Goal: Task Accomplishment & Management: Use online tool/utility

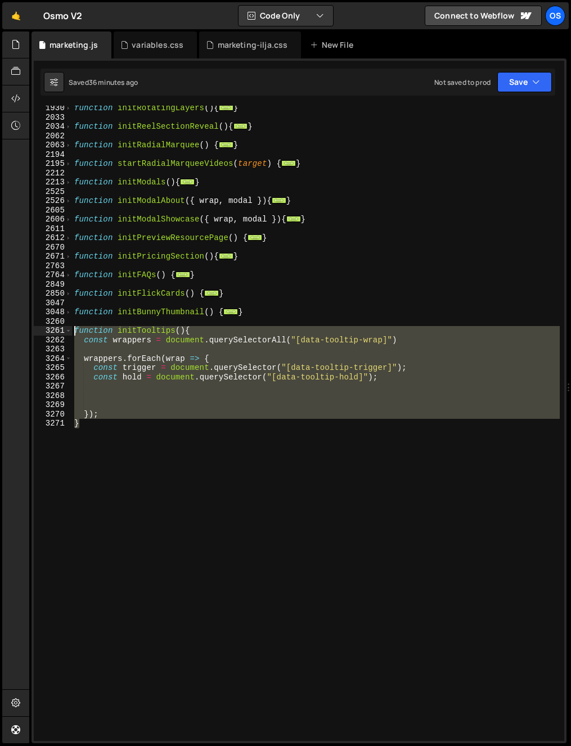
click at [50, 334] on div "} 1930 2033 2034 2062 2063 2194 2195 2212 2213 2525 2526 2605 2606 2611 2612 26…" at bounding box center [299, 423] width 530 height 635
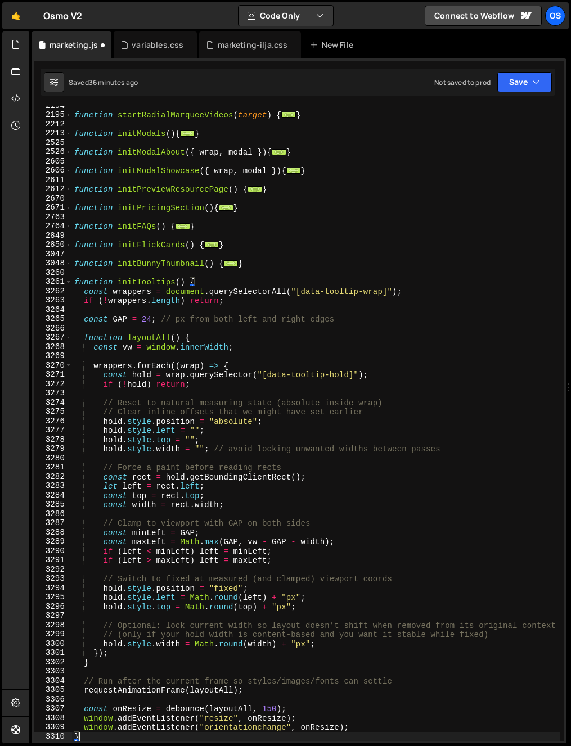
scroll to position [1034, 0]
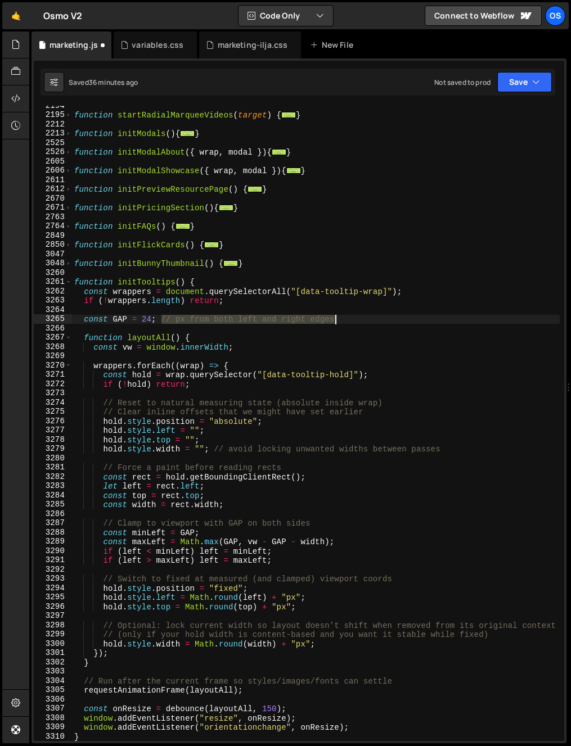
drag, startPoint x: 162, startPoint y: 319, endPoint x: 360, endPoint y: 320, distance: 198.5
click at [360, 320] on div "function startRadialMarqueeVideos ( target ) { ... } function initModals ( ) { …" at bounding box center [315, 428] width 487 height 654
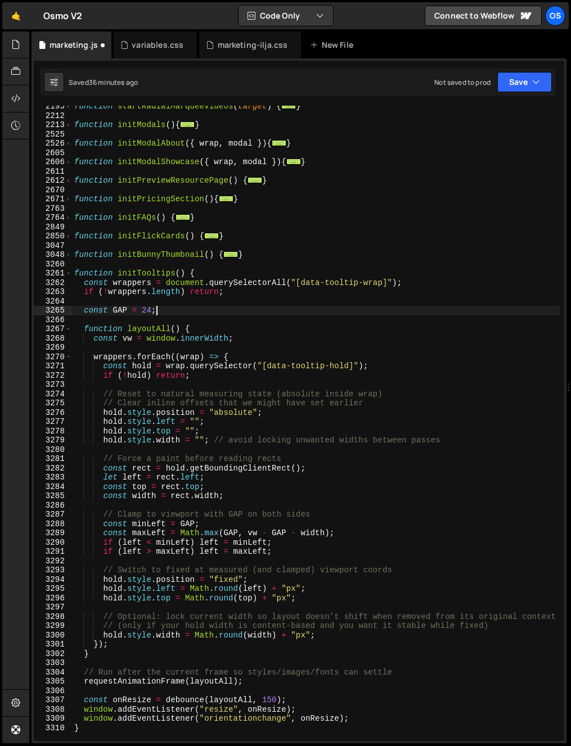
scroll to position [1043, 0]
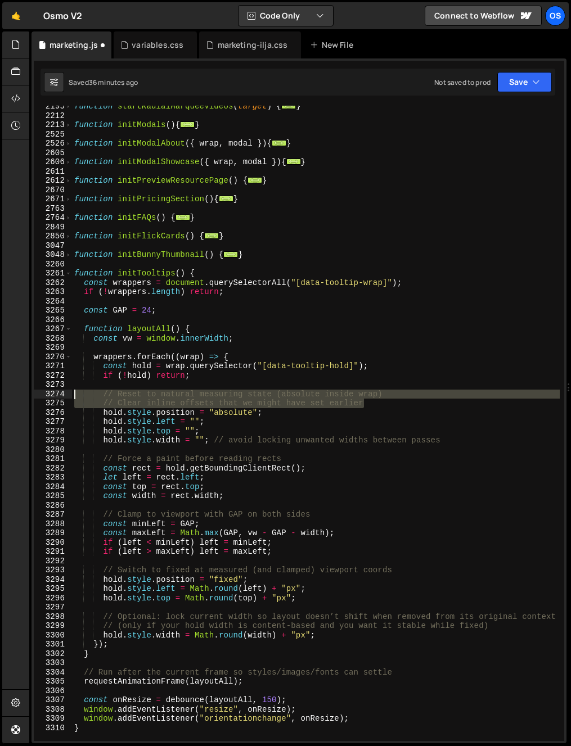
drag, startPoint x: 386, startPoint y: 400, endPoint x: 0, endPoint y: 390, distance: 385.8
click at [0, 390] on div "Hold on a sec... Are you certain you wish to leave this page? Any changes you'v…" at bounding box center [285, 373] width 571 height 746
type textarea "// Reset to natural measuring state (absolute inside wrap) // Clear inline offs…"
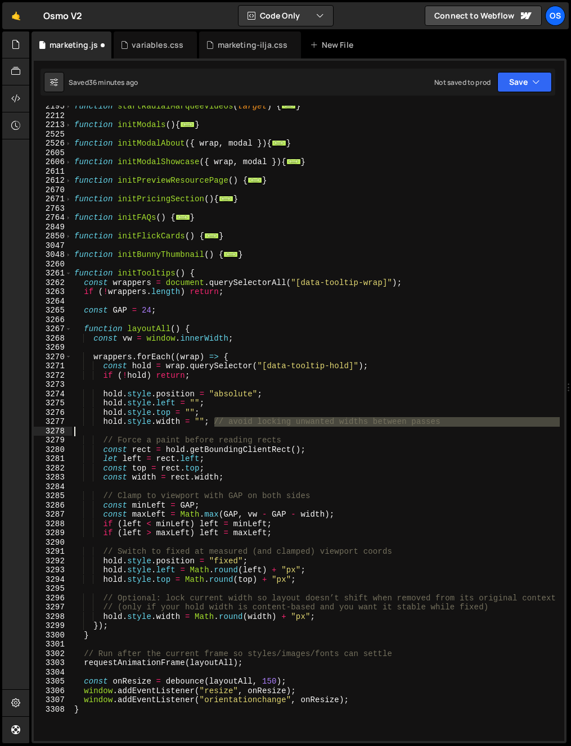
type textarea "hold.style.width = "";"
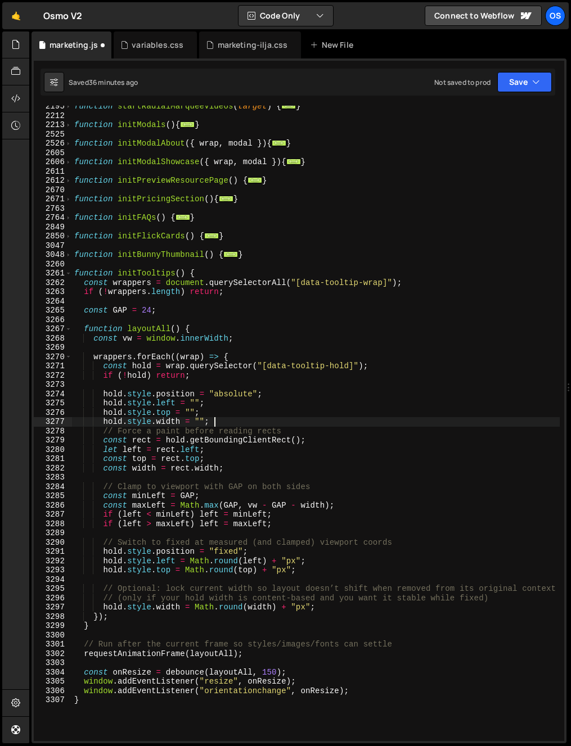
drag, startPoint x: 255, startPoint y: 427, endPoint x: 469, endPoint y: 428, distance: 214.7
click at [469, 428] on div "function startRadialMarqueeVideos ( target ) { ... } function initModals ( ) { …" at bounding box center [315, 429] width 487 height 654
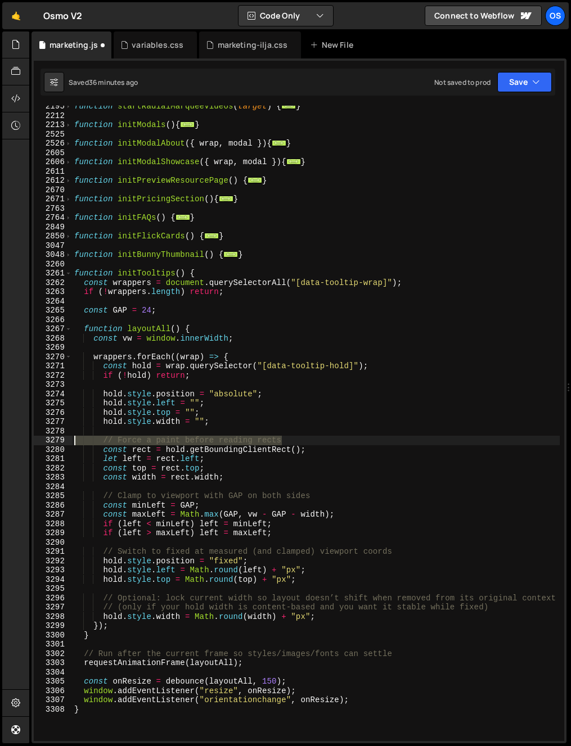
drag, startPoint x: 296, startPoint y: 438, endPoint x: 8, endPoint y: 440, distance: 287.8
click at [8, 440] on div "Hold on a sec... Are you certain you wish to leave this page? Any changes you'v…" at bounding box center [285, 373] width 571 height 746
type textarea "// Force a paint before reading rects"
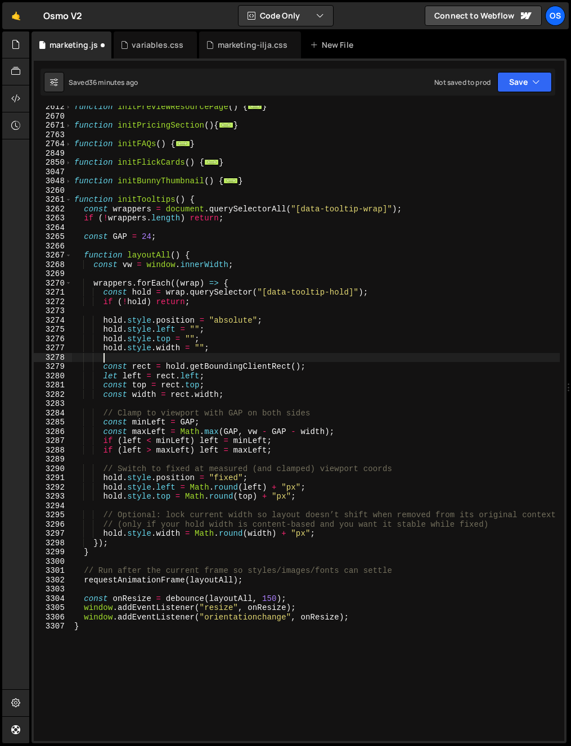
scroll to position [1116, 0]
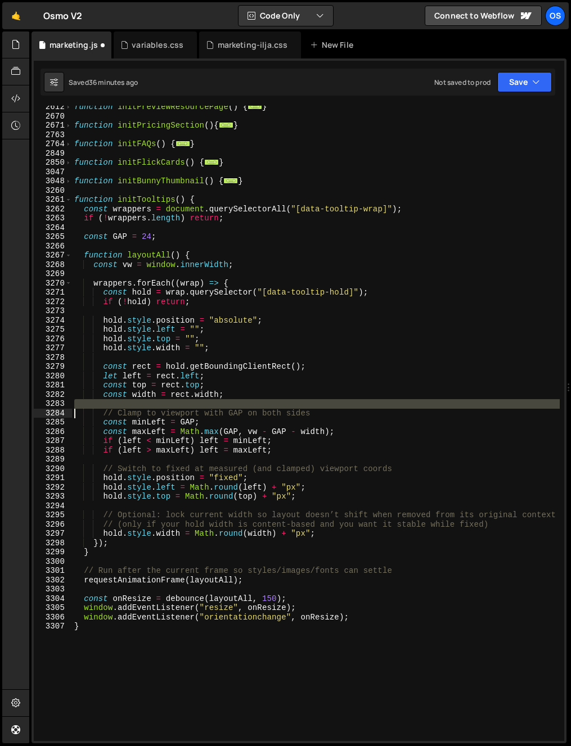
drag, startPoint x: 354, startPoint y: 408, endPoint x: 53, endPoint y: 414, distance: 300.8
click at [53, 414] on div "2612 2670 2671 2763 2764 2849 2850 3047 3048 3260 3261 3262 3263 3264 3265 3266…" at bounding box center [299, 423] width 530 height 635
click at [174, 414] on div "function initPreviewResourcePage ( ) { ... } function initPricingSection ( ) { …" at bounding box center [315, 429] width 487 height 654
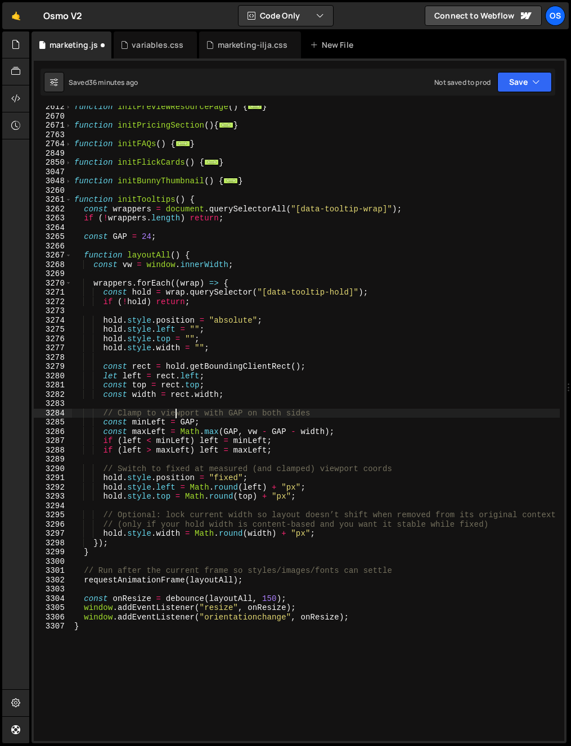
click at [174, 414] on div "function initPreviewResourcePage ( ) { ... } function initPricingSection ( ) { …" at bounding box center [315, 429] width 487 height 654
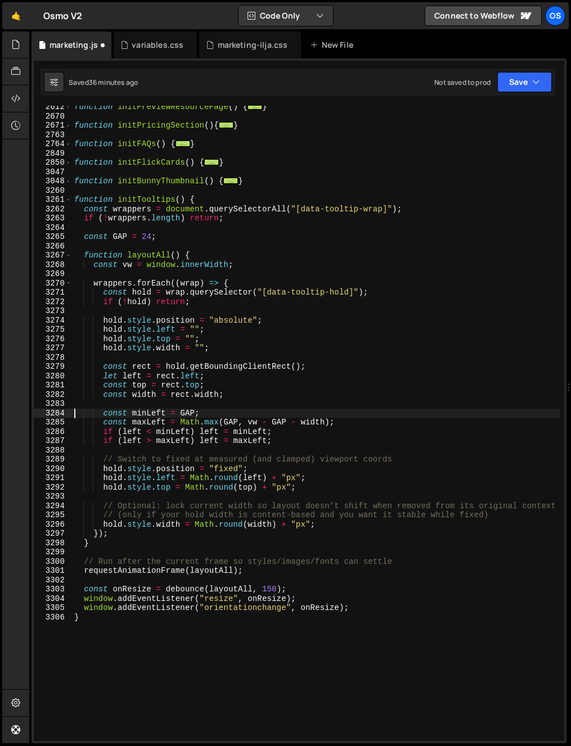
click at [164, 460] on div "function initPreviewResourcePage ( ) { ... } function initPricingSection ( ) { …" at bounding box center [315, 429] width 487 height 654
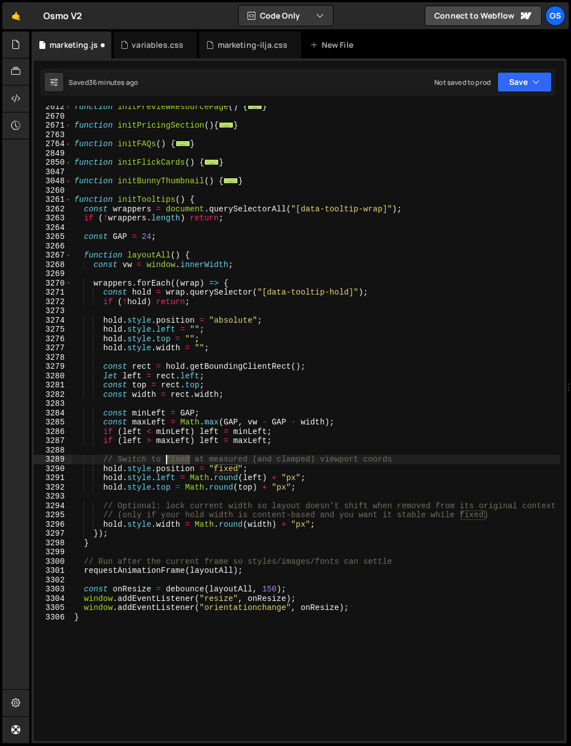
click at [164, 460] on div "function initPreviewResourcePage ( ) { ... } function initPricingSection ( ) { …" at bounding box center [315, 429] width 487 height 654
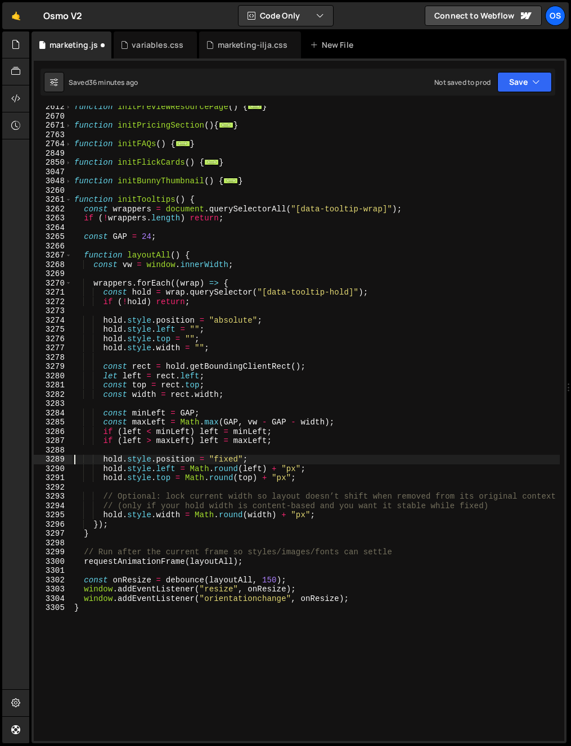
scroll to position [1125, 0]
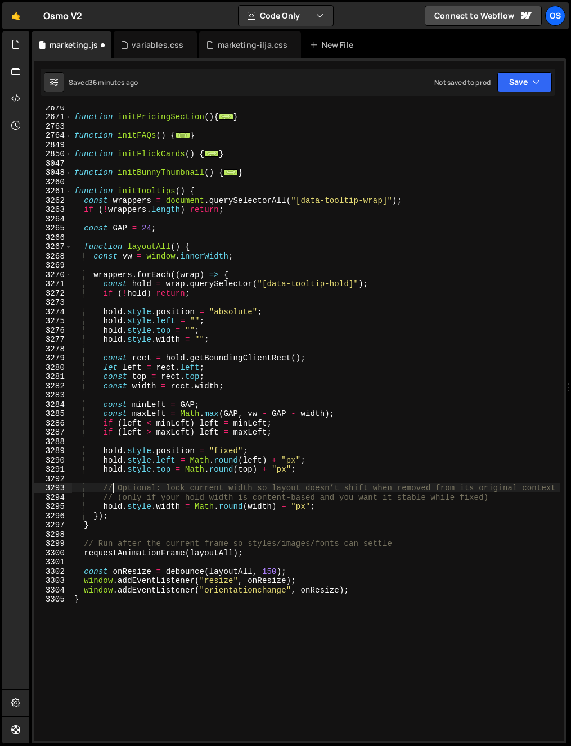
drag, startPoint x: 115, startPoint y: 488, endPoint x: 359, endPoint y: 498, distance: 244.2
click at [334, 500] on div "function initPricingSection ( ) { ... } function initFAQs ( ) { ... } function …" at bounding box center [315, 430] width 487 height 654
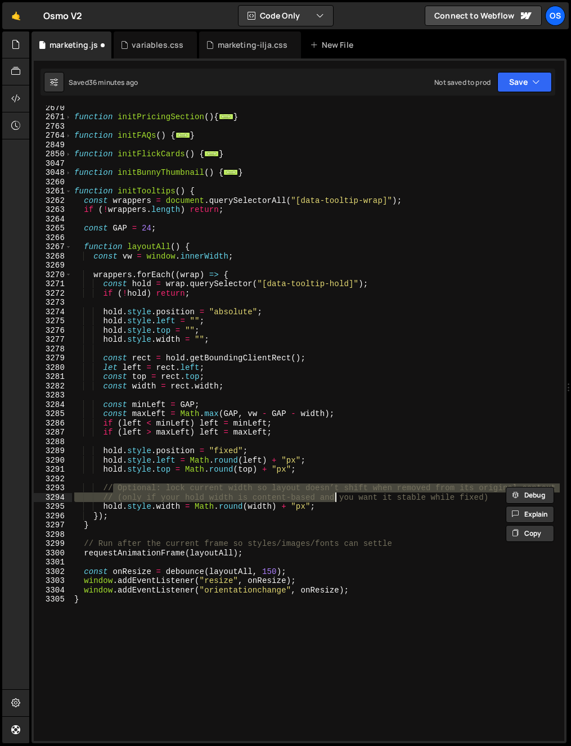
click at [377, 498] on div "function initPricingSection ( ) { ... } function initFAQs ( ) { ... } function …" at bounding box center [315, 430] width 487 height 654
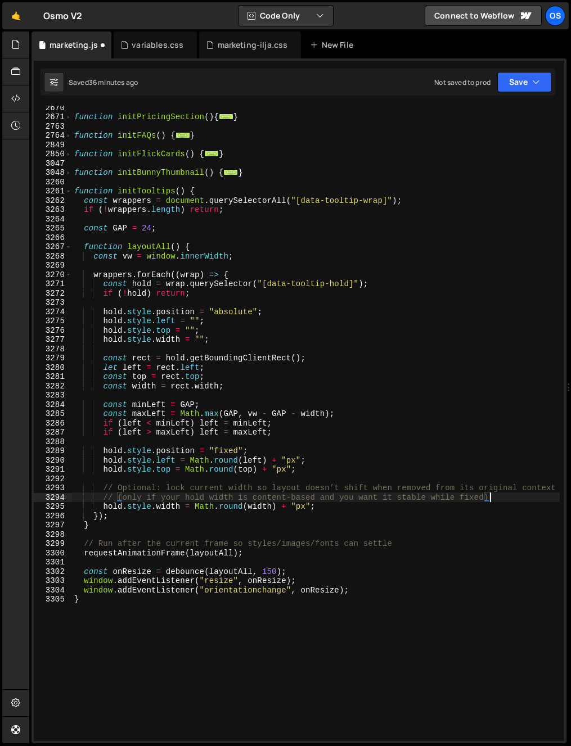
drag, startPoint x: 523, startPoint y: 498, endPoint x: 509, endPoint y: 500, distance: 13.7
click at [511, 499] on div "function initPricingSection ( ) { ... } function initFAQs ( ) { ... } function …" at bounding box center [315, 430] width 487 height 654
click at [509, 500] on div "function initPricingSection ( ) { ... } function initFAQs ( ) { ... } function …" at bounding box center [315, 430] width 487 height 654
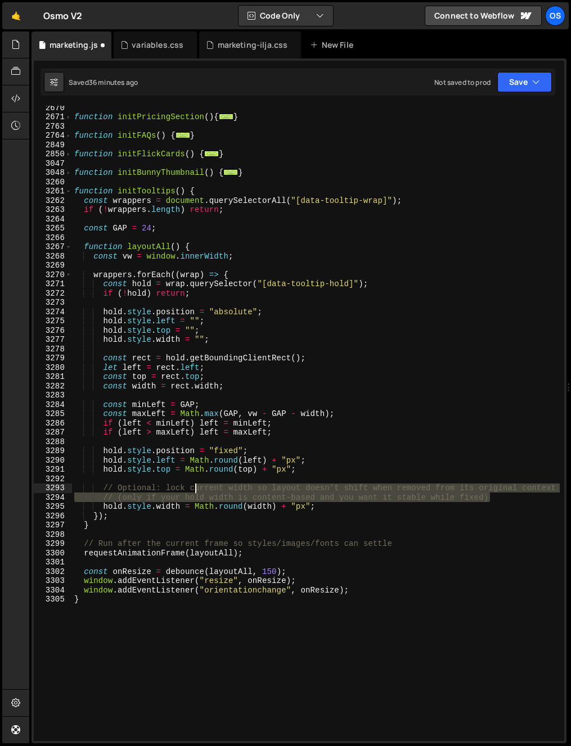
drag, startPoint x: 507, startPoint y: 498, endPoint x: 195, endPoint y: 485, distance: 312.9
click at [195, 485] on div "function initPricingSection ( ) { ... } function initFAQs ( ) { ... } function …" at bounding box center [315, 430] width 487 height 654
click at [204, 462] on div "function initPricingSection ( ) { ... } function initFAQs ( ) { ... } function …" at bounding box center [315, 430] width 487 height 654
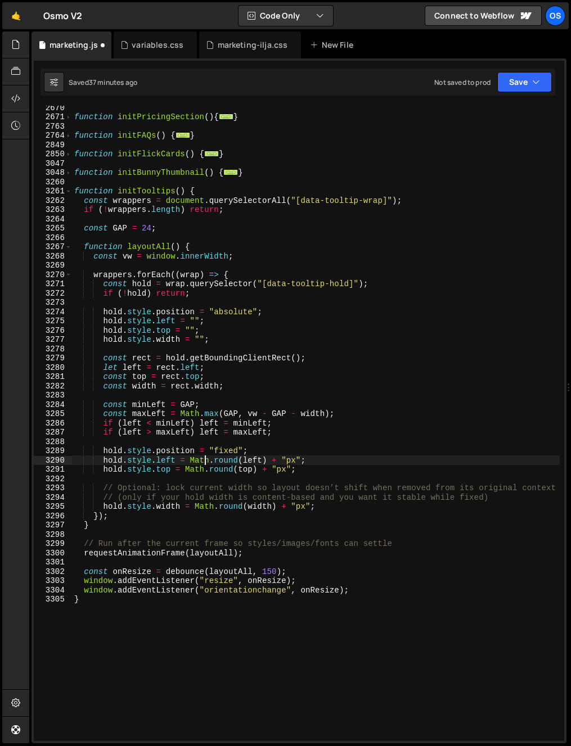
click at [183, 513] on div "function initPricingSection ( ) { ... } function initFAQs ( ) { ... } function …" at bounding box center [315, 430] width 487 height 654
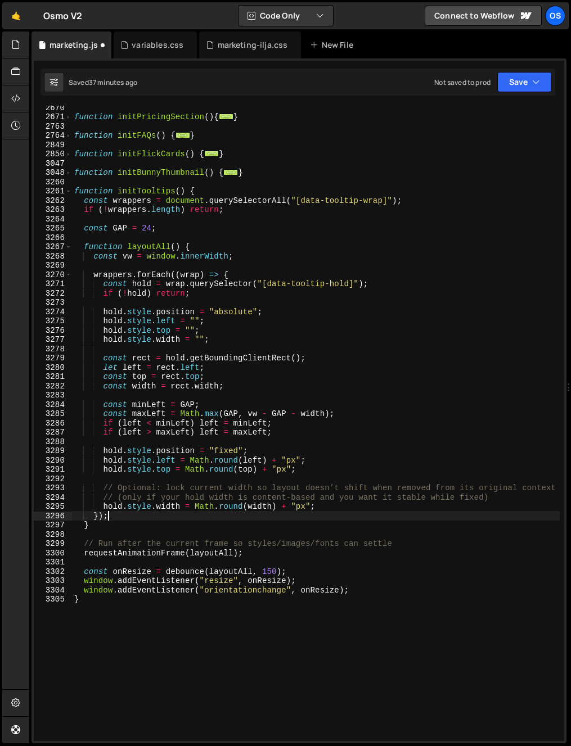
click at [164, 498] on div "function initPricingSection ( ) { ... } function initFAQs ( ) { ... } function …" at bounding box center [315, 430] width 487 height 654
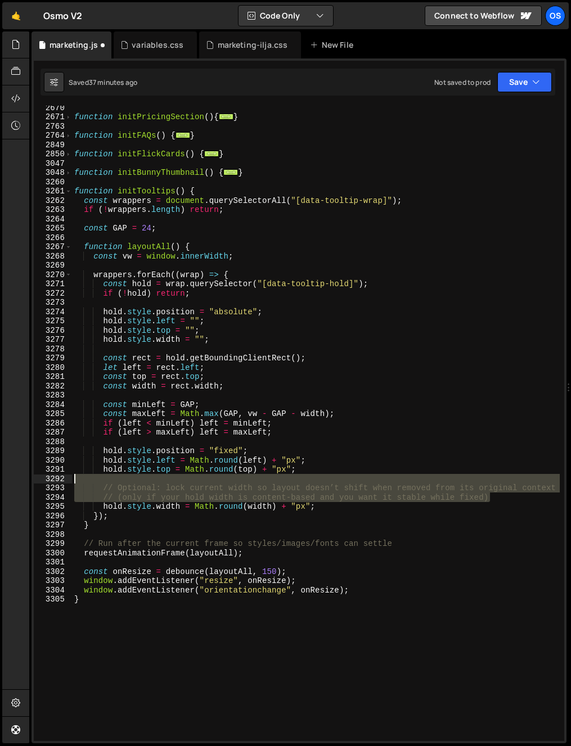
drag, startPoint x: 419, startPoint y: 495, endPoint x: -11, endPoint y: 477, distance: 430.4
click at [0, 477] on html "Projects [GEOGRAPHIC_DATA] Blog Os Your current team is [PERSON_NAME] Projects …" at bounding box center [285, 373] width 571 height 746
type textarea "// Optional: lock current width so layout doesn’t shift when removed from its o…"
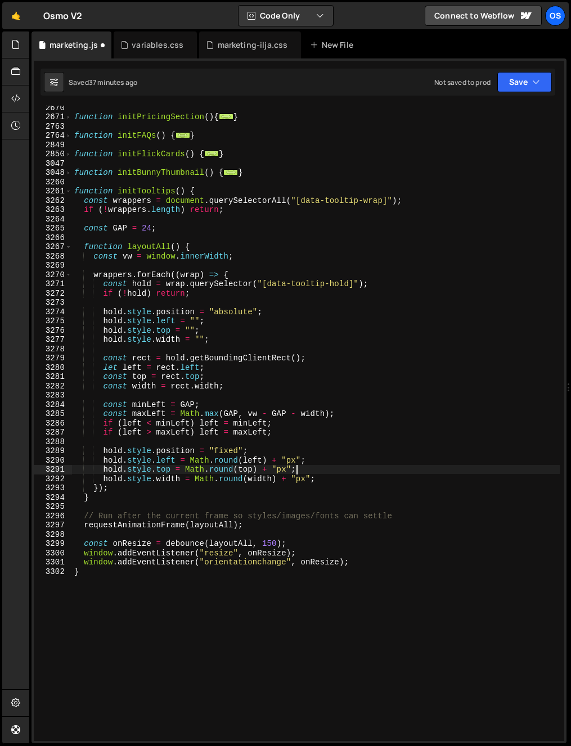
click at [360, 479] on div "function initPricingSection ( ) { ... } function initFAQs ( ) { ... } function …" at bounding box center [315, 430] width 487 height 654
click at [169, 521] on div "function initPricingSection ( ) { ... } function initFAQs ( ) { ... } function …" at bounding box center [315, 430] width 487 height 654
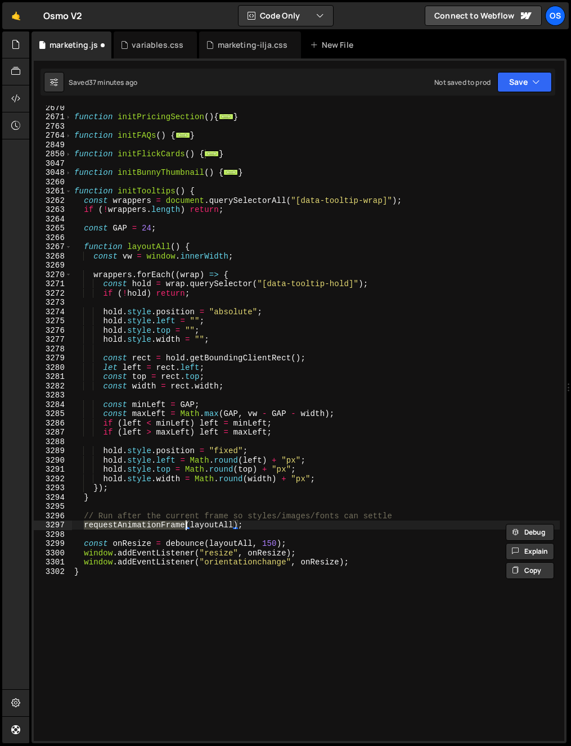
click at [169, 521] on div "function initPricingSection ( ) { ... } function initFAQs ( ) { ... } function …" at bounding box center [315, 430] width 487 height 654
click at [173, 516] on div "function initPricingSection ( ) { ... } function initFAQs ( ) { ... } function …" at bounding box center [315, 430] width 487 height 654
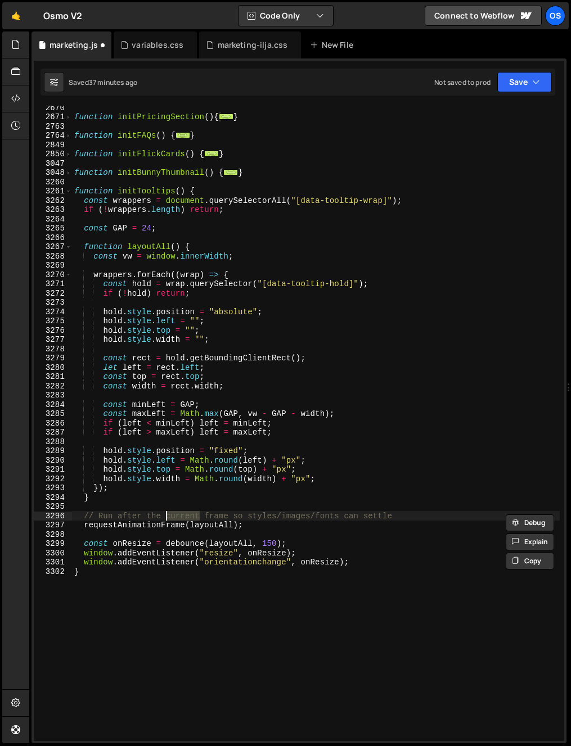
click at [173, 516] on div "function initPricingSection ( ) { ... } function initFAQs ( ) { ... } function …" at bounding box center [315, 430] width 487 height 654
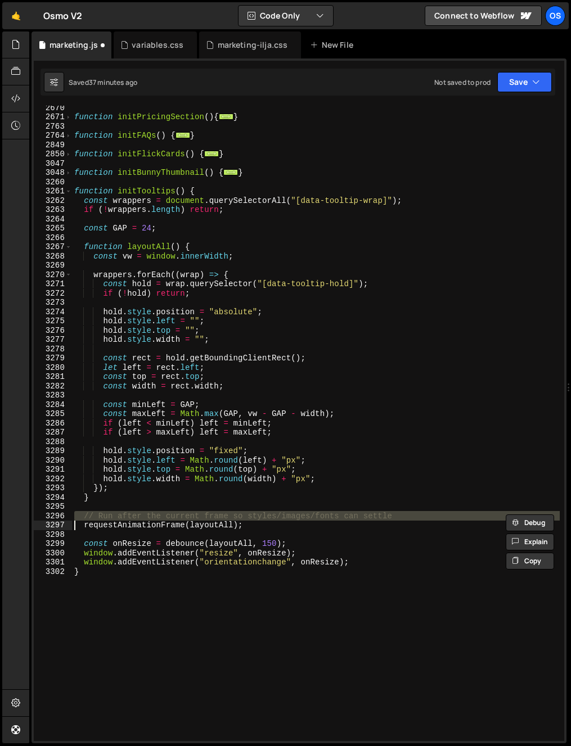
click at [240, 603] on div "function initPricingSection ( ) { ... } function initFAQs ( ) { ... } function …" at bounding box center [315, 430] width 487 height 654
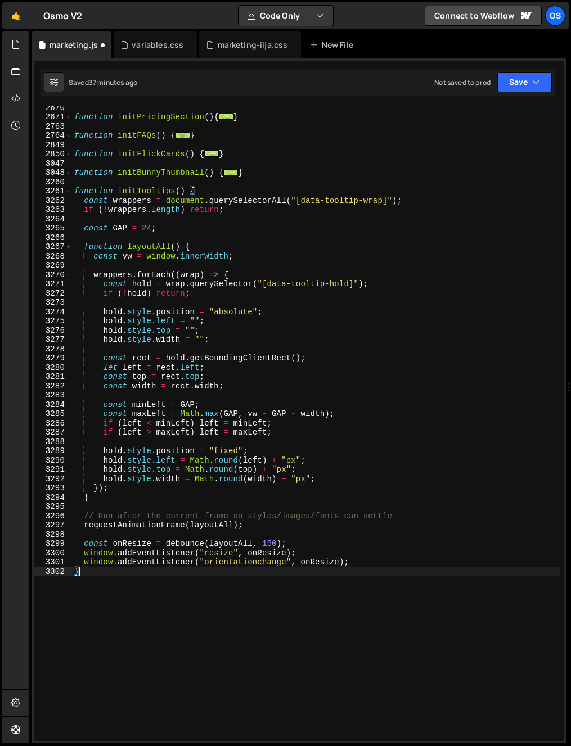
click at [154, 523] on div "function initPricingSection ( ) { ... } function initFAQs ( ) { ... } function …" at bounding box center [315, 430] width 487 height 654
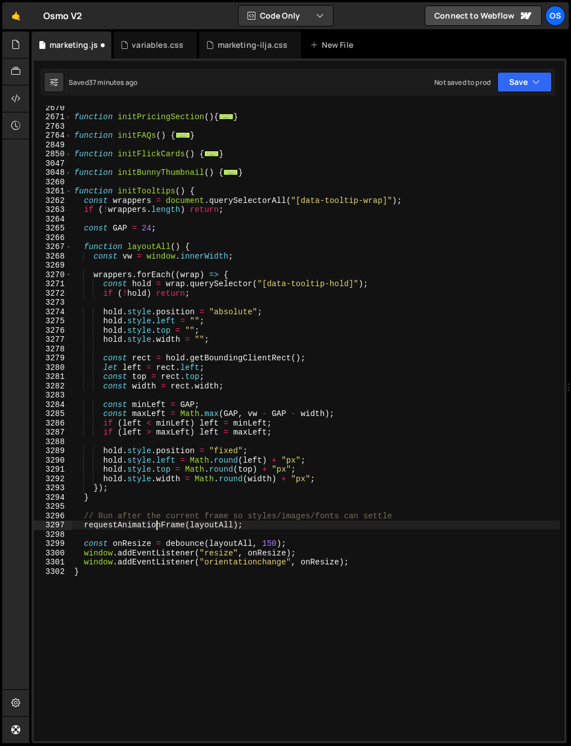
click at [154, 523] on div "function initPricingSection ( ) { ... } function initFAQs ( ) { ... } function …" at bounding box center [315, 430] width 487 height 654
click at [162, 513] on div "function initPricingSection ( ) { ... } function initFAQs ( ) { ... } function …" at bounding box center [315, 430] width 487 height 654
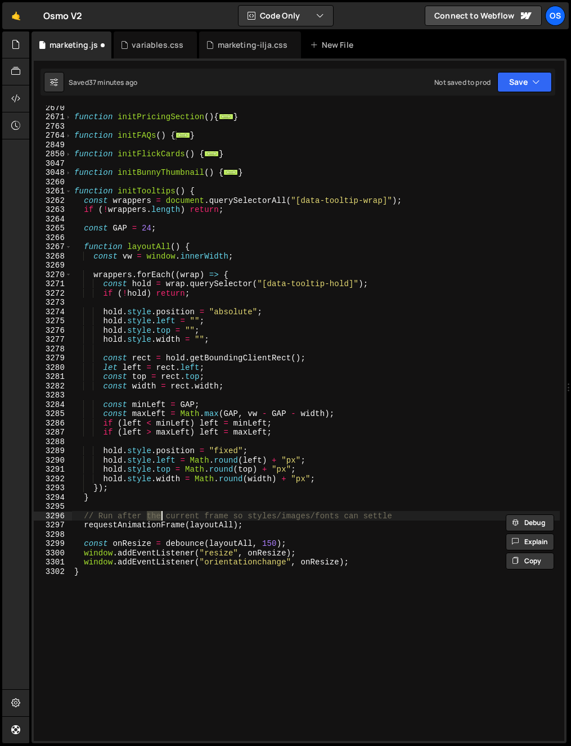
click at [162, 513] on div "function initPricingSection ( ) { ... } function initFAQs ( ) { ... } function …" at bounding box center [315, 430] width 487 height 654
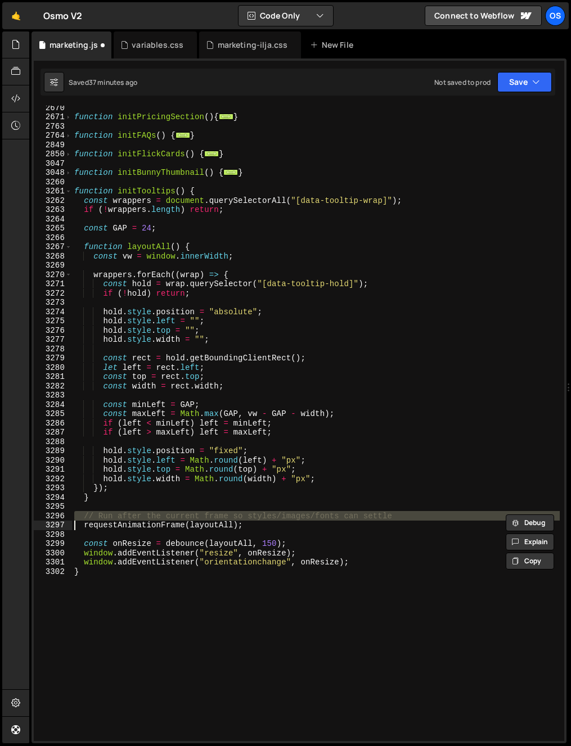
click at [153, 521] on div "function initPricingSection ( ) { ... } function initFAQs ( ) { ... } function …" at bounding box center [315, 430] width 487 height 654
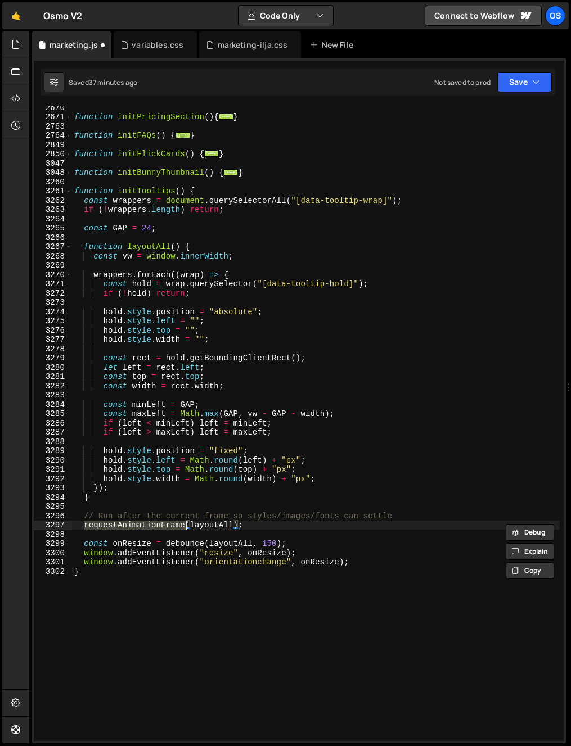
click at [121, 513] on div "function initPricingSection ( ) { ... } function initFAQs ( ) { ... } function …" at bounding box center [315, 430] width 487 height 654
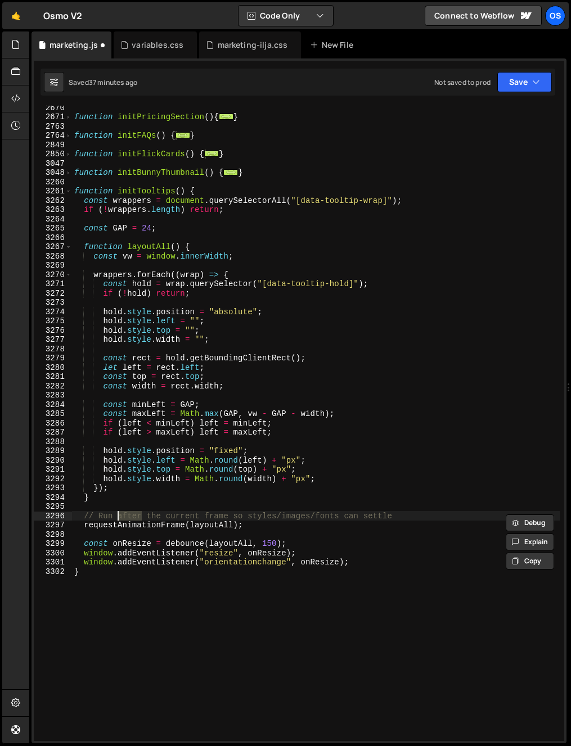
click at [121, 513] on div "function initPricingSection ( ) { ... } function initFAQs ( ) { ... } function …" at bounding box center [315, 430] width 487 height 654
type textarea "requestAnimationFrame(layoutAll);"
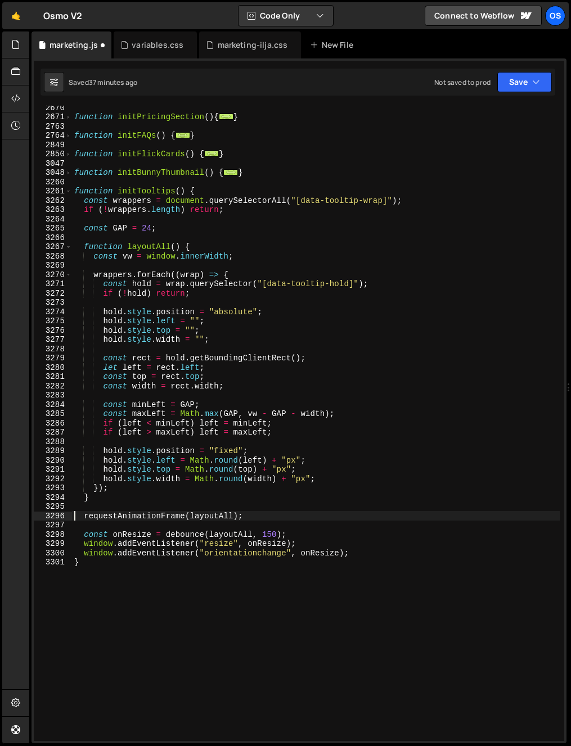
click at [162, 510] on div "function initPricingSection ( ) { ... } function initFAQs ( ) { ... } function …" at bounding box center [315, 430] width 487 height 654
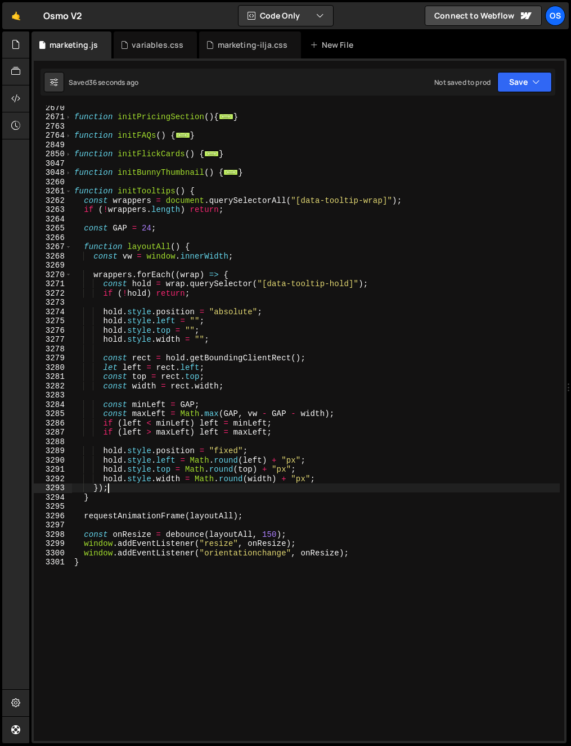
click at [265, 490] on div "function initPricingSection ( ) { ... } function initFAQs ( ) { ... } function …" at bounding box center [315, 430] width 487 height 654
drag, startPoint x: 102, startPoint y: 469, endPoint x: 103, endPoint y: 477, distance: 8.5
click at [102, 469] on div "function initPricingSection ( ) { ... } function initFAQs ( ) { ... } function …" at bounding box center [315, 430] width 487 height 654
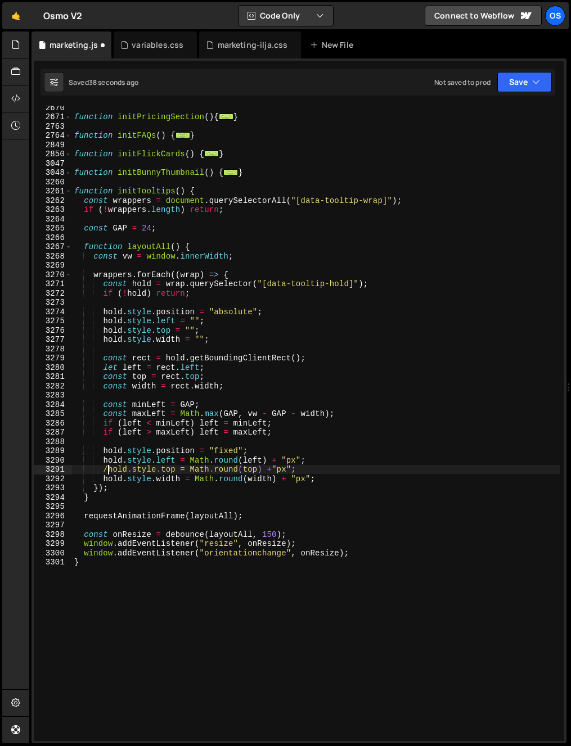
scroll to position [0, 2]
click at [345, 532] on div "function initPricingSection ( ) { ... } function initFAQs ( ) { ... } function …" at bounding box center [315, 430] width 487 height 654
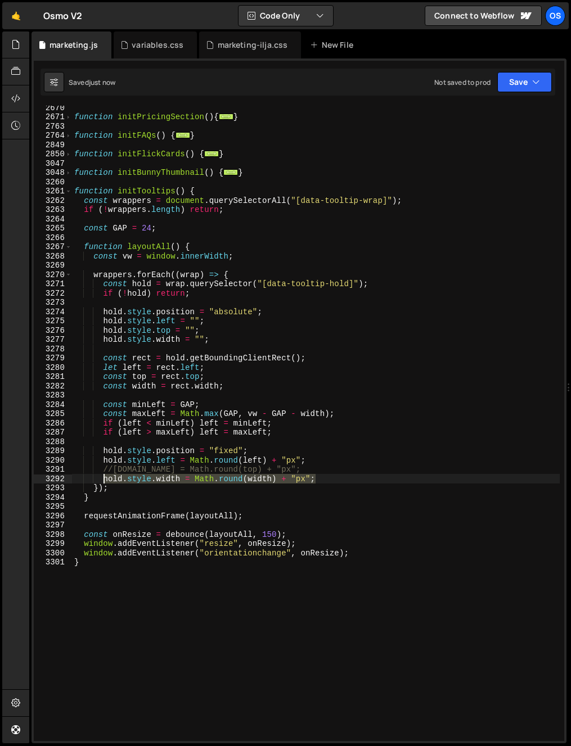
drag, startPoint x: 324, startPoint y: 476, endPoint x: 105, endPoint y: 480, distance: 219.8
click at [105, 480] on div "function initPricingSection ( ) { ... } function initFAQs ( ) { ... } function …" at bounding box center [315, 430] width 487 height 654
type textarea "hold.style.width = Math.round(width) + "px";"
click at [359, 479] on div "function initPricingSection ( ) { ... } function initFAQs ( ) { ... } function …" at bounding box center [315, 423] width 487 height 635
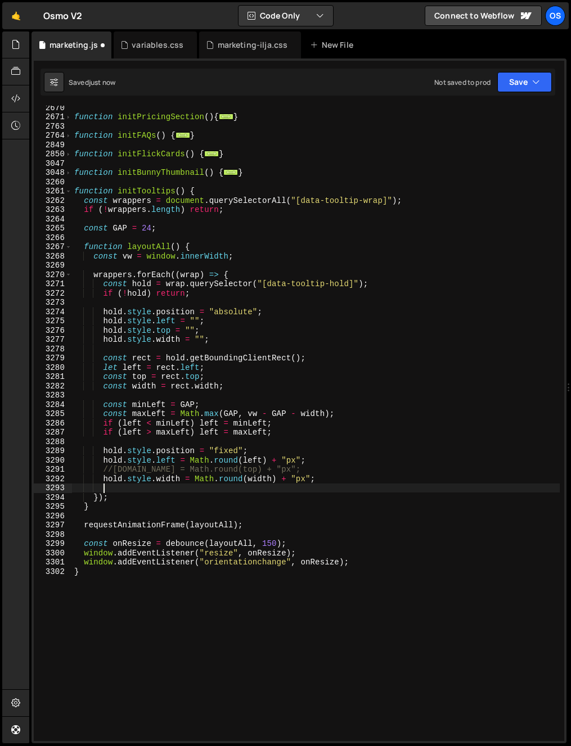
scroll to position [0, 1]
paste textarea "hold.style.width = Math.round(width) + "px";"
click at [166, 483] on div "function initPricingSection ( ) { ... } function initFAQs ( ) { ... } function …" at bounding box center [315, 430] width 487 height 654
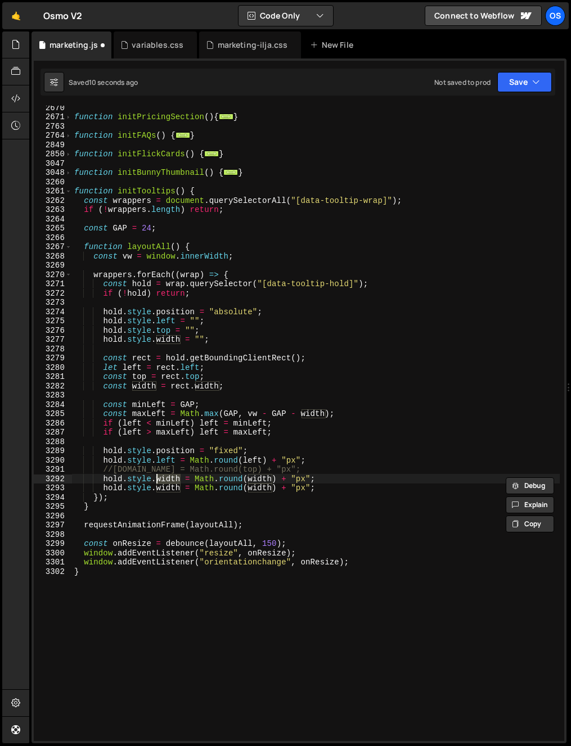
click at [168, 487] on div "function initPricingSection ( ) { ... } function initFAQs ( ) { ... } function …" at bounding box center [315, 430] width 487 height 654
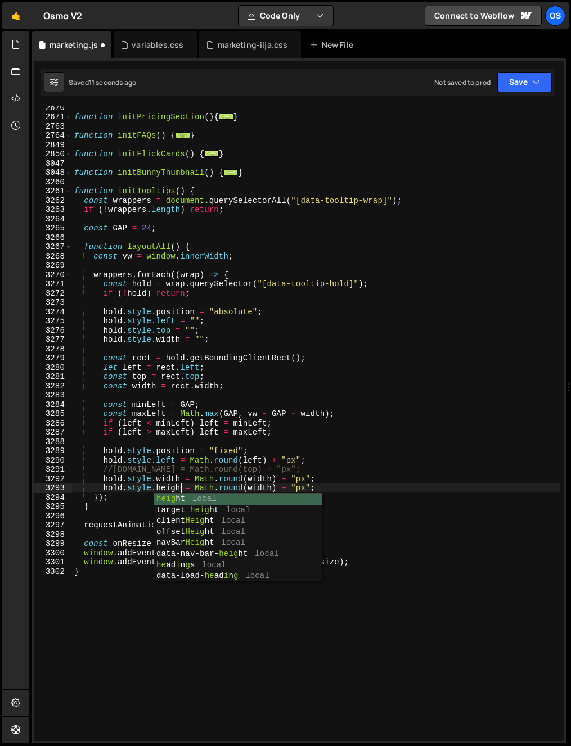
scroll to position [0, 7]
click at [168, 487] on div "function initPricingSection ( ) { ... } function initFAQs ( ) { ... } function …" at bounding box center [315, 430] width 487 height 654
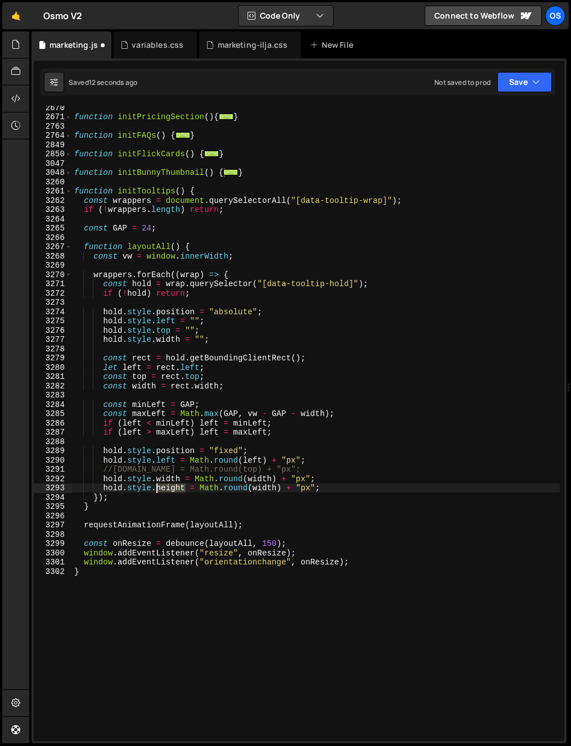
click at [168, 487] on div "function initPricingSection ( ) { ... } function initFAQs ( ) { ... } function …" at bounding box center [315, 430] width 487 height 654
click at [259, 489] on div "function initPricingSection ( ) { ... } function initFAQs ( ) { ... } function …" at bounding box center [315, 430] width 487 height 654
paste textarea "height"
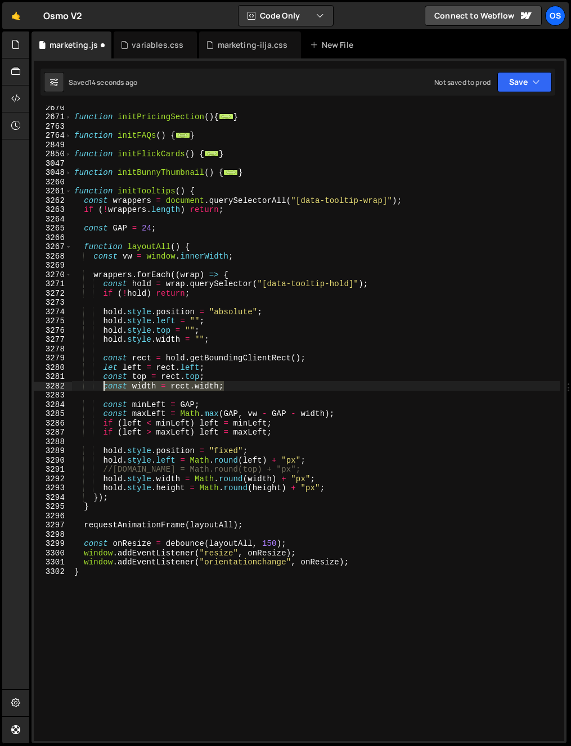
drag, startPoint x: 148, startPoint y: 389, endPoint x: 103, endPoint y: 387, distance: 45.6
click at [103, 387] on div "function initPricingSection ( ) { ... } function initFAQs ( ) { ... } function …" at bounding box center [315, 430] width 487 height 654
drag, startPoint x: 267, startPoint y: 379, endPoint x: 258, endPoint y: 381, distance: 9.3
click at [266, 379] on div "function initPricingSection ( ) { ... } function initFAQs ( ) { ... } function …" at bounding box center [315, 430] width 487 height 654
click at [250, 386] on div "function initPricingSection ( ) { ... } function initFAQs ( ) { ... } function …" at bounding box center [315, 430] width 487 height 654
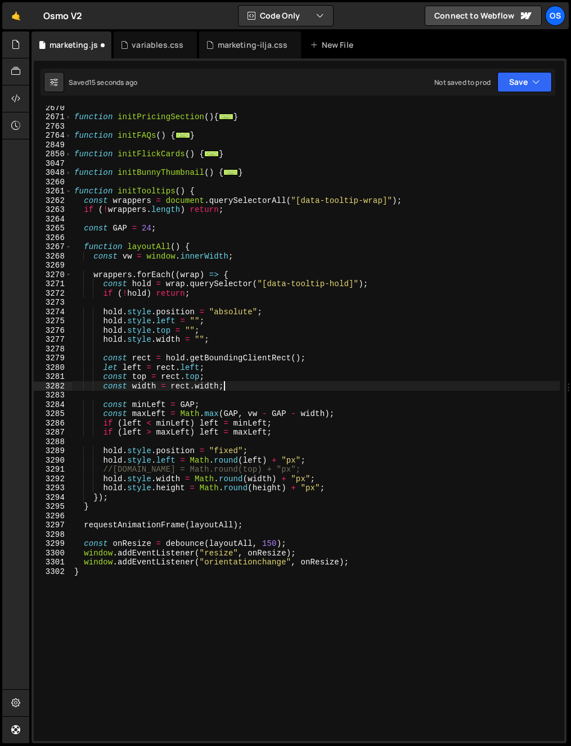
type textarea "const width = rect.width;"
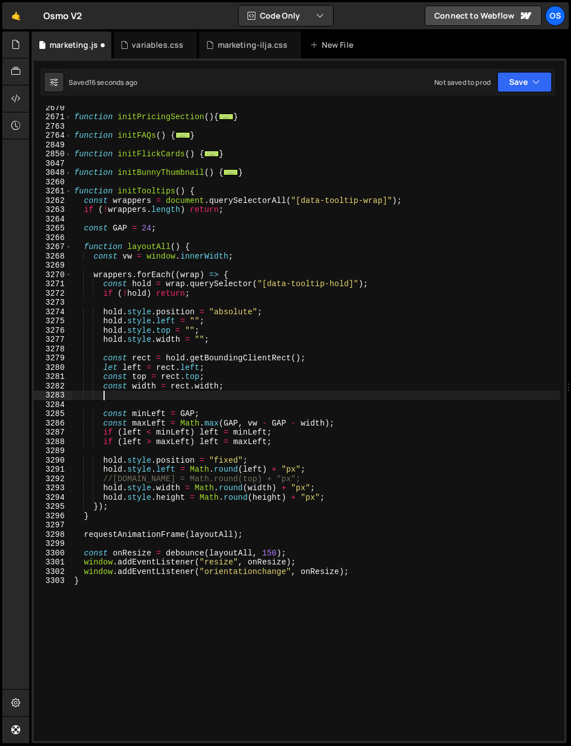
scroll to position [0, 1]
paste textarea "const width = rect.width;"
click at [139, 393] on div "function initPricingSection ( ) { ... } function initFAQs ( ) { ... } function …" at bounding box center [315, 430] width 487 height 654
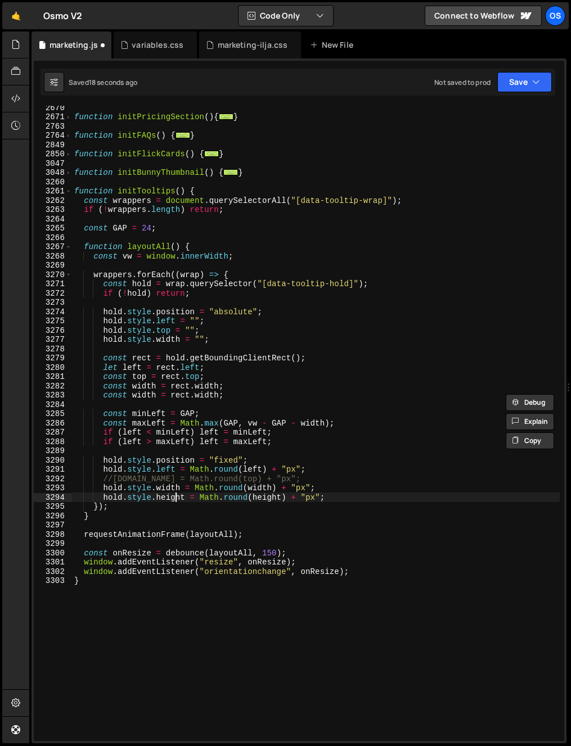
click at [174, 495] on div "function initPricingSection ( ) { ... } function initFAQs ( ) { ... } function …" at bounding box center [315, 430] width 487 height 654
click at [174, 496] on div "function initPricingSection ( ) { ... } function initFAQs ( ) { ... } function …" at bounding box center [315, 430] width 487 height 654
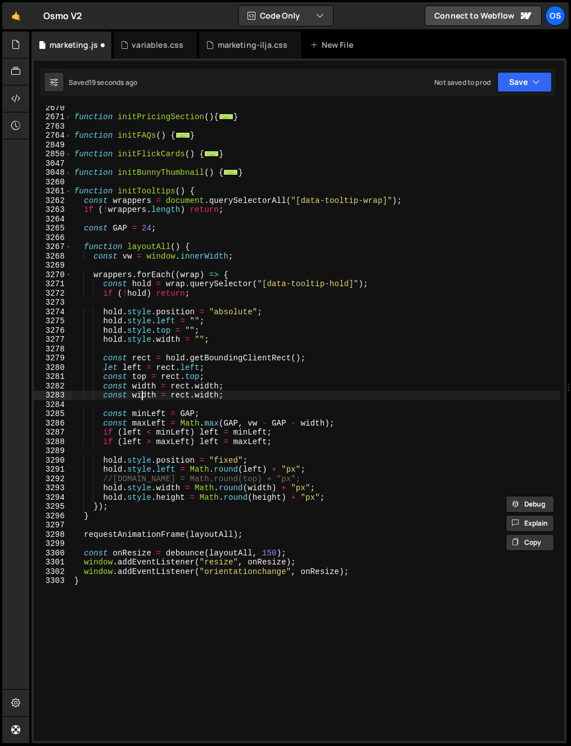
click at [144, 395] on div "function initPricingSection ( ) { ... } function initFAQs ( ) { ... } function …" at bounding box center [315, 430] width 487 height 654
paste textarea "height"
click at [209, 393] on div "function initPricingSection ( ) { ... } function initFAQs ( ) { ... } function …" at bounding box center [315, 430] width 487 height 654
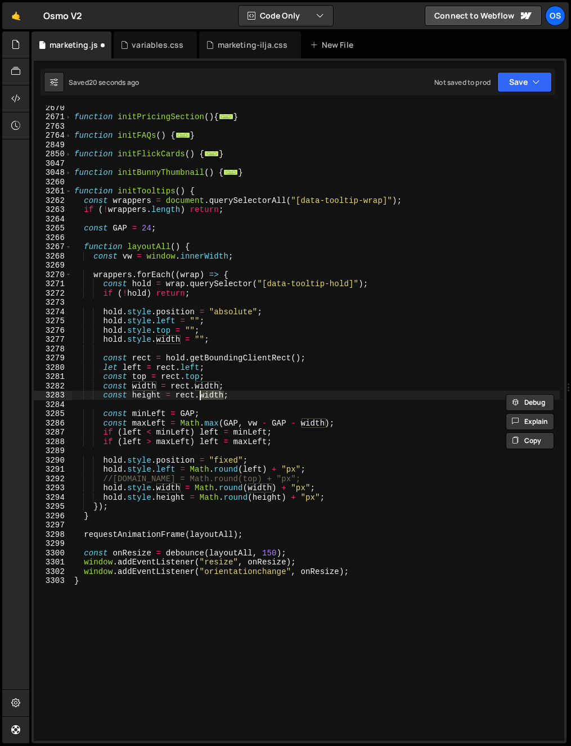
paste textarea "height"
drag, startPoint x: 368, startPoint y: 413, endPoint x: 350, endPoint y: 414, distance: 18.6
click at [366, 413] on div "function initPricingSection ( ) { ... } function initFAQs ( ) { ... } function …" at bounding box center [315, 430] width 487 height 654
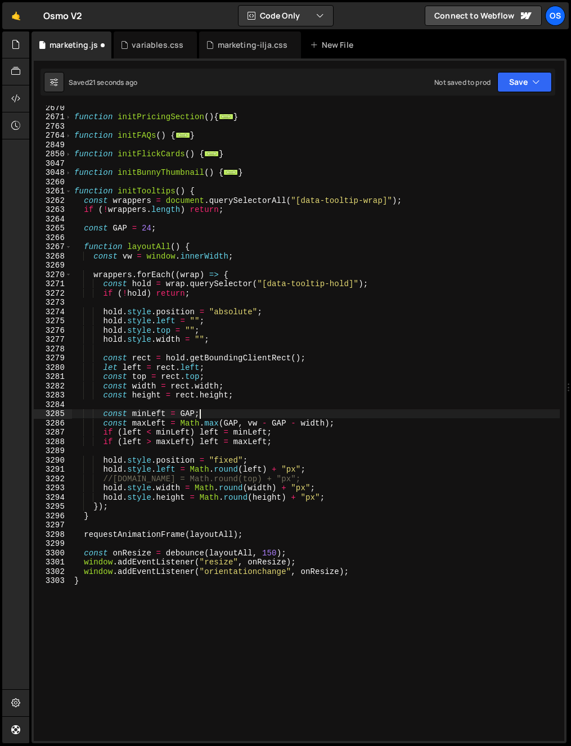
click at [135, 426] on div "function initPricingSection ( ) { ... } function initFAQs ( ) { ... } function …" at bounding box center [315, 430] width 487 height 654
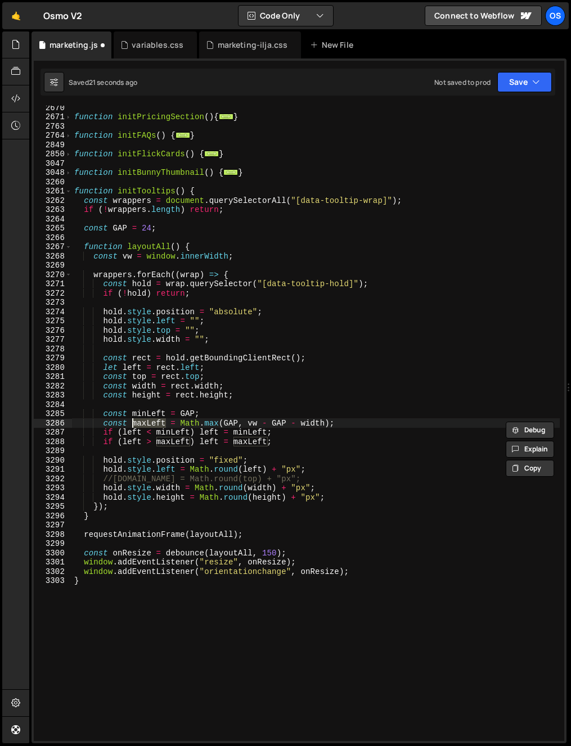
click at [361, 437] on div "function initPricingSection ( ) { ... } function initFAQs ( ) { ... } function …" at bounding box center [315, 430] width 487 height 654
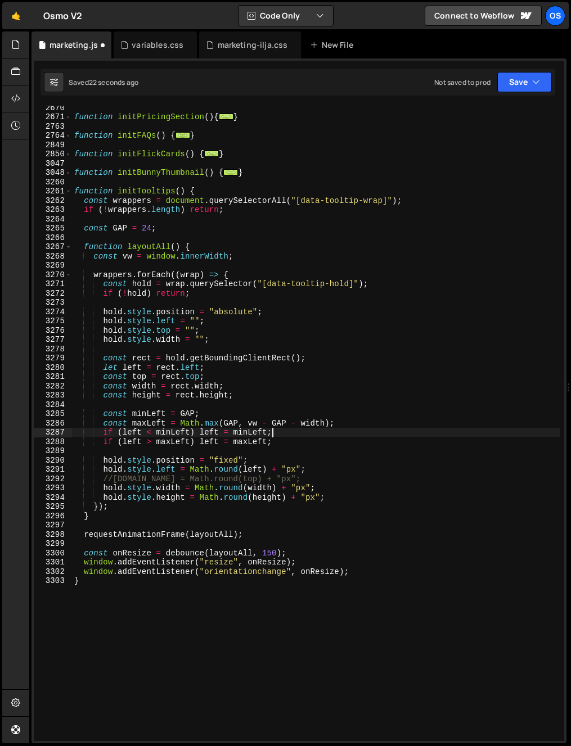
click at [293, 444] on div "function initPricingSection ( ) { ... } function initFAQs ( ) { ... } function …" at bounding box center [315, 430] width 487 height 654
type textarea "if (left > maxLeft) left = maxLeft;"
click at [293, 444] on div "function initPricingSection ( ) { ... } function initFAQs ( ) { ... } function …" at bounding box center [315, 430] width 487 height 654
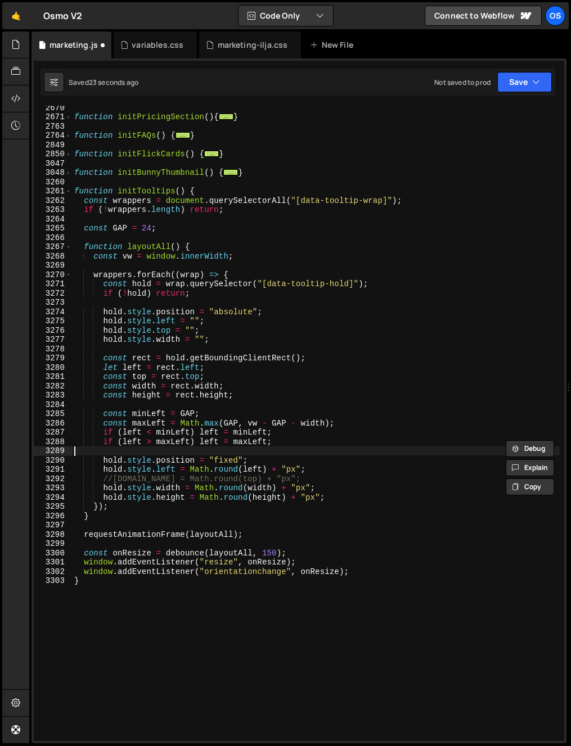
click at [341, 449] on div "function initPricingSection ( ) { ... } function initFAQs ( ) { ... } function …" at bounding box center [315, 430] width 487 height 654
click at [273, 377] on div "function initPricingSection ( ) { ... } function initFAQs ( ) { ... } function …" at bounding box center [315, 430] width 487 height 654
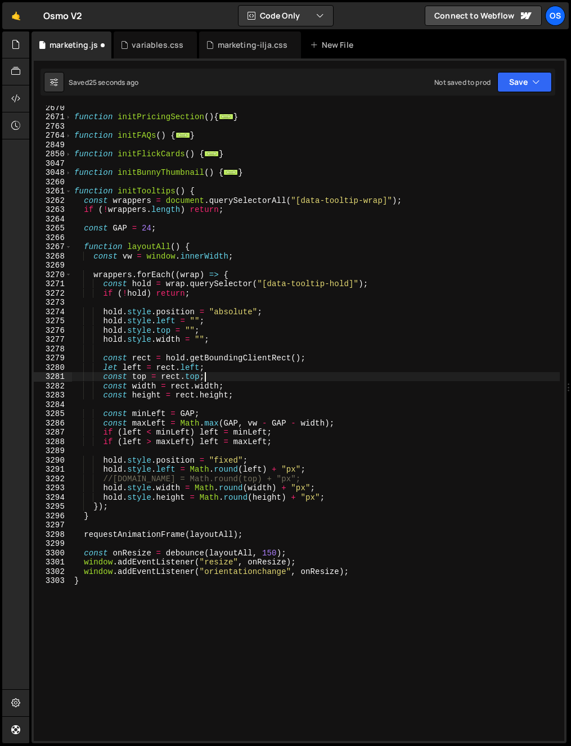
click at [115, 338] on div "function initPricingSection ( ) { ... } function initFAQs ( ) { ... } function …" at bounding box center [315, 430] width 487 height 654
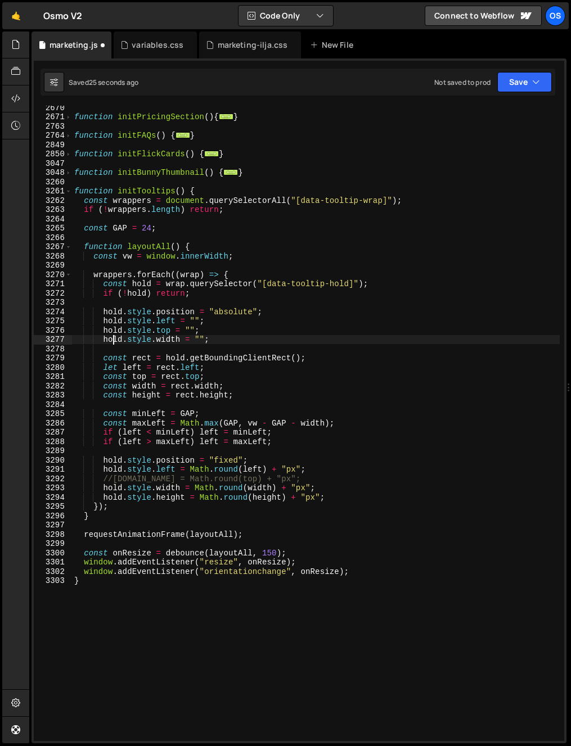
click at [115, 338] on div "function initPricingSection ( ) { ... } function initFAQs ( ) { ... } function …" at bounding box center [315, 430] width 487 height 654
click at [220, 344] on div "function initPricingSection ( ) { ... } function initFAQs ( ) { ... } function …" at bounding box center [315, 430] width 487 height 654
drag, startPoint x: 129, startPoint y: 333, endPoint x: 104, endPoint y: 340, distance: 25.6
click at [103, 340] on div "function initPricingSection ( ) { ... } function initFAQs ( ) { ... } function …" at bounding box center [315, 430] width 487 height 654
type textarea "hold.style.width = "";"
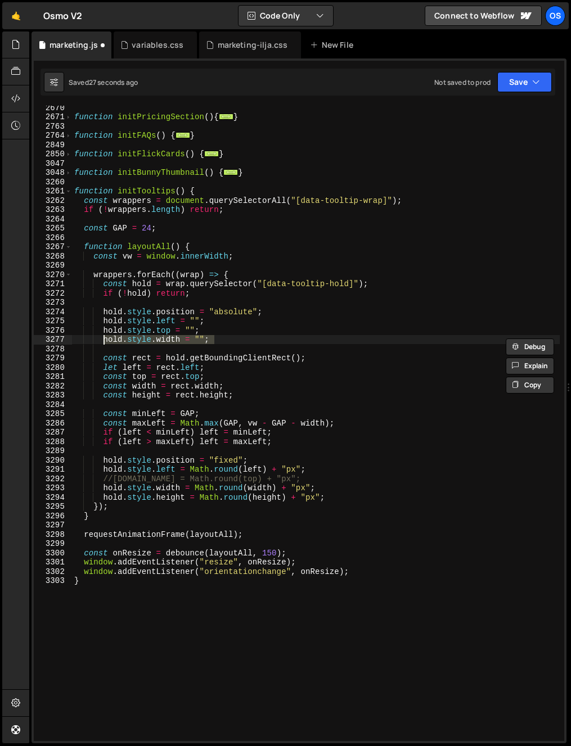
click at [259, 335] on div "function initPricingSection ( ) { ... } function initFAQs ( ) { ... } function …" at bounding box center [315, 423] width 487 height 635
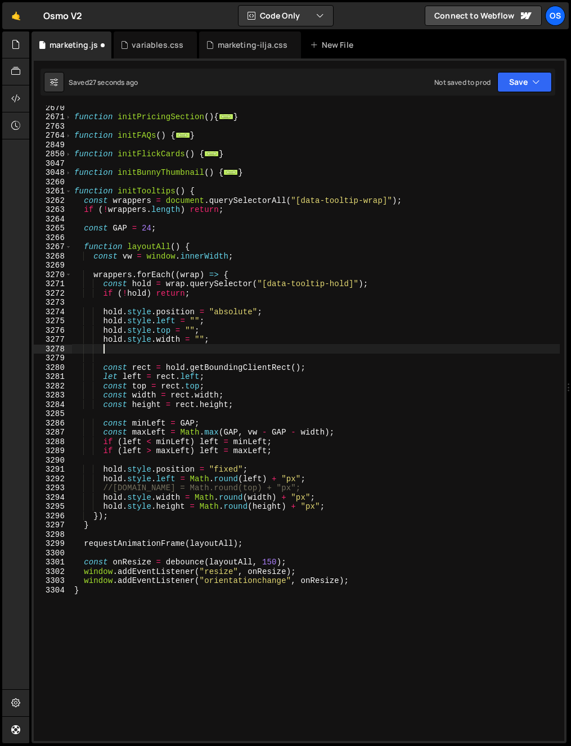
paste textarea "hold.style.width = "";"
click at [151, 407] on div "function initPricingSection ( ) { ... } function initFAQs ( ) { ... } function …" at bounding box center [315, 430] width 487 height 654
drag, startPoint x: 151, startPoint y: 407, endPoint x: 148, endPoint y: 394, distance: 13.9
click at [151, 405] on div "function initPricingSection ( ) { ... } function initFAQs ( ) { ... } function …" at bounding box center [315, 430] width 487 height 654
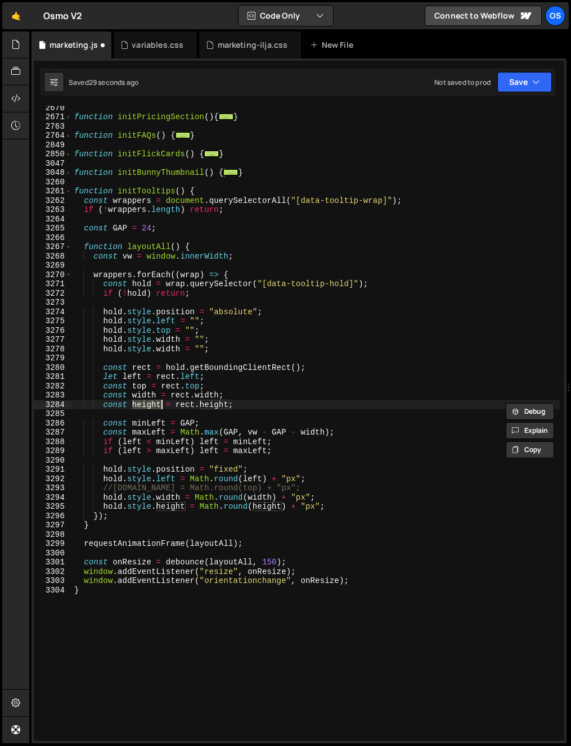
click at [161, 347] on div "function initPricingSection ( ) { ... } function initFAQs ( ) { ... } function …" at bounding box center [315, 430] width 487 height 654
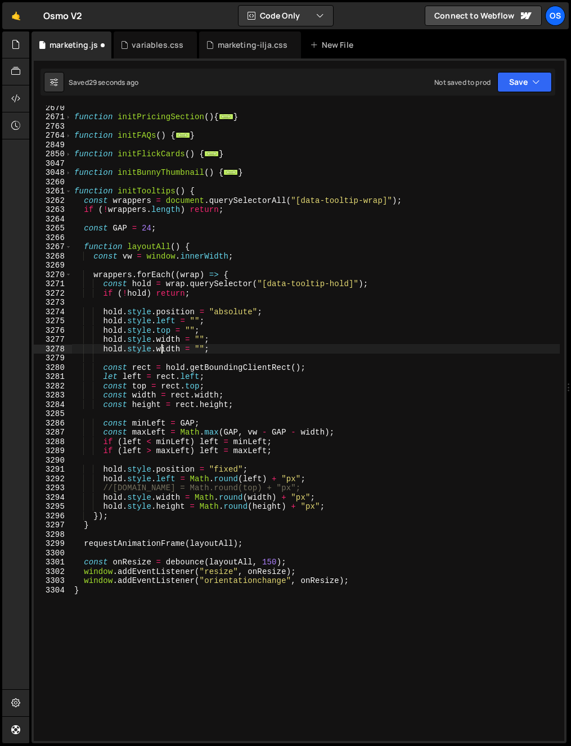
click at [161, 349] on div "function initPricingSection ( ) { ... } function initFAQs ( ) { ... } function …" at bounding box center [315, 430] width 487 height 654
paste textarea "height"
type textarea "hold.style.height = "";"
click at [272, 355] on div "function initPricingSection ( ) { ... } function initFAQs ( ) { ... } function …" at bounding box center [315, 430] width 487 height 654
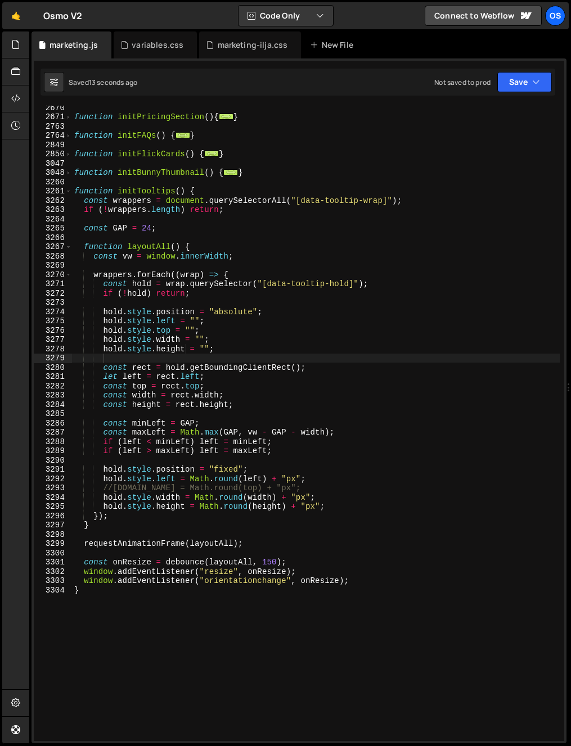
click at [186, 503] on div "function initPricingSection ( ) { ... } function initFAQs ( ) { ... } function …" at bounding box center [315, 430] width 487 height 654
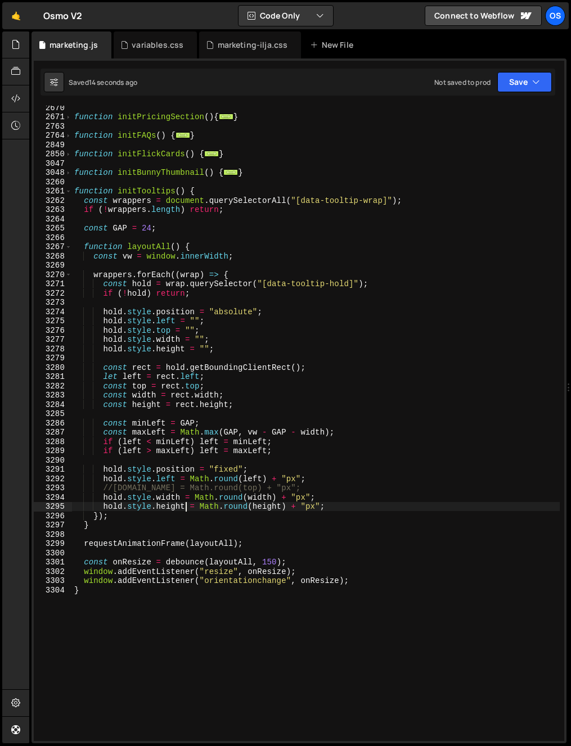
click at [113, 490] on div "function initPricingSection ( ) { ... } function initFAQs ( ) { ... } function …" at bounding box center [315, 430] width 487 height 654
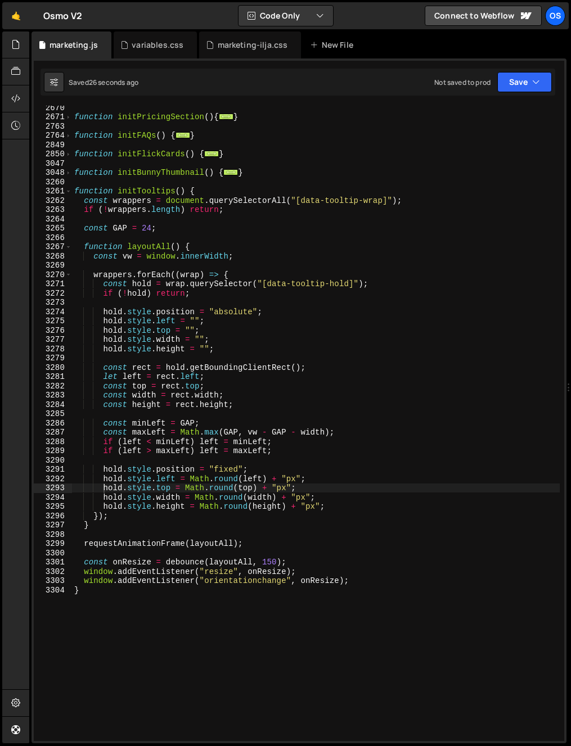
click at [237, 363] on div "function initPricingSection ( ) { ... } function initFAQs ( ) { ... } function …" at bounding box center [315, 430] width 487 height 654
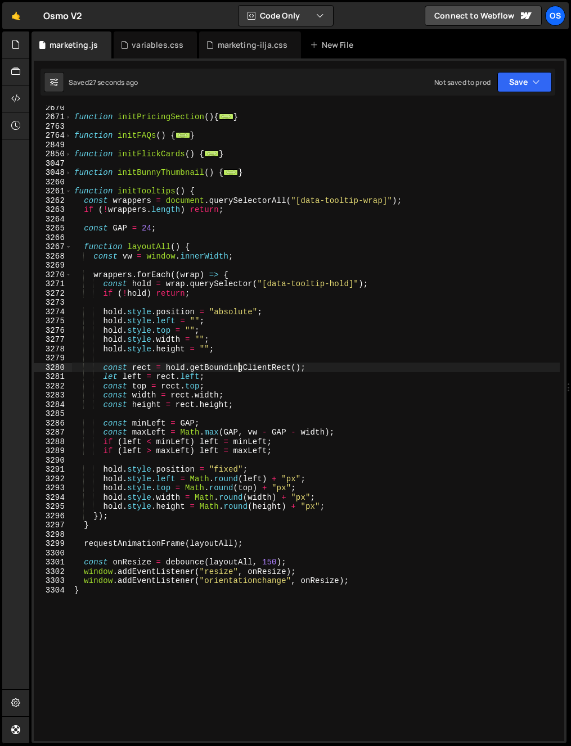
drag, startPoint x: 192, startPoint y: 427, endPoint x: 168, endPoint y: 492, distance: 69.4
click at [192, 428] on div "function initPricingSection ( ) { ... } function initFAQs ( ) { ... } function …" at bounding box center [315, 430] width 487 height 654
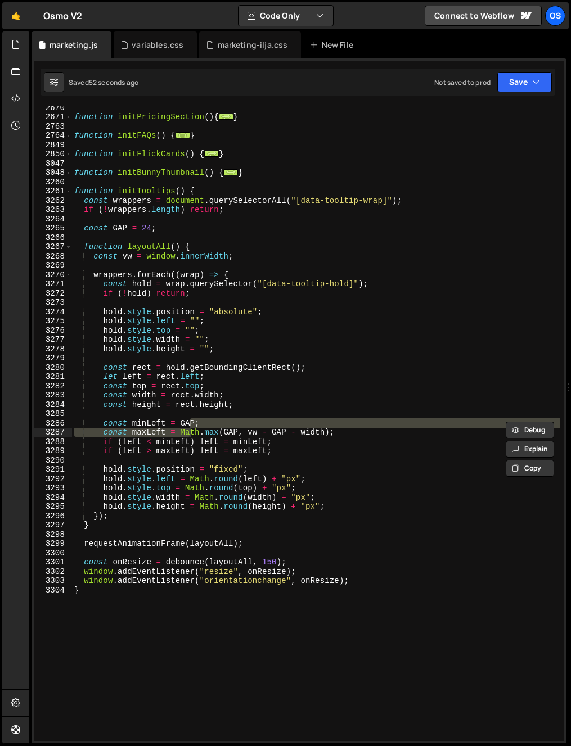
drag, startPoint x: 352, startPoint y: 373, endPoint x: 203, endPoint y: 431, distance: 159.8
click at [352, 373] on div "function initPricingSection ( ) { ... } function initFAQs ( ) { ... } function …" at bounding box center [315, 430] width 487 height 654
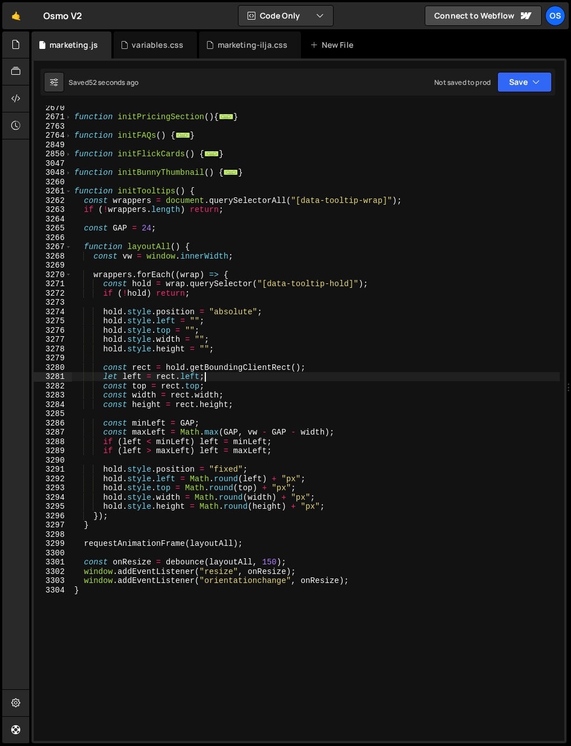
click at [170, 390] on div "function initPricingSection ( ) { ... } function initFAQs ( ) { ... } function …" at bounding box center [315, 430] width 487 height 654
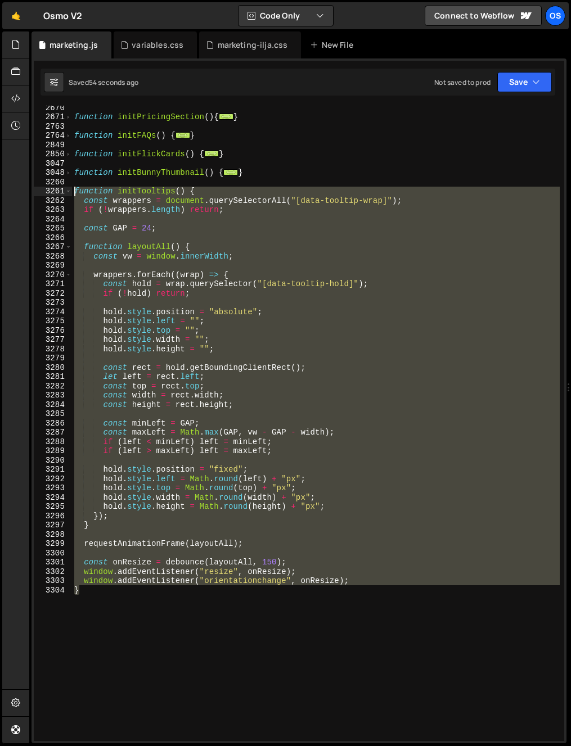
drag, startPoint x: 104, startPoint y: 657, endPoint x: 6, endPoint y: 189, distance: 478.4
click at [6, 189] on div "Hold on a sec... Are you certain you wish to leave this page? Any changes you'v…" at bounding box center [285, 373] width 571 height 746
click at [222, 285] on div "function initPricingSection ( ) { ... } function initFAQs ( ) { ... } function …" at bounding box center [315, 423] width 487 height 635
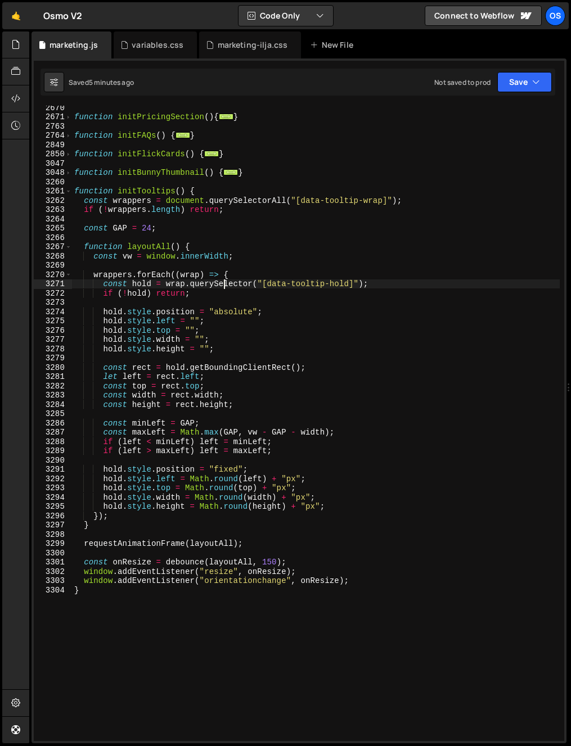
click at [117, 641] on div "function initPricingSection ( ) { ... } function initFAQs ( ) { ... } function …" at bounding box center [315, 430] width 487 height 654
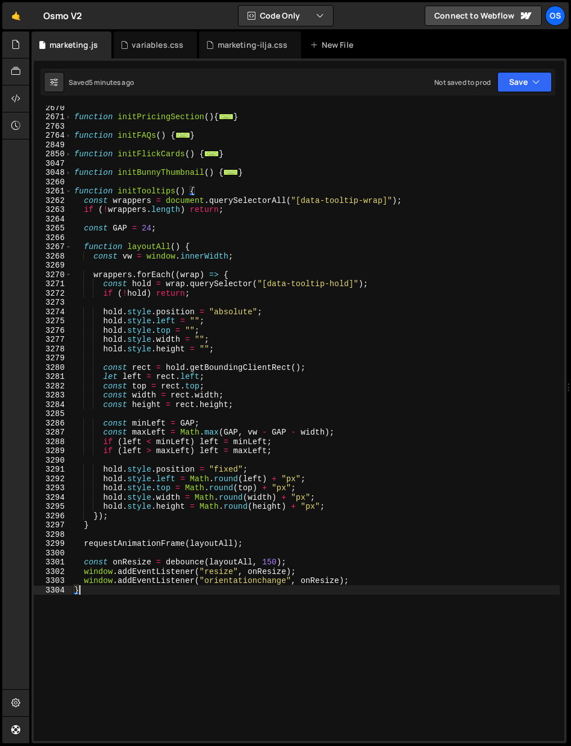
scroll to position [0, 0]
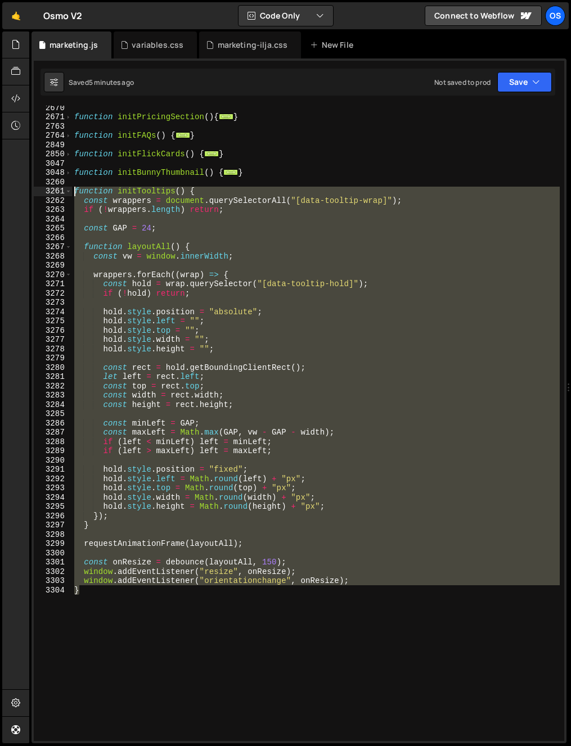
drag, startPoint x: 55, startPoint y: 526, endPoint x: -39, endPoint y: 195, distance: 344.3
click at [0, 195] on html "Projects [GEOGRAPHIC_DATA] Blog Os Your current team is [PERSON_NAME] Projects …" at bounding box center [285, 373] width 571 height 746
paste textarea "}"
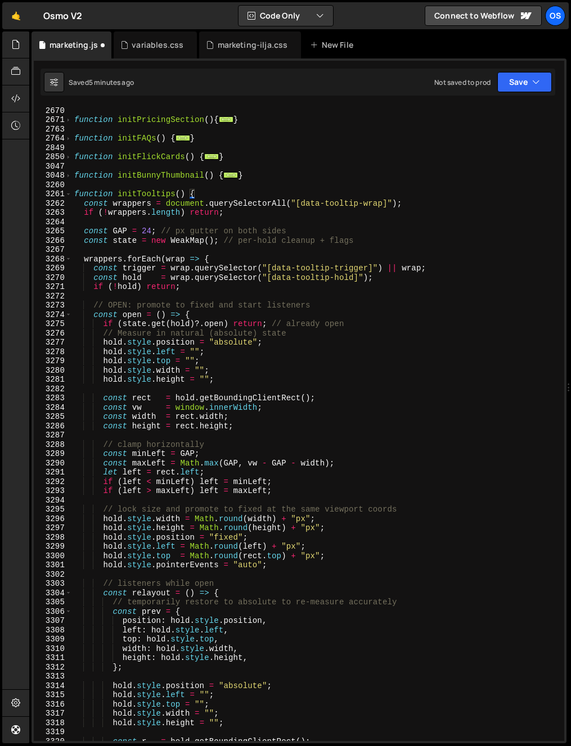
scroll to position [983, 0]
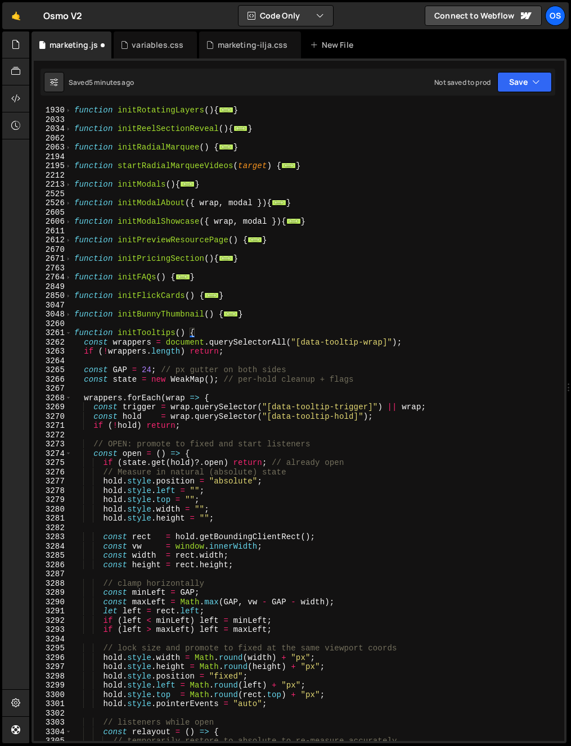
click at [206, 372] on div "function initRotatingLayers ( ) { ... } function initReelSectionReveal ( ) { ..…" at bounding box center [315, 433] width 487 height 654
type textarea "const GAP = 24; // px gutter on both sides"
click at [224, 52] on div "marketing-ilja.css" at bounding box center [250, 44] width 102 height 27
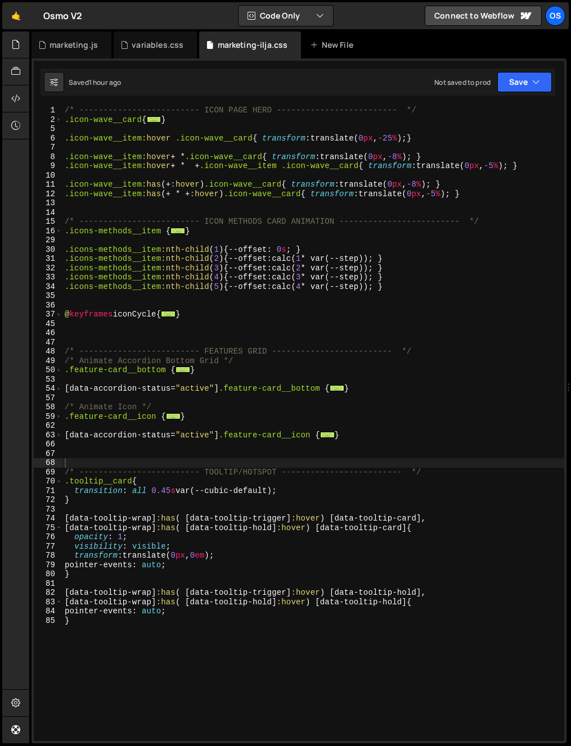
click at [249, 421] on div "/* ------------------------- ICON PAGE HERO ------------------------- */ .icon-…" at bounding box center [312, 433] width 501 height 654
click at [406, 529] on div "/* ------------------------- ICON PAGE HERO ------------------------- */ .icon-…" at bounding box center [312, 433] width 501 height 654
click at [407, 540] on div "/* ------------------------- ICON PAGE HERO ------------------------- */ .icon-…" at bounding box center [312, 433] width 501 height 654
type textarea "opacity: 1;"
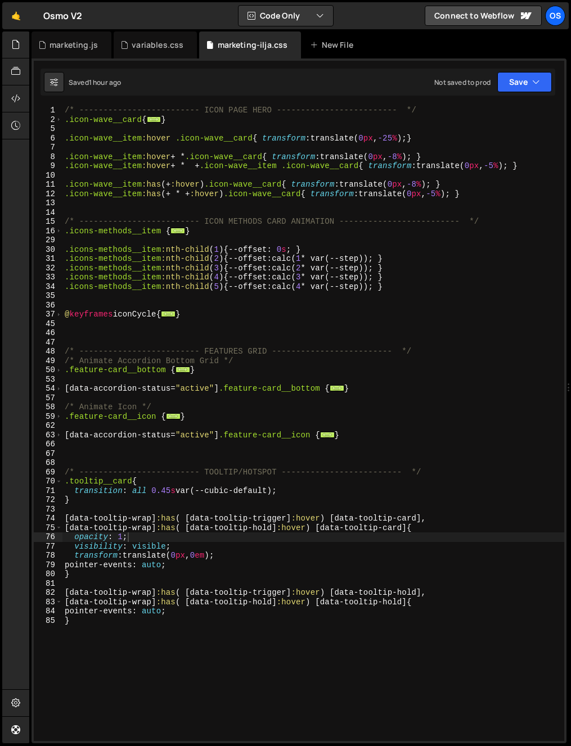
click at [301, 330] on div "/* ------------------------- ICON PAGE HERO ------------------------- */ .icon-…" at bounding box center [312, 433] width 501 height 654
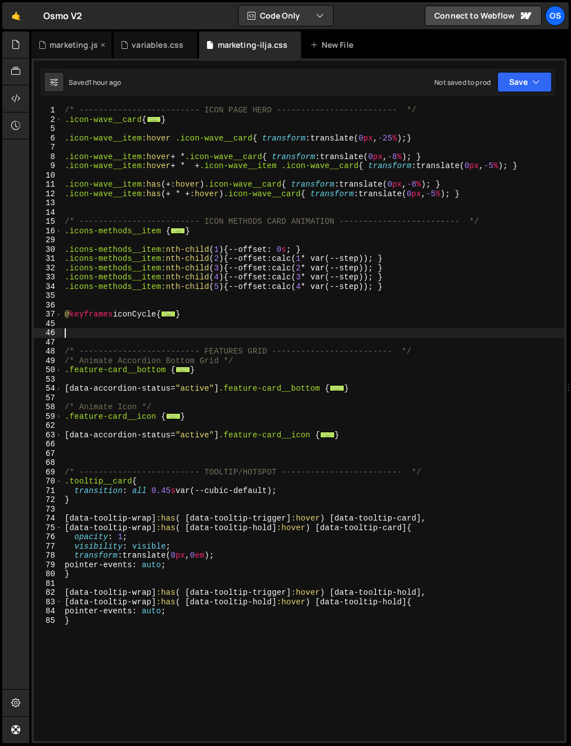
click at [69, 51] on div "marketing.js" at bounding box center [71, 44] width 80 height 27
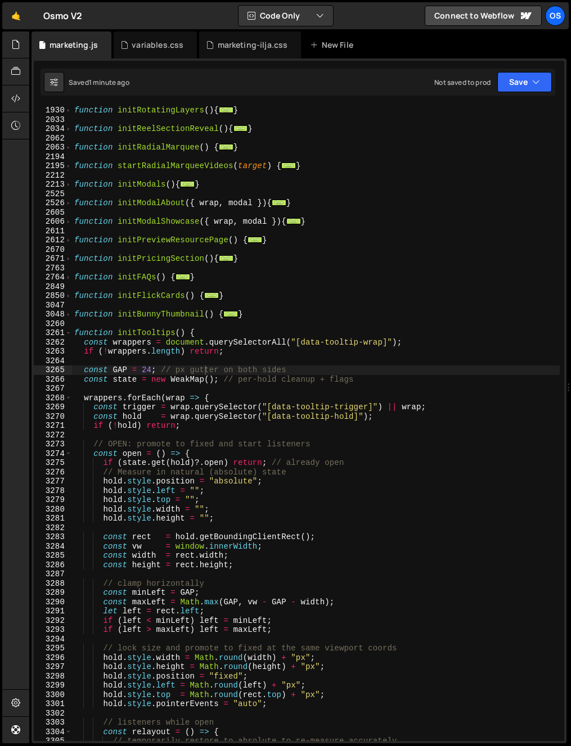
scroll to position [1113, 0]
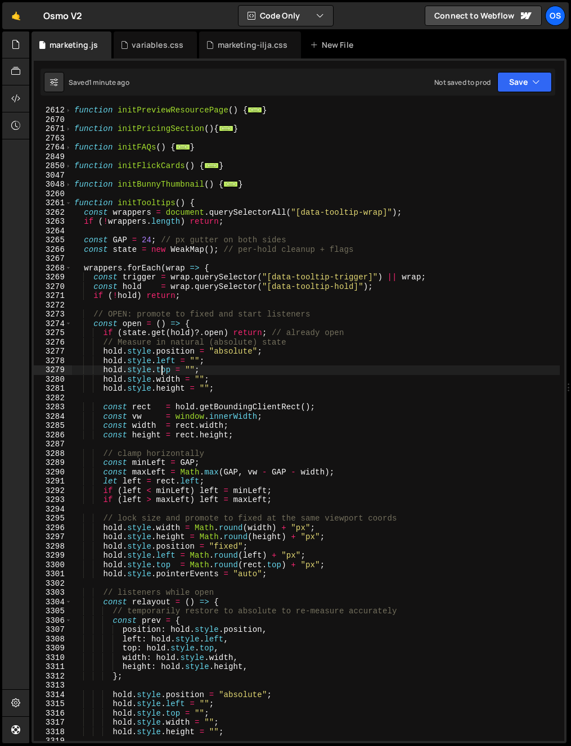
click at [160, 365] on div "function initPreviewResourcePage ( ) { ... } function initPricingSection ( ) { …" at bounding box center [315, 433] width 487 height 654
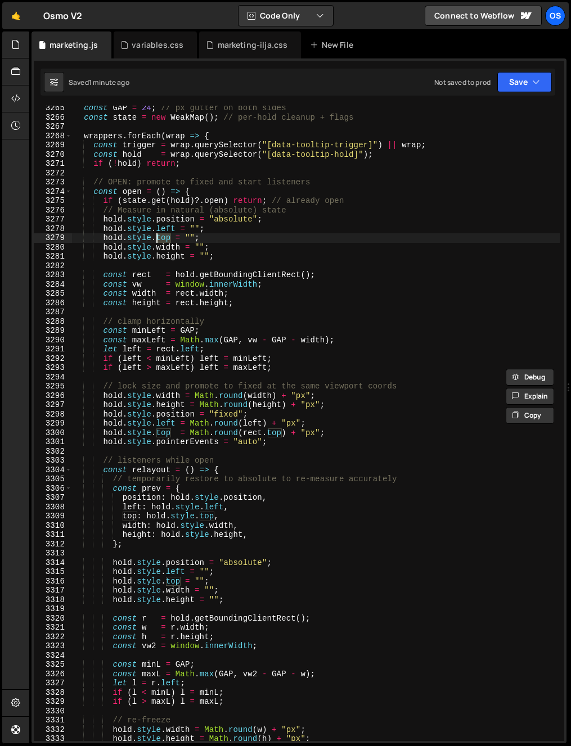
scroll to position [1245, 0]
click at [245, 485] on div "const GAP = 24 ; // px gutter on both sides const state = new WeakMap ( ) ; // …" at bounding box center [315, 430] width 487 height 654
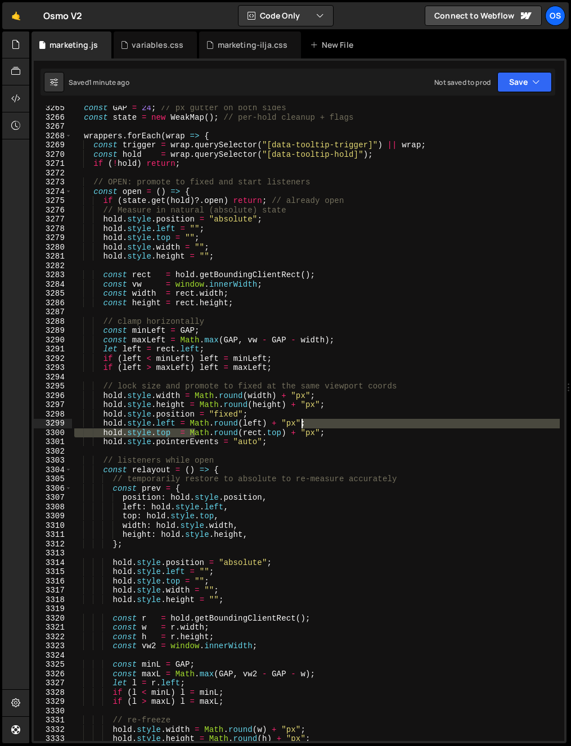
drag, startPoint x: 194, startPoint y: 432, endPoint x: 303, endPoint y: 427, distance: 109.2
click at [303, 427] on div "const GAP = 24 ; // px gutter on both sides const state = new WeakMap ( ) ; // …" at bounding box center [315, 430] width 487 height 654
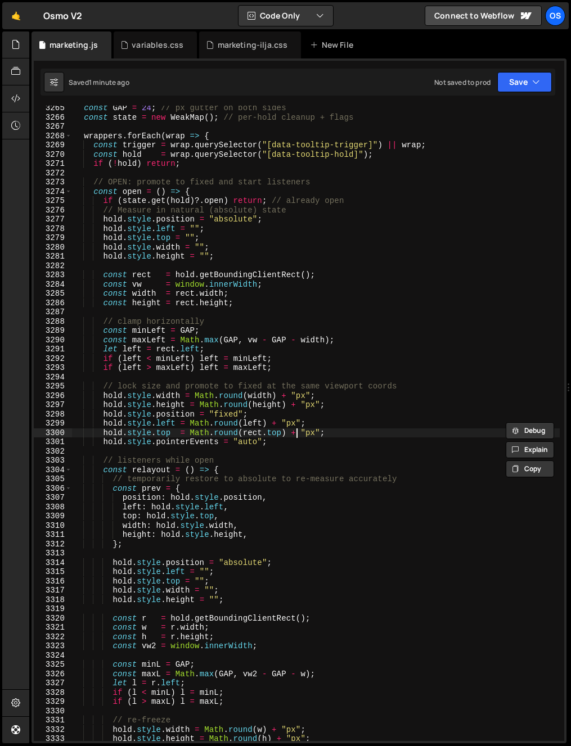
click at [297, 432] on div "const GAP = 24 ; // px gutter on both sides const state = new WeakMap ( ) ; // …" at bounding box center [315, 430] width 487 height 654
click at [170, 387] on div "const GAP = 24 ; // px gutter on both sides const state = new WeakMap ( ) ; // …" at bounding box center [315, 430] width 487 height 654
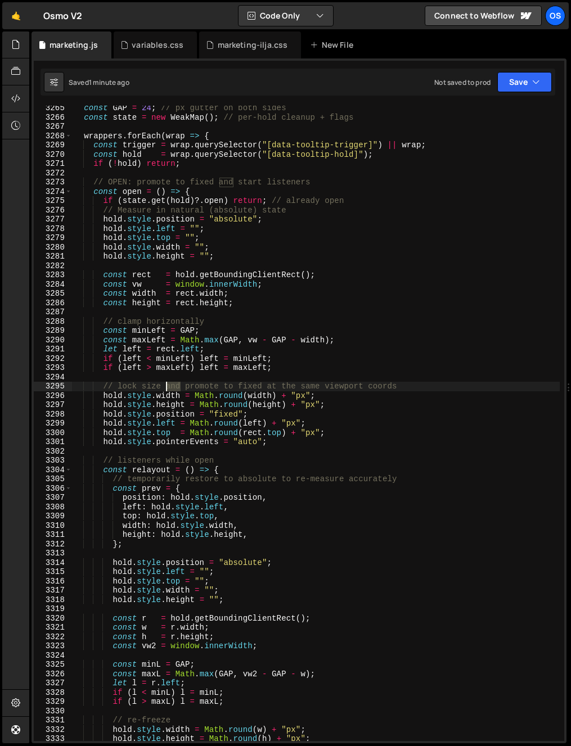
click at [170, 387] on div "const GAP = 24 ; // px gutter on both sides const state = new WeakMap ( ) ; // …" at bounding box center [315, 430] width 487 height 654
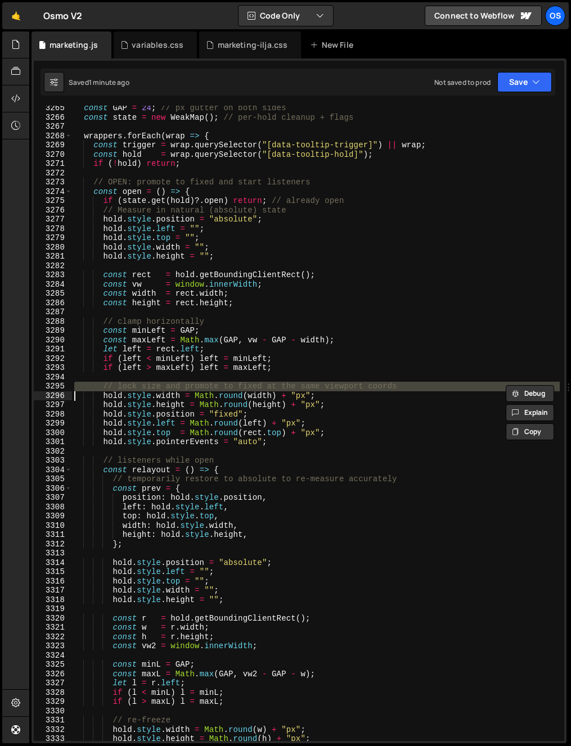
type textarea "hold.style.width = Math.round(width) + "px";"
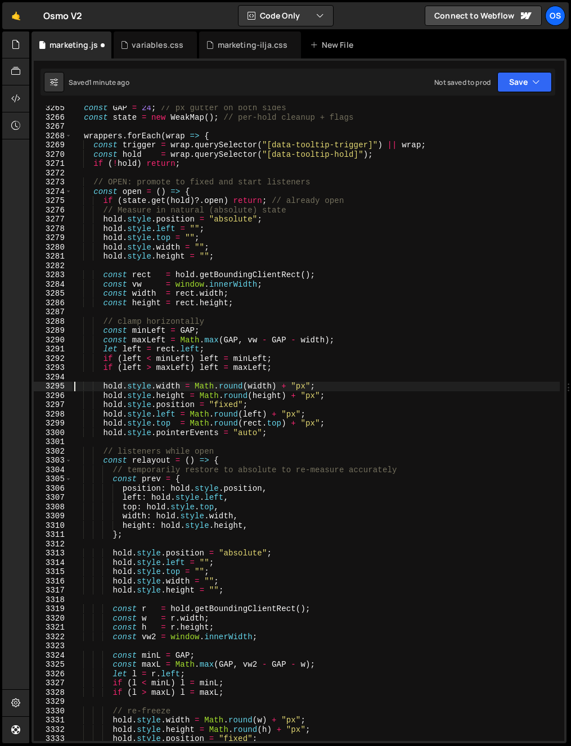
click at [175, 441] on div "const GAP = 24 ; // px gutter on both sides const state = new WeakMap ( ) ; // …" at bounding box center [315, 430] width 487 height 654
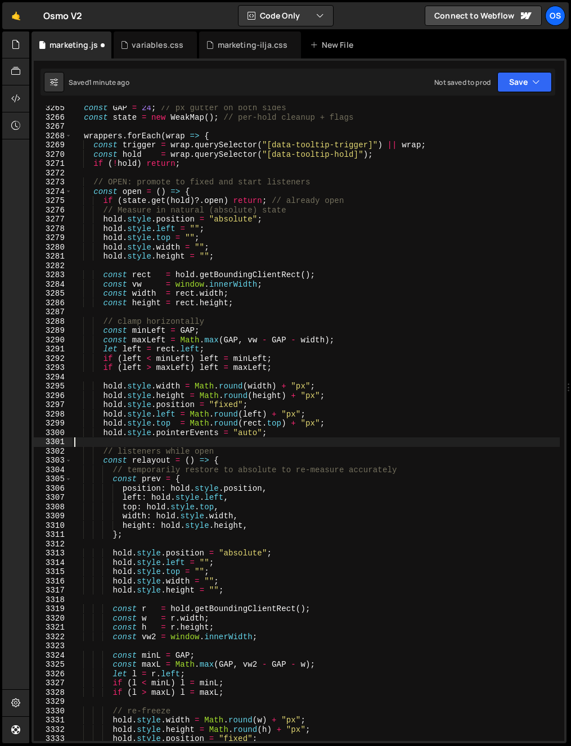
click at [173, 447] on div "const GAP = 24 ; // px gutter on both sides const state = new WeakMap ( ) ; // …" at bounding box center [315, 430] width 487 height 654
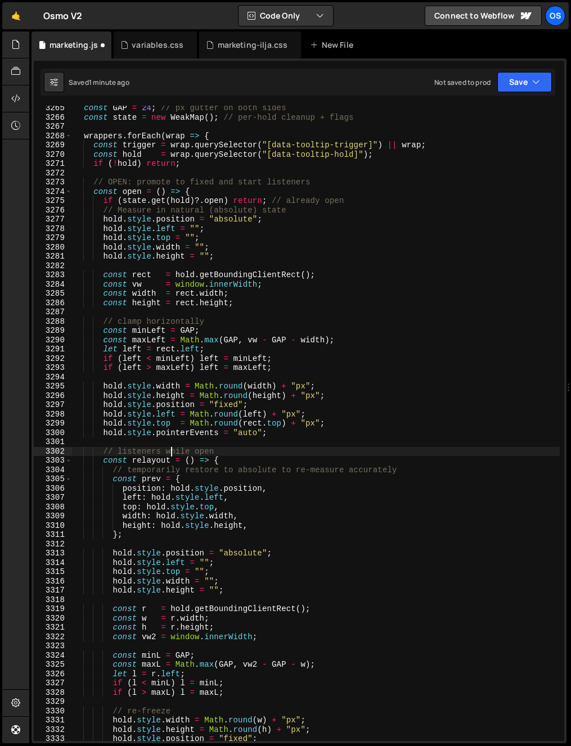
click at [173, 447] on div "const GAP = 24 ; // px gutter on both sides const state = new WeakMap ( ) ; // …" at bounding box center [315, 430] width 487 height 654
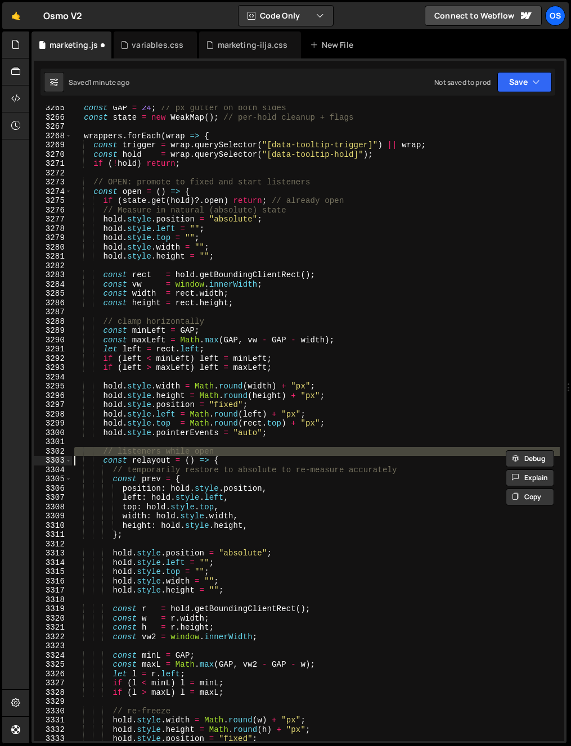
click at [173, 447] on div "const GAP = 24 ; // px gutter on both sides const state = new WeakMap ( ) ; // …" at bounding box center [315, 430] width 487 height 654
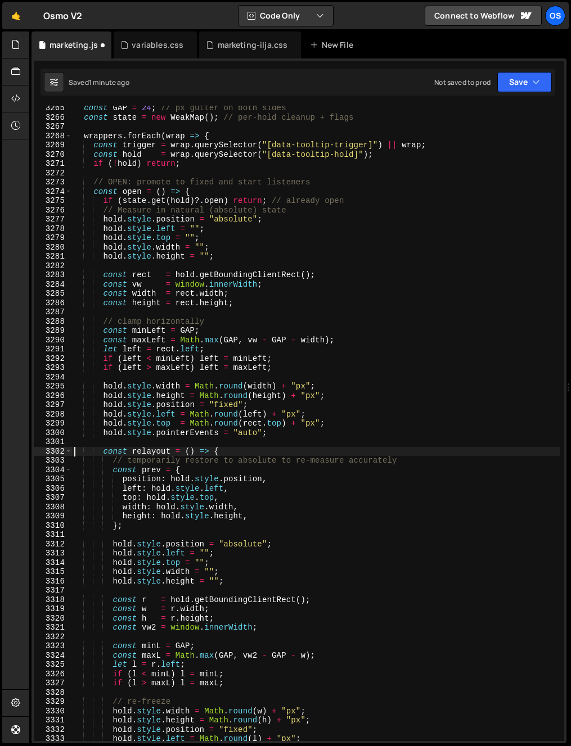
click at [233, 463] on div "const GAP = 24 ; // px gutter on both sides const state = new WeakMap ( ) ; // …" at bounding box center [315, 430] width 487 height 654
type textarea "const prev = {"
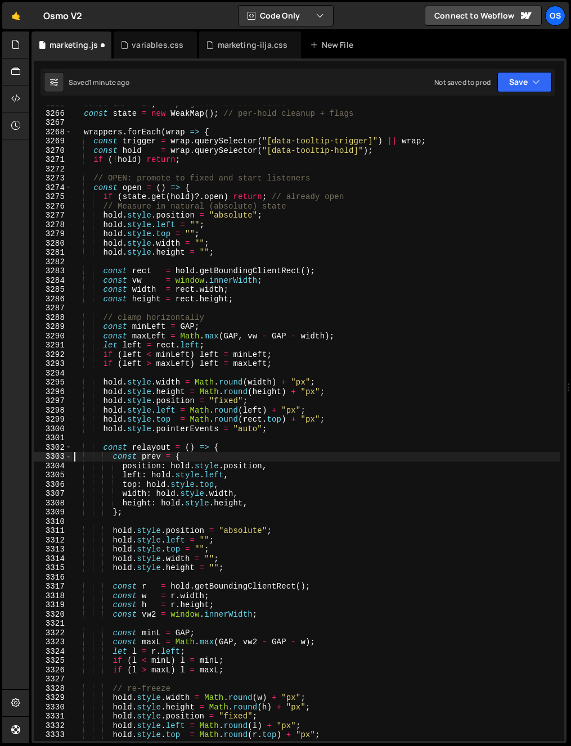
scroll to position [1179, 0]
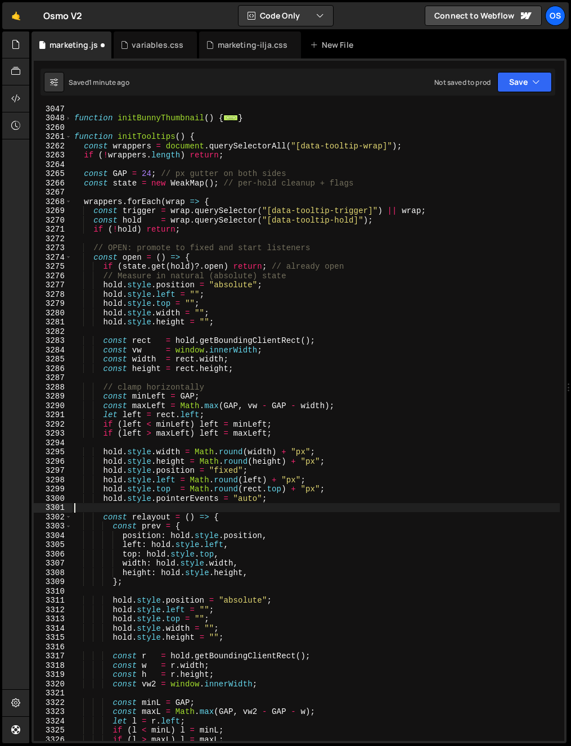
click at [313, 509] on div "function initBunnyThumbnail ( ) { ... } function initTooltips ( ) { const wrapp…" at bounding box center [315, 431] width 487 height 654
click at [320, 491] on div "function initBunnyThumbnail ( ) { ... } function initTooltips ( ) { const wrapp…" at bounding box center [315, 431] width 487 height 654
click at [260, 513] on div "function initBunnyThumbnail ( ) { ... } function initTooltips ( ) { const wrapp…" at bounding box center [315, 431] width 487 height 654
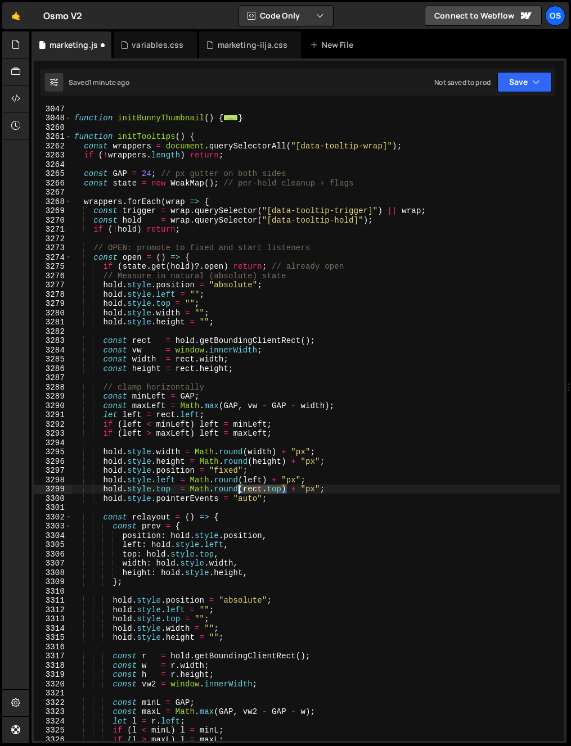
drag, startPoint x: 287, startPoint y: 490, endPoint x: 241, endPoint y: 495, distance: 46.4
click at [241, 493] on div "function initBunnyThumbnail ( ) { ... } function initTooltips ( ) { const wrapp…" at bounding box center [315, 431] width 487 height 654
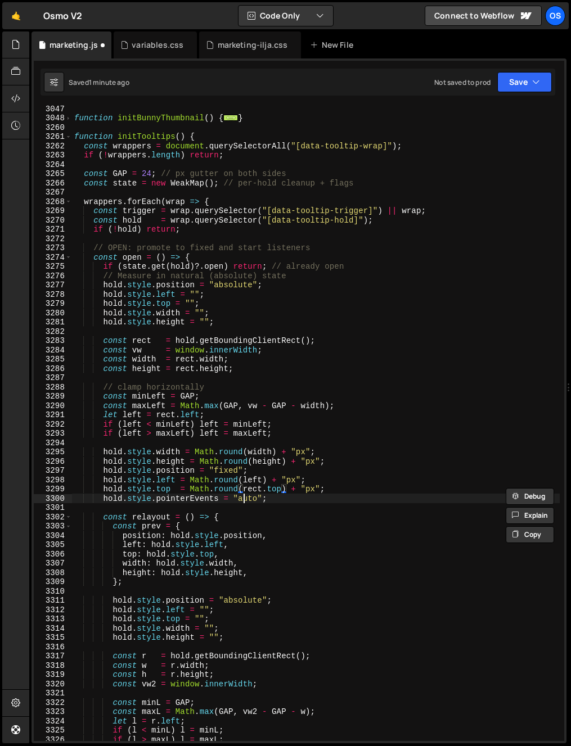
click at [241, 495] on div "function initBunnyThumbnail ( ) { ... } function initTooltips ( ) { const wrapp…" at bounding box center [315, 431] width 487 height 654
click at [281, 491] on div "function initBunnyThumbnail ( ) { ... } function initTooltips ( ) { const wrapp…" at bounding box center [315, 431] width 487 height 654
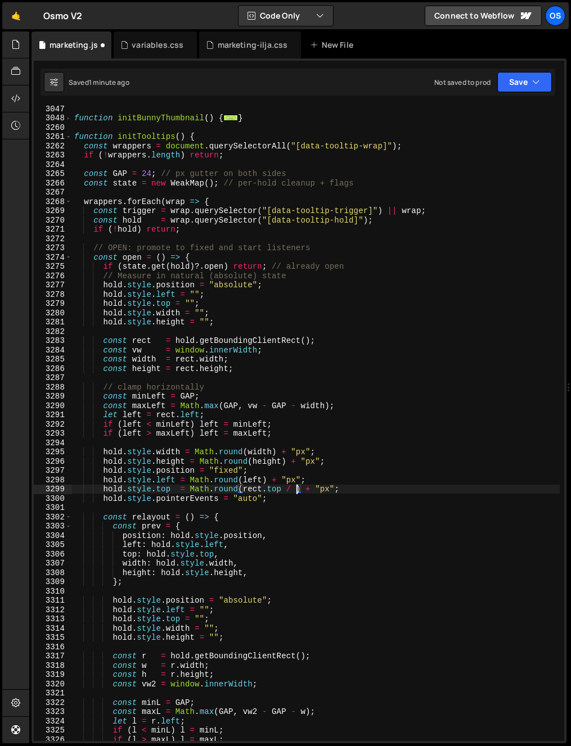
scroll to position [0, 16]
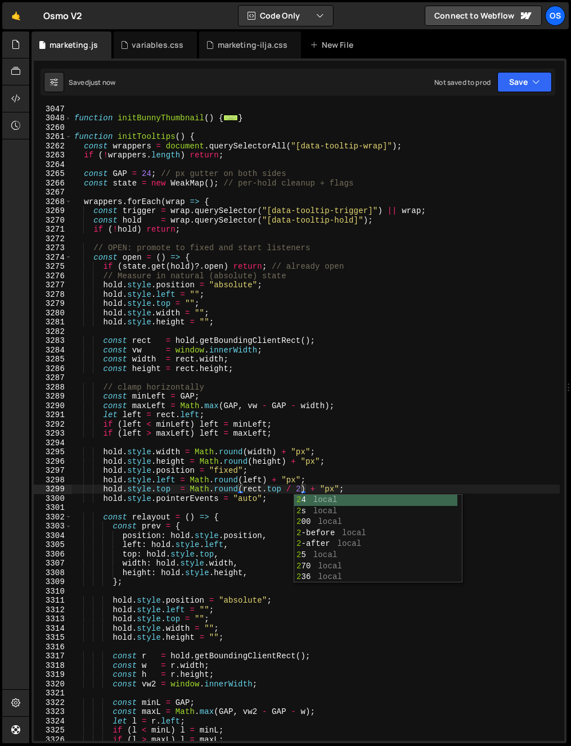
click at [374, 413] on div "function initBunnyThumbnail ( ) { ... } function initTooltips ( ) { const wrapp…" at bounding box center [315, 431] width 487 height 654
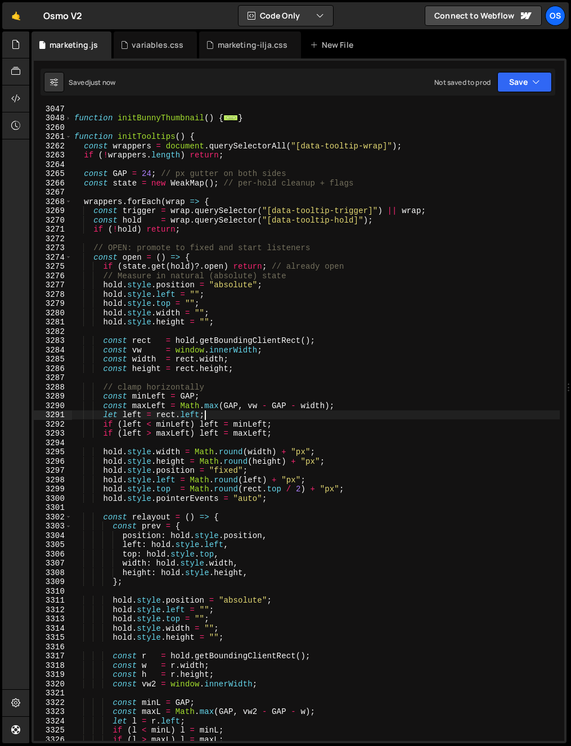
scroll to position [0, 8]
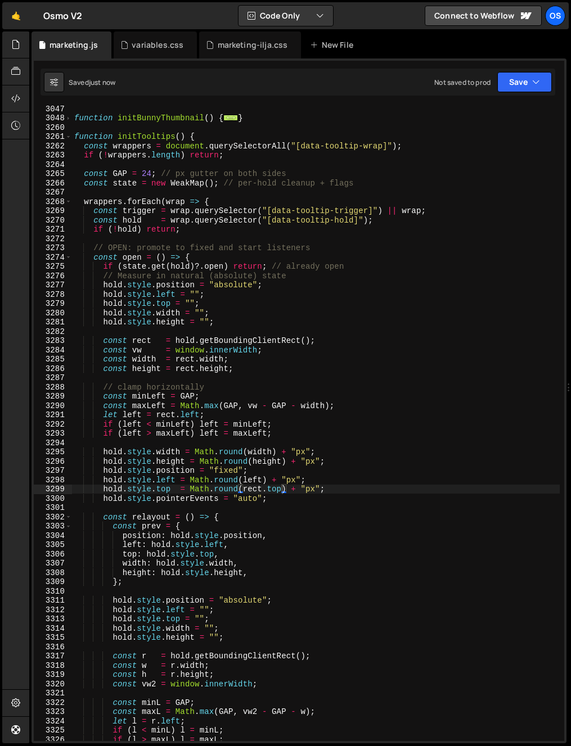
click at [396, 390] on div "function initBunnyThumbnail ( ) { ... } function initTooltips ( ) { const wrapp…" at bounding box center [315, 431] width 487 height 654
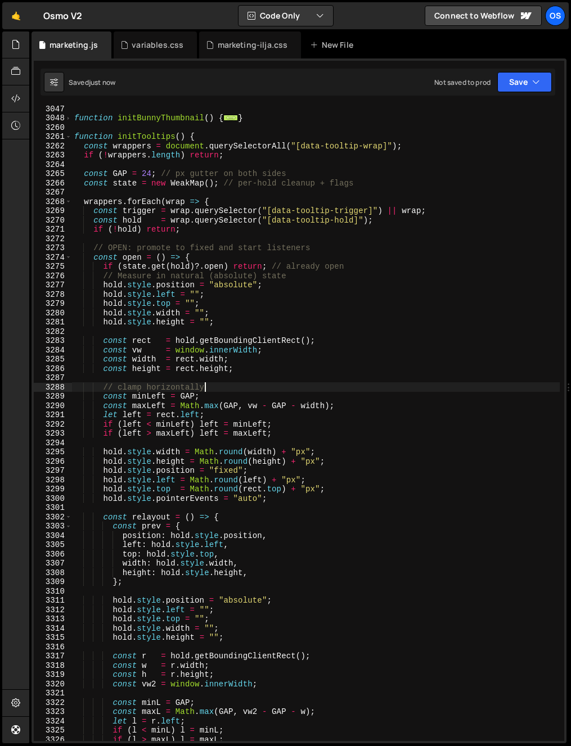
click at [279, 499] on div "function initBunnyThumbnail ( ) { ... } function initTooltips ( ) { const wrapp…" at bounding box center [315, 431] width 487 height 654
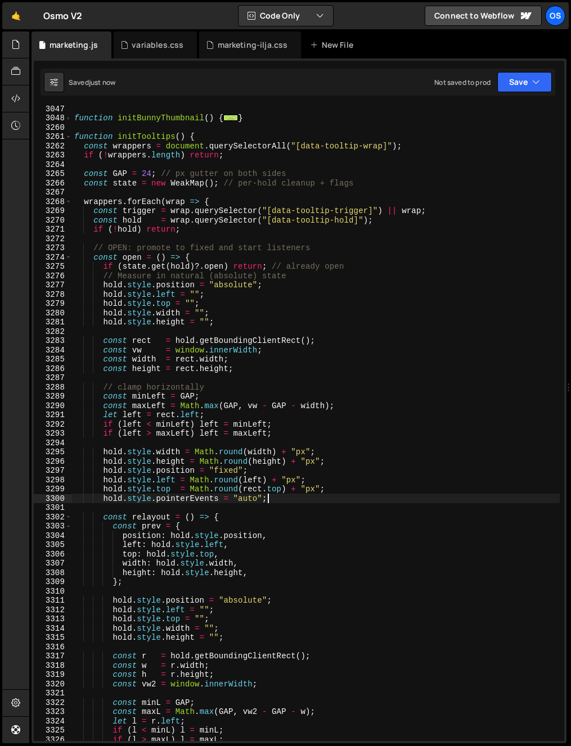
click at [299, 496] on div "function initBunnyThumbnail ( ) { ... } function initTooltips ( ) { const wrapp…" at bounding box center [315, 431] width 487 height 654
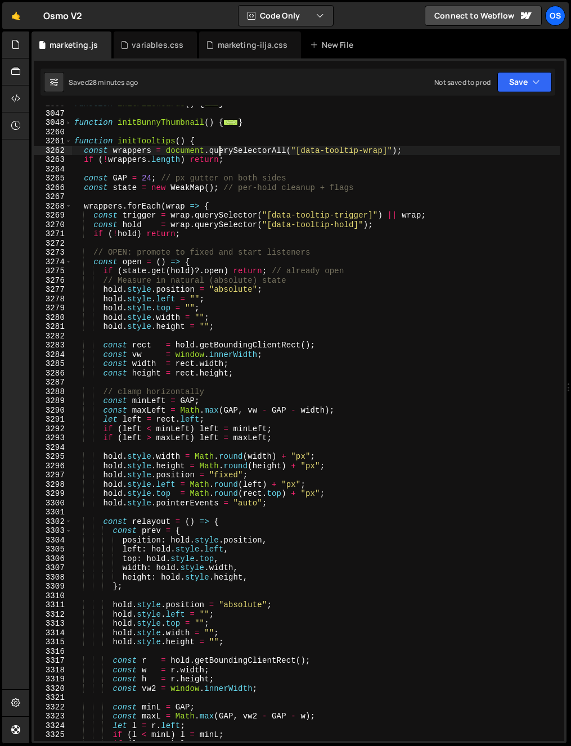
drag, startPoint x: 217, startPoint y: 150, endPoint x: 139, endPoint y: 152, distance: 78.2
click at [216, 150] on div "function initFlickCards ( ) { ... } function initBunnyThumbnail ( ) { ... } fun…" at bounding box center [315, 427] width 487 height 654
type textarea "const wrappers = document.querySelectorAll("[data-tooltip-wrap]");"
click at [71, 142] on span at bounding box center [68, 142] width 6 height 10
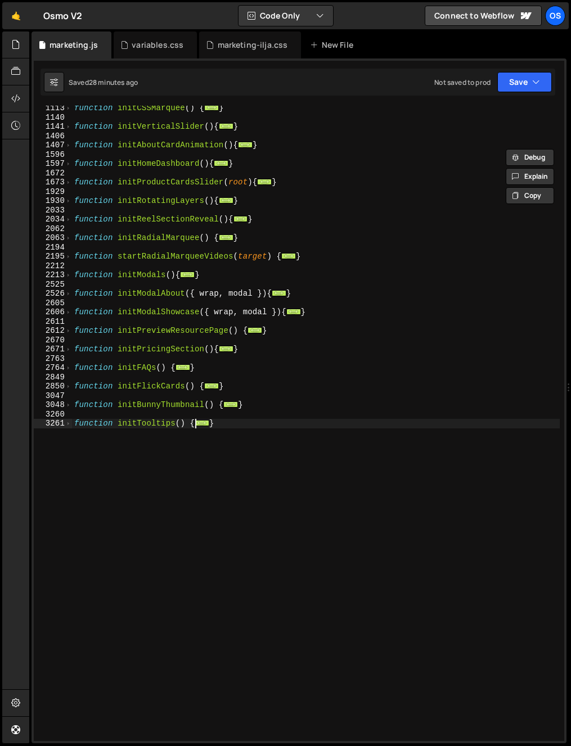
scroll to position [893, 0]
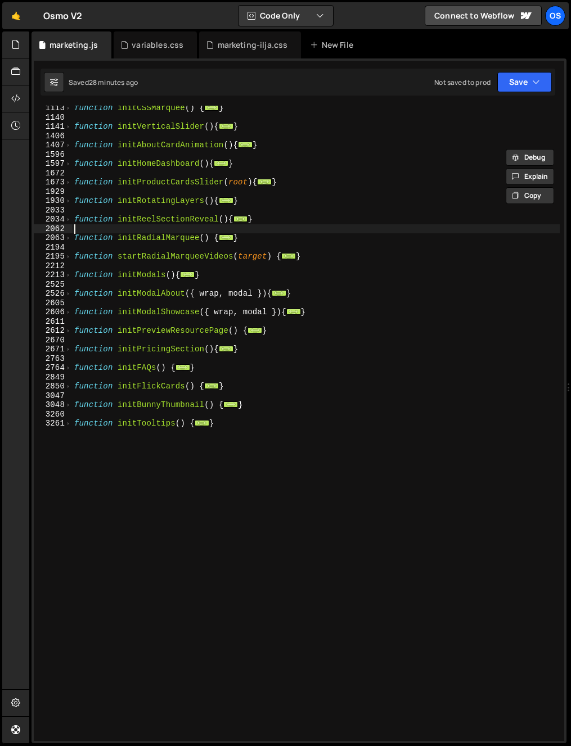
click at [107, 231] on div "function initCSSMarquee ( ) { ... } function initVerticalSlider ( ) { ... } fun…" at bounding box center [315, 430] width 487 height 654
click at [83, 486] on div "function initCSSMarquee ( ) { ... } function initVerticalSlider ( ) { ... } fun…" at bounding box center [315, 430] width 487 height 654
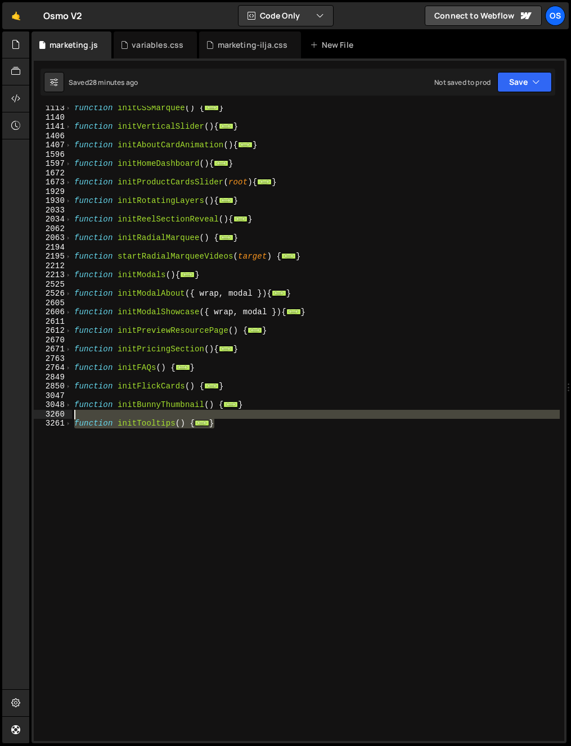
drag, startPoint x: 56, startPoint y: 424, endPoint x: 58, endPoint y: 417, distance: 8.2
click at [58, 417] on div "} 1113 1140 1141 1406 1407 1596 1597 1672 1673 1929 1930 2033 2034 2062 2063 21…" at bounding box center [299, 423] width 530 height 635
click at [71, 423] on span at bounding box center [68, 424] width 6 height 10
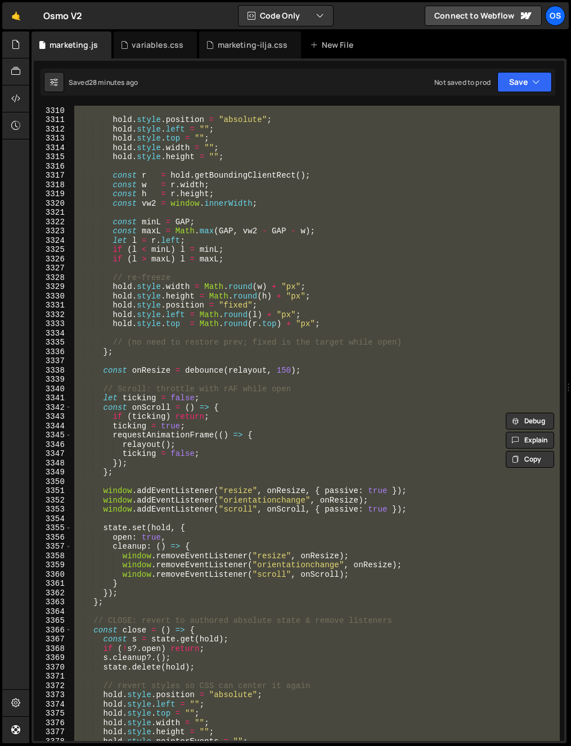
scroll to position [2108, 0]
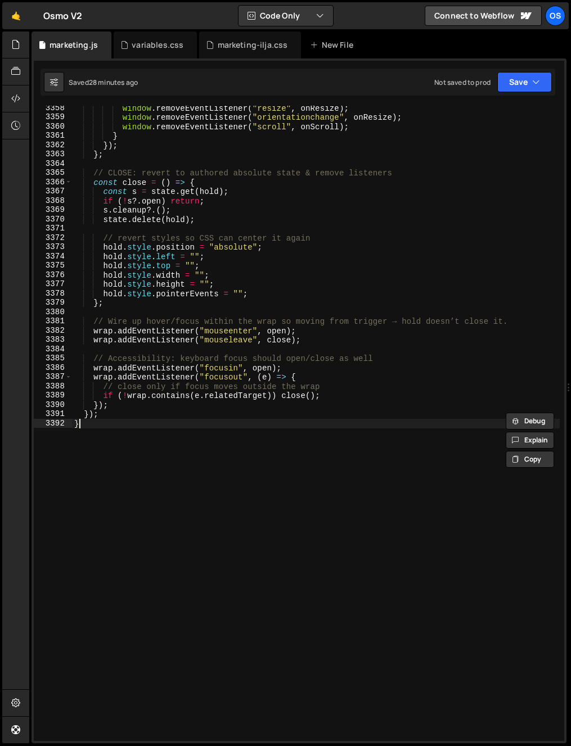
click at [110, 464] on div "window . removeEventListener ( "resize" , onResize ) ; window . removeEventList…" at bounding box center [315, 430] width 487 height 654
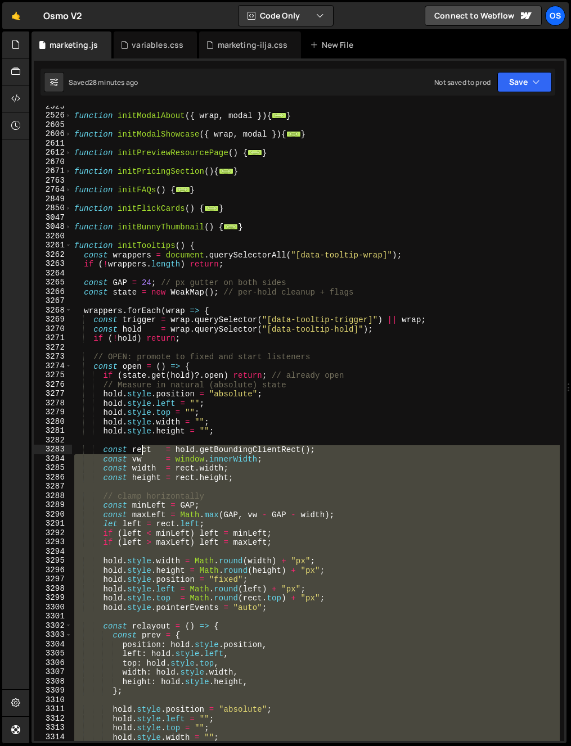
scroll to position [1062, 0]
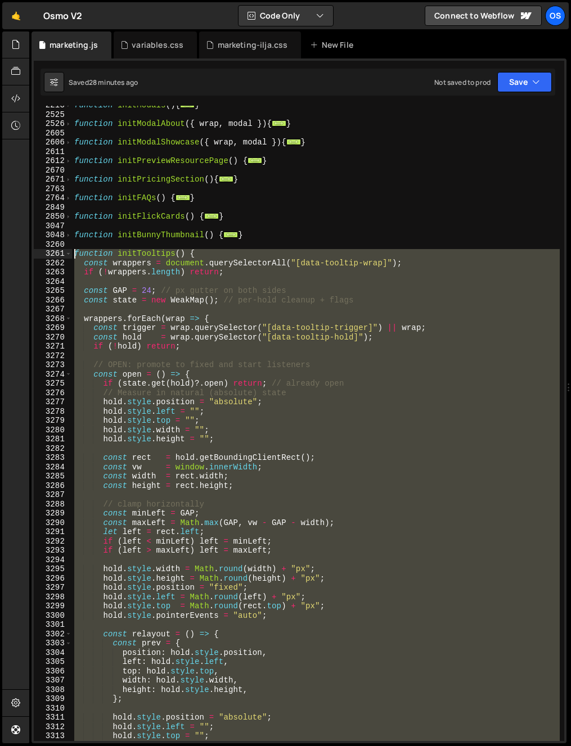
drag, startPoint x: 114, startPoint y: 418, endPoint x: 36, endPoint y: 256, distance: 180.3
click at [36, 256] on div "} 2213 2525 2526 2605 2606 2611 2612 2670 2671 2763 2764 2849 2850 3047 3048 32…" at bounding box center [299, 423] width 530 height 635
paste textarea "}"
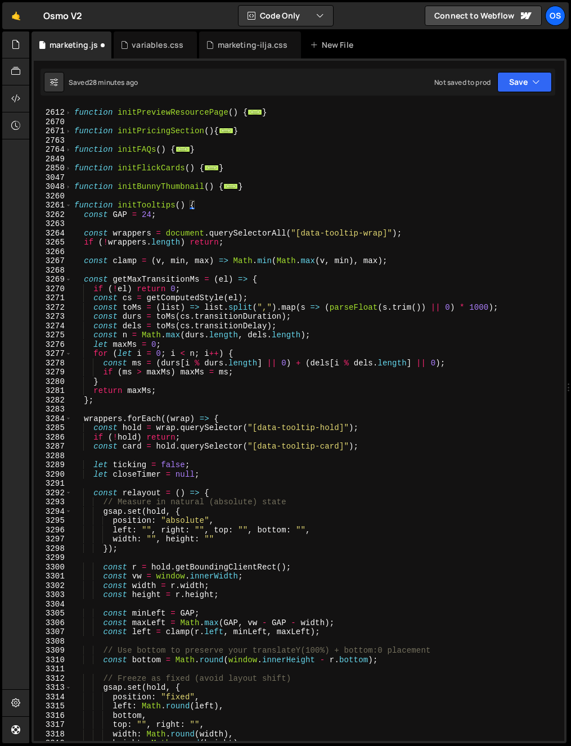
scroll to position [1111, 0]
click at [103, 306] on div "function initPreviewResourcePage ( ) { ... } function initPricingSection ( ) { …" at bounding box center [315, 425] width 487 height 654
click at [172, 279] on div "function initPreviewResourcePage ( ) { ... } function initPricingSection ( ) { …" at bounding box center [315, 425] width 487 height 654
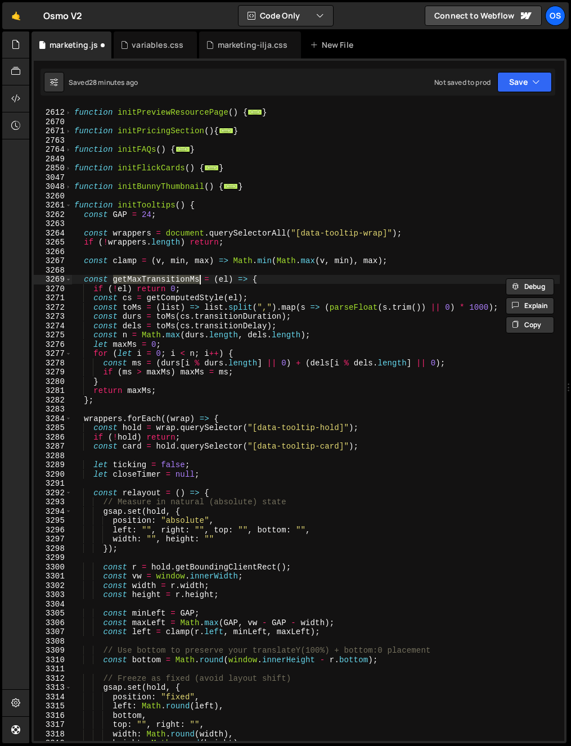
click at [175, 385] on div "function initPreviewResourcePage ( ) { ... } function initPricingSection ( ) { …" at bounding box center [315, 425] width 487 height 654
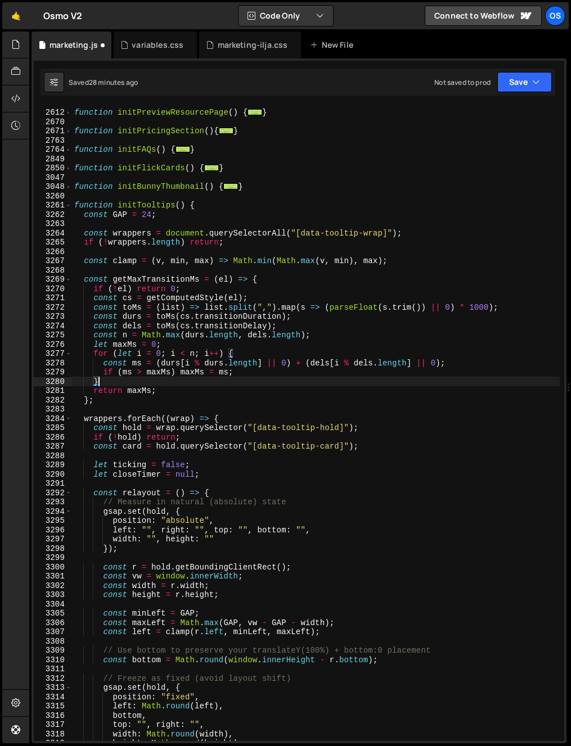
click at [216, 379] on div "function initPreviewResourcePage ( ) { ... } function initPricingSection ( ) { …" at bounding box center [315, 425] width 487 height 654
click at [323, 314] on div "function initPreviewResourcePage ( ) { ... } function initPricingSection ( ) { …" at bounding box center [315, 425] width 487 height 654
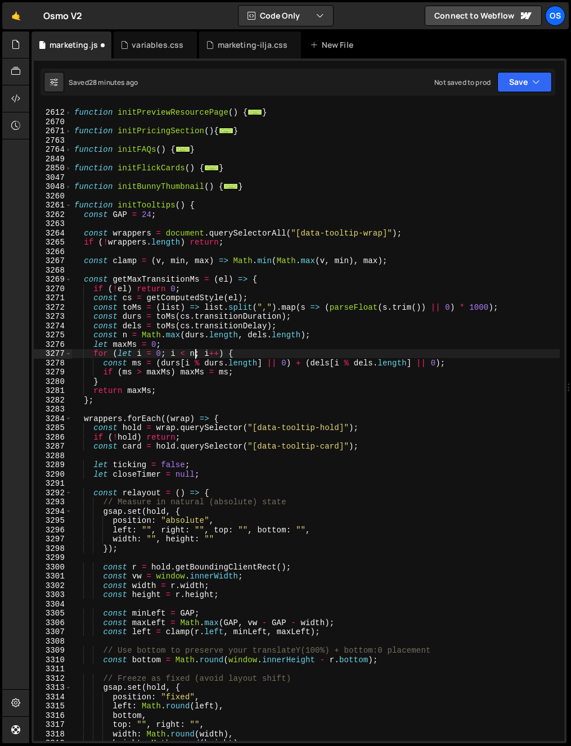
click at [194, 358] on div "function initPreviewResourcePage ( ) { ... } function initPricingSection ( ) { …" at bounding box center [315, 425] width 487 height 654
click at [179, 394] on div "function initPreviewResourcePage ( ) { ... } function initPricingSection ( ) { …" at bounding box center [315, 425] width 487 height 654
type textarea "return maxMs;"
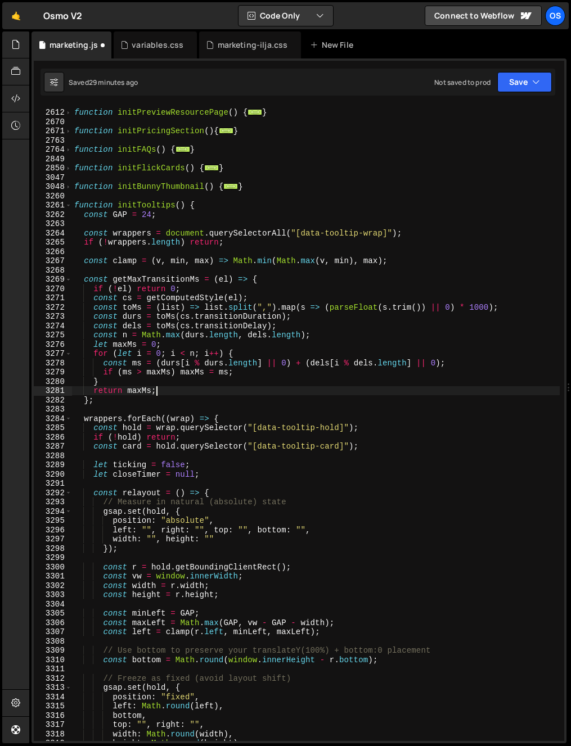
click at [96, 408] on div "function initPreviewResourcePage ( ) { ... } function initPricingSection ( ) { …" at bounding box center [315, 425] width 487 height 654
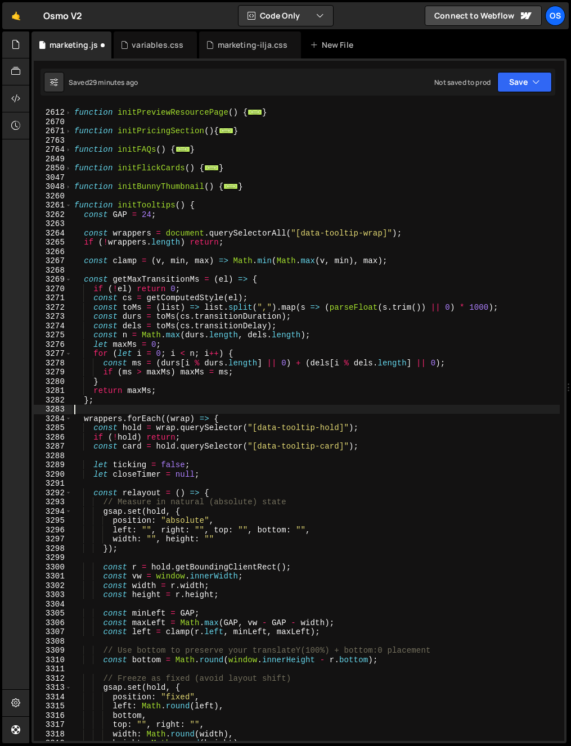
click at [116, 387] on div "function initPreviewResourcePage ( ) { ... } function initPricingSection ( ) { …" at bounding box center [315, 425] width 487 height 654
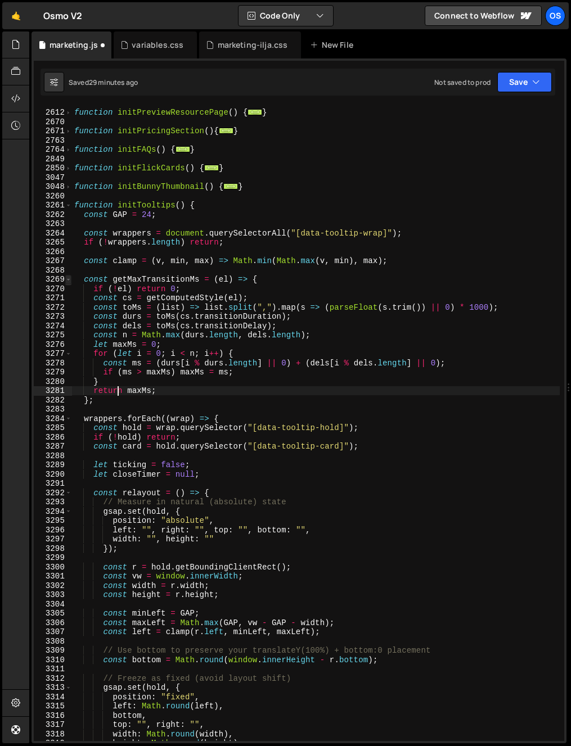
click at [67, 279] on span at bounding box center [68, 280] width 6 height 10
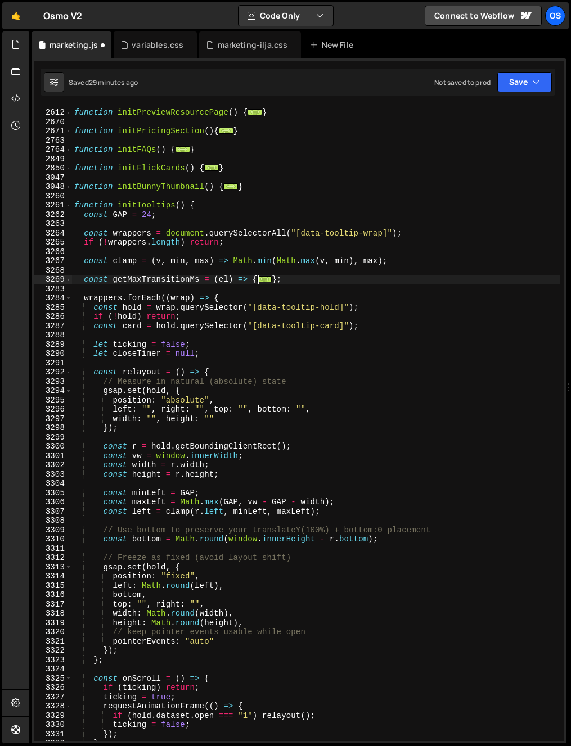
click at [148, 280] on div "function initPreviewResourcePage ( ) { ... } function initPricingSection ( ) { …" at bounding box center [315, 425] width 487 height 654
click at [125, 259] on div "function initPreviewResourcePage ( ) { ... } function initPricingSection ( ) { …" at bounding box center [315, 425] width 487 height 654
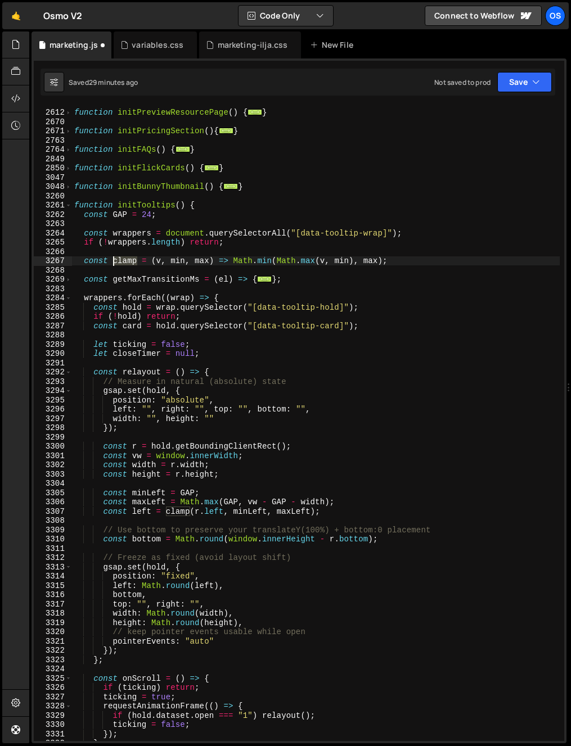
click at [125, 259] on div "function initPreviewResourcePage ( ) { ... } function initPricingSection ( ) { …" at bounding box center [315, 425] width 487 height 654
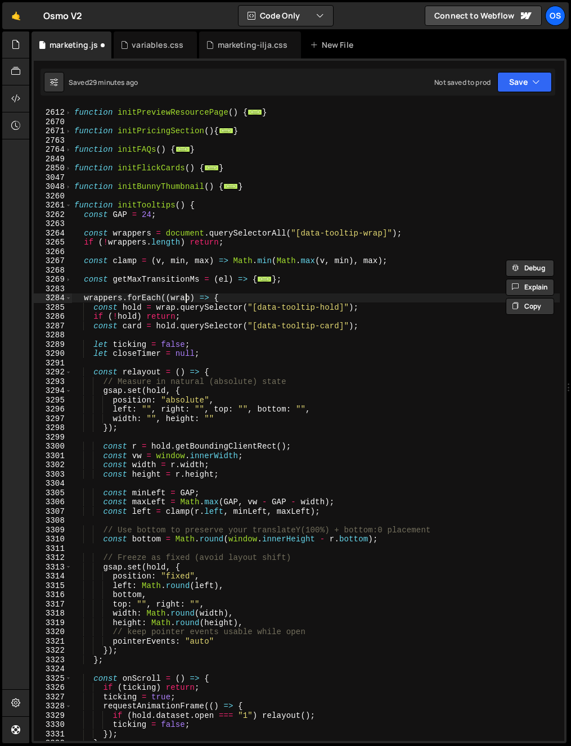
click at [187, 302] on div "function initPreviewResourcePage ( ) { ... } function initPricingSection ( ) { …" at bounding box center [315, 425] width 487 height 654
click at [134, 305] on div "function initPreviewResourcePage ( ) { ... } function initPricingSection ( ) { …" at bounding box center [315, 425] width 487 height 654
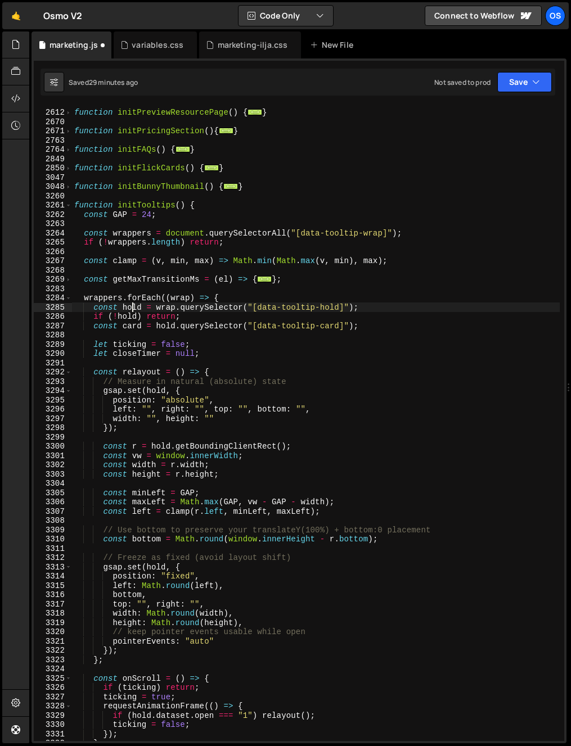
click at [152, 385] on div "function initPreviewResourcePage ( ) { ... } function initPricingSection ( ) { …" at bounding box center [315, 425] width 487 height 654
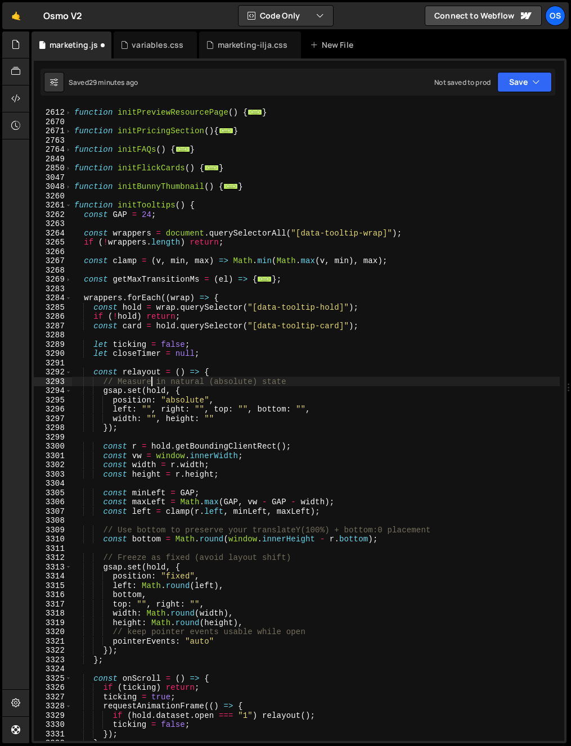
click at [152, 385] on div "function initPreviewResourcePage ( ) { ... } function initPricingSection ( ) { …" at bounding box center [315, 425] width 487 height 654
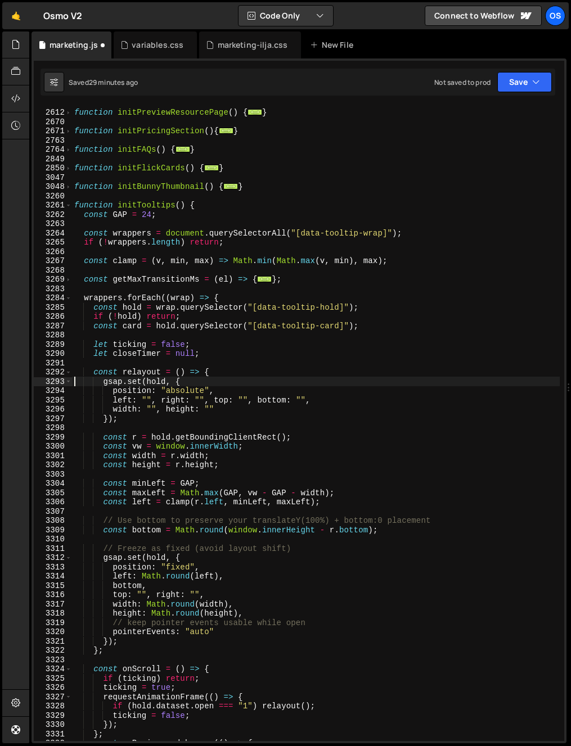
click at [137, 522] on div "function initPreviewResourcePage ( ) { ... } function initPricingSection ( ) { …" at bounding box center [315, 425] width 487 height 654
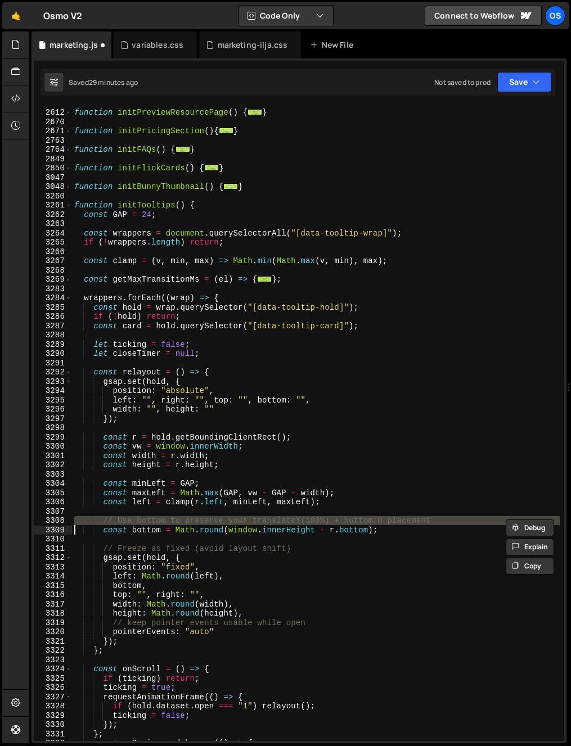
click at [137, 522] on div "function initPreviewResourcePage ( ) { ... } function initPricingSection ( ) { …" at bounding box center [315, 425] width 487 height 654
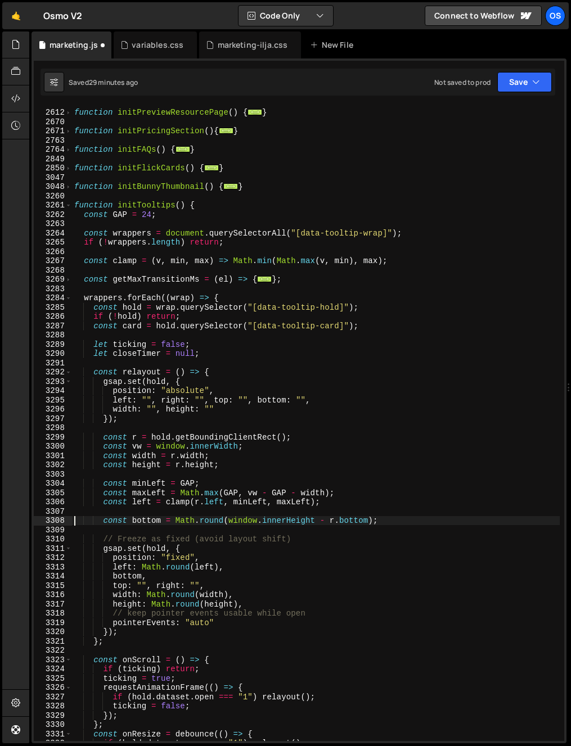
click at [153, 540] on div "function initPreviewResourcePage ( ) { ... } function initPricingSection ( ) { …" at bounding box center [315, 425] width 487 height 654
type textarea "// Freeze as fixed (avoid layout shift)"
click at [153, 540] on div "function initPreviewResourcePage ( ) { ... } function initPricingSection ( ) { …" at bounding box center [315, 425] width 487 height 654
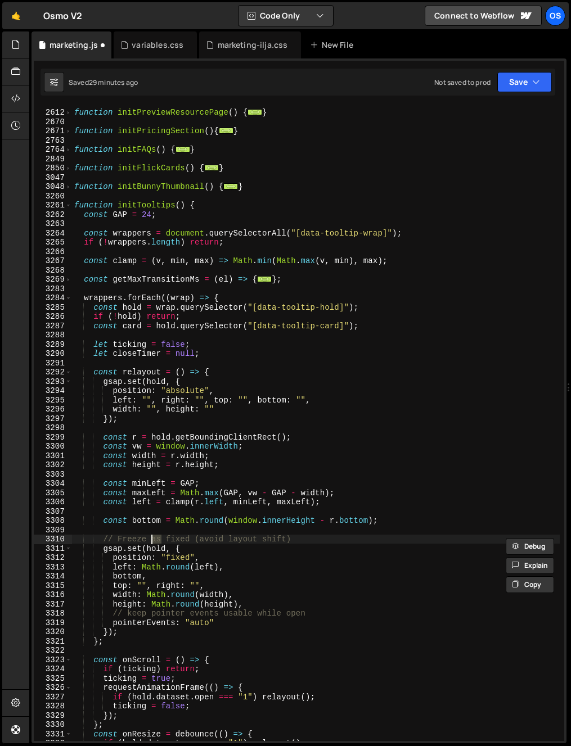
click at [150, 511] on div "function initPreviewResourcePage ( ) { ... } function initPricingSection ( ) { …" at bounding box center [315, 425] width 487 height 654
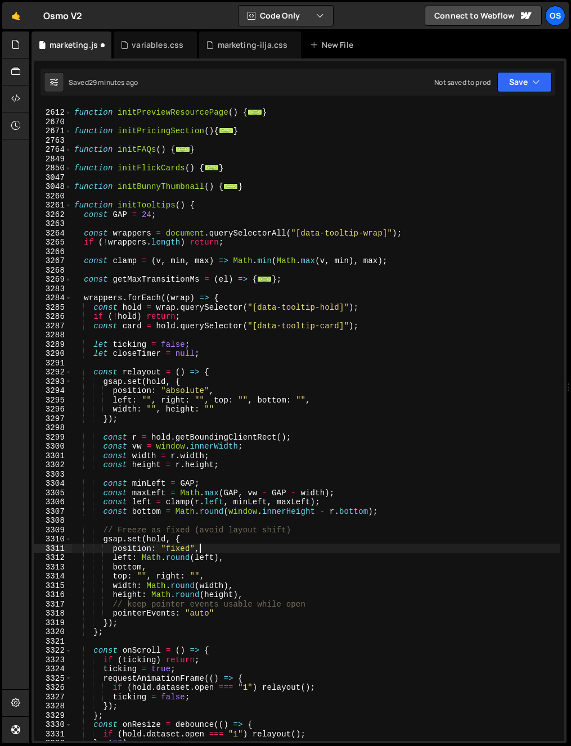
drag, startPoint x: 360, startPoint y: 544, endPoint x: 353, endPoint y: 542, distance: 7.4
click at [360, 544] on div "function initPreviewResourcePage ( ) { ... } function initPricingSection ( ) { …" at bounding box center [315, 425] width 487 height 654
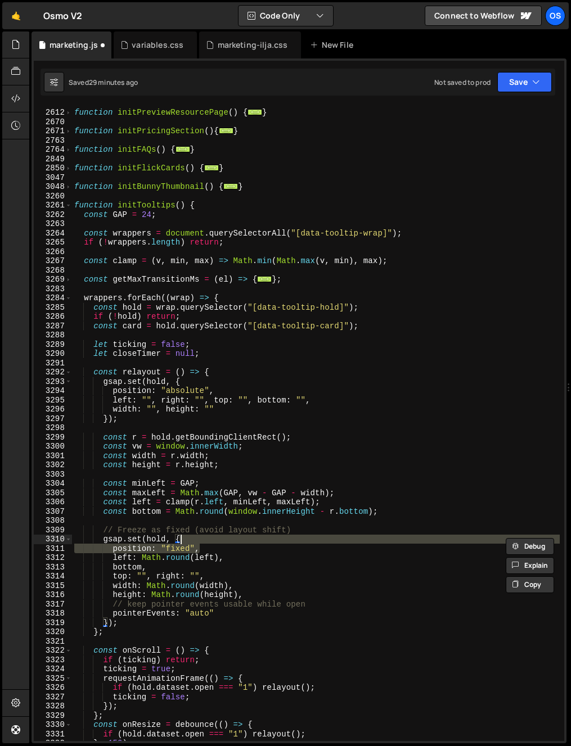
click at [169, 530] on div "function initPreviewResourcePage ( ) { ... } function initPricingSection ( ) { …" at bounding box center [315, 425] width 487 height 654
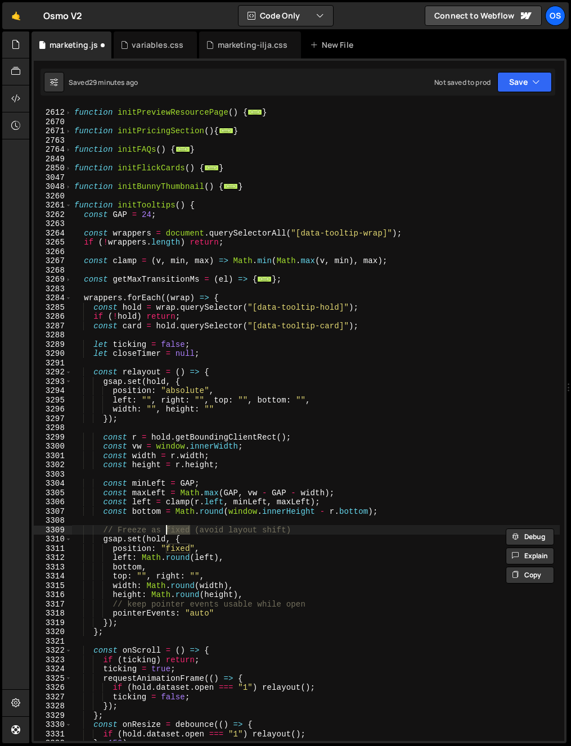
click at [169, 530] on div "function initPreviewResourcePage ( ) { ... } function initPricingSection ( ) { …" at bounding box center [315, 425] width 487 height 654
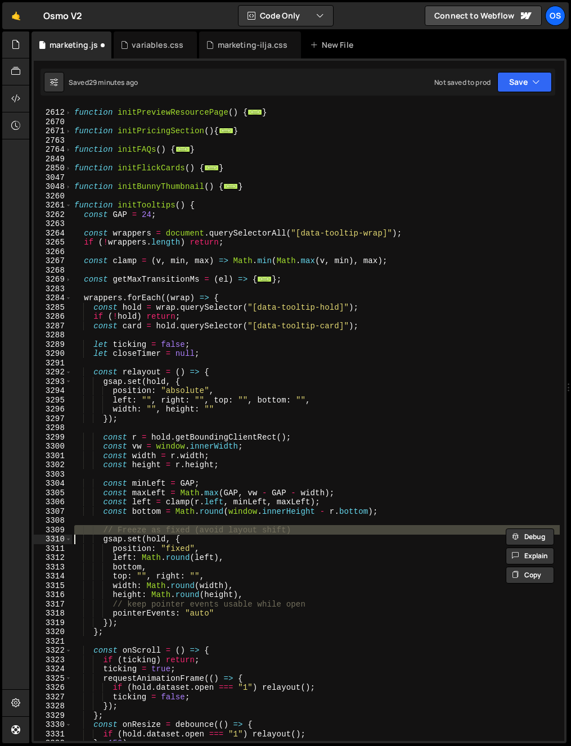
click at [186, 514] on div "function initPreviewResourcePage ( ) { ... } function initPricingSection ( ) { …" at bounding box center [315, 425] width 487 height 654
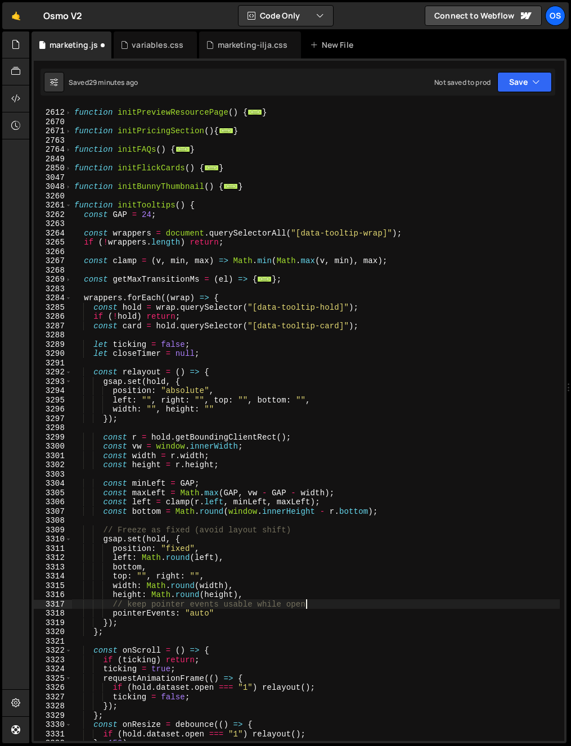
click at [316, 601] on div "function initPreviewResourcePage ( ) { ... } function initPricingSection ( ) { …" at bounding box center [315, 425] width 487 height 654
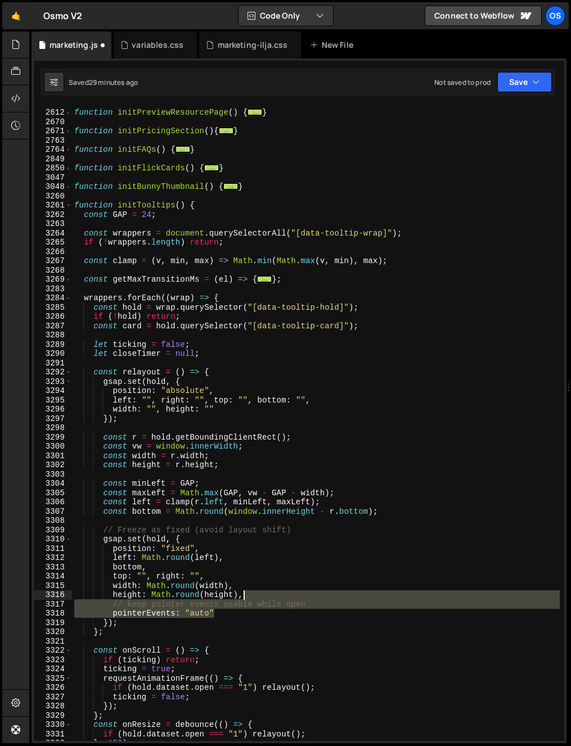
drag, startPoint x: 242, startPoint y: 617, endPoint x: 247, endPoint y: 596, distance: 21.8
click at [243, 596] on div "function initPreviewResourcePage ( ) { ... } function initPricingSection ( ) { …" at bounding box center [315, 425] width 487 height 654
click at [310, 605] on div "function initPreviewResourcePage ( ) { ... } function initPricingSection ( ) { …" at bounding box center [315, 423] width 487 height 635
drag, startPoint x: 254, startPoint y: 622, endPoint x: 258, endPoint y: 598, distance: 25.0
click at [258, 598] on div "function initPreviewResourcePage ( ) { ... } function initPricingSection ( ) { …" at bounding box center [315, 425] width 487 height 654
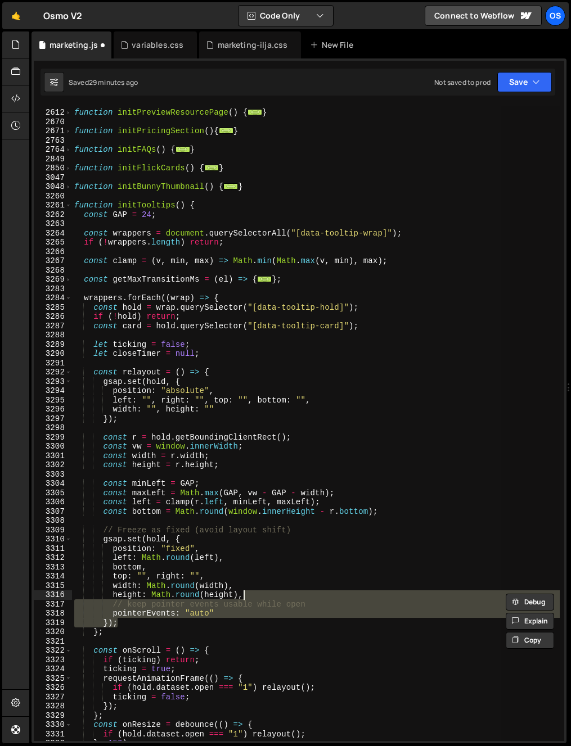
click at [257, 609] on div "function initPreviewResourcePage ( ) { ... } function initPricingSection ( ) { …" at bounding box center [315, 423] width 487 height 635
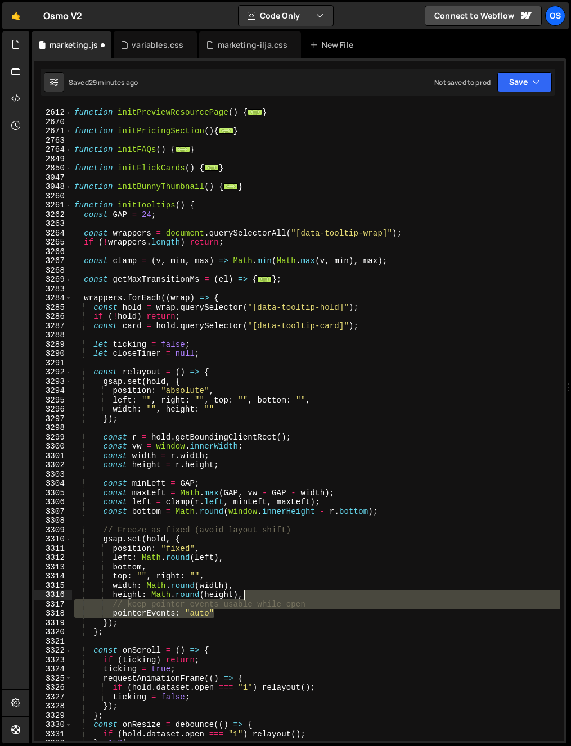
drag, startPoint x: 238, startPoint y: 612, endPoint x: 246, endPoint y: 598, distance: 15.8
click at [246, 598] on div "function initPreviewResourcePage ( ) { ... } function initPricingSection ( ) { …" at bounding box center [315, 425] width 487 height 654
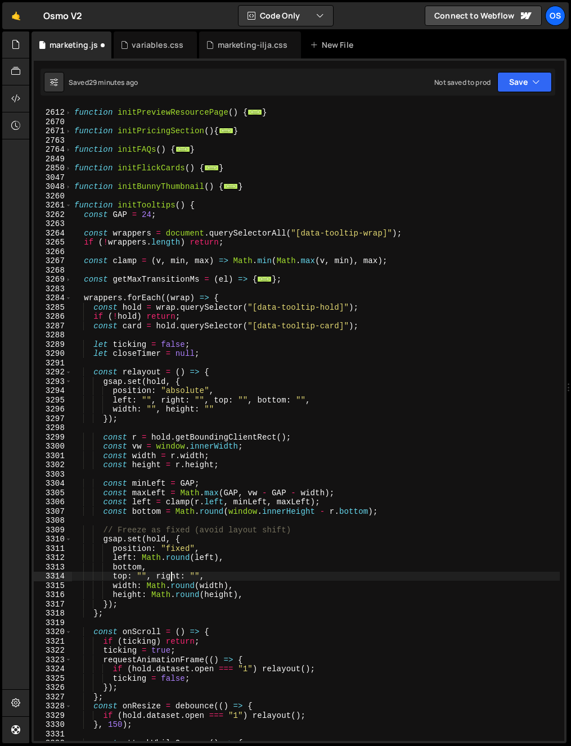
click at [171, 572] on div "function initPreviewResourcePage ( ) { ... } function initPricingSection ( ) { …" at bounding box center [315, 425] width 487 height 654
click at [220, 569] on div "function initPreviewResourcePage ( ) { ... } function initPricingSection ( ) { …" at bounding box center [315, 425] width 487 height 654
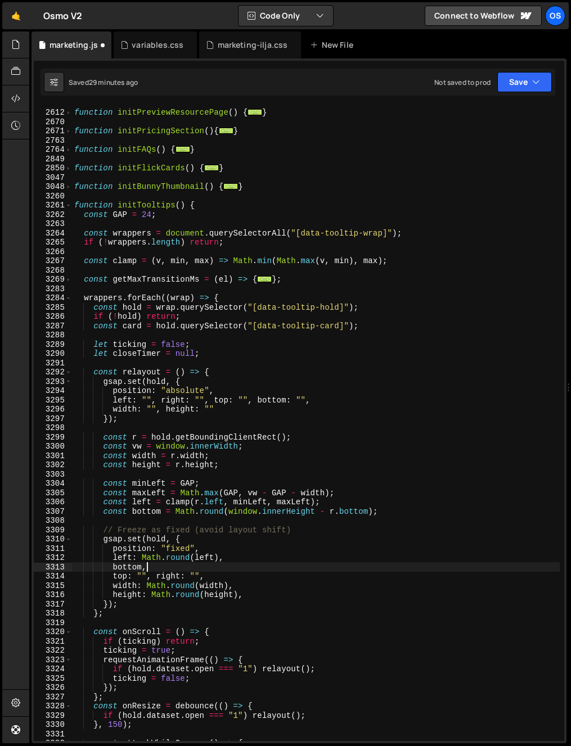
scroll to position [0, 4]
click at [223, 575] on div "function initPreviewResourcePage ( ) { ... } function initPricingSection ( ) { …" at bounding box center [315, 425] width 487 height 654
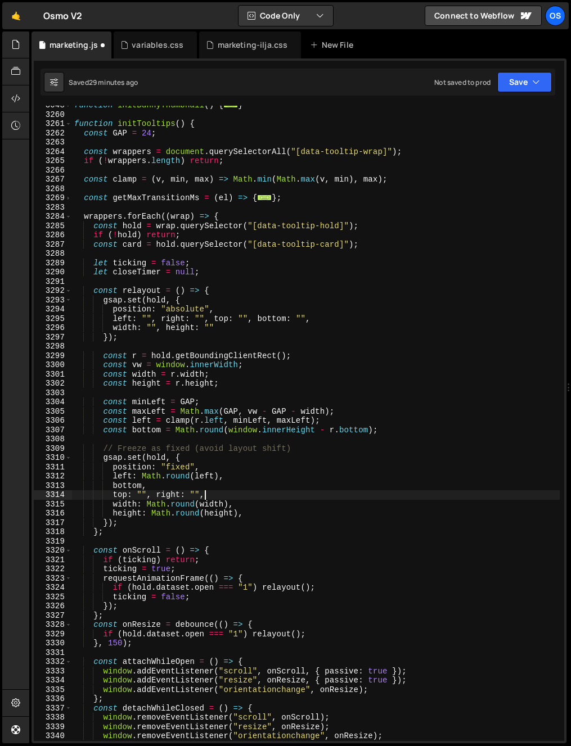
scroll to position [1235, 0]
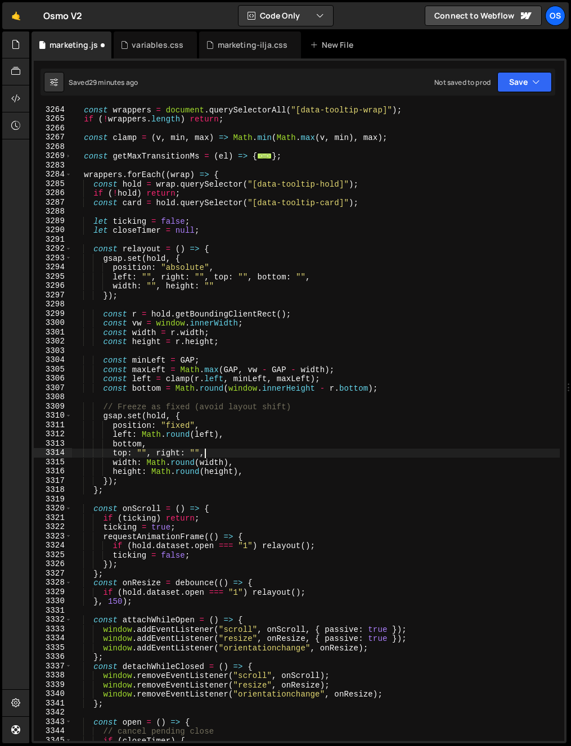
click at [144, 546] on div "const wrappers = document . querySelectorAll ( "[data-tooltip-wrap]" ) ; if ( !…" at bounding box center [315, 432] width 487 height 654
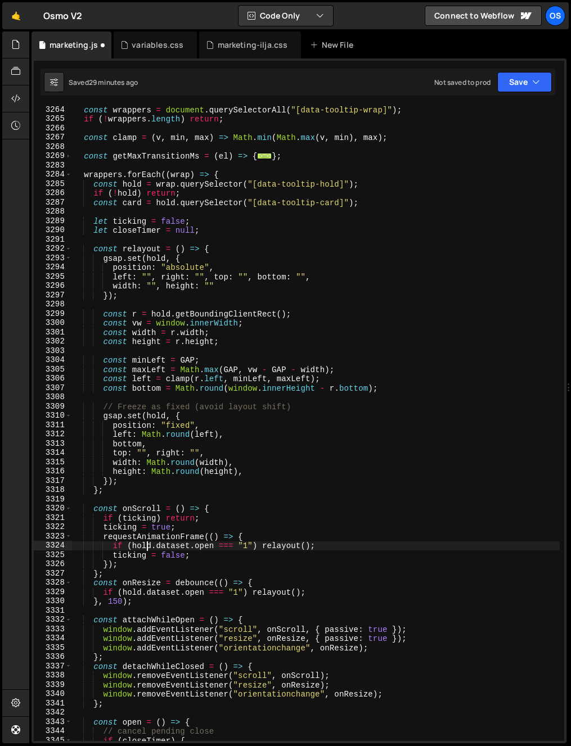
click at [162, 590] on div "const wrappers = document . querySelectorAll ( "[data-tooltip-wrap]" ) ; if ( !…" at bounding box center [315, 432] width 487 height 654
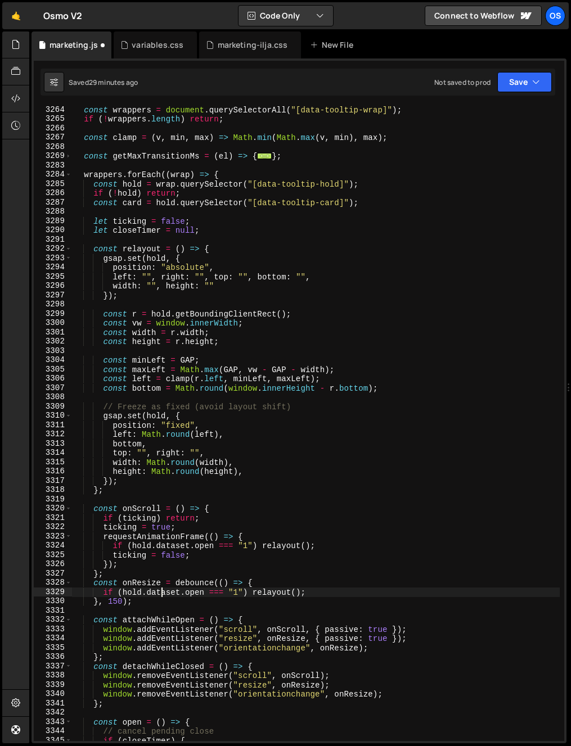
click at [159, 603] on div "const wrappers = document . querySelectorAll ( "[data-tooltip-wrap]" ) ; if ( !…" at bounding box center [315, 432] width 487 height 654
click at [67, 505] on span at bounding box center [68, 509] width 6 height 10
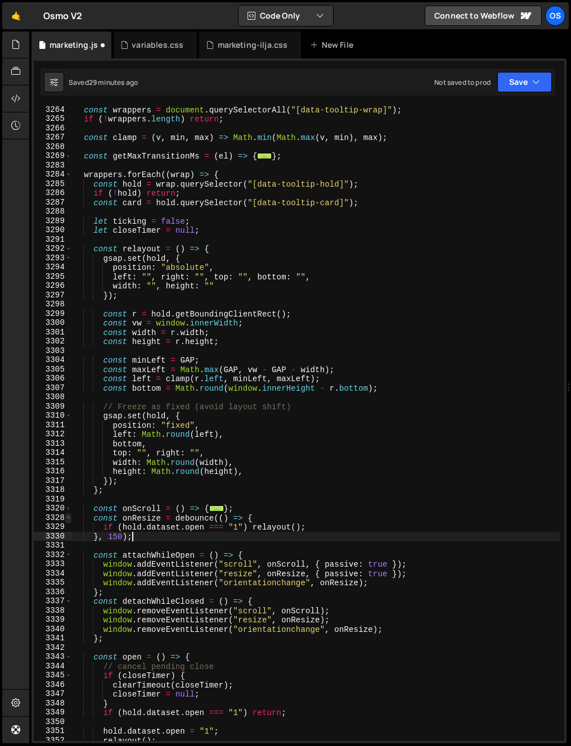
click at [69, 518] on span at bounding box center [68, 518] width 6 height 10
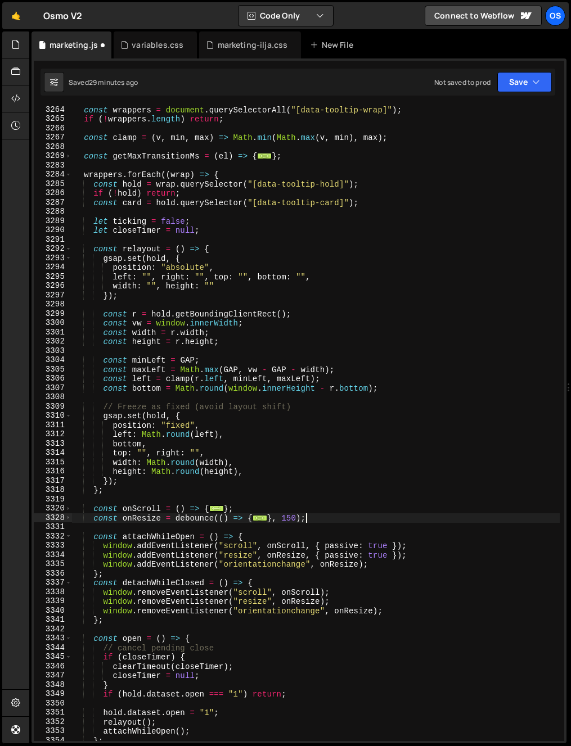
click at [94, 521] on div "const wrappers = document . querySelectorAll ( "[data-tooltip-wrap]" ) ; if ( !…" at bounding box center [315, 432] width 487 height 654
type textarea "const onResize = debounce(() => {"
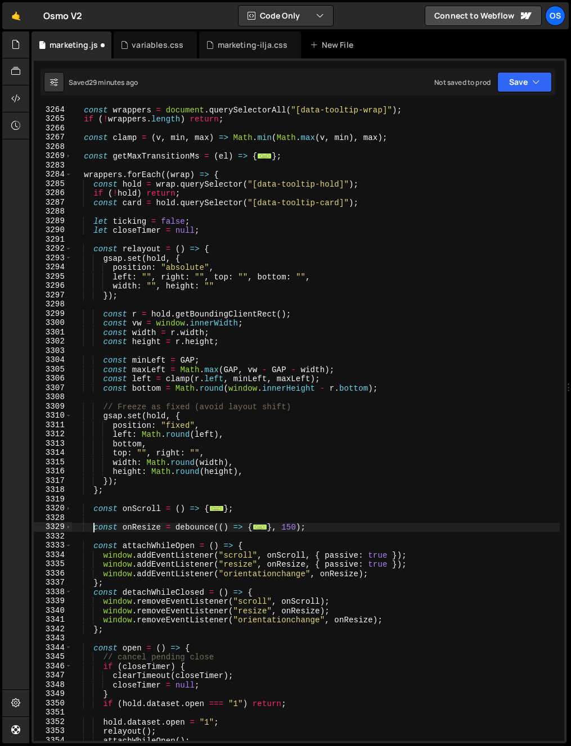
scroll to position [0, 2]
click at [166, 523] on div "const wrappers = document . querySelectorAll ( "[data-tooltip-wrap]" ) ; if ( !…" at bounding box center [315, 432] width 487 height 654
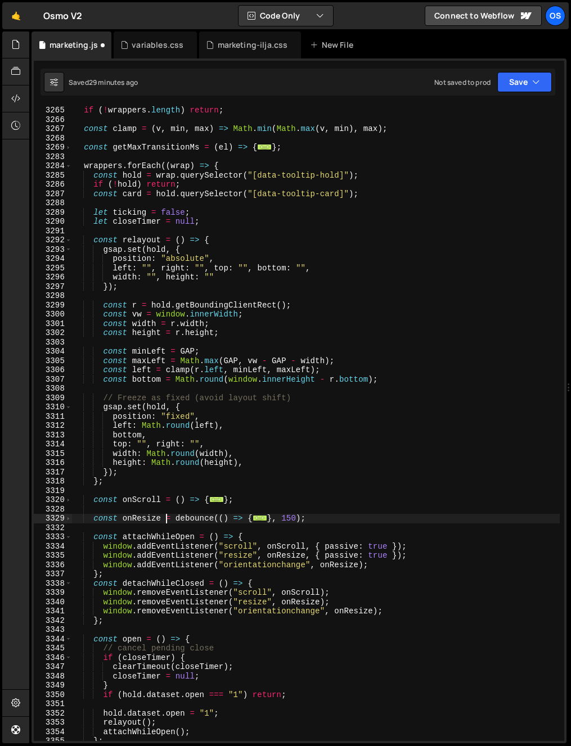
click at [159, 529] on div "if ( ! wrappers . length ) return ; const clamp = ( v , min , max ) => Math . m…" at bounding box center [315, 433] width 487 height 654
click at [157, 535] on div "if ( ! wrappers . length ) return ; const clamp = ( v , min , max ) => Math . m…" at bounding box center [315, 433] width 487 height 654
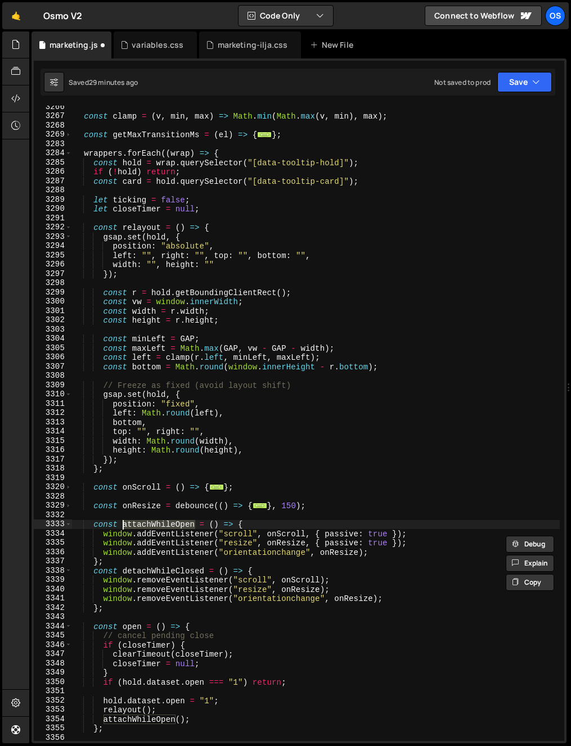
scroll to position [1260, 0]
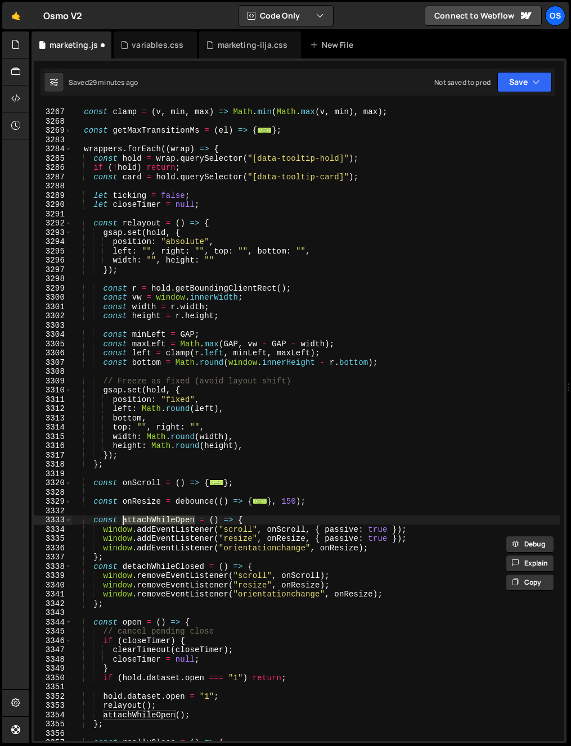
click at [150, 543] on div "const clamp = ( v , min , max ) => Math . min ( Math . max ( v , min ) , max ) …" at bounding box center [315, 425] width 487 height 654
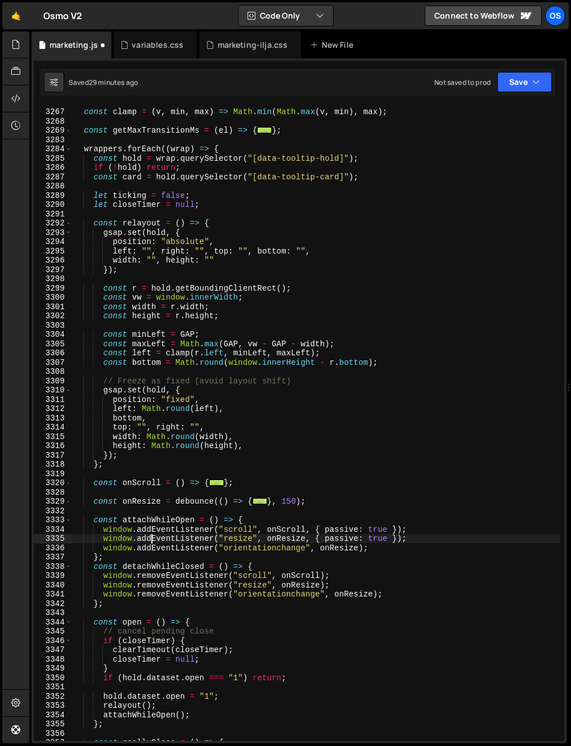
click at [141, 557] on div "const clamp = ( v , min , max ) => Math . min ( Math . max ( v , min ) , max ) …" at bounding box center [315, 425] width 487 height 654
type textarea "};"
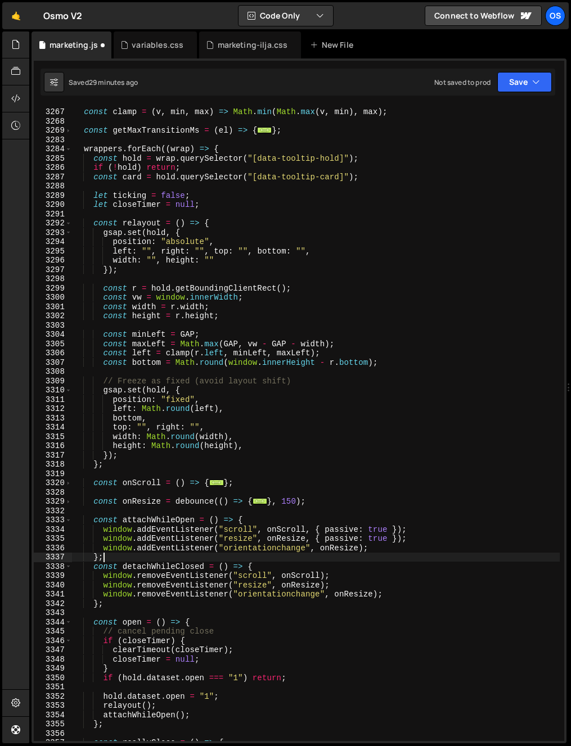
scroll to position [0, 1]
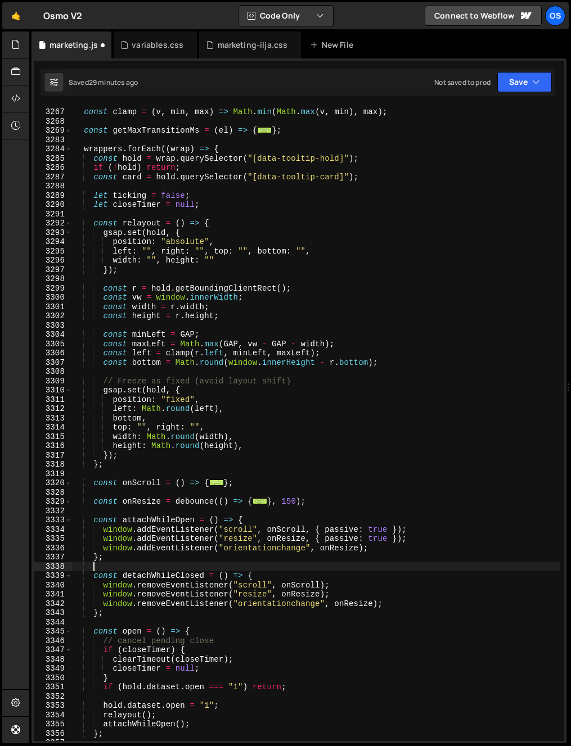
click at [147, 555] on div "const clamp = ( v , min , max ) => Math . min ( Math . max ( v , min ) , max ) …" at bounding box center [315, 425] width 487 height 654
click at [217, 592] on div "const clamp = ( v , min , max ) => Math . min ( Math . max ( v , min ) , max ) …" at bounding box center [315, 425] width 487 height 654
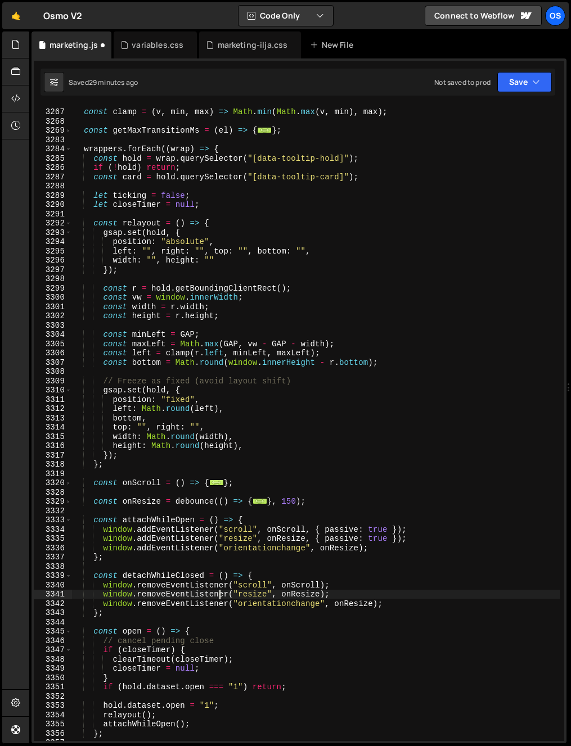
click at [232, 535] on div "const clamp = ( v , min , max ) => Math . min ( Math . max ( v , min ) , max ) …" at bounding box center [315, 425] width 487 height 654
type textarea "window.addEventListener("resize", onResize, { passive: true });"
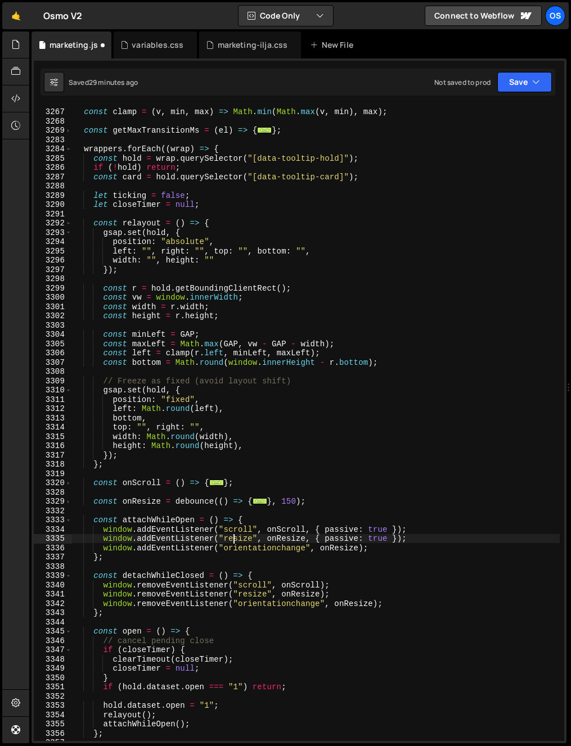
click at [232, 535] on div "const clamp = ( v , min , max ) => Math . min ( Math . max ( v , min ) , max ) …" at bounding box center [315, 425] width 487 height 654
click at [189, 568] on div "const clamp = ( v , min , max ) => Math . min ( Math . max ( v , min ) , max ) …" at bounding box center [315, 425] width 487 height 654
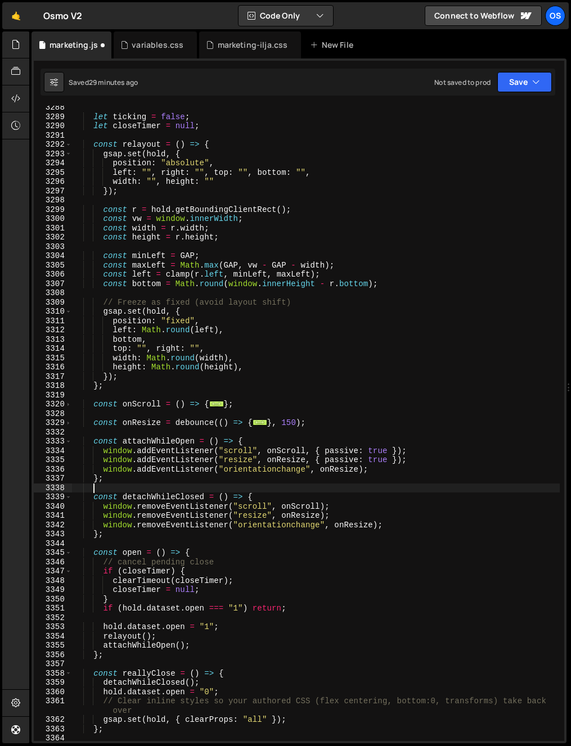
scroll to position [1381, 0]
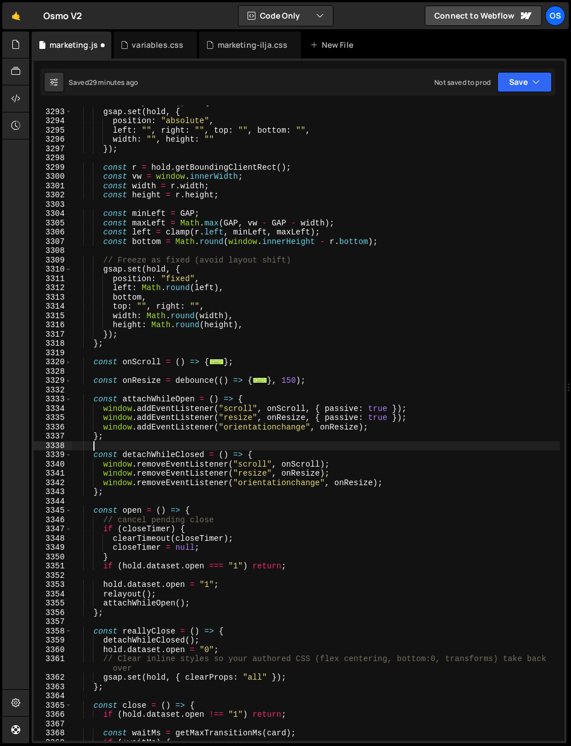
click at [135, 522] on div "const relayout = ( ) => { gsap . set ( hold , { position : "absolute" , left : …" at bounding box center [315, 425] width 487 height 654
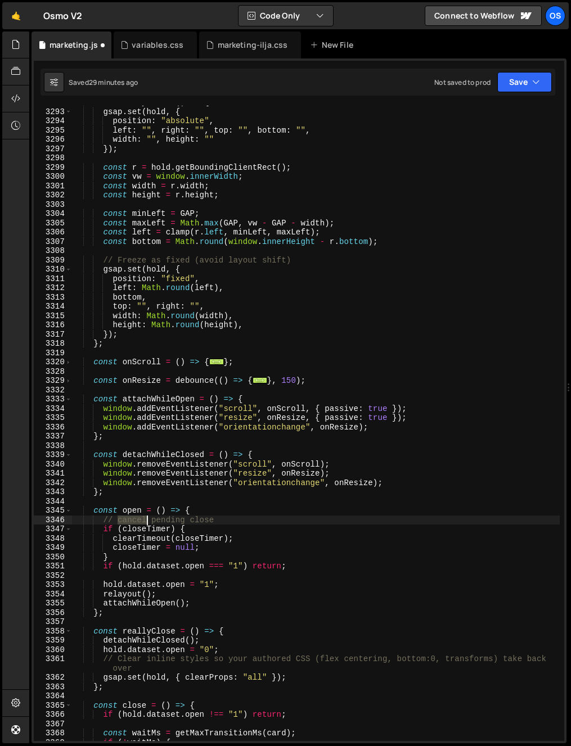
click at [135, 522] on div "const relayout = ( ) => { gsap . set ( hold , { position : "absolute" , left : …" at bounding box center [315, 425] width 487 height 654
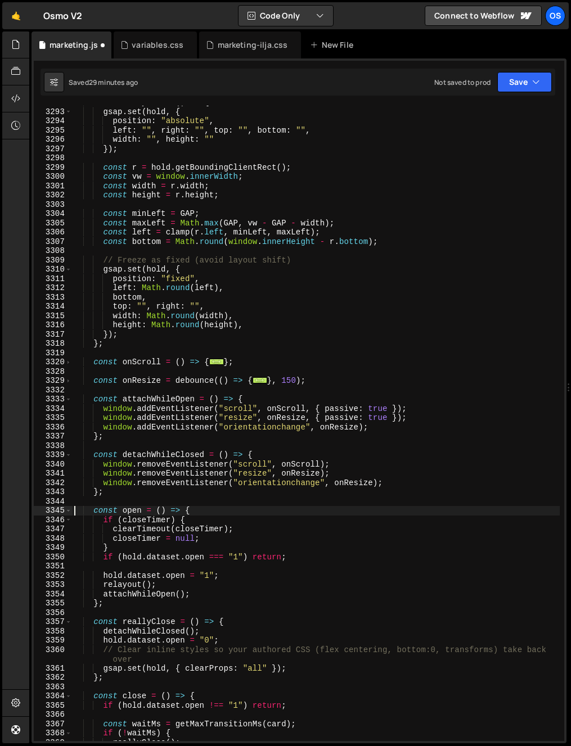
click at [75, 509] on div "const relayout = ( ) => { gsap . set ( hold , { position : "absolute" , left : …" at bounding box center [315, 425] width 487 height 654
click at [70, 509] on span at bounding box center [68, 511] width 6 height 10
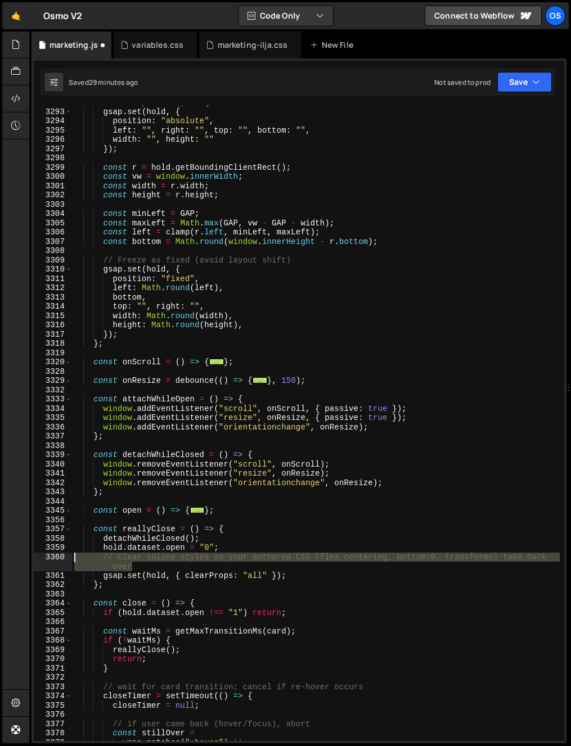
drag, startPoint x: 130, startPoint y: 563, endPoint x: 40, endPoint y: 557, distance: 89.6
click at [40, 557] on div "const open = () => { 3292 3293 3294 3295 3296 3297 3298 3299 3300 3301 3302 330…" at bounding box center [299, 423] width 530 height 635
type textarea "// Clear inline styles so your authored CSS (flex centering, bottom:0, transfor…"
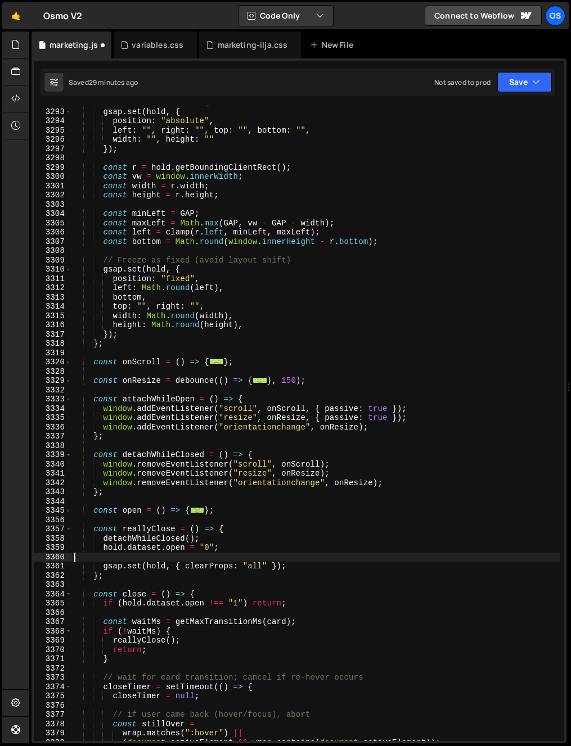
scroll to position [0, 0]
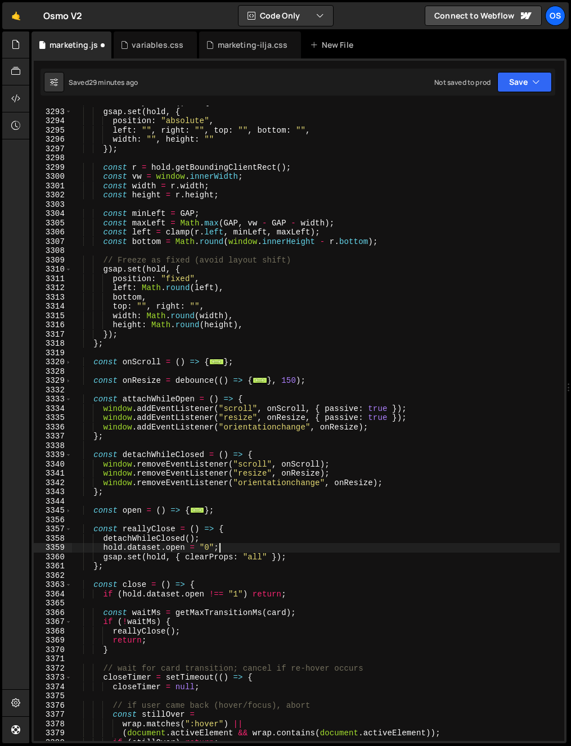
click at [129, 549] on div "const relayout = ( ) => { gsap . set ( hold , { position : "absolute" , left : …" at bounding box center [315, 425] width 487 height 654
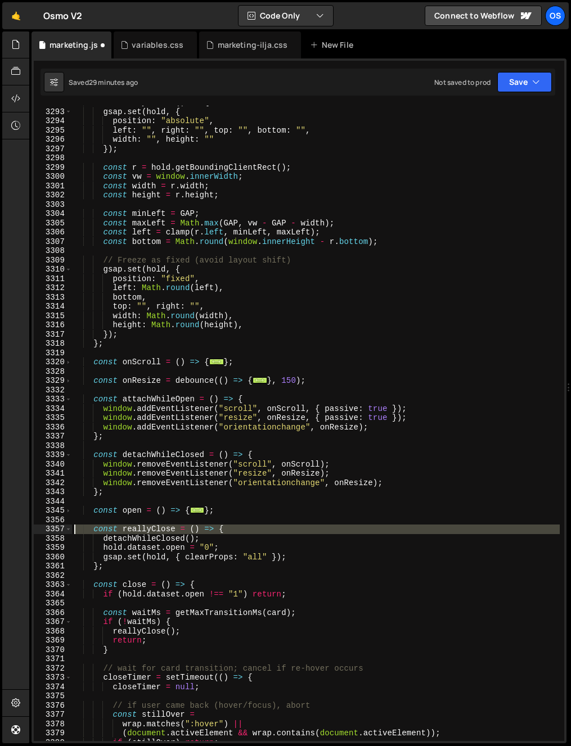
click at [62, 529] on div "3357" at bounding box center [53, 529] width 38 height 10
click at [67, 530] on span at bounding box center [68, 529] width 6 height 10
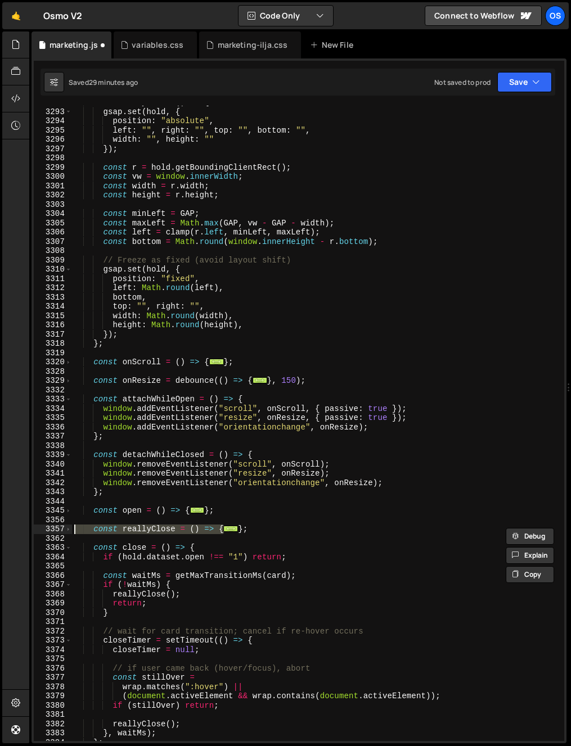
click at [133, 552] on div "const relayout = ( ) => { gsap . set ( hold , { position : "absolute" , left : …" at bounding box center [315, 425] width 487 height 654
type textarea "const close = () => {"
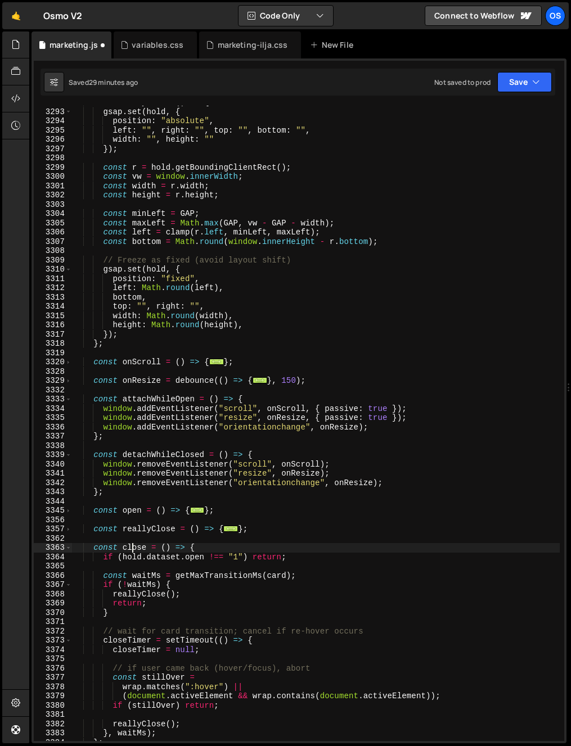
click at [156, 626] on div "const relayout = ( ) => { gsap . set ( hold , { position : "absolute" , left : …" at bounding box center [315, 425] width 487 height 654
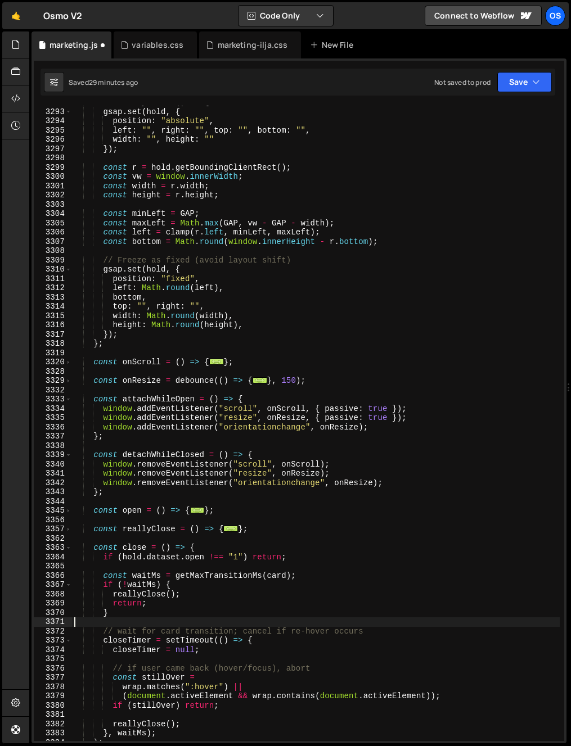
click at [156, 626] on div "const relayout = ( ) => { gsap . set ( hold , { position : "absolute" , left : …" at bounding box center [315, 425] width 487 height 654
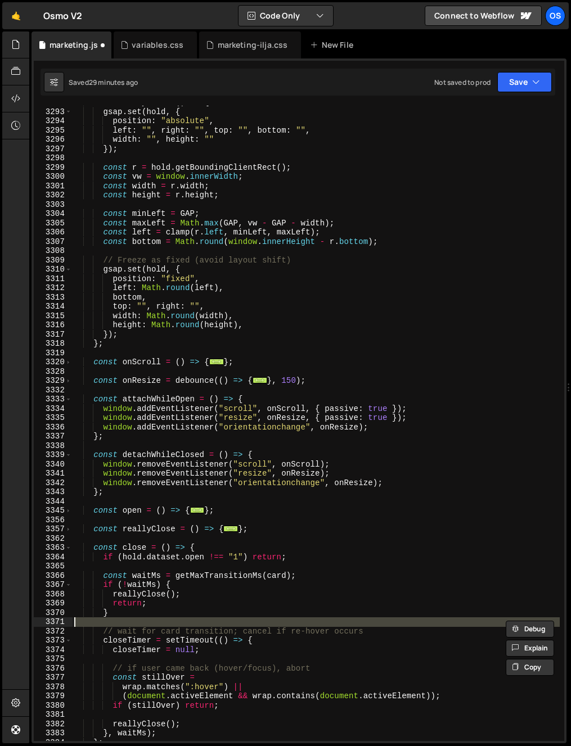
click at [159, 632] on div "const relayout = ( ) => { gsap . set ( hold , { position : "absolute" , left : …" at bounding box center [315, 425] width 487 height 654
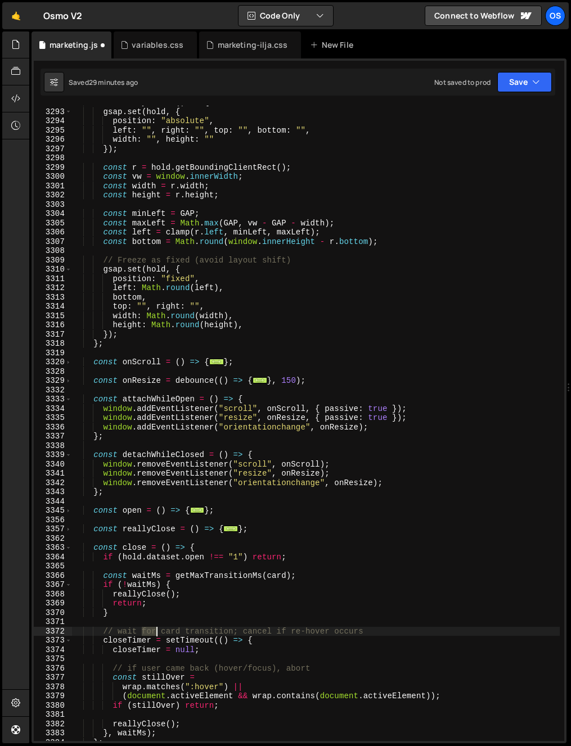
click at [159, 632] on div "const relayout = ( ) => { gsap . set ( hold , { position : "absolute" , left : …" at bounding box center [315, 425] width 487 height 654
click at [158, 632] on div "const relayout = ( ) => { gsap . set ( hold , { position : "absolute" , left : …" at bounding box center [315, 425] width 487 height 654
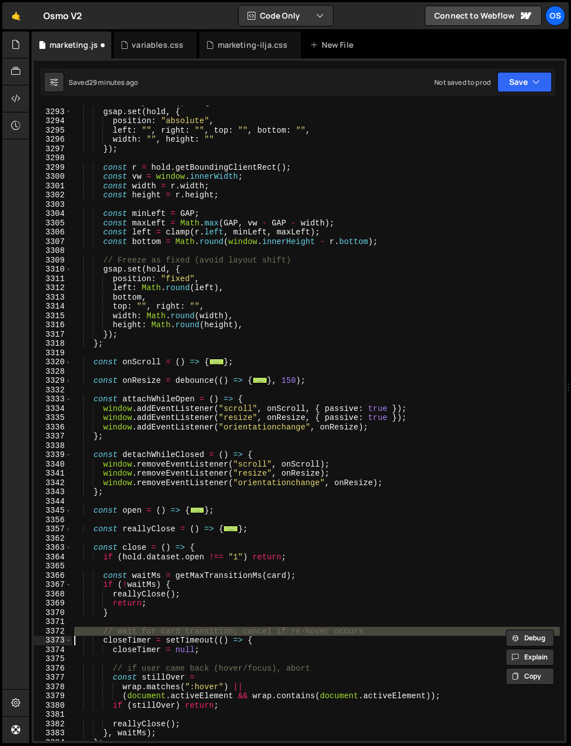
click at [150, 669] on div "const relayout = ( ) => { gsap . set ( hold , { position : "absolute" , left : …" at bounding box center [315, 425] width 487 height 654
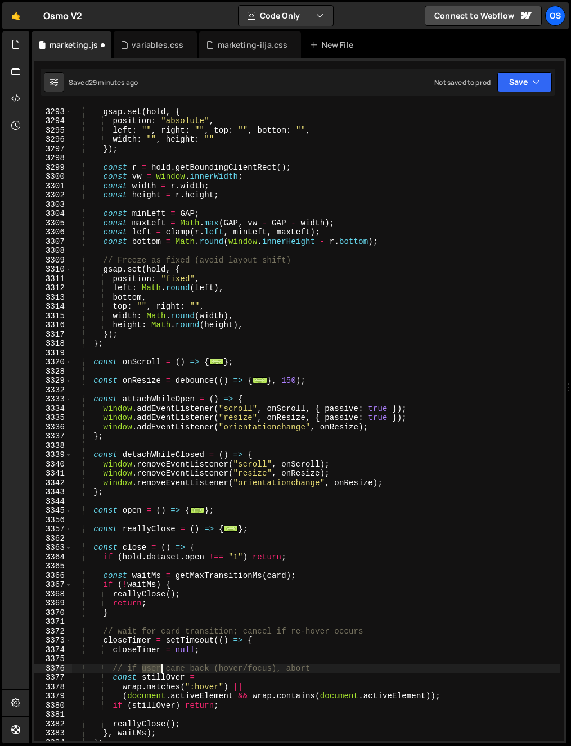
click at [150, 669] on div "const relayout = ( ) => { gsap . set ( hold , { position : "absolute" , left : …" at bounding box center [315, 425] width 487 height 654
type textarea "// if user came back (hover/focus), abort const stillOver ="
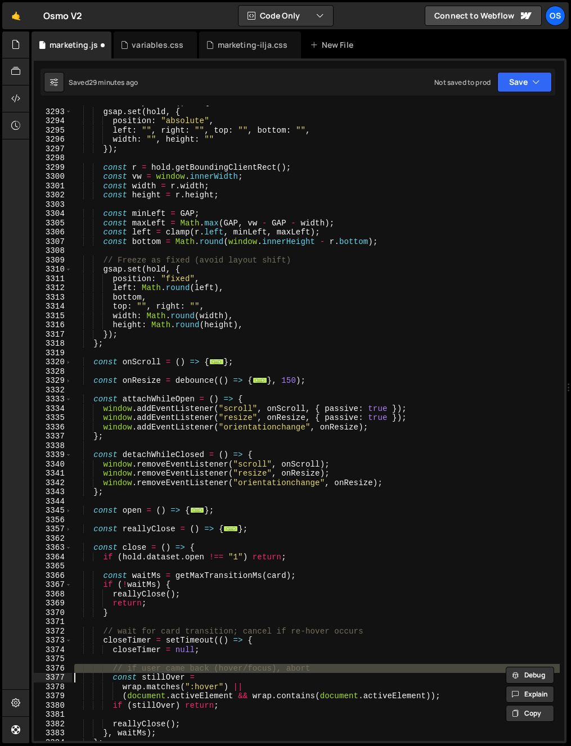
click at [183, 657] on div "const relayout = ( ) => { gsap . set ( hold , { position : "absolute" , left : …" at bounding box center [315, 425] width 487 height 654
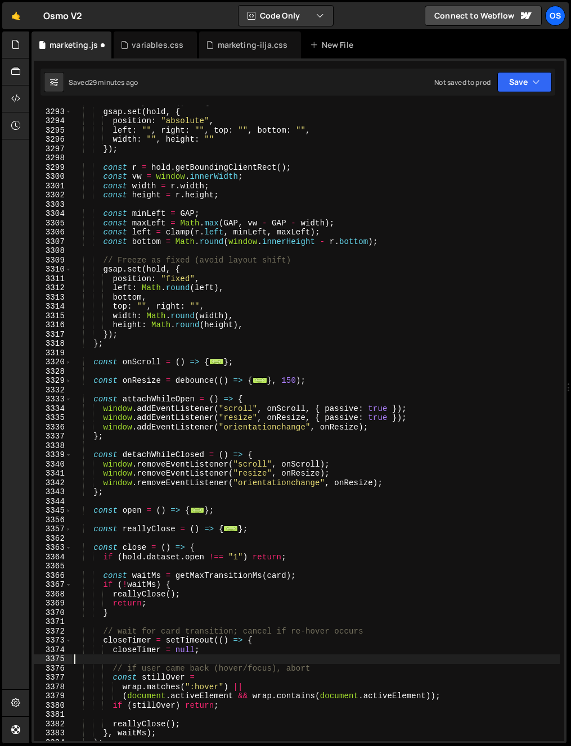
scroll to position [1454, 0]
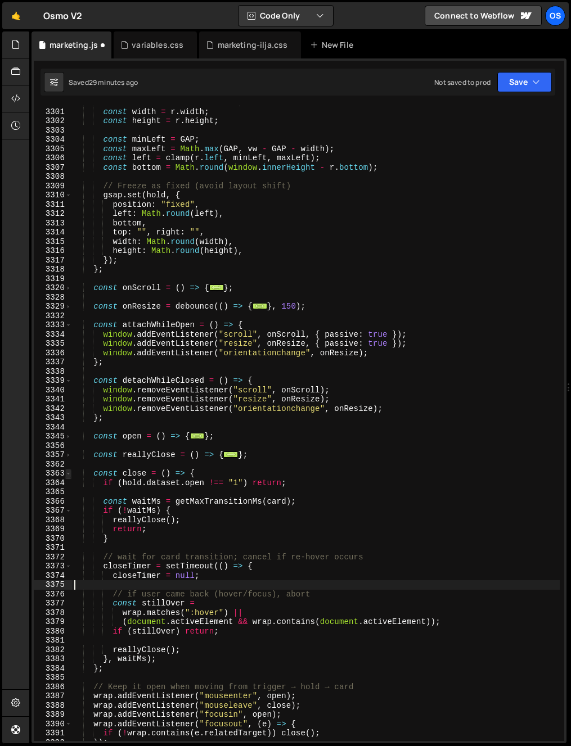
click at [70, 475] on span at bounding box center [68, 474] width 6 height 10
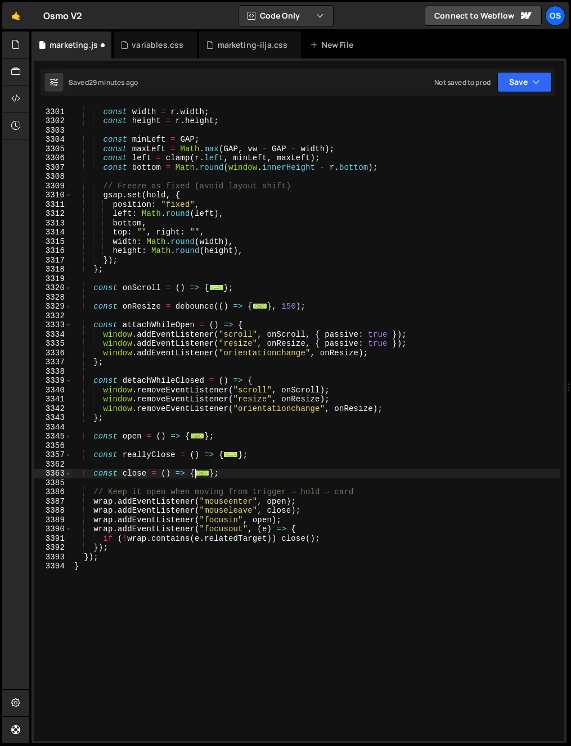
click at [149, 491] on div "const vw = window . innerWidth ; const width = r . width ; const height = r . h…" at bounding box center [315, 425] width 487 height 654
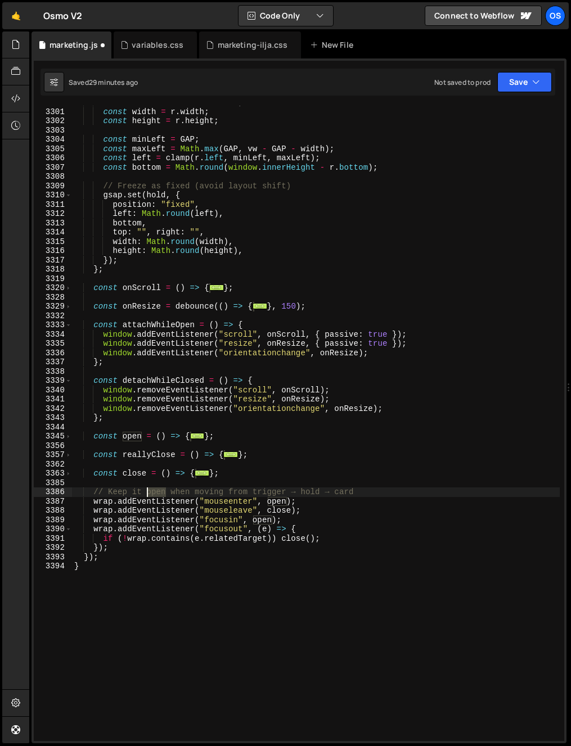
click at [149, 491] on div "const vw = window . innerWidth ; const width = r . width ; const height = r . h…" at bounding box center [315, 425] width 487 height 654
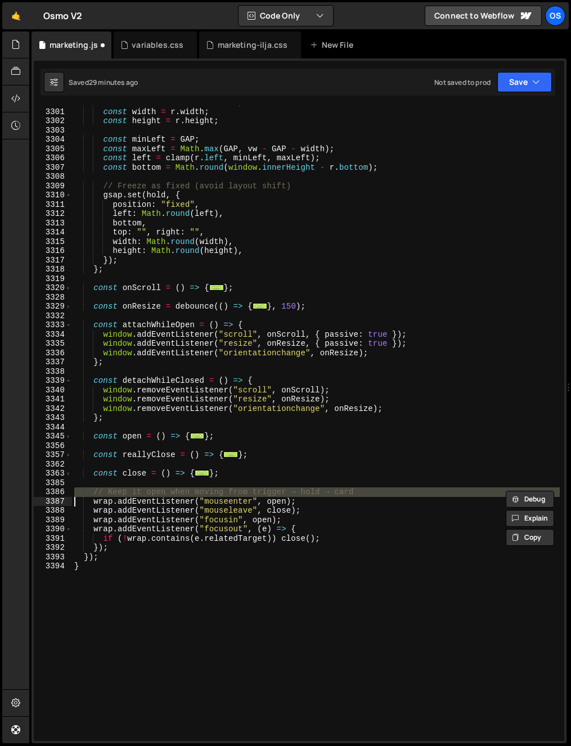
type textarea "wrap.addEventListener("mouseenter", open);"
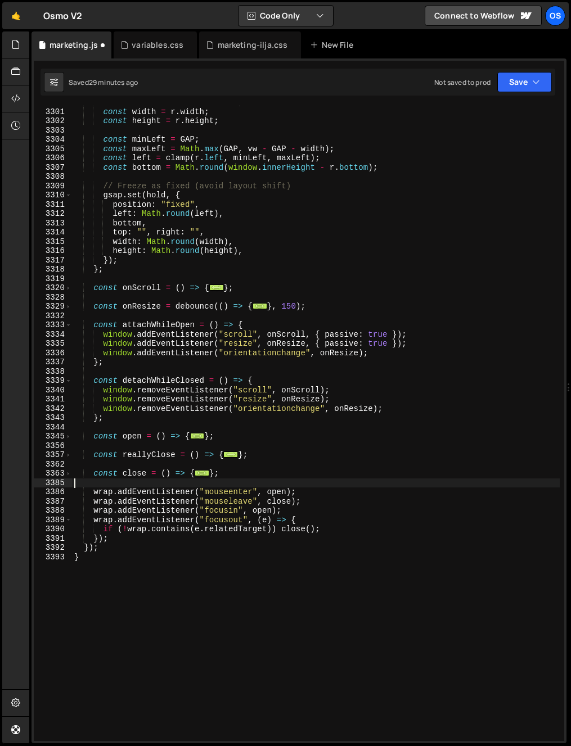
click at [219, 486] on div "const vw = window . innerWidth ; const width = r . width ; const height = r . h…" at bounding box center [315, 425] width 487 height 654
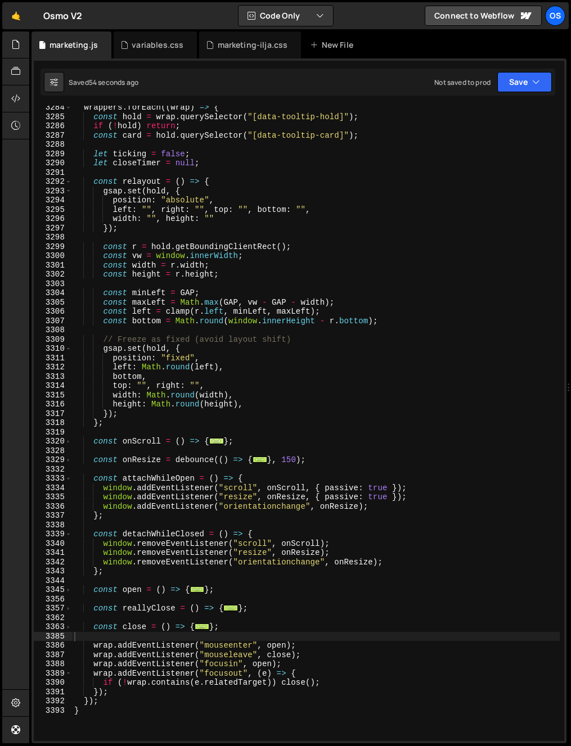
scroll to position [1301, 0]
click at [125, 351] on div "wrappers . forEach (( wrap ) => { const hold = wrap . querySelector ( "[data-to…" at bounding box center [315, 430] width 487 height 654
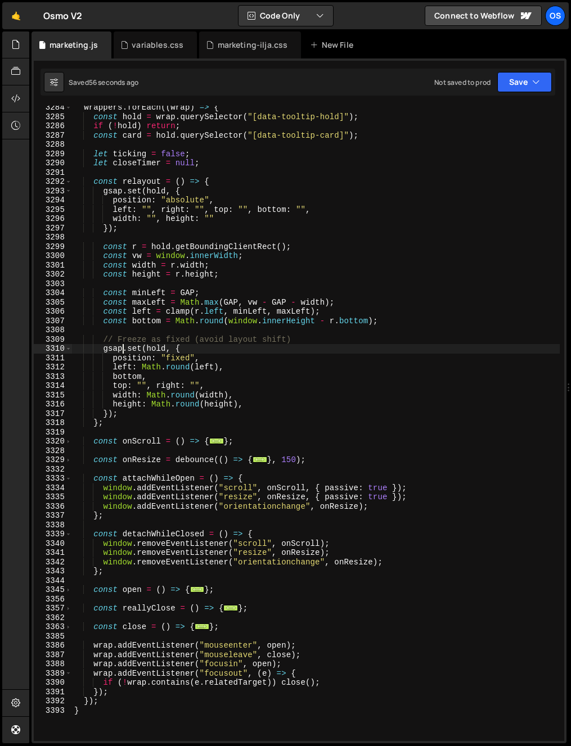
click at [128, 377] on div "wrappers . forEach (( wrap ) => { const hold = wrap . querySelector ( "[data-to…" at bounding box center [315, 430] width 487 height 654
type textarea "bottom,"
click at [128, 377] on div "wrappers . forEach (( wrap ) => { const hold = wrap . querySelector ( "[data-to…" at bounding box center [315, 430] width 487 height 654
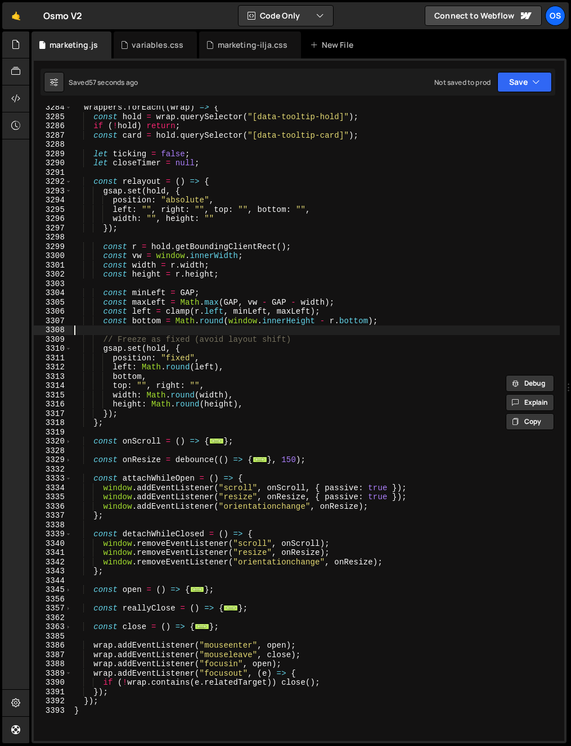
click at [153, 327] on div "wrappers . forEach (( wrap ) => { const hold = wrap . querySelector ( "[data-to…" at bounding box center [315, 430] width 487 height 654
click at [211, 333] on div "wrappers . forEach (( wrap ) => { const hold = wrap . querySelector ( "[data-to…" at bounding box center [315, 430] width 487 height 654
click at [344, 354] on div "wrappers . forEach (( wrap ) => { const hold = wrap . querySelector ( "[data-to…" at bounding box center [315, 430] width 487 height 654
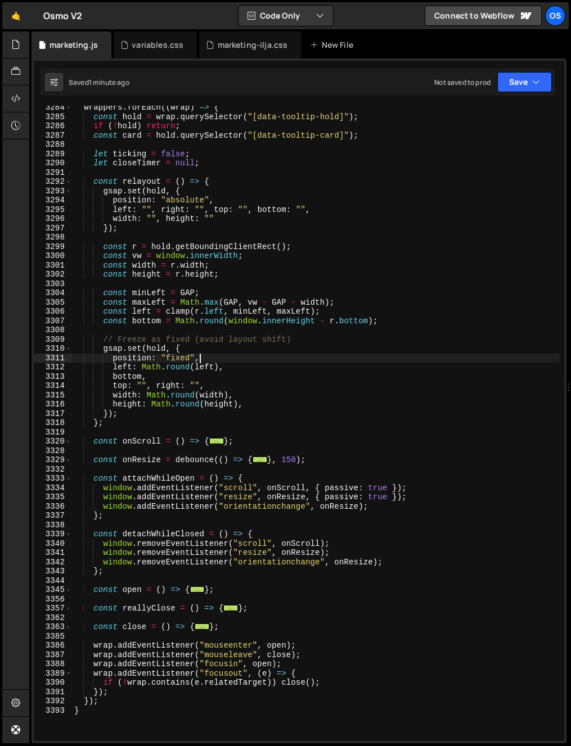
click at [327, 323] on div "wrappers . forEach (( wrap ) => { const hold = wrap . querySelector ( "[data-to…" at bounding box center [315, 430] width 487 height 654
type textarea "const bottom = Math.round(window.innerHeight - r.bottom);"
click at [327, 323] on div "wrappers . forEach (( wrap ) => { const hold = wrap . querySelector ( "[data-to…" at bounding box center [315, 430] width 487 height 654
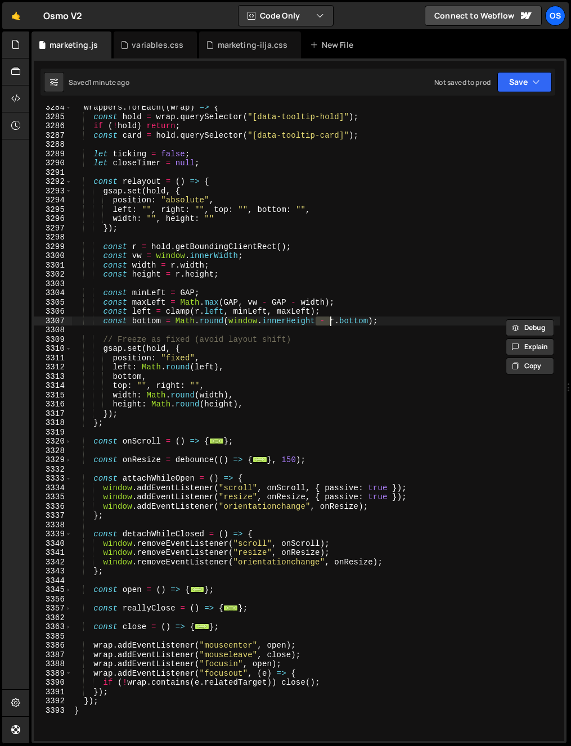
click at [329, 334] on div "wrappers . forEach (( wrap ) => { const hold = wrap . querySelector ( "[data-to…" at bounding box center [315, 430] width 487 height 654
drag, startPoint x: 316, startPoint y: 322, endPoint x: 369, endPoint y: 324, distance: 52.9
click at [369, 324] on div "wrappers . forEach (( wrap ) => { const hold = wrap . querySelector ( "[data-to…" at bounding box center [315, 430] width 487 height 654
click at [340, 340] on div "wrappers . forEach (( wrap ) => { const hold = wrap . querySelector ( "[data-to…" at bounding box center [315, 430] width 487 height 654
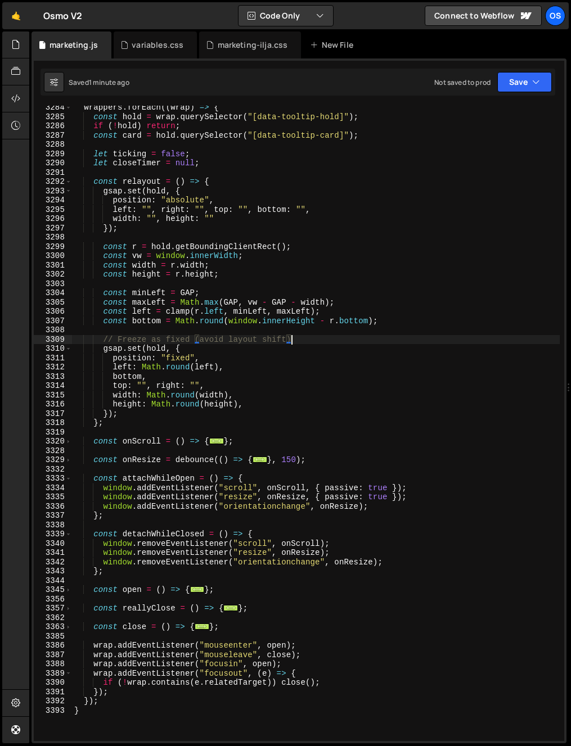
click at [309, 340] on div "wrappers . forEach (( wrap ) => { const hold = wrap . querySelector ( "[data-to…" at bounding box center [315, 430] width 487 height 654
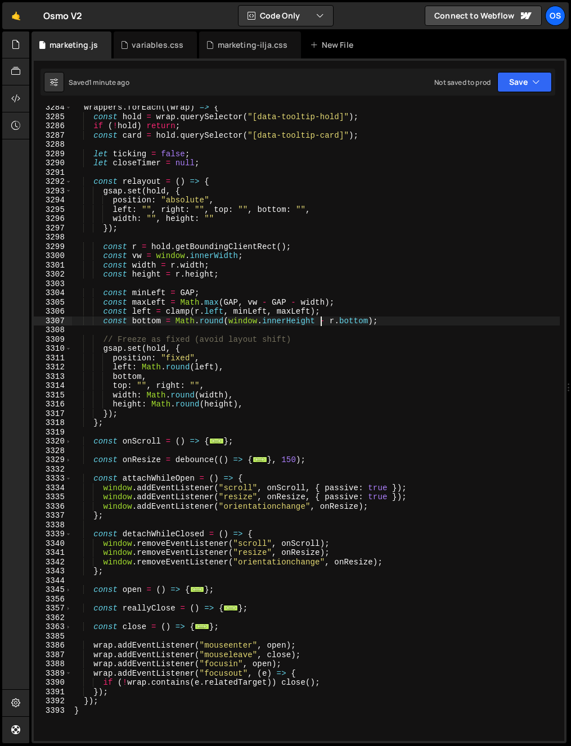
click at [325, 322] on div "wrappers . forEach (( wrap ) => { const hold = wrap . querySelector ( "[data-to…" at bounding box center [315, 430] width 487 height 654
drag, startPoint x: 369, startPoint y: 322, endPoint x: 317, endPoint y: 323, distance: 52.3
click at [317, 323] on div "wrappers . forEach (( wrap ) => { const hold = wrap . querySelector ( "[data-to…" at bounding box center [315, 430] width 487 height 654
click at [250, 319] on div "wrappers . forEach (( wrap ) => { const hold = wrap . querySelector ( "[data-to…" at bounding box center [315, 430] width 487 height 654
click at [363, 353] on div "wrappers . forEach (( wrap ) => { const hold = wrap . querySelector ( "[data-to…" at bounding box center [315, 430] width 487 height 654
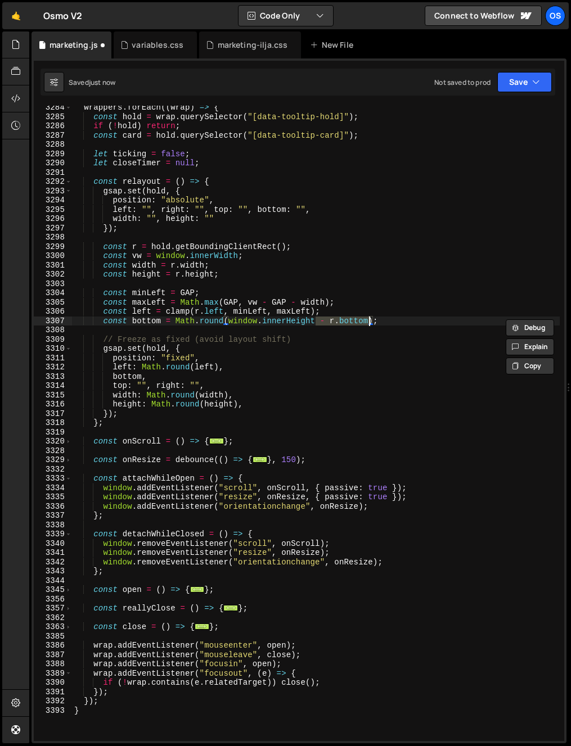
type textarea "gsap.set(hold, {"
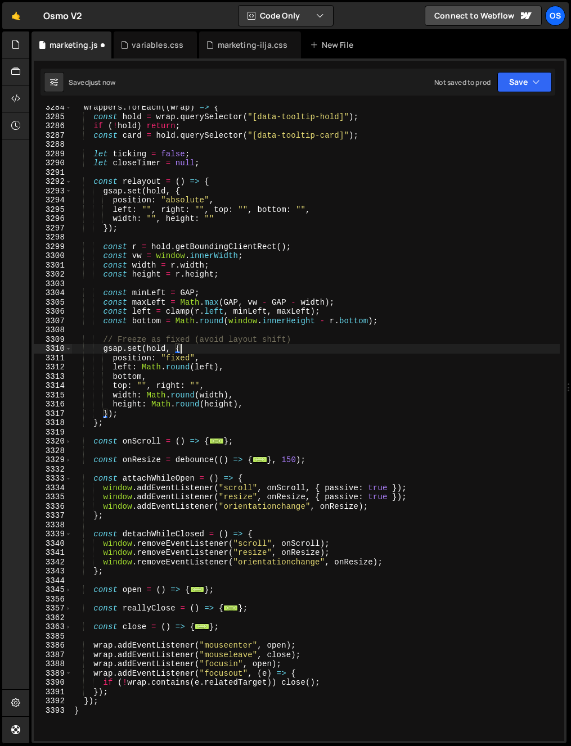
click at [365, 326] on div "wrappers . forEach (( wrap ) => { const hold = wrap . querySelector ( "[data-to…" at bounding box center [315, 430] width 487 height 654
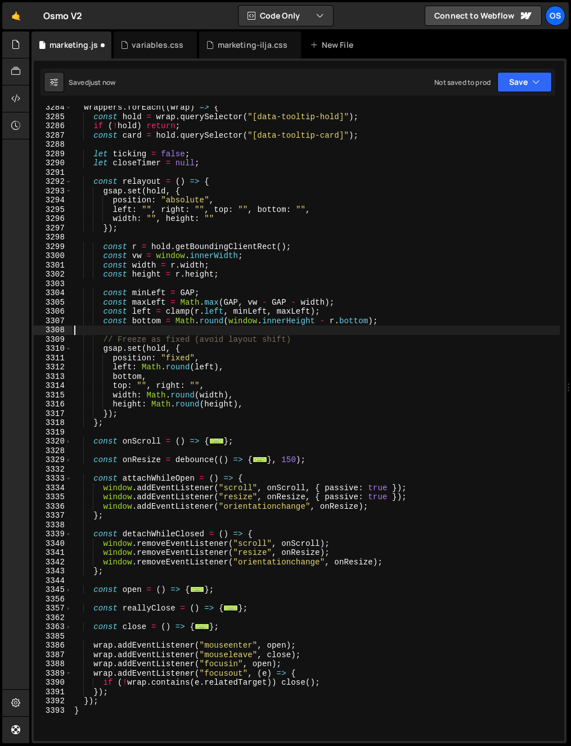
click at [367, 324] on div "wrappers . forEach (( wrap ) => { const hold = wrap . querySelector ( "[data-to…" at bounding box center [315, 430] width 487 height 654
type textarea "const bottom = Math.round(window.innerHeight - r.bottom);"
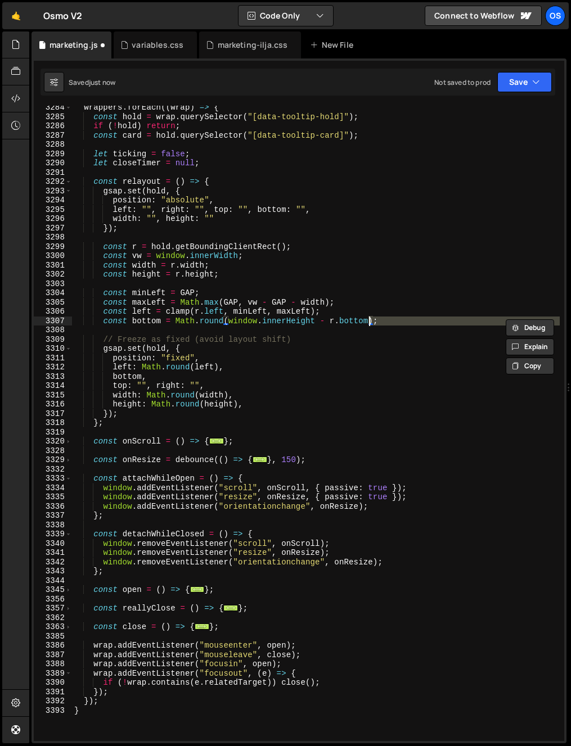
click at [363, 334] on div "wrappers . forEach (( wrap ) => { const hold = wrap . querySelector ( "[data-to…" at bounding box center [315, 423] width 487 height 635
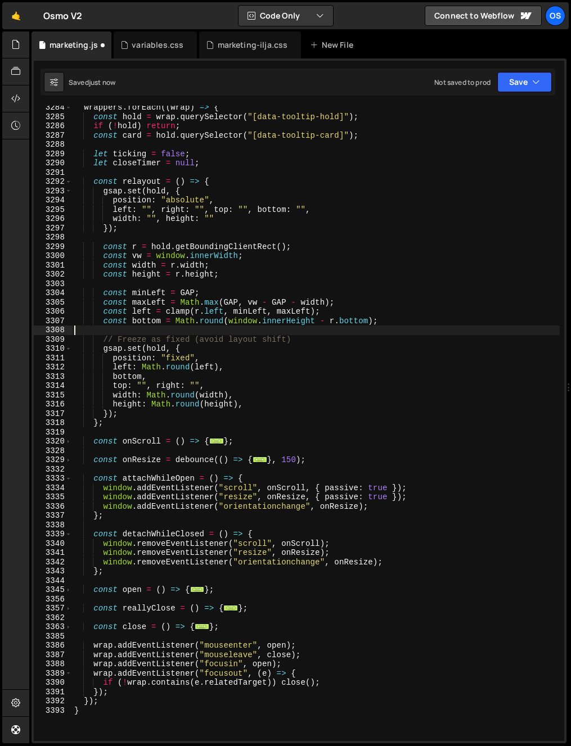
click at [331, 320] on div "wrappers . forEach (( wrap ) => { const hold = wrap . querySelector ( "[data-to…" at bounding box center [315, 430] width 487 height 654
click at [372, 325] on div "wrappers . forEach (( wrap ) => { const hold = wrap . querySelector ( "[data-to…" at bounding box center [315, 430] width 487 height 654
drag, startPoint x: 372, startPoint y: 321, endPoint x: 377, endPoint y: 340, distance: 19.8
click at [372, 322] on div "wrappers . forEach (( wrap ) => { const hold = wrap . querySelector ( "[data-to…" at bounding box center [315, 430] width 487 height 654
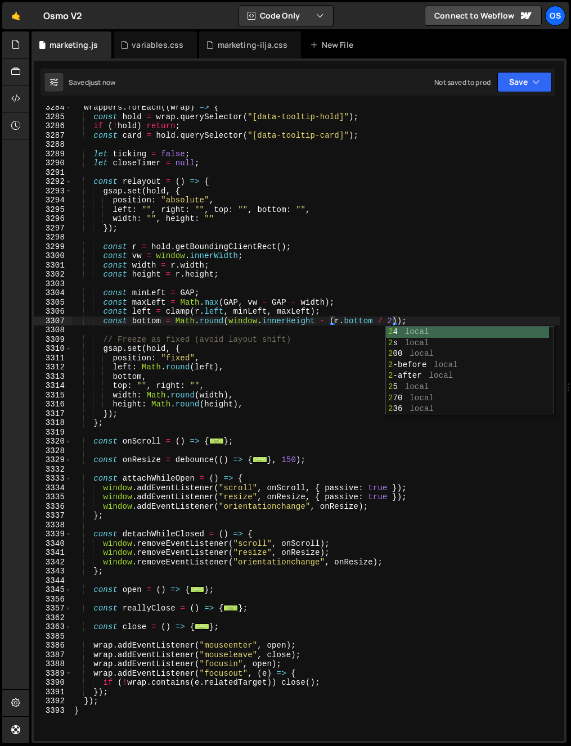
click at [379, 323] on div "wrappers . forEach (( wrap ) => { const hold = wrap . querySelector ( "[data-to…" at bounding box center [315, 430] width 487 height 654
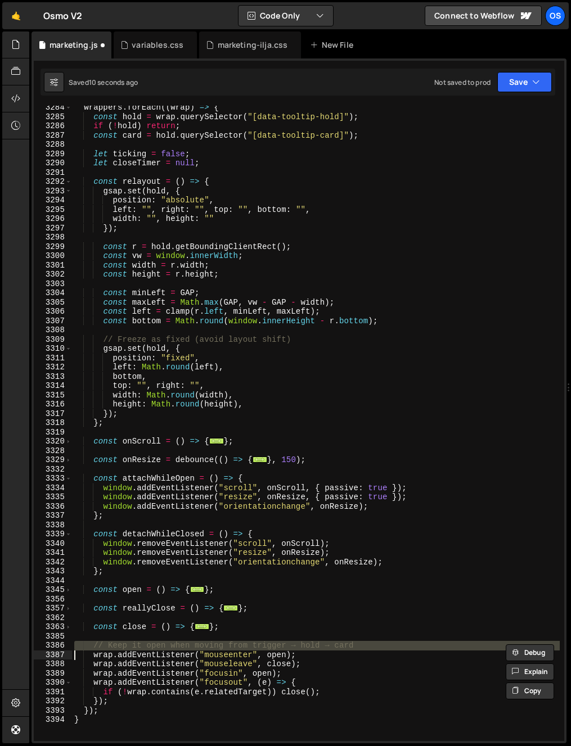
scroll to position [0, 19]
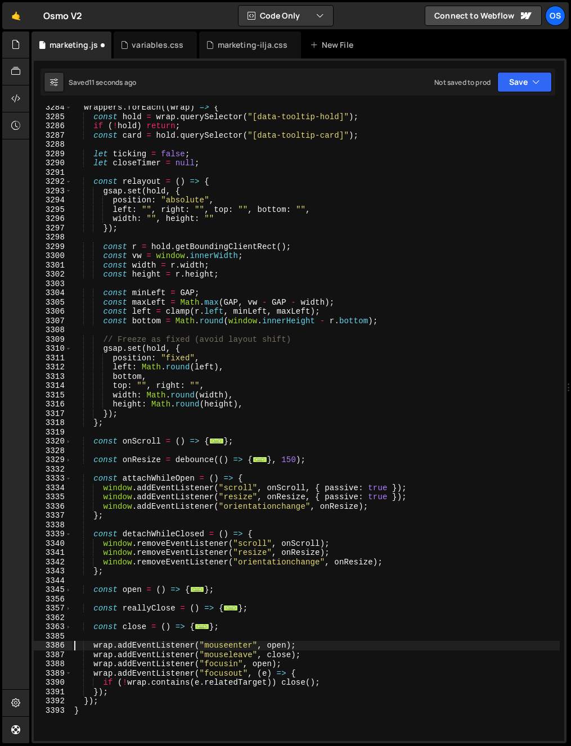
click at [376, 335] on div "wrappers . forEach (( wrap ) => { const hold = wrap . querySelector ( "[data-to…" at bounding box center [315, 430] width 487 height 654
type textarea "// Freeze as fixed (avoid layout shift)"
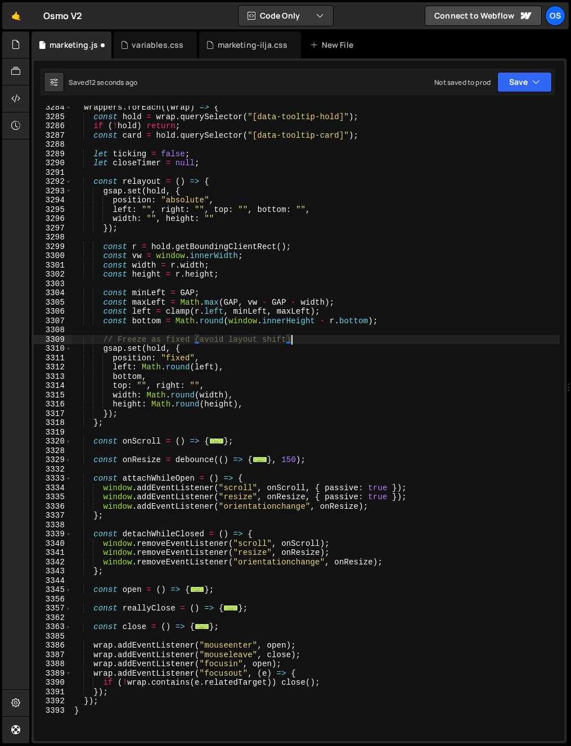
scroll to position [0, 15]
click at [342, 331] on div "wrappers . forEach (( wrap ) => { const hold = wrap . querySelector ( "[data-to…" at bounding box center [315, 430] width 487 height 654
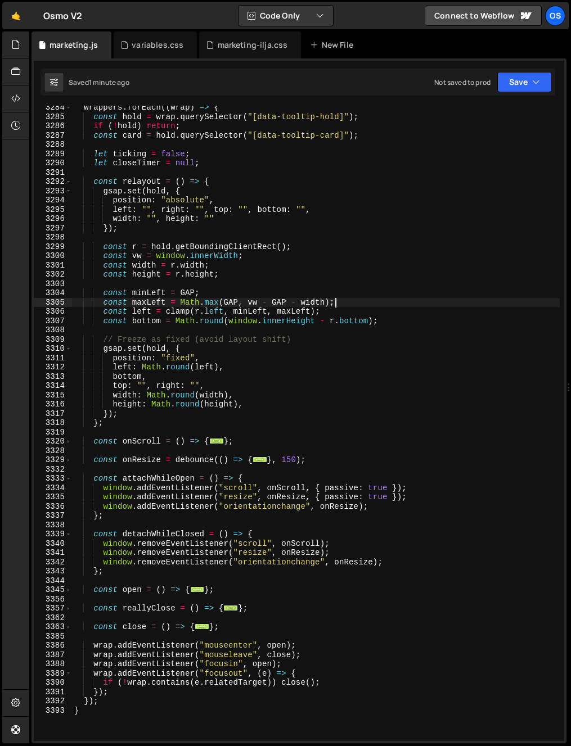
click at [352, 302] on div "wrappers . forEach (( wrap ) => { const hold = wrap . querySelector ( "[data-to…" at bounding box center [315, 430] width 487 height 654
click at [152, 320] on div "wrappers . forEach (( wrap ) => { const hold = wrap . querySelector ( "[data-to…" at bounding box center [315, 430] width 487 height 654
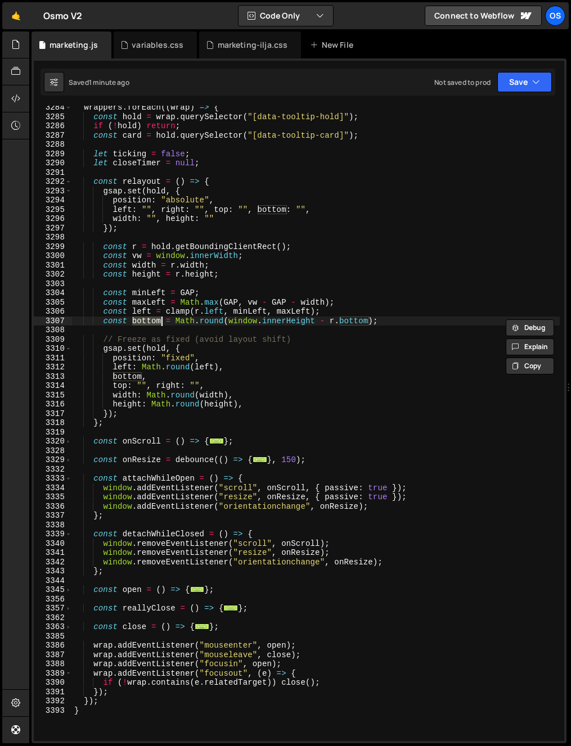
click at [337, 336] on div "wrappers . forEach (( wrap ) => { const hold = wrap . querySelector ( "[data-to…" at bounding box center [315, 430] width 487 height 654
click at [333, 320] on div "wrappers . forEach (( wrap ) => { const hold = wrap . querySelector ( "[data-to…" at bounding box center [315, 430] width 487 height 654
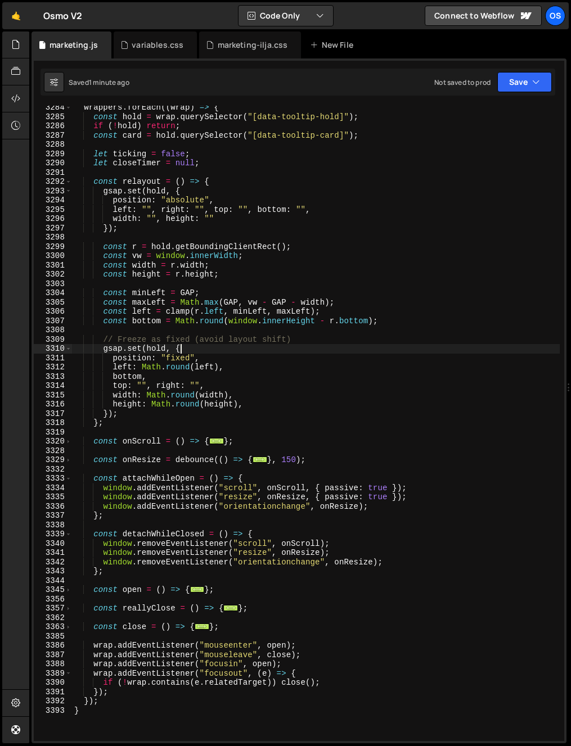
click at [332, 345] on div "wrappers . forEach (( wrap ) => { const hold = wrap . querySelector ( "[data-to…" at bounding box center [315, 430] width 487 height 654
click at [264, 246] on div "wrappers . forEach (( wrap ) => { const hold = wrap . querySelector ( "[data-to…" at bounding box center [315, 430] width 487 height 654
type textarea "const r = hold.getBoundingClientRect();"
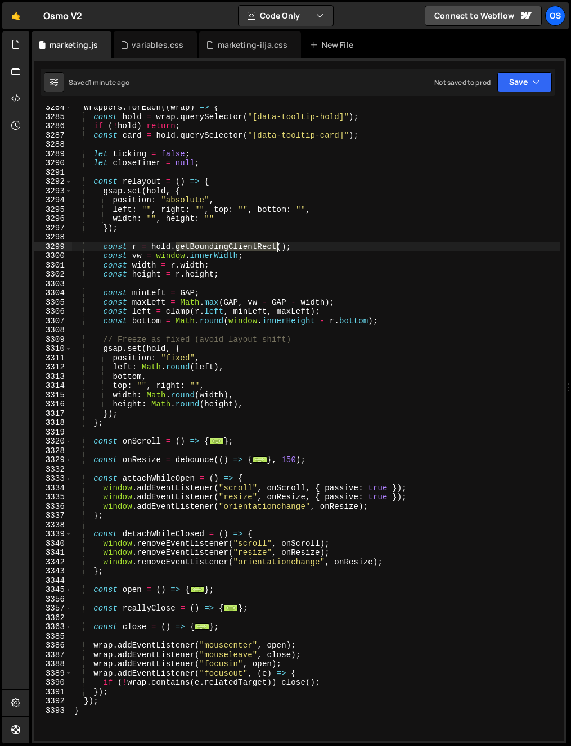
click at [264, 245] on div "wrappers . forEach (( wrap ) => { const hold = wrap . querySelector ( "[data-to…" at bounding box center [315, 430] width 487 height 654
click at [257, 283] on div "wrappers . forEach (( wrap ) => { const hold = wrap . querySelector ( "[data-to…" at bounding box center [315, 430] width 487 height 654
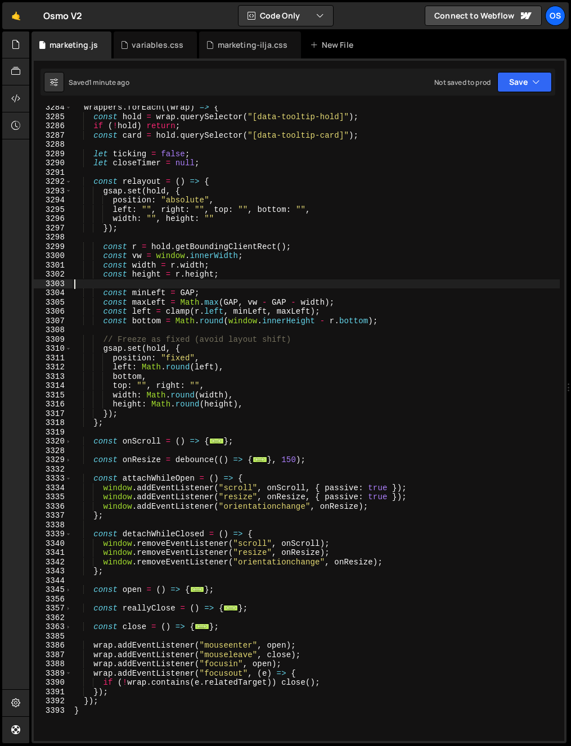
click at [257, 283] on div "wrappers . forEach (( wrap ) => { const hold = wrap . querySelector ( "[data-to…" at bounding box center [315, 430] width 487 height 654
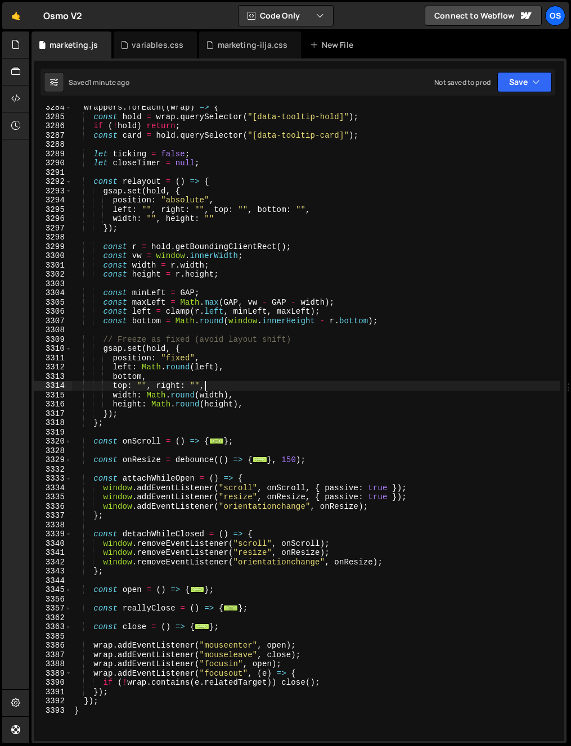
click at [338, 382] on div "wrappers . forEach (( wrap ) => { const hold = wrap . querySelector ( "[data-to…" at bounding box center [315, 430] width 487 height 654
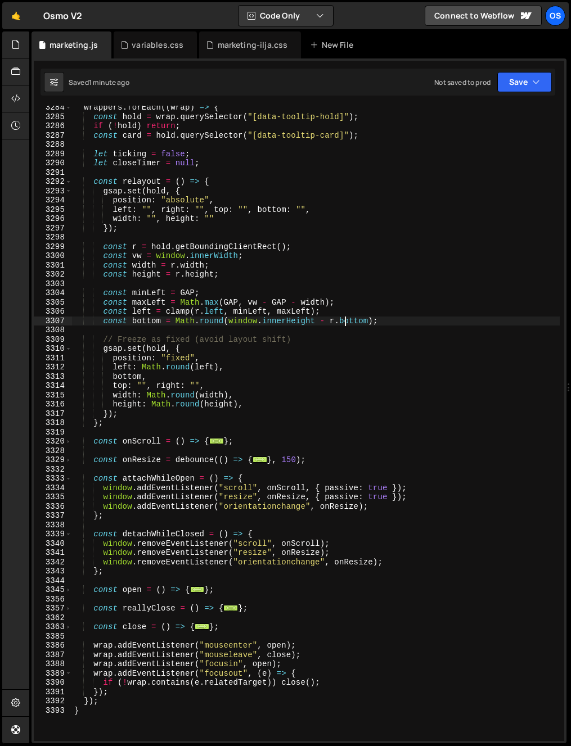
click at [347, 320] on div "wrappers . forEach (( wrap ) => { const hold = wrap . querySelector ( "[data-to…" at bounding box center [315, 430] width 487 height 654
click at [347, 322] on div "wrappers . forEach (( wrap ) => { const hold = wrap . querySelector ( "[data-to…" at bounding box center [315, 430] width 487 height 654
click at [369, 324] on div "wrappers . forEach (( wrap ) => { const hold = wrap . querySelector ( "[data-to…" at bounding box center [315, 430] width 487 height 654
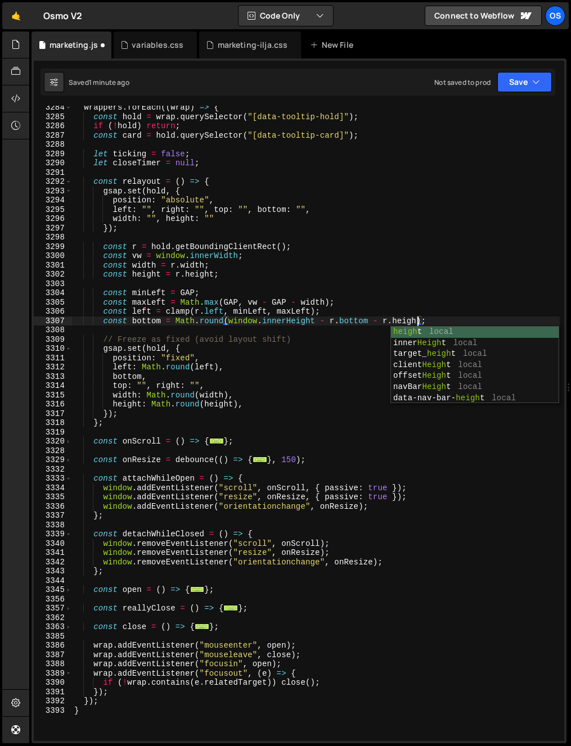
type textarea "const bottom = Math.round(window.innerHeight - r.bottom - r.height);"
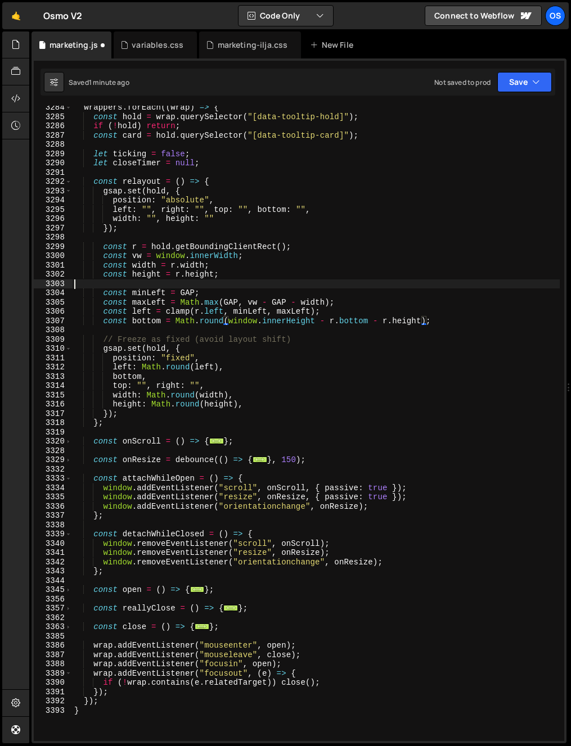
click at [365, 286] on div "wrappers . forEach (( wrap ) => { const hold = wrap . querySelector ( "[data-to…" at bounding box center [315, 430] width 487 height 654
click at [419, 328] on div "wrappers . forEach (( wrap ) => { const hold = wrap . querySelector ( "[data-to…" at bounding box center [315, 430] width 487 height 654
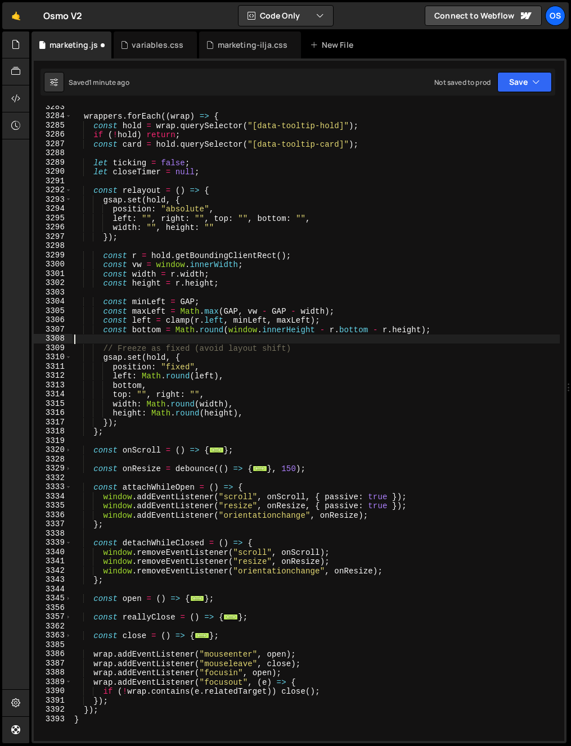
scroll to position [1285, 0]
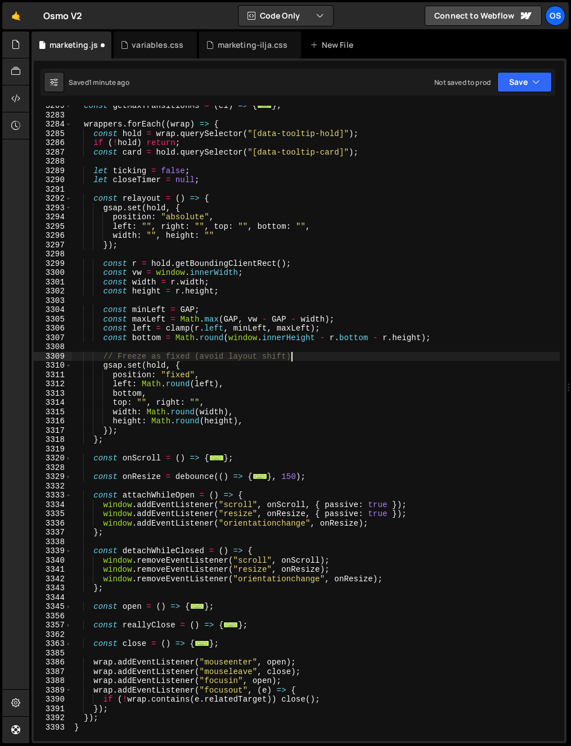
click at [473, 358] on div "const getMaxTransitionMs = ( el ) => { ... } ; wrappers . forEach (( wrap ) => …" at bounding box center [315, 428] width 487 height 654
click at [479, 373] on div "const getMaxTransitionMs = ( el ) => { ... } ; wrappers . forEach (( wrap ) => …" at bounding box center [315, 428] width 487 height 654
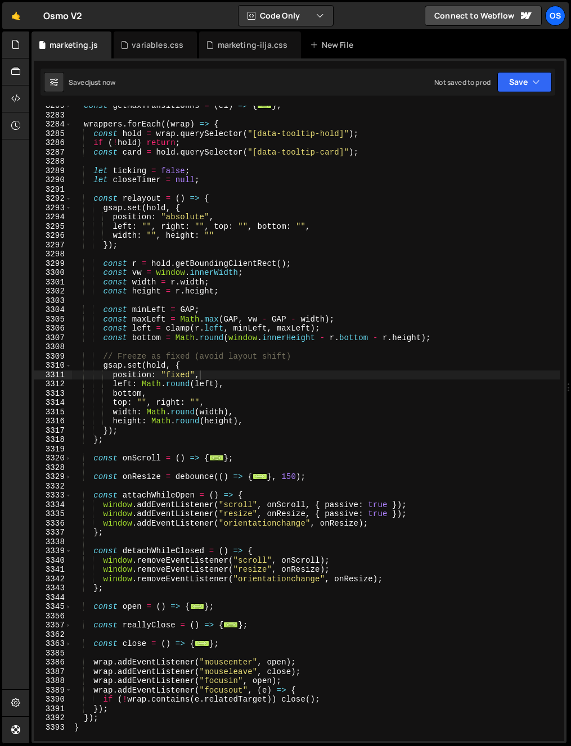
click at [314, 339] on div "const getMaxTransitionMs = ( el ) => { ... } ; wrappers . forEach (( wrap ) => …" at bounding box center [315, 428] width 487 height 654
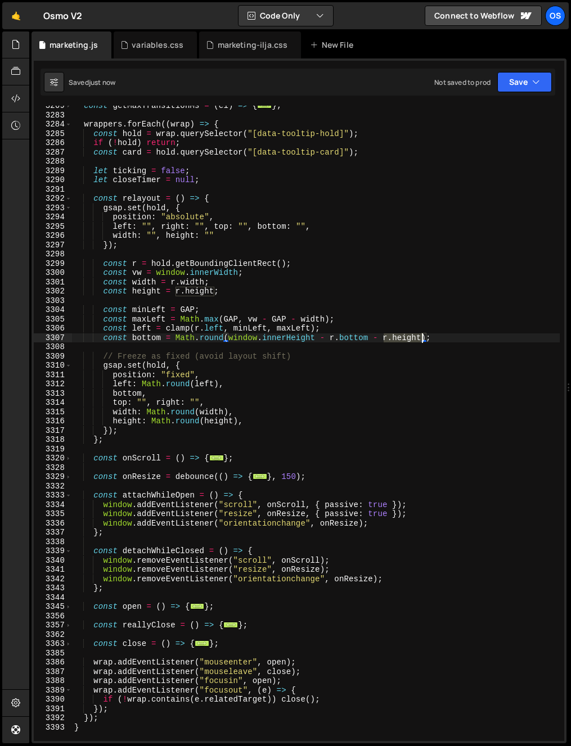
drag, startPoint x: 383, startPoint y: 340, endPoint x: 423, endPoint y: 340, distance: 39.4
click at [423, 340] on div "const getMaxTransitionMs = ( el ) => { ... } ; wrappers . forEach (( wrap ) => …" at bounding box center [315, 428] width 487 height 654
click at [402, 339] on div "const getMaxTransitionMs = ( el ) => { ... } ; wrappers . forEach (( wrap ) => …" at bounding box center [315, 423] width 487 height 635
click at [390, 340] on div "const getMaxTransitionMs = ( el ) => { ... } ; wrappers . forEach (( wrap ) => …" at bounding box center [315, 428] width 487 height 654
click at [392, 338] on div "const getMaxTransitionMs = ( el ) => { ... } ; wrappers . forEach (( wrap ) => …" at bounding box center [315, 428] width 487 height 654
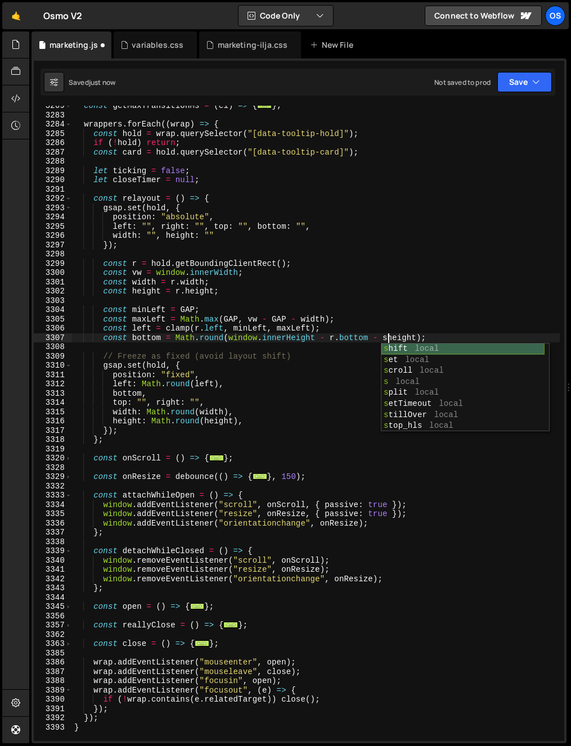
scroll to position [0, 21]
type textarea "const bottom = Math.round(window.innerHeight - r.bottom - height);"
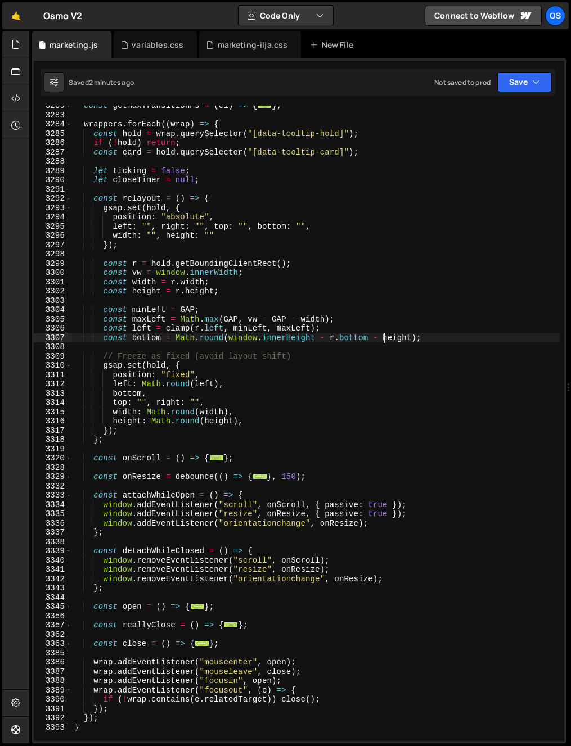
click at [262, 349] on div "const getMaxTransitionMs = ( el ) => { ... } ; wrappers . forEach (( wrap ) => …" at bounding box center [315, 428] width 487 height 654
click at [242, 48] on div "marketing-ilja.css" at bounding box center [253, 44] width 70 height 11
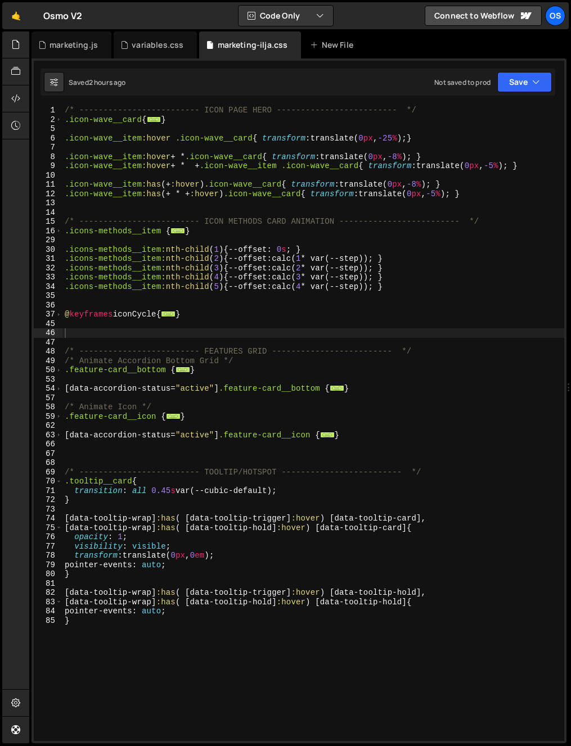
click at [234, 562] on div "/* ------------------------- ICON PAGE HERO ------------------------- */ .icon-…" at bounding box center [312, 433] width 501 height 654
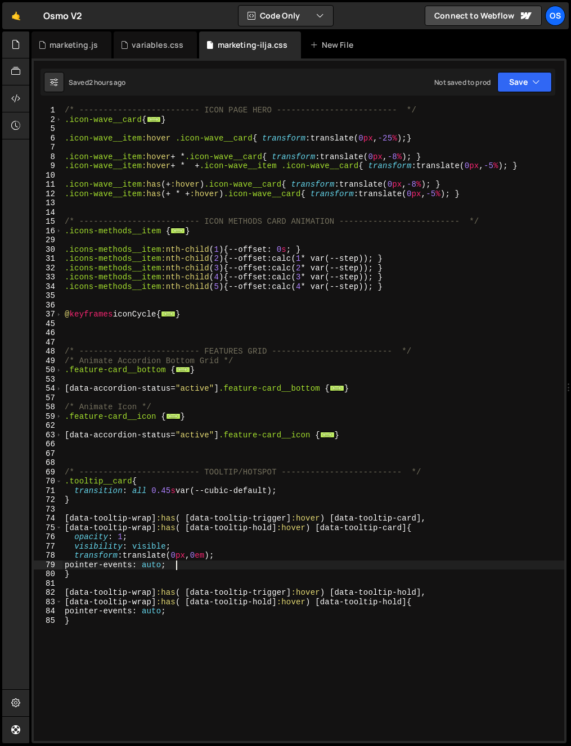
click at [196, 682] on div "/* ------------------------- ICON PAGE HERO ------------------------- */ .icon-…" at bounding box center [312, 433] width 501 height 654
type textarea "}"
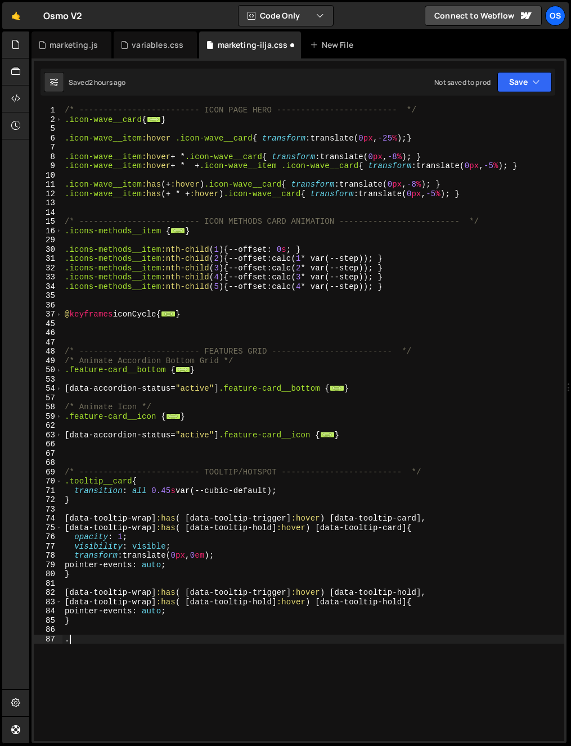
paste textarea "mockup_hotspot-pulse"
type textarea ".mockup_hotspot-pulse{"
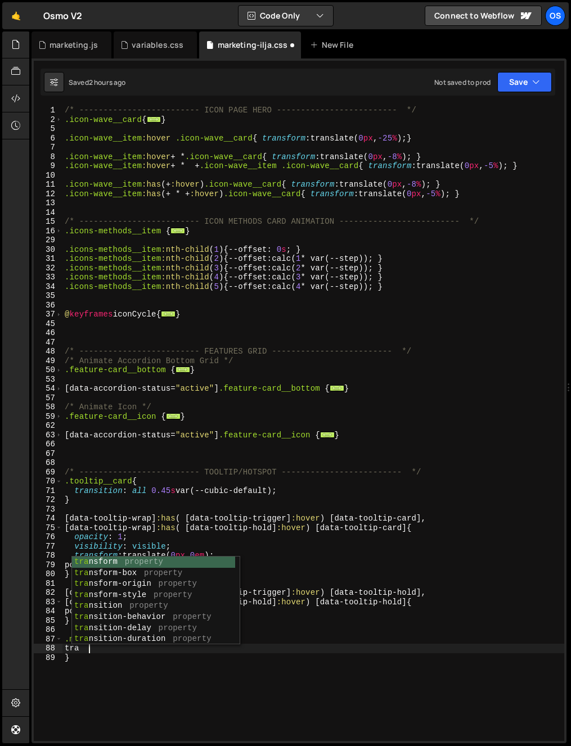
type textarea "t"
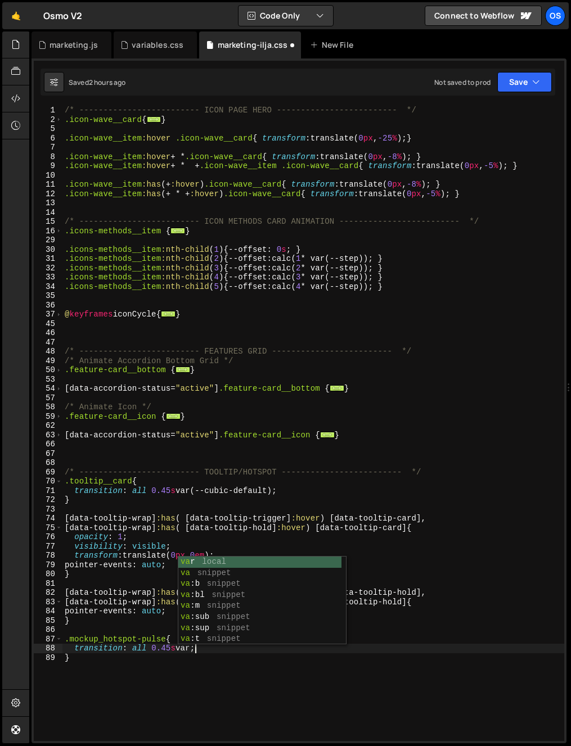
scroll to position [0, 8]
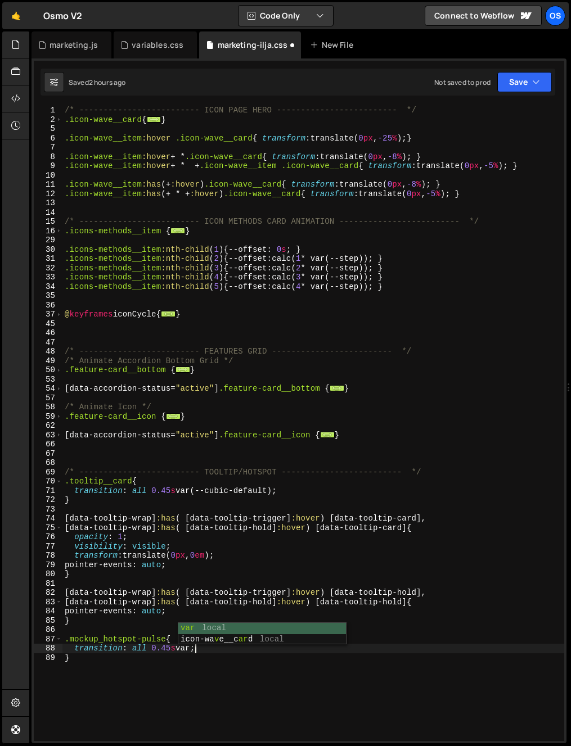
click at [209, 629] on div "var local icon-wa v e__c ar d local" at bounding box center [262, 645] width 168 height 44
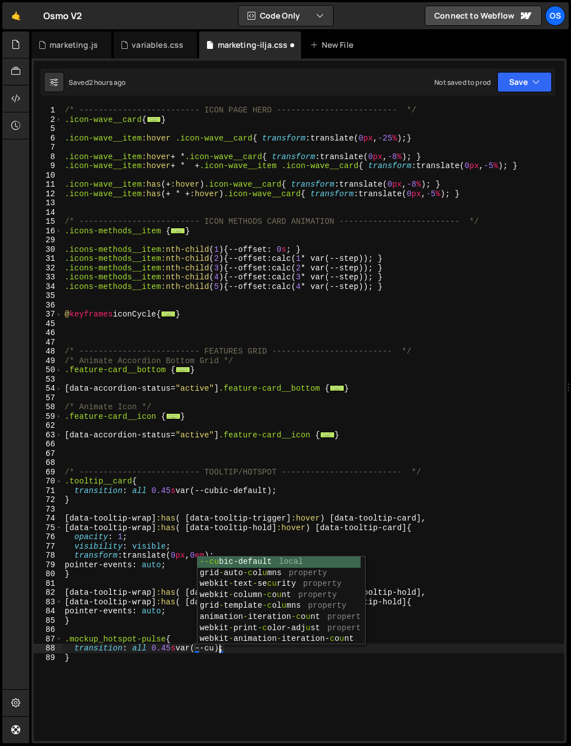
scroll to position [0, 11]
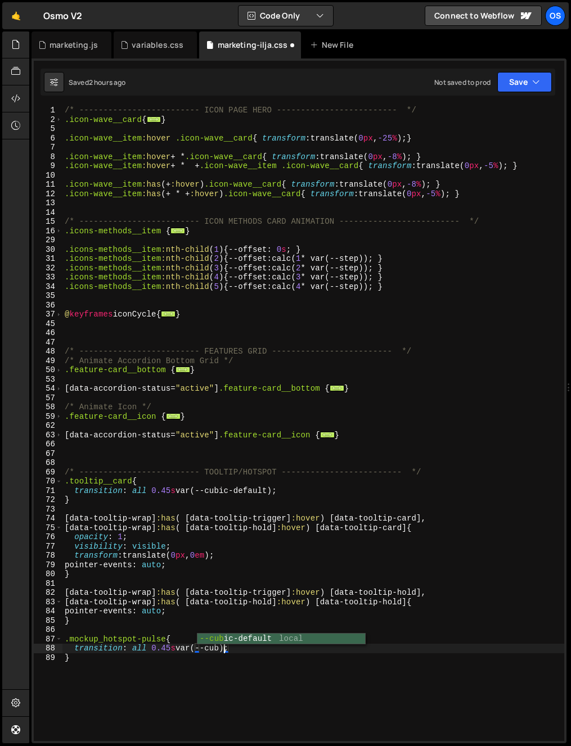
type textarea "transition: all 0.45s var(--cubic-default);"
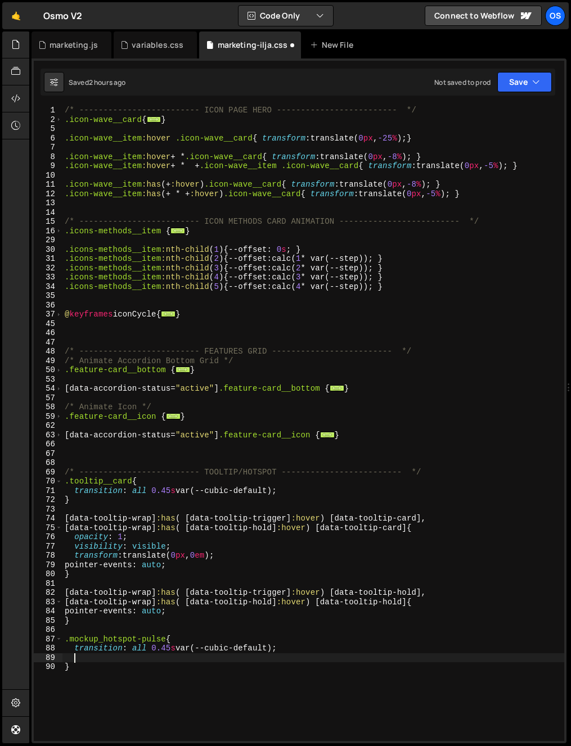
scroll to position [0, 0]
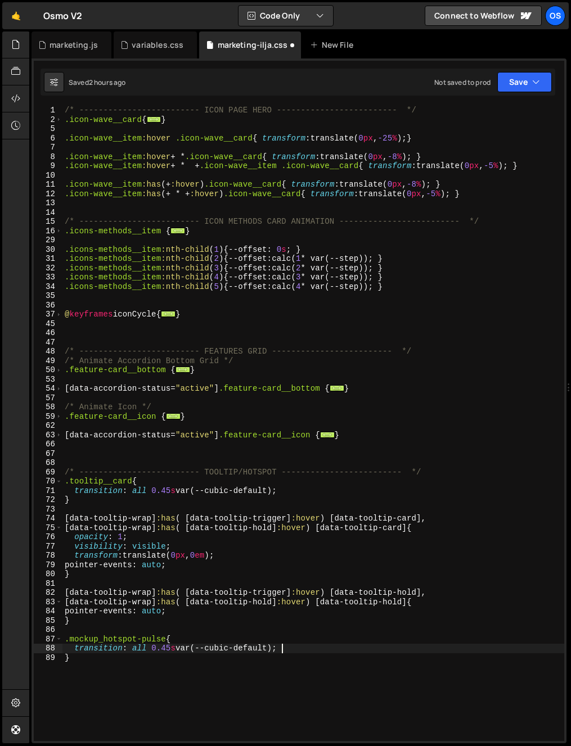
drag, startPoint x: 228, startPoint y: 672, endPoint x: 215, endPoint y: 688, distance: 20.4
click at [220, 683] on div "/* ------------------------- ICON PAGE HERO ------------------------- */ .icon-…" at bounding box center [312, 433] width 501 height 654
type textarea "}"
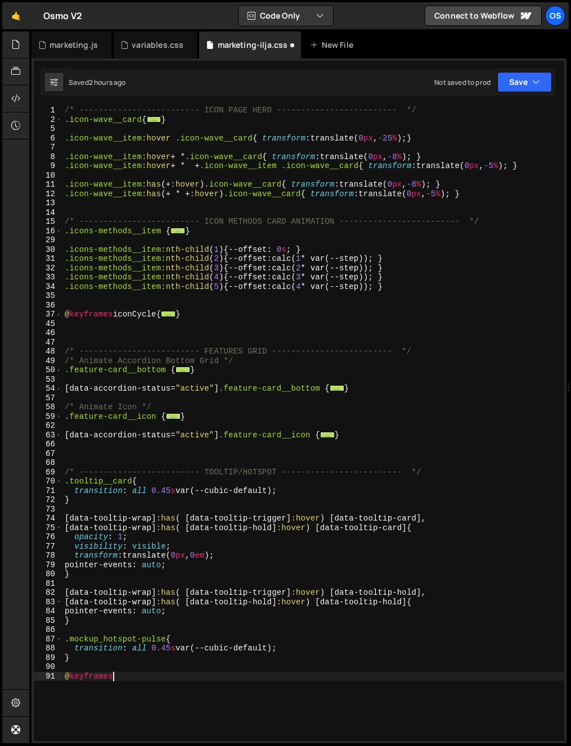
scroll to position [0, 3]
type textarea "@keyframes hotspot-pulse{"
type textarea "0%{"
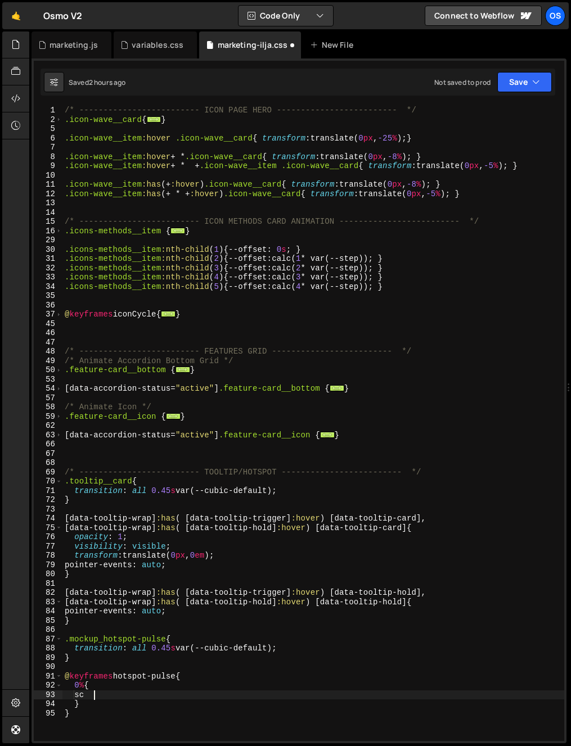
type textarea "s"
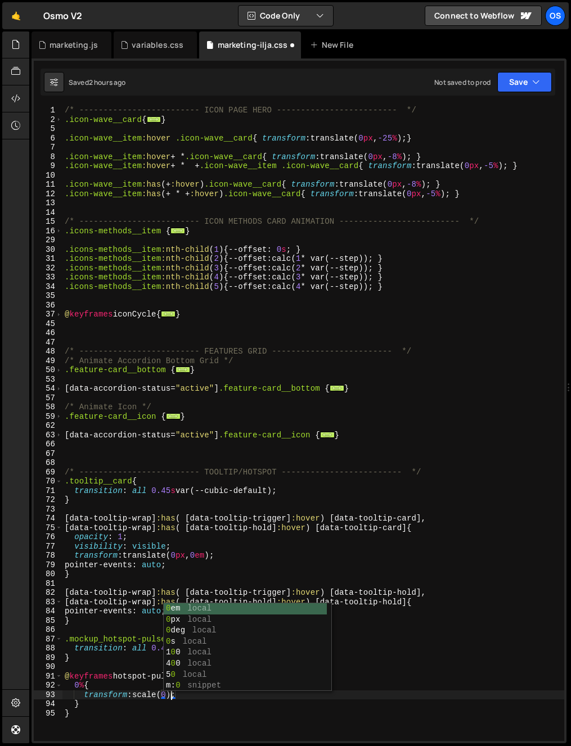
type textarea "transform: scale(0);"
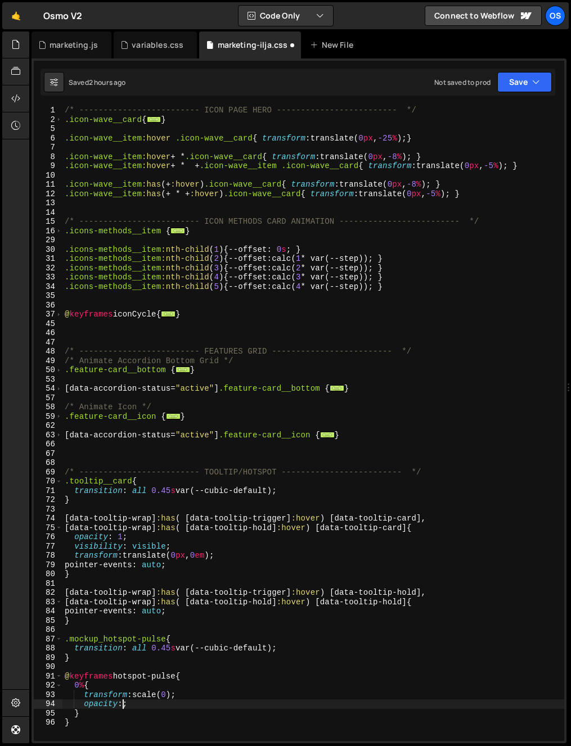
scroll to position [0, 3]
type textarea "}"
type textarea "100%{"
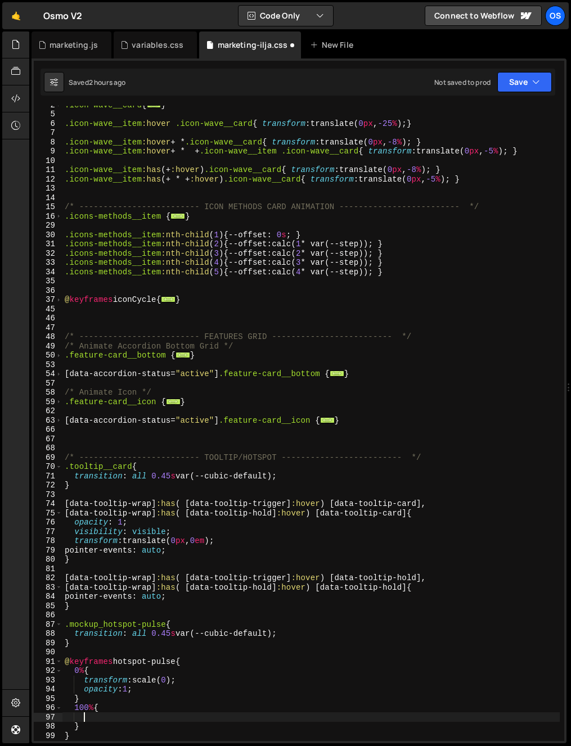
scroll to position [188, 0]
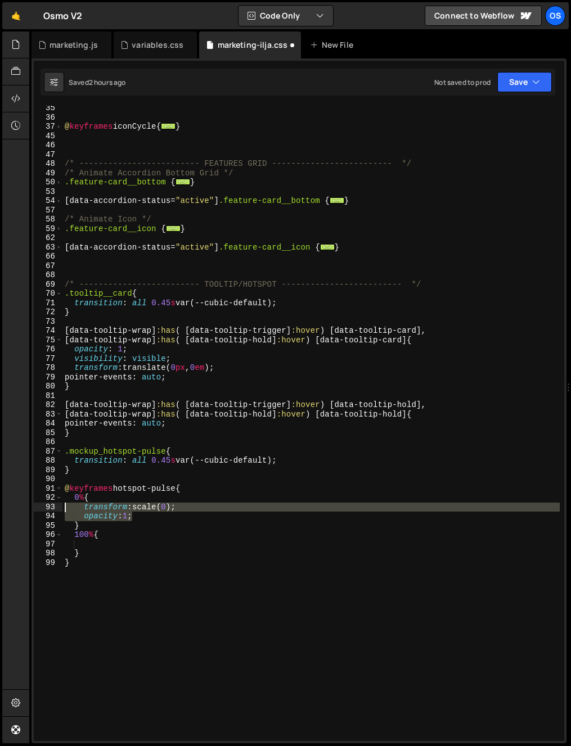
drag, startPoint x: 140, startPoint y: 514, endPoint x: 40, endPoint y: 505, distance: 100.5
click at [40, 505] on div "35 36 37 45 46 47 48 49 50 53 54 57 58 59 62 63 66 67 68 69 70 71 72 73 74 75 7…" at bounding box center [299, 423] width 530 height 635
type textarea "transform: scale(0); opacity:1;"
click at [64, 544] on div "@ keyframes iconCycle { ... } /* ------------------------- FEATURES GRID ------…" at bounding box center [310, 430] width 497 height 654
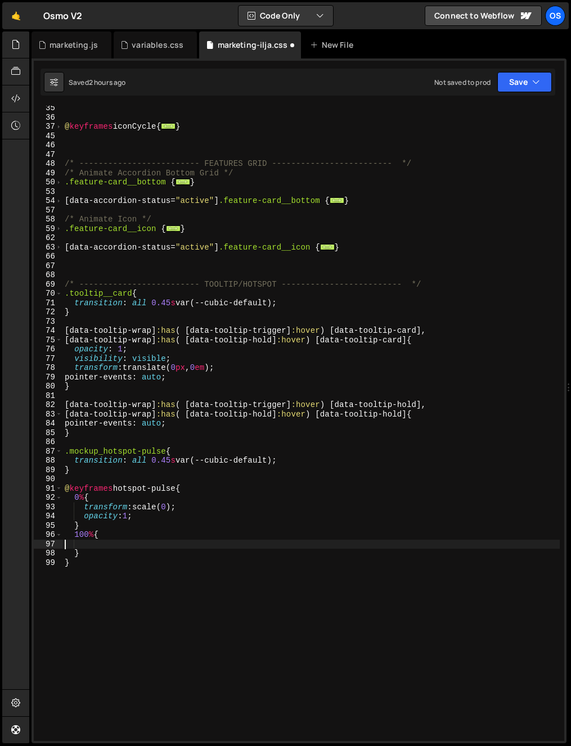
paste textarea "opacity:1;"
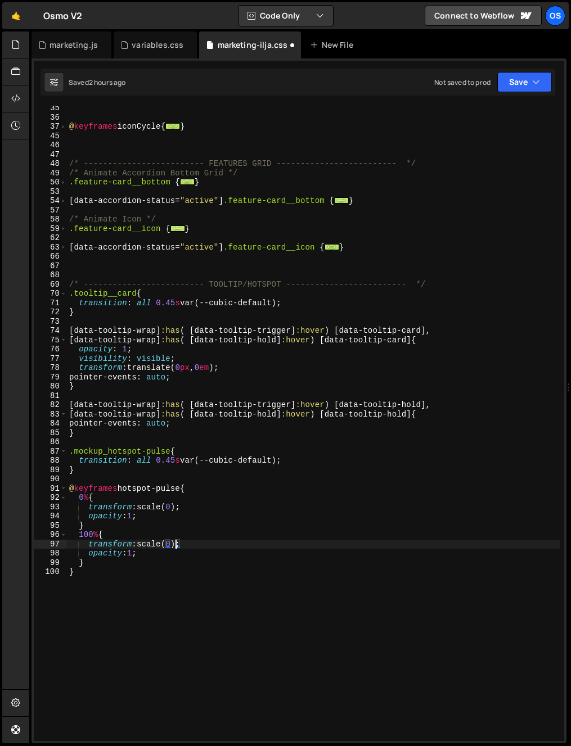
click at [173, 544] on div "@ keyframes iconCycle { ... } /* ------------------------- FEATURES GRID ------…" at bounding box center [313, 430] width 492 height 654
drag, startPoint x: 132, startPoint y: 553, endPoint x: 124, endPoint y: 559, distance: 10.4
click at [125, 556] on div "@ keyframes iconCycle { ... } /* ------------------------- FEATURES GRID ------…" at bounding box center [313, 430] width 492 height 654
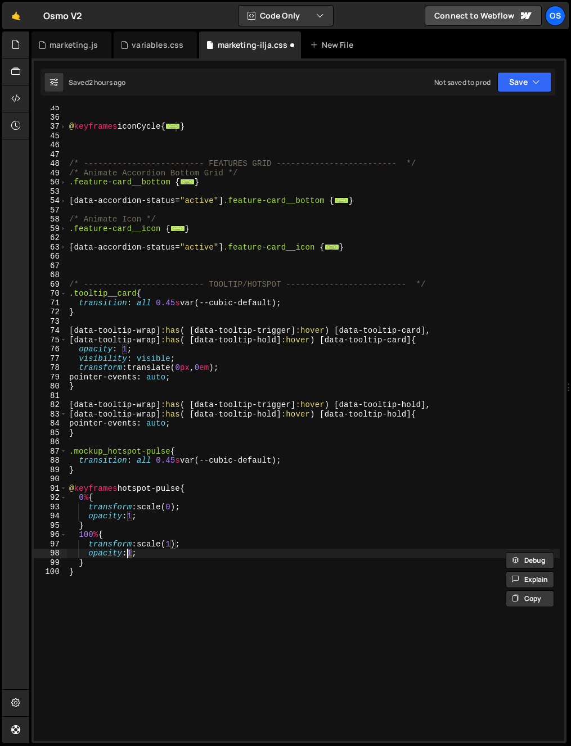
scroll to position [0, 4]
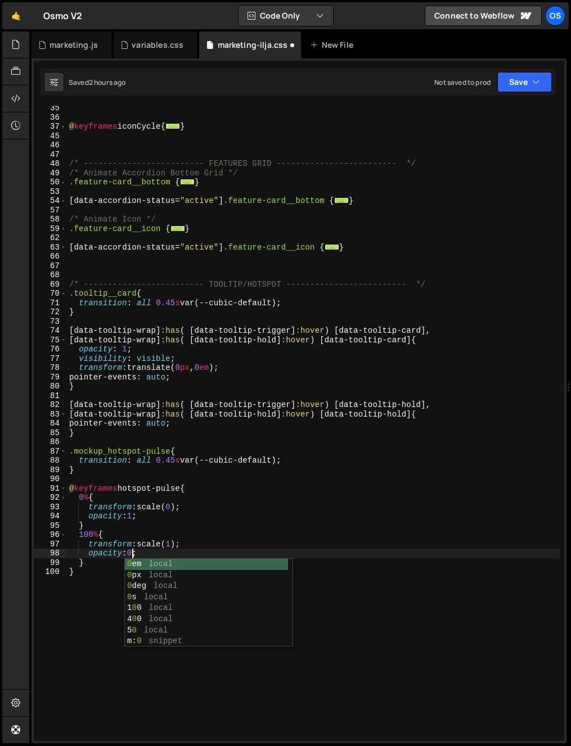
click at [102, 576] on div "@ keyframes iconCycle { ... } /* ------------------------- FEATURES GRID ------…" at bounding box center [313, 430] width 492 height 654
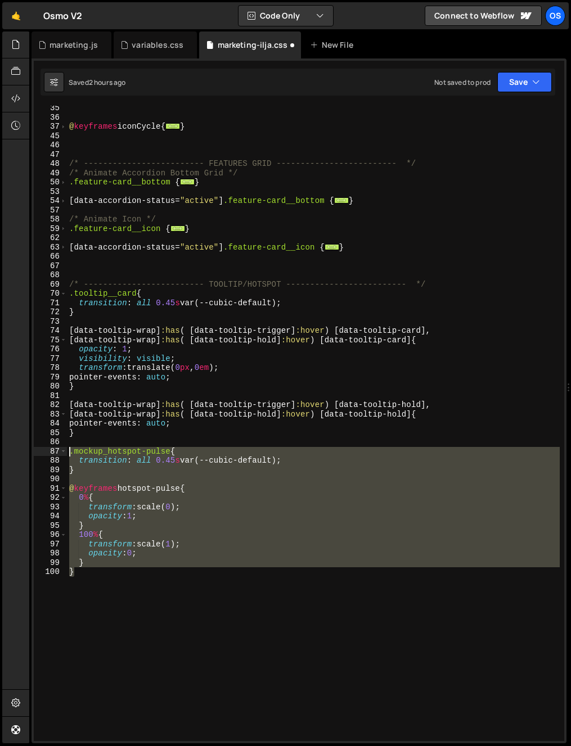
drag, startPoint x: 90, startPoint y: 585, endPoint x: 51, endPoint y: 449, distance: 142.2
click at [51, 449] on div "} 35 36 37 45 46 47 48 49 50 53 54 57 58 59 62 63 66 67 68 69 70 71 72 73 74 75…" at bounding box center [299, 423] width 530 height 635
click at [73, 449] on div "@ keyframes iconCycle { ... } /* ------------------------- FEATURES GRID ------…" at bounding box center [313, 423] width 492 height 635
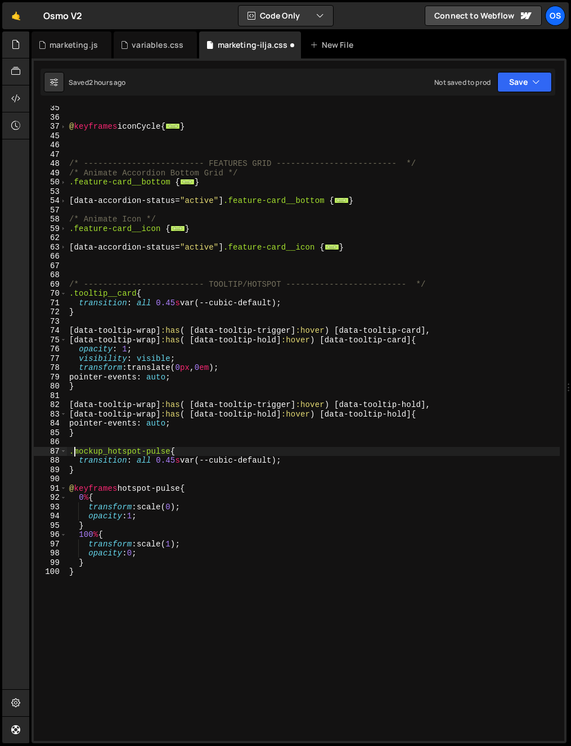
click at [88, 473] on div "@ keyframes iconCycle { ... } /* ------------------------- FEATURES GRID ------…" at bounding box center [313, 430] width 492 height 654
type textarea "}"
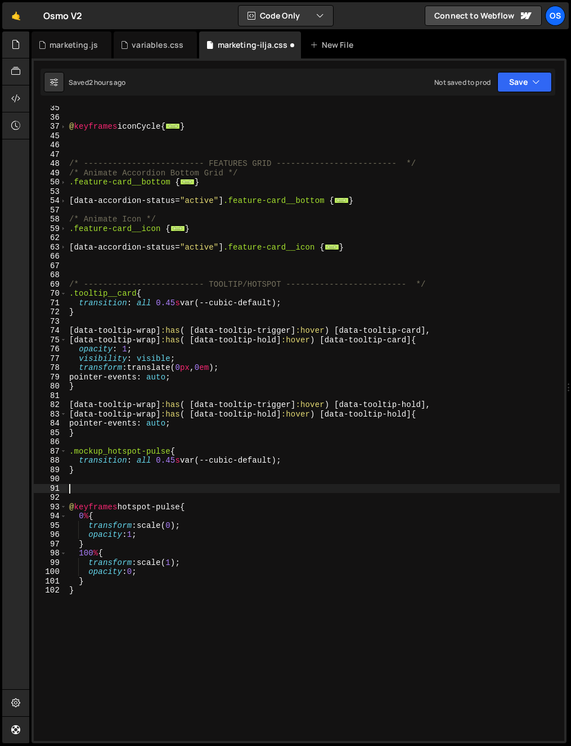
paste textarea "}"
type textarea "}"
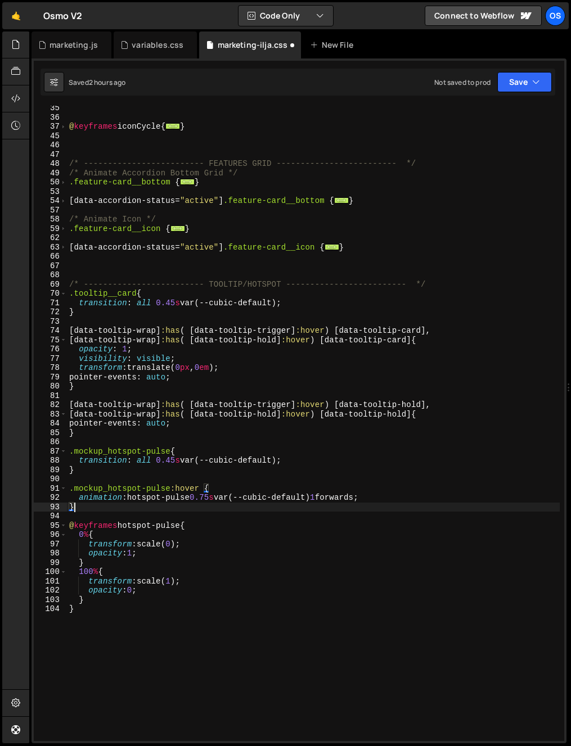
click at [159, 516] on div "@ keyframes iconCycle { ... } /* ------------------------- FEATURES GRID ------…" at bounding box center [313, 430] width 492 height 654
click at [190, 509] on div "@ keyframes iconCycle { ... } /* ------------------------- FEATURES GRID ------…" at bounding box center [313, 430] width 492 height 654
drag, startPoint x: 143, startPoint y: 434, endPoint x: 137, endPoint y: 457, distance: 23.7
click at [142, 435] on div "@ keyframes iconCycle { ... } /* ------------------------- FEATURES GRID ------…" at bounding box center [313, 430] width 492 height 654
click at [203, 503] on div "@ keyframes iconCycle { ... } /* ------------------------- FEATURES GRID ------…" at bounding box center [313, 430] width 492 height 654
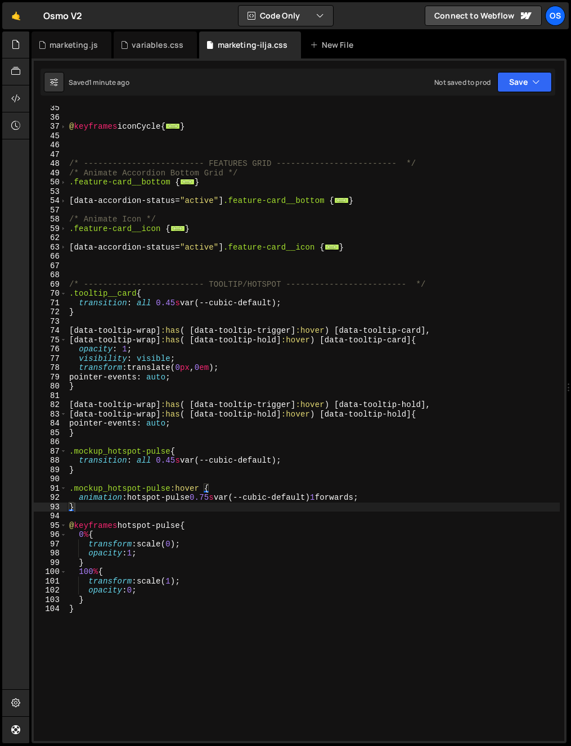
drag, startPoint x: 300, startPoint y: 593, endPoint x: 183, endPoint y: 574, distance: 118.5
click at [300, 593] on div "@ keyframes iconCycle { ... } /* ------------------------- FEATURES GRID ------…" at bounding box center [313, 430] width 492 height 654
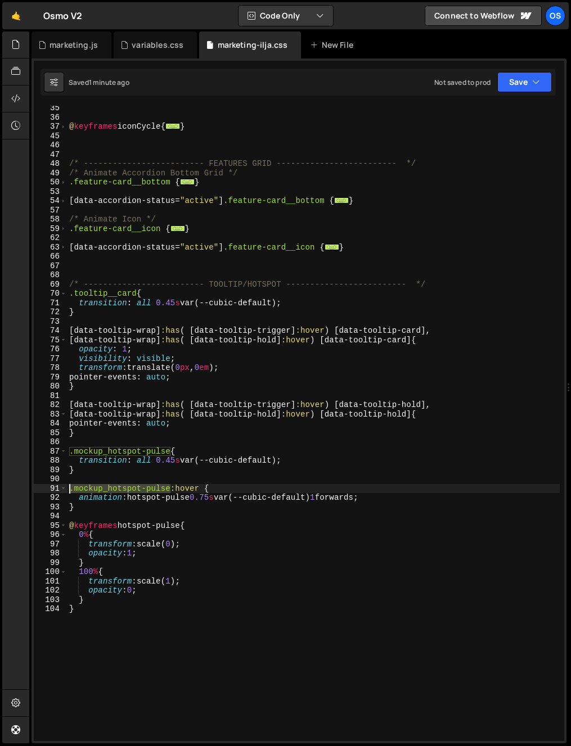
drag, startPoint x: 169, startPoint y: 490, endPoint x: 58, endPoint y: 485, distance: 110.8
click at [58, 485] on div "opacity:0; 35 36 37 45 46 47 48 49 50 53 54 57 58 59 62 63 66 67 68 69 70 71 72…" at bounding box center [299, 423] width 530 height 635
click at [108, 492] on div "@ keyframes iconCycle { ... } /* ------------------------- FEATURES GRID ------…" at bounding box center [313, 430] width 492 height 654
click at [74, 489] on div "@ keyframes iconCycle { ... } /* ------------------------- FEATURES GRID ------…" at bounding box center [313, 430] width 492 height 654
paste textarea ".mockup_hotspot-pulse"
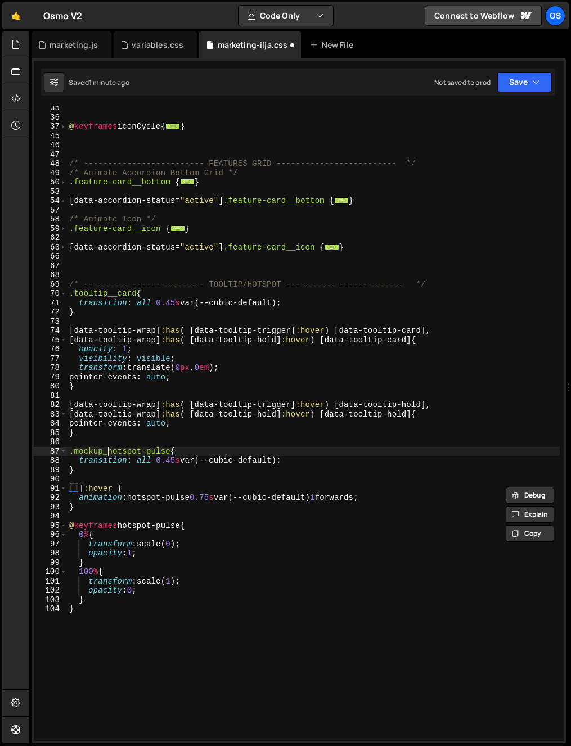
click at [108, 449] on div "@ keyframes iconCycle { ... } /* ------------------------- FEATURES GRID ------…" at bounding box center [313, 430] width 492 height 654
type textarea ".mockup_hotspot-pulse{"
click at [94, 478] on div "@ keyframes iconCycle { ... } /* ------------------------- FEATURES GRID ------…" at bounding box center [313, 430] width 492 height 654
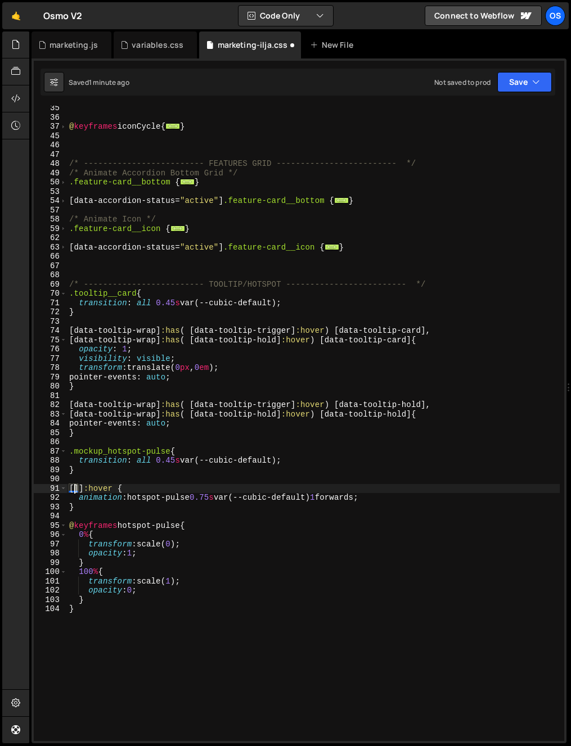
click at [75, 489] on div "@ keyframes iconCycle { ... } /* ------------------------- FEATURES GRID ------…" at bounding box center [313, 430] width 492 height 654
paste textarea "d"
click at [129, 428] on div "@ keyframes iconCycle { ... } /* ------------------------- FEATURES GRID ------…" at bounding box center [313, 430] width 492 height 654
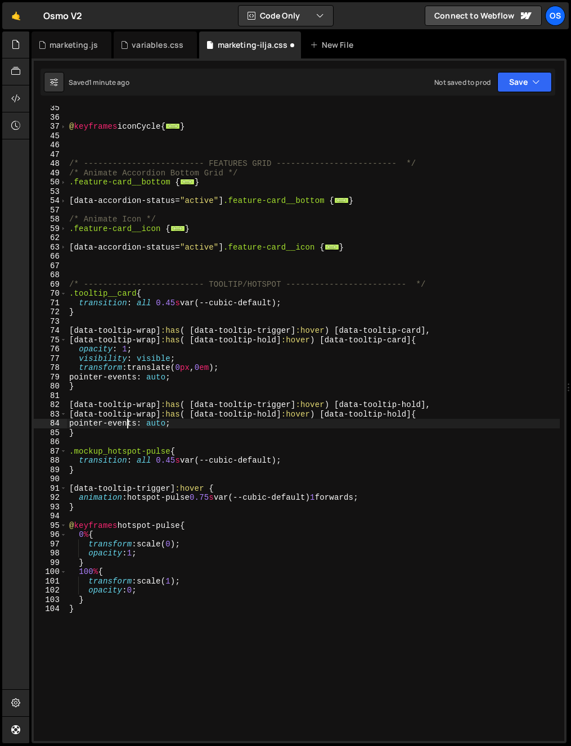
click at [207, 490] on div "@ keyframes iconCycle { ... } /* ------------------------- FEATURES GRID ------…" at bounding box center [313, 430] width 492 height 654
type textarea "[data-tooltip-trigger]:hover {"
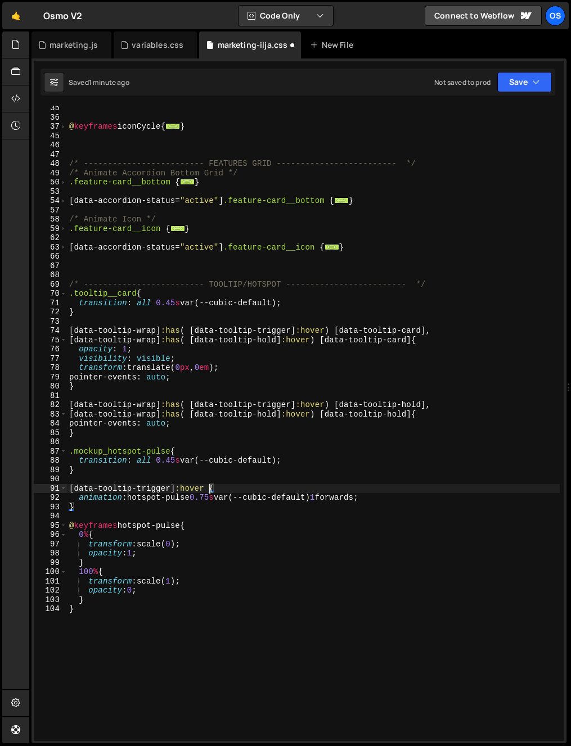
click at [164, 440] on div "@ keyframes iconCycle { ... } /* ------------------------- FEATURES GRID ------…" at bounding box center [313, 430] width 492 height 654
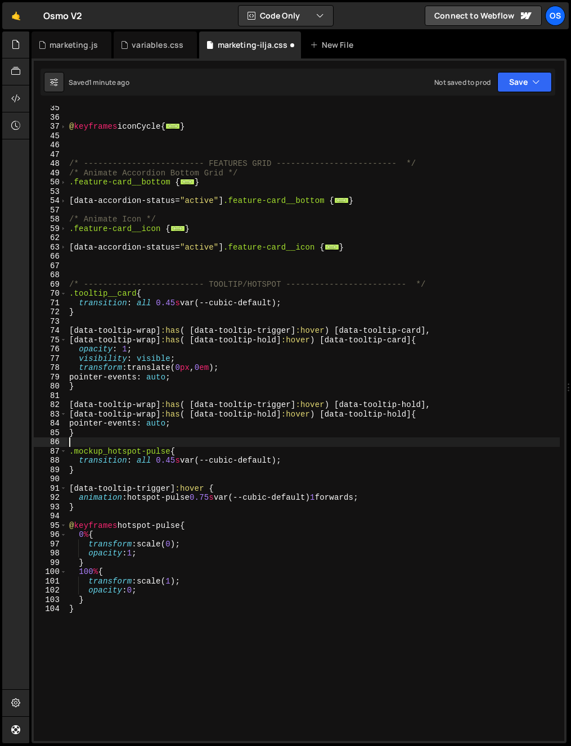
scroll to position [0, 0]
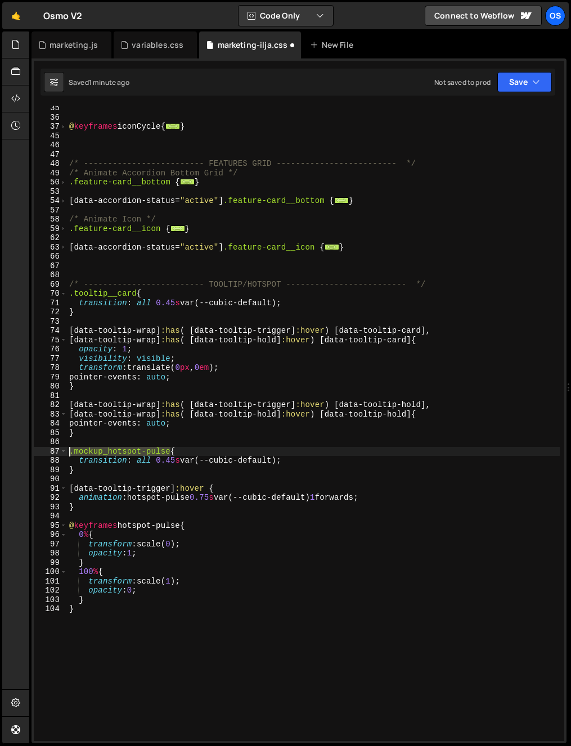
drag, startPoint x: 171, startPoint y: 452, endPoint x: 38, endPoint y: 451, distance: 132.7
click at [38, 451] on div "35 36 37 45 46 47 48 49 50 53 54 57 58 59 62 63 66 67 68 69 70 71 72 73 74 75 7…" at bounding box center [299, 423] width 530 height 635
click at [202, 492] on div "@ keyframes iconCycle { ... } /* ------------------------- FEATURES GRID ------…" at bounding box center [313, 430] width 492 height 654
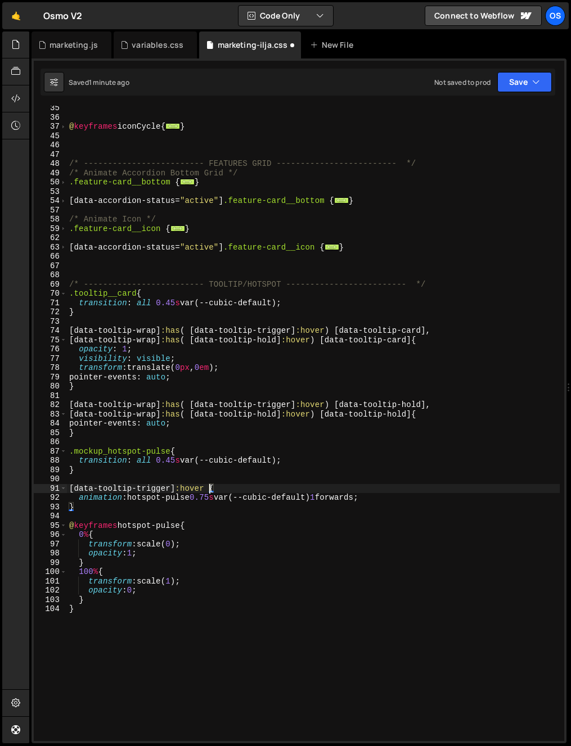
click at [207, 490] on div "@ keyframes iconCycle { ... } /* ------------------------- FEATURES GRID ------…" at bounding box center [313, 430] width 492 height 654
paste textarea ".mockup_hotspot-pulse"
click at [291, 494] on div "@ keyframes iconCycle { ... } /* ------------------------- FEATURES GRID ------…" at bounding box center [313, 430] width 492 height 654
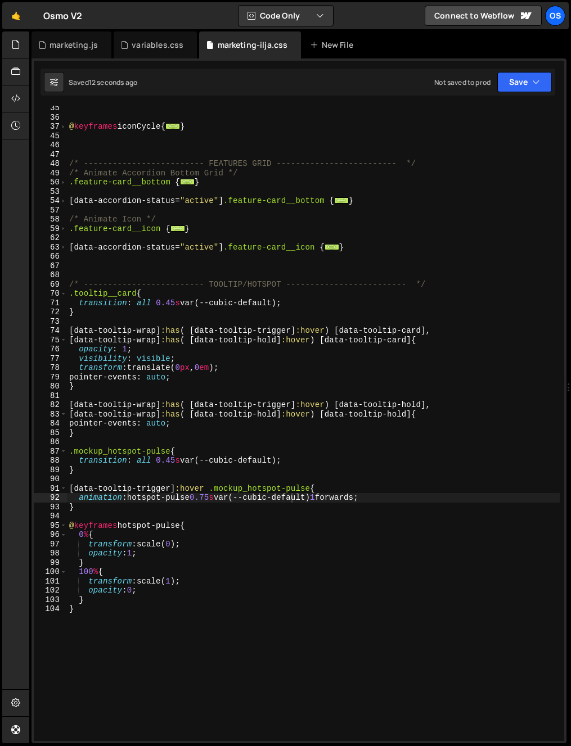
drag, startPoint x: 206, startPoint y: 429, endPoint x: 188, endPoint y: 448, distance: 25.8
click at [206, 429] on div "@ keyframes iconCycle { ... } /* ------------------------- FEATURES GRID ------…" at bounding box center [313, 430] width 492 height 654
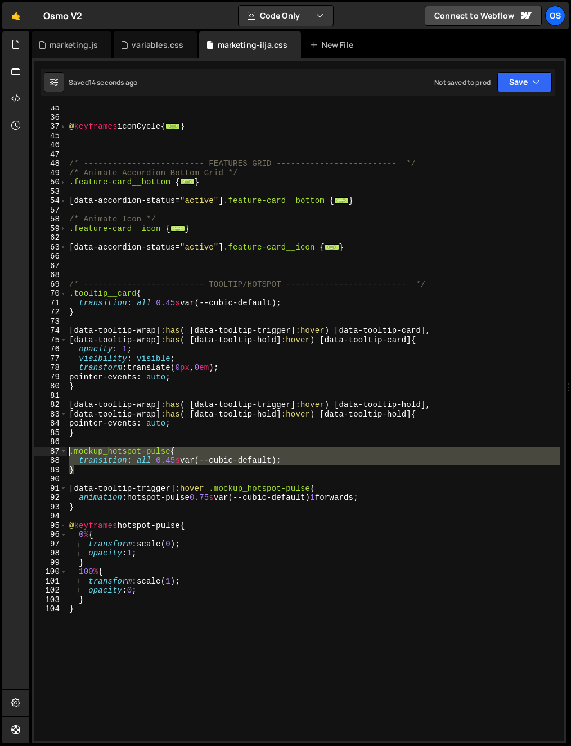
drag, startPoint x: 92, startPoint y: 471, endPoint x: 56, endPoint y: 450, distance: 41.4
click at [56, 450] on div "} 35 36 37 45 46 47 48 49 50 53 54 57 58 59 62 63 66 67 68 69 70 71 72 73 74 75…" at bounding box center [299, 423] width 530 height 635
click at [138, 571] on div "@ keyframes iconCycle { ... } /* ------------------------- FEATURES GRID ------…" at bounding box center [313, 430] width 492 height 654
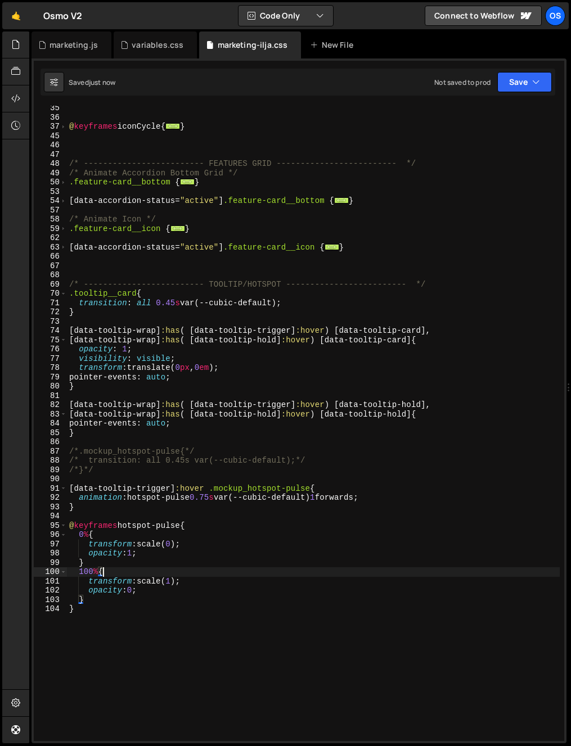
click at [131, 557] on div "@ keyframes iconCycle { ... } /* ------------------------- FEATURES GRID ------…" at bounding box center [313, 430] width 492 height 654
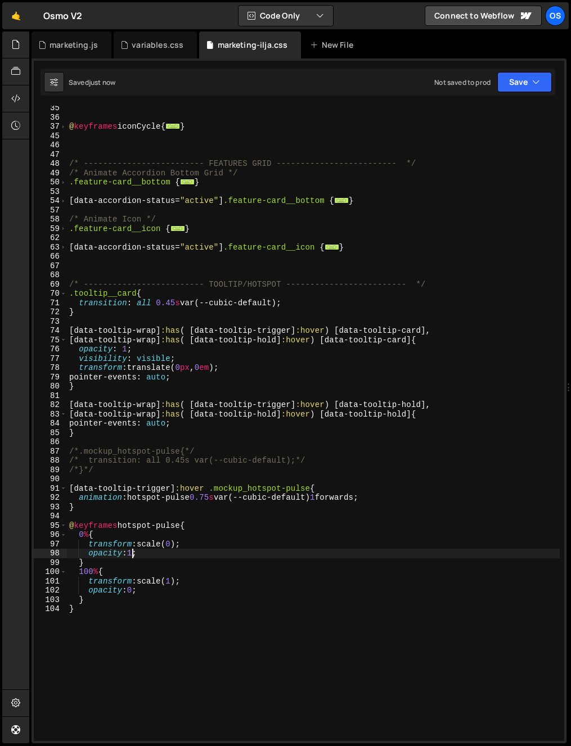
click at [177, 582] on div "@ keyframes iconCycle { ... } /* ------------------------- FEATURES GRID ------…" at bounding box center [313, 430] width 492 height 654
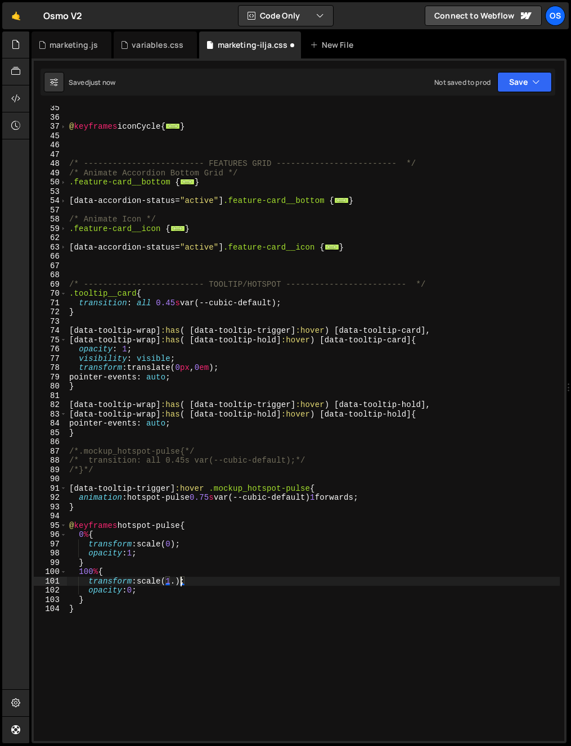
scroll to position [0, 8]
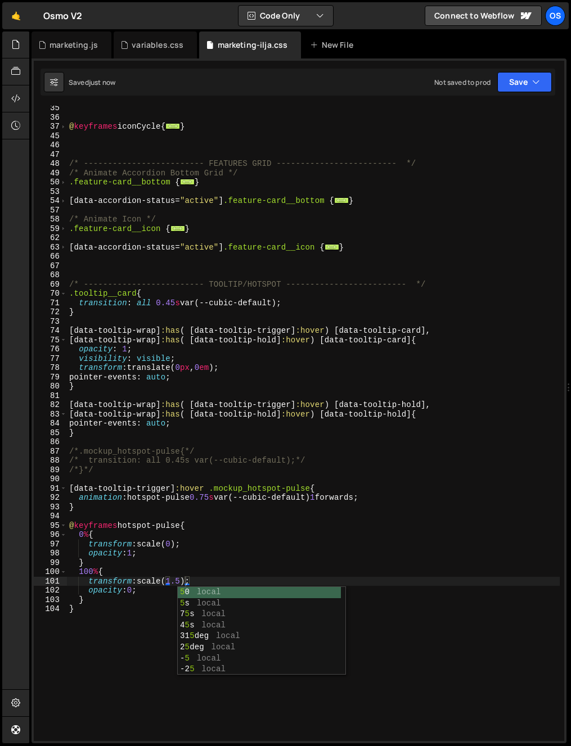
click at [164, 530] on div "@ keyframes iconCycle { ... } /* ------------------------- FEATURES GRID ------…" at bounding box center [313, 430] width 492 height 654
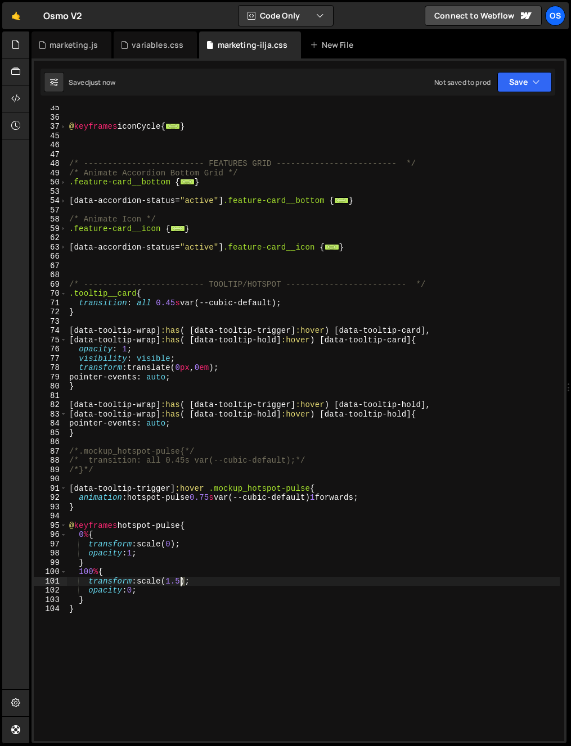
click at [180, 583] on div "@ keyframes iconCycle { ... } /* ------------------------- FEATURES GRID ------…" at bounding box center [313, 430] width 492 height 654
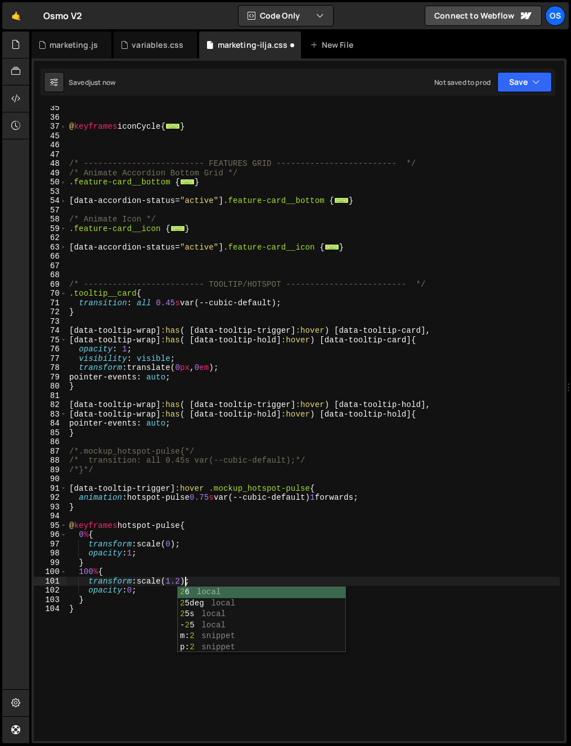
type textarea "transform: scale(1.25);"
click at [138, 517] on div "@ keyframes iconCycle { ... } /* ------------------------- FEATURES GRID ------…" at bounding box center [313, 430] width 492 height 654
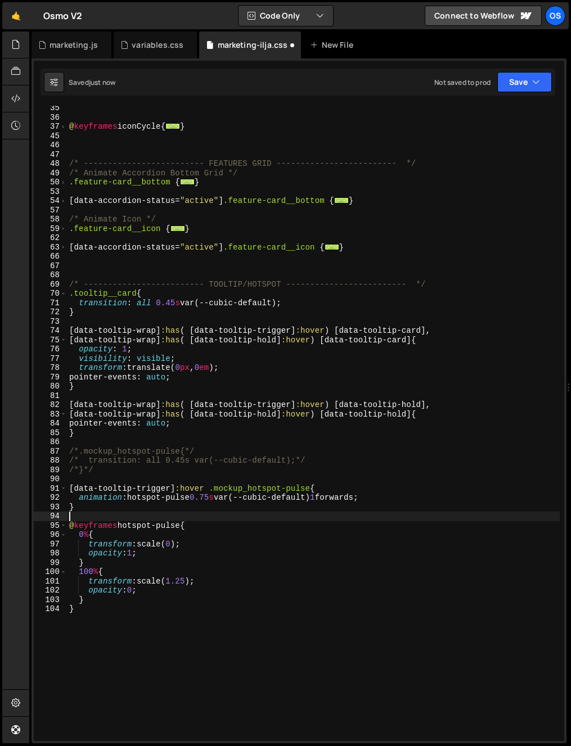
scroll to position [0, 0]
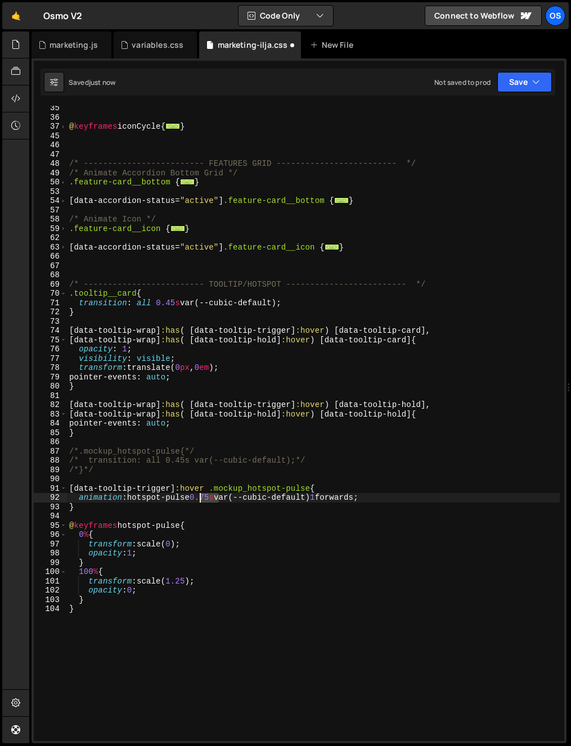
drag, startPoint x: 218, startPoint y: 499, endPoint x: 200, endPoint y: 500, distance: 18.0
click at [200, 500] on div "@ keyframes iconCycle { ... } /* ------------------------- FEATURES GRID ------…" at bounding box center [313, 430] width 492 height 654
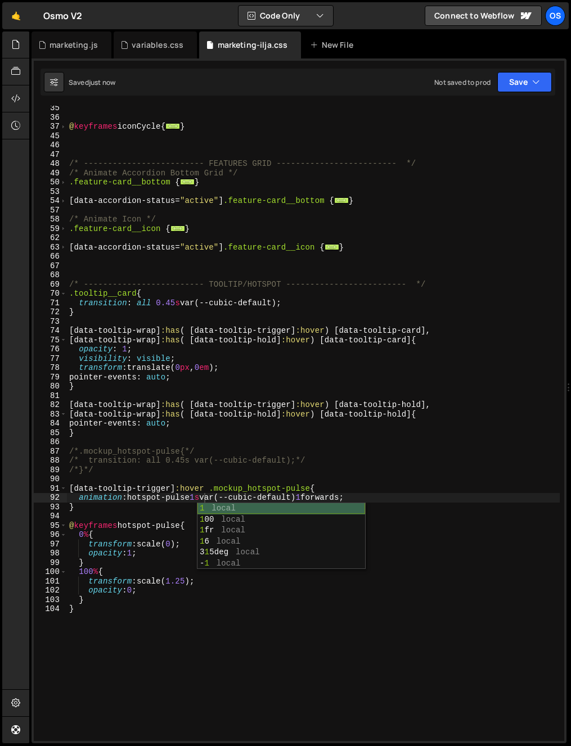
click at [219, 504] on div "1 local 1 00 local 1 fr local 1 6 local 3 1 5deg local - 1 local" at bounding box center [281, 547] width 168 height 88
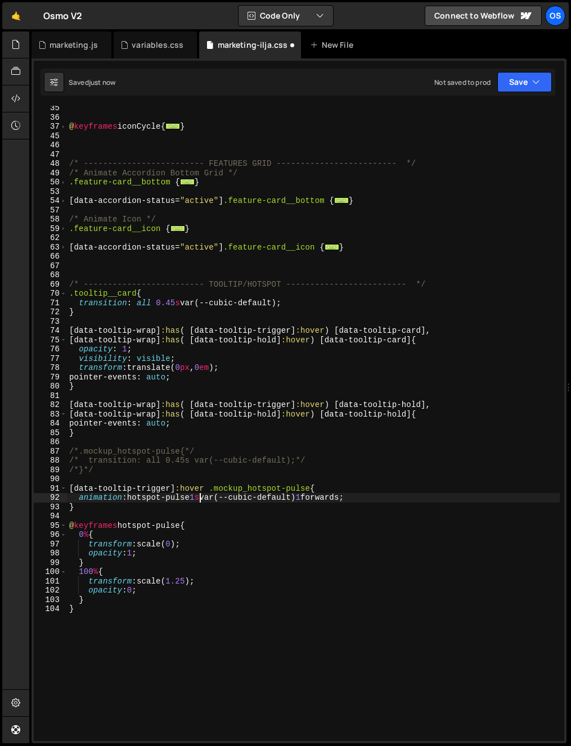
click at [202, 500] on div "@ keyframes iconCycle { ... } /* ------------------------- FEATURES GRID ------…" at bounding box center [313, 430] width 492 height 654
click at [300, 465] on div "@ keyframes iconCycle { ... } /* ------------------------- FEATURES GRID ------…" at bounding box center [313, 430] width 492 height 654
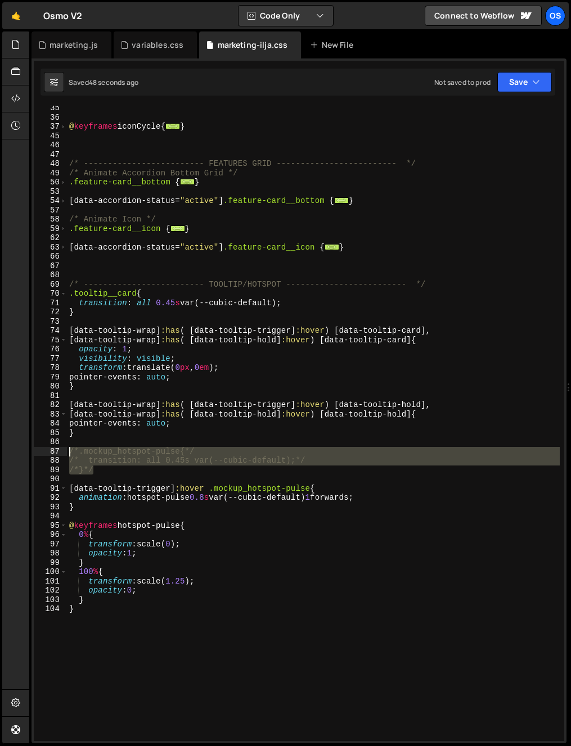
drag, startPoint x: 101, startPoint y: 473, endPoint x: 58, endPoint y: 455, distance: 45.8
click at [58, 455] on div "/* transition: all 0.45s var(--cubic-default);*/ 35 36 37 45 46 47 48 49 50 53 …" at bounding box center [299, 423] width 530 height 635
type textarea ".mockup_hotspot-pulse{ transition: all 0.45s var(--cubic-default);"
click at [186, 442] on div "@ keyframes iconCycle { ... } /* ------------------------- FEATURES GRID ------…" at bounding box center [313, 430] width 492 height 654
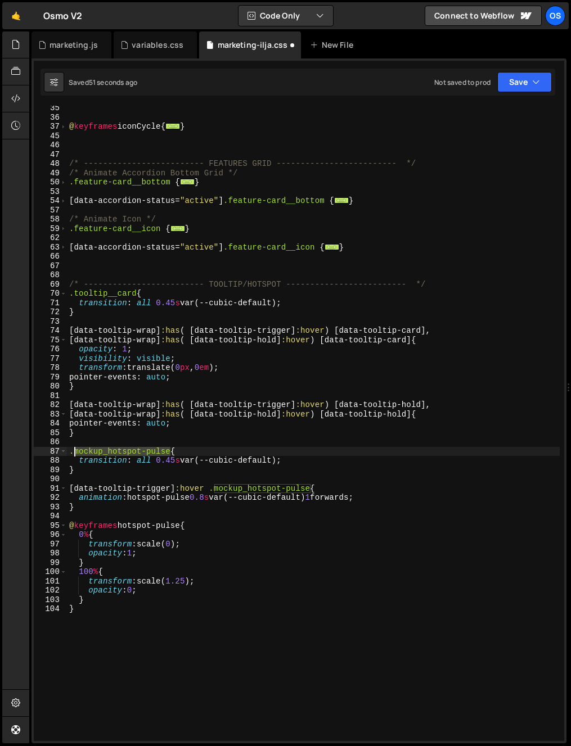
drag, startPoint x: 170, startPoint y: 451, endPoint x: 73, endPoint y: 452, distance: 97.3
click at [73, 452] on div "@ keyframes iconCycle { ... } /* ------------------------- FEATURES GRID ------…" at bounding box center [313, 430] width 492 height 654
paste textarea "inner"
click at [84, 468] on div "@ keyframes iconCycle { ... } /* ------------------------- FEATURES GRID ------…" at bounding box center [313, 430] width 492 height 654
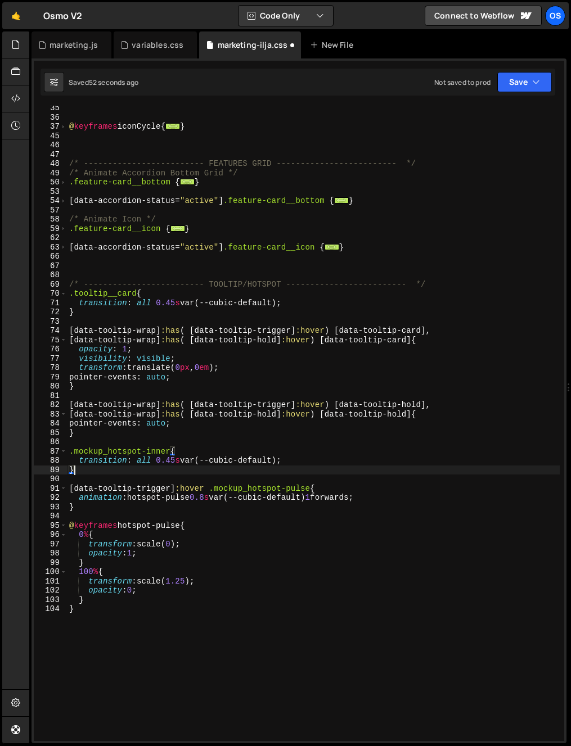
click at [153, 472] on div "@ keyframes iconCycle { ... } /* ------------------------- FEATURES GRID ------…" at bounding box center [313, 430] width 492 height 654
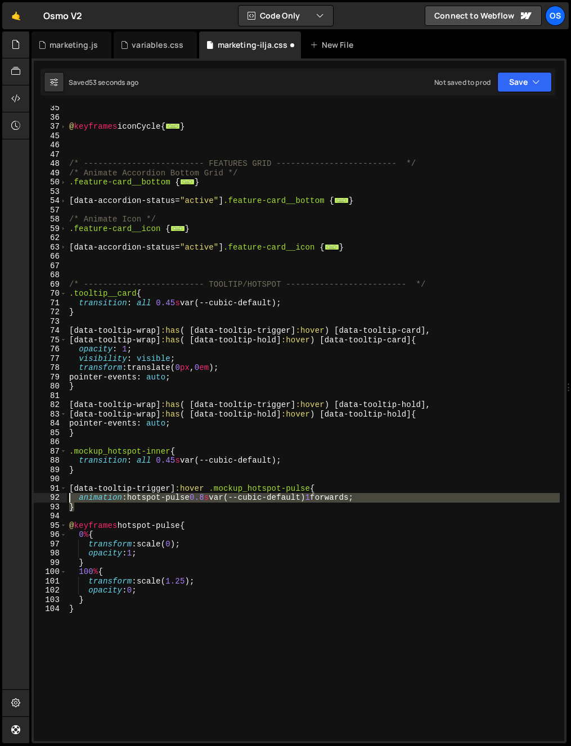
drag, startPoint x: 72, startPoint y: 499, endPoint x: 65, endPoint y: 494, distance: 8.6
click at [65, 494] on div "} 35 36 37 45 46 47 48 49 50 53 54 57 58 59 62 63 66 67 68 69 70 71 72 73 74 75…" at bounding box center [299, 423] width 530 height 635
type textarea "animation: hotspot-pulse 0.8s var(--cubic-default) 1 forwards; }"
click at [175, 518] on div "@ keyframes iconCycle { ... } /* ------------------------- FEATURES GRID ------…" at bounding box center [313, 430] width 492 height 654
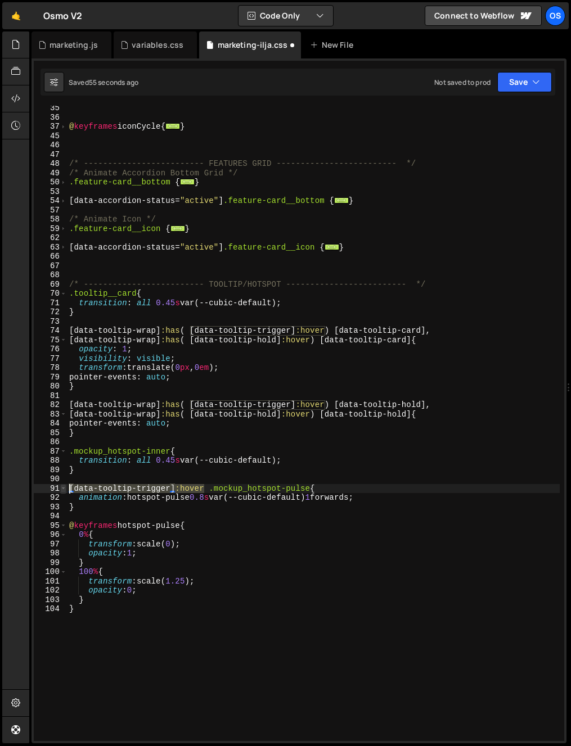
drag, startPoint x: 205, startPoint y: 489, endPoint x: 64, endPoint y: 486, distance: 141.1
click at [64, 486] on div "35 36 37 45 46 47 48 49 50 53 54 57 58 59 62 63 66 67 68 69 70 71 72 73 74 75 7…" at bounding box center [299, 423] width 530 height 635
click at [93, 473] on div "@ keyframes iconCycle { ... } /* ------------------------- FEATURES GRID ------…" at bounding box center [313, 430] width 492 height 654
type textarea "}"
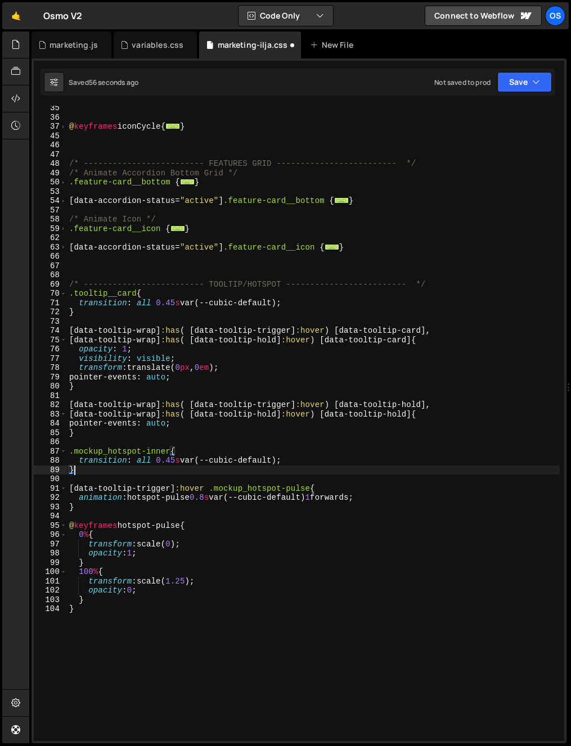
paste textarea "[data-tooltip-trigger]:hover"
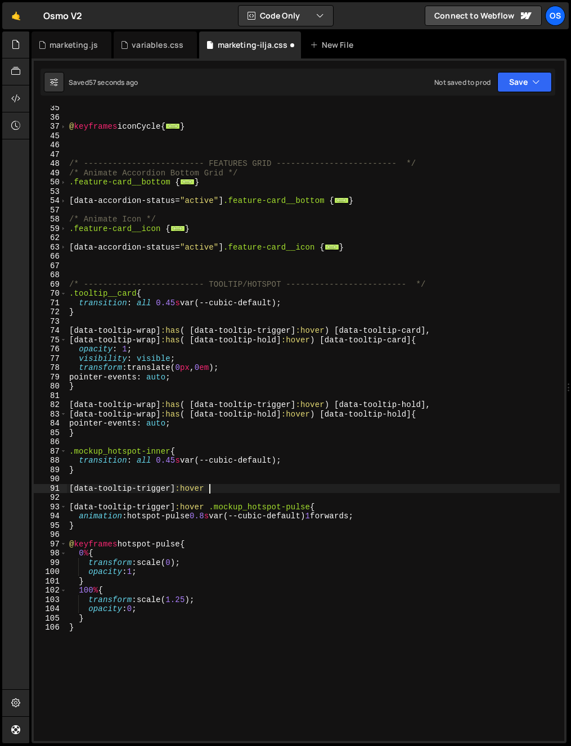
scroll to position [0, 9]
paste textarea "[data-tooltip-trigger]:hover"
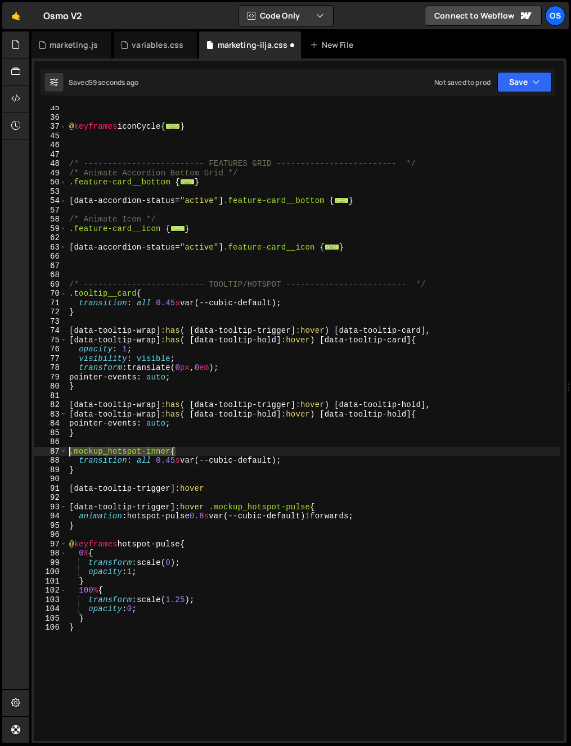
drag, startPoint x: 158, startPoint y: 451, endPoint x: 43, endPoint y: 452, distance: 114.7
click at [43, 452] on div "[data-tooltip-trigger]:hover 35 36 37 45 46 47 48 49 50 53 54 57 58 59 62 63 66…" at bounding box center [299, 423] width 530 height 635
type textarea ".mockup_hotspot-inner{"
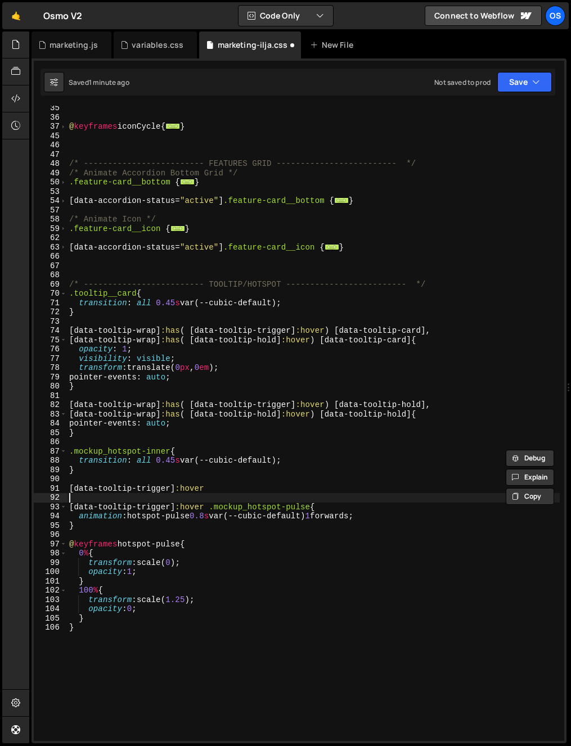
click at [247, 494] on div "@ keyframes iconCycle { ... } /* ------------------------- FEATURES GRID ------…" at bounding box center [313, 430] width 492 height 654
click at [251, 487] on div "@ keyframes iconCycle { ... } /* ------------------------- FEATURES GRID ------…" at bounding box center [313, 430] width 492 height 654
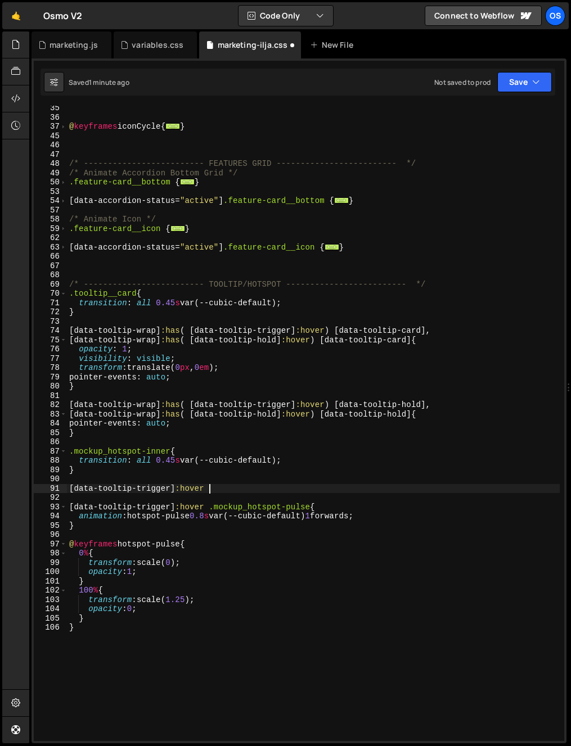
paste textarea ".mockup_hotspot-inner{"
type textarea "[data-tooltip-trigger]:hover .mockup_hotspot-inner{}"
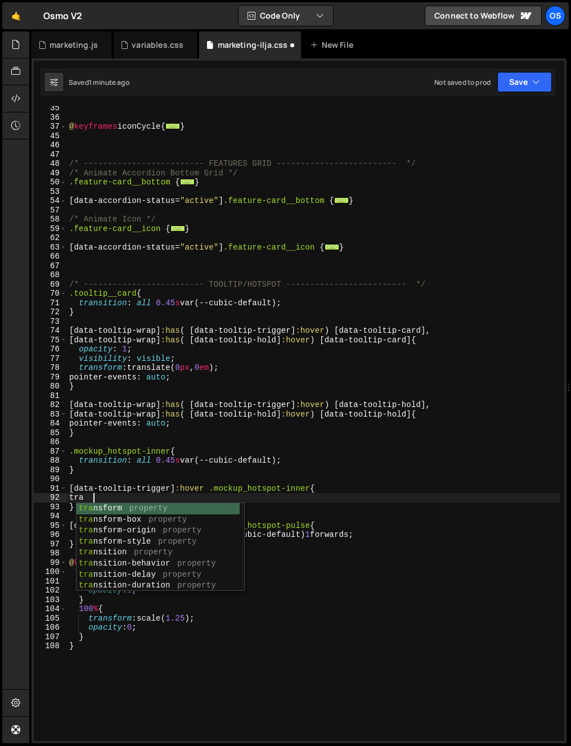
scroll to position [0, 2]
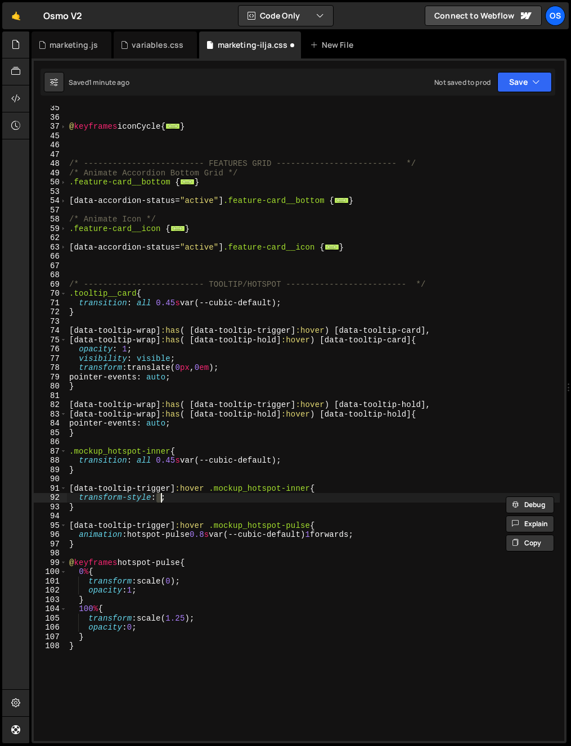
type textarea "tranms"
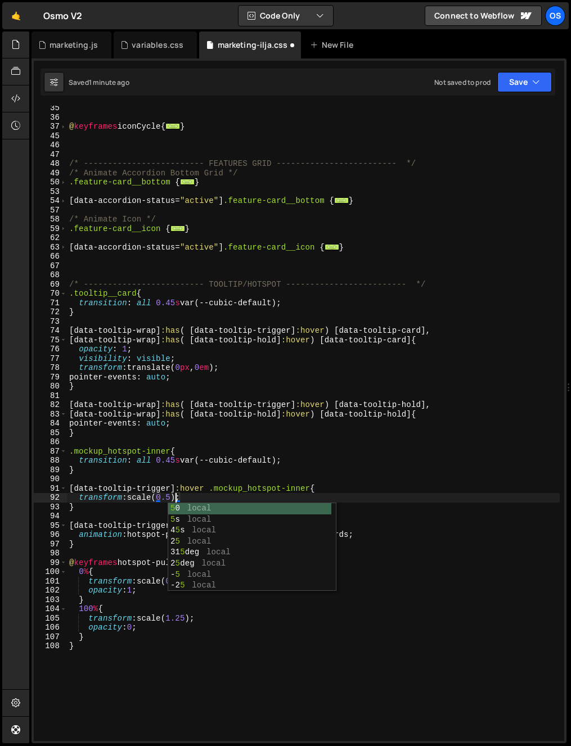
click at [418, 489] on div "@ keyframes iconCycle { ... } /* ------------------------- FEATURES GRID ------…" at bounding box center [313, 430] width 492 height 654
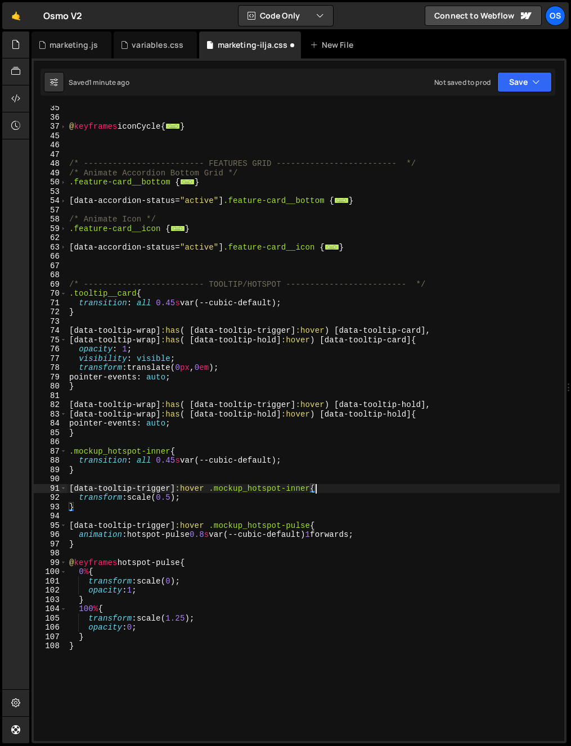
click at [372, 504] on div "@ keyframes iconCycle { ... } /* ------------------------- FEATURES GRID ------…" at bounding box center [313, 430] width 492 height 654
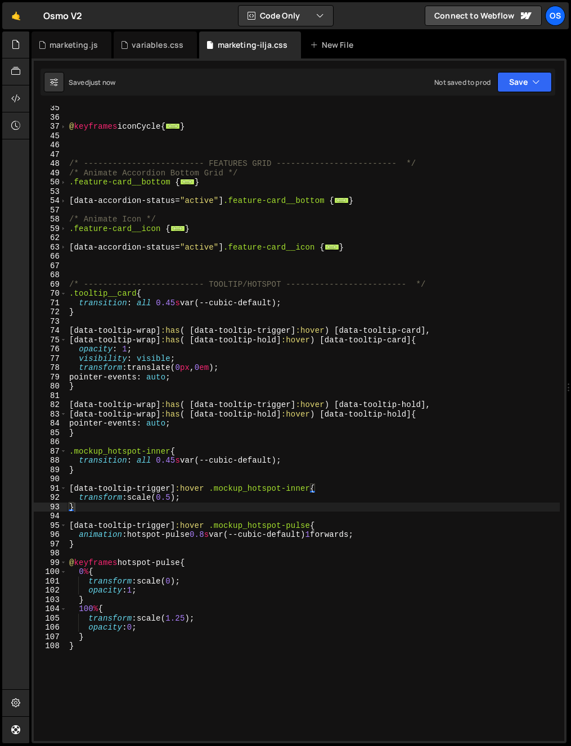
click at [216, 437] on div "@ keyframes iconCycle { ... } /* ------------------------- FEATURES GRID ------…" at bounding box center [313, 430] width 492 height 654
click at [171, 498] on div "@ keyframes iconCycle { ... } /* ------------------------- FEATURES GRID ------…" at bounding box center [313, 430] width 492 height 654
drag, startPoint x: 170, startPoint y: 499, endPoint x: 178, endPoint y: 500, distance: 8.0
click at [178, 500] on div "@ keyframes iconCycle { ... } /* ------------------------- FEATURES GRID ------…" at bounding box center [313, 430] width 492 height 654
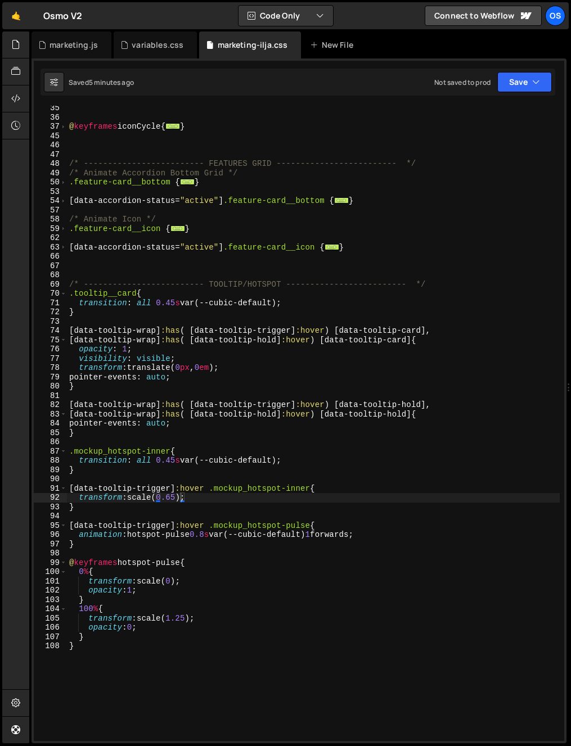
click at [375, 427] on div "@ keyframes iconCycle { ... } /* ------------------------- FEATURES GRID ------…" at bounding box center [313, 430] width 492 height 654
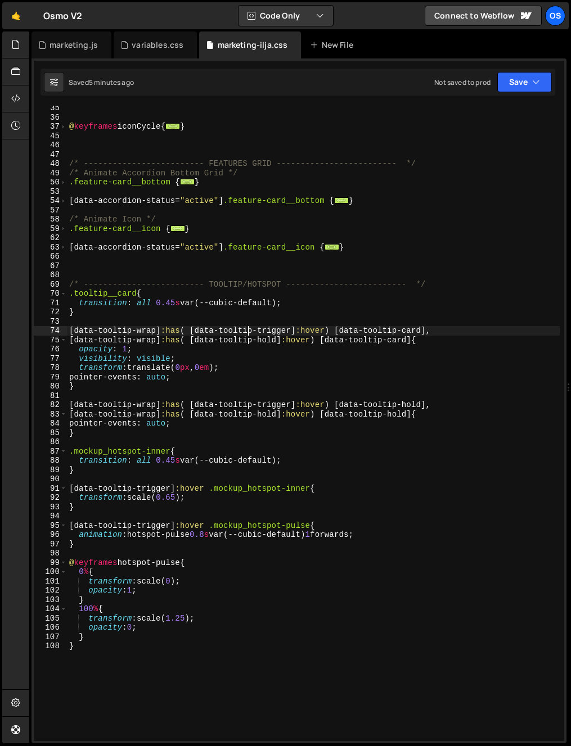
click at [247, 327] on div "@ keyframes iconCycle { ... } /* ------------------------- FEATURES GRID ------…" at bounding box center [313, 430] width 492 height 654
click at [257, 419] on div "@ keyframes iconCycle { ... } /* ------------------------- FEATURES GRID ------…" at bounding box center [313, 430] width 492 height 654
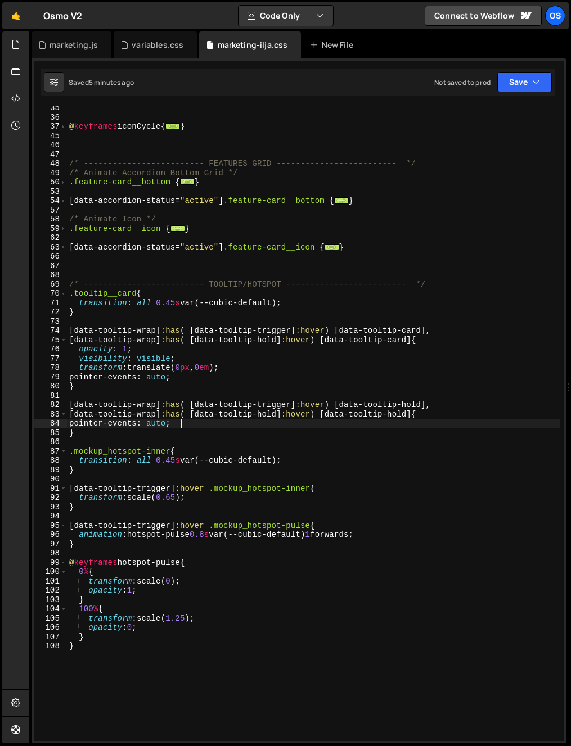
click at [231, 498] on div "@ keyframes iconCycle { ... } /* ------------------------- FEATURES GRID ------…" at bounding box center [313, 430] width 492 height 654
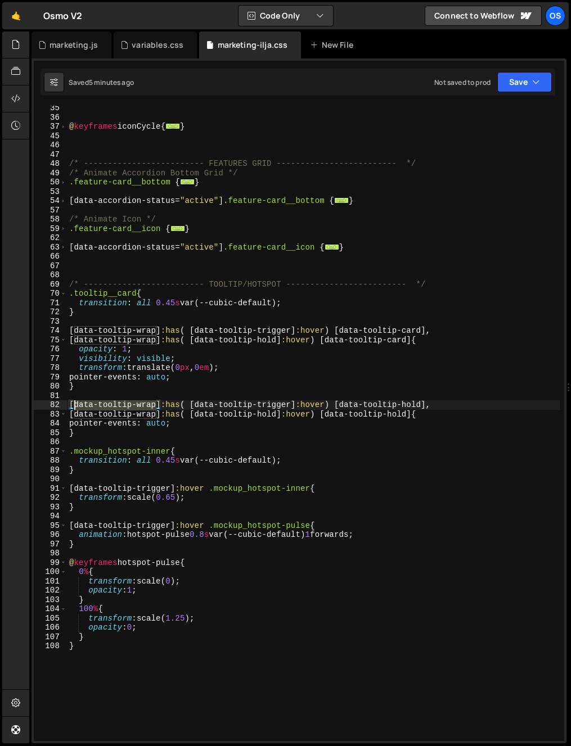
drag, startPoint x: 155, startPoint y: 404, endPoint x: 73, endPoint y: 406, distance: 82.1
click at [73, 406] on div "@ keyframes iconCycle { ... } /* ------------------------- FEATURES GRID ------…" at bounding box center [313, 430] width 492 height 654
click at [281, 373] on div "@ keyframes iconCycle { ... } /* ------------------------- FEATURES GRID ------…" at bounding box center [313, 430] width 492 height 654
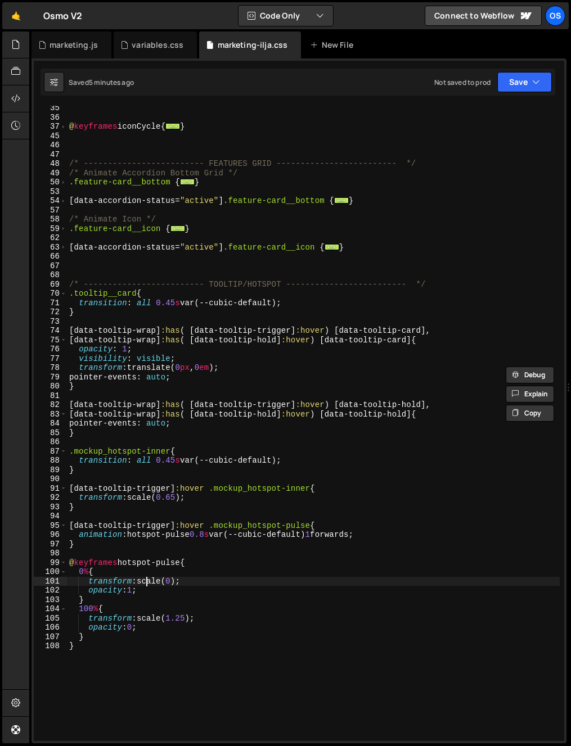
click at [144, 584] on div "@ keyframes iconCycle { ... } /* ------------------------- FEATURES GRID ------…" at bounding box center [313, 430] width 492 height 654
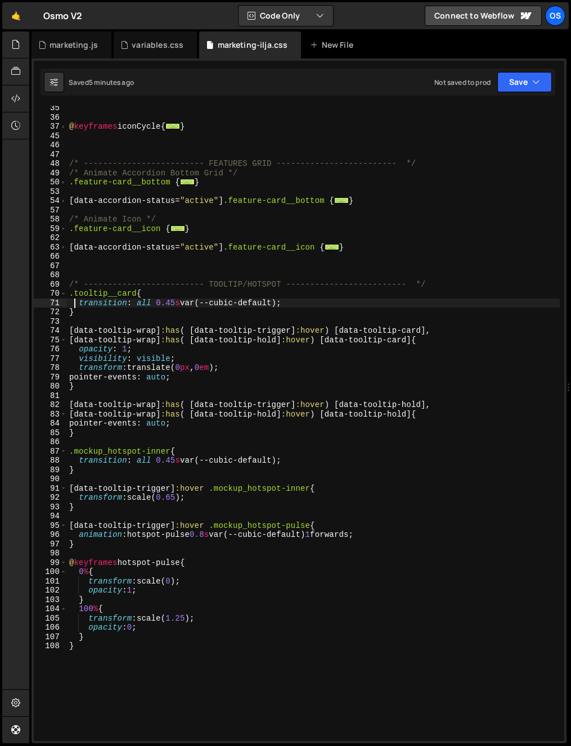
click at [76, 300] on div "@ keyframes iconCycle { ... } /* ------------------------- FEATURES GRID ------…" at bounding box center [313, 430] width 492 height 654
click at [80, 293] on div "@ keyframes iconCycle { ... } /* ------------------------- FEATURES GRID ------…" at bounding box center [313, 430] width 492 height 654
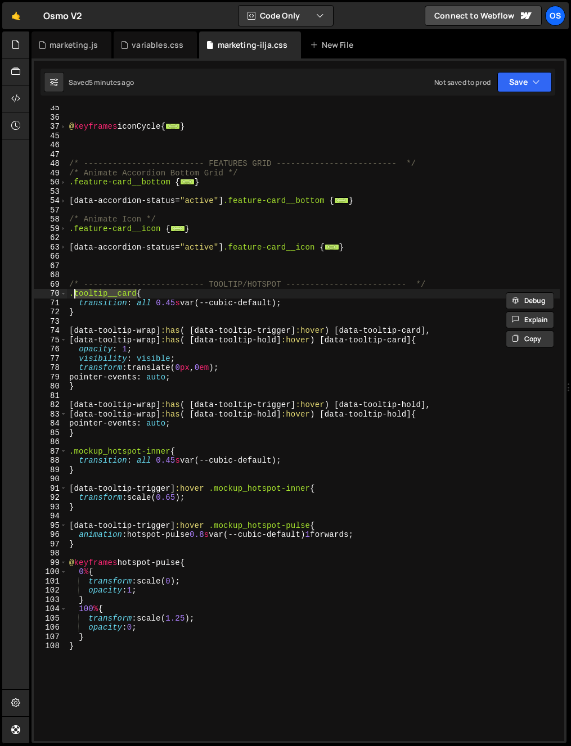
click at [305, 381] on div "@ keyframes iconCycle { ... } /* ------------------------- FEATURES GRID ------…" at bounding box center [313, 430] width 492 height 654
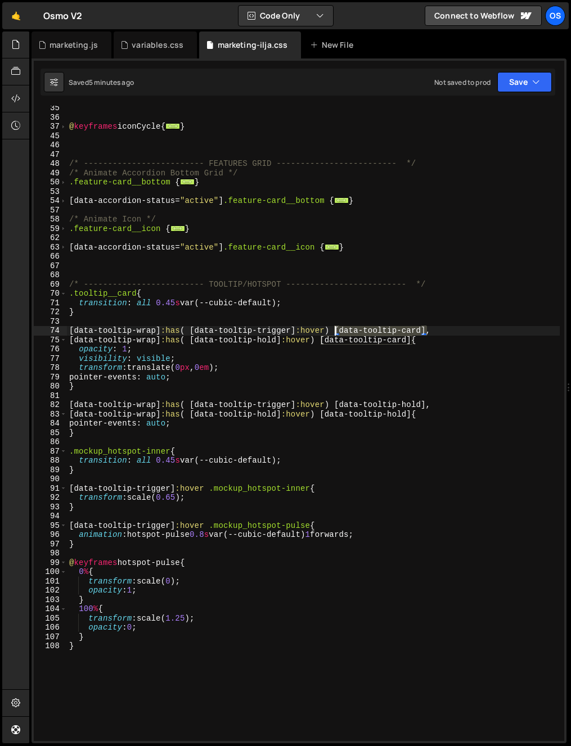
drag, startPoint x: 396, startPoint y: 327, endPoint x: 334, endPoint y: 332, distance: 62.0
click at [334, 332] on div "@ keyframes iconCycle { ... } /* ------------------------- FEATURES GRID ------…" at bounding box center [313, 430] width 492 height 654
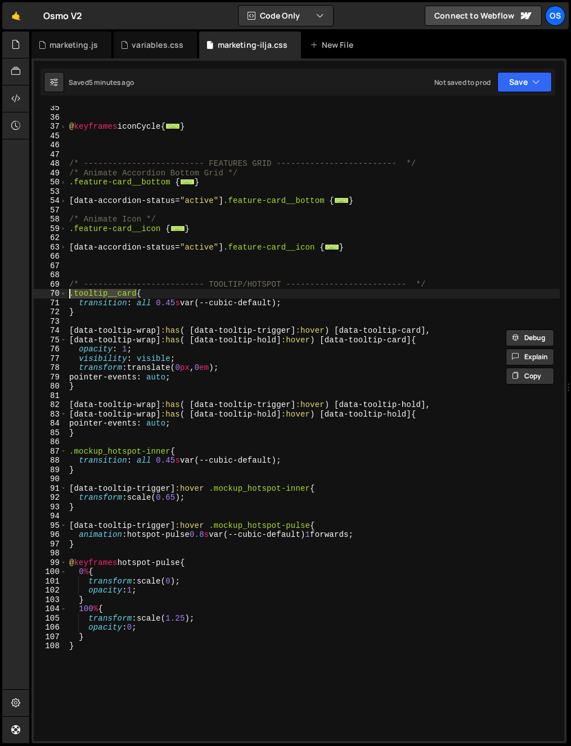
drag, startPoint x: 137, startPoint y: 296, endPoint x: 36, endPoint y: 296, distance: 100.6
click at [36, 296] on div "[data-tooltip-wrap]:has( [data-tooltip-trigger]:hover) [data-tooltip-card], 35 …" at bounding box center [299, 423] width 530 height 635
paste textarea "[data-tooltip-card]"
type textarea "[data-tooltip-card]{"
click at [62, 48] on div "marketing.js" at bounding box center [73, 44] width 48 height 11
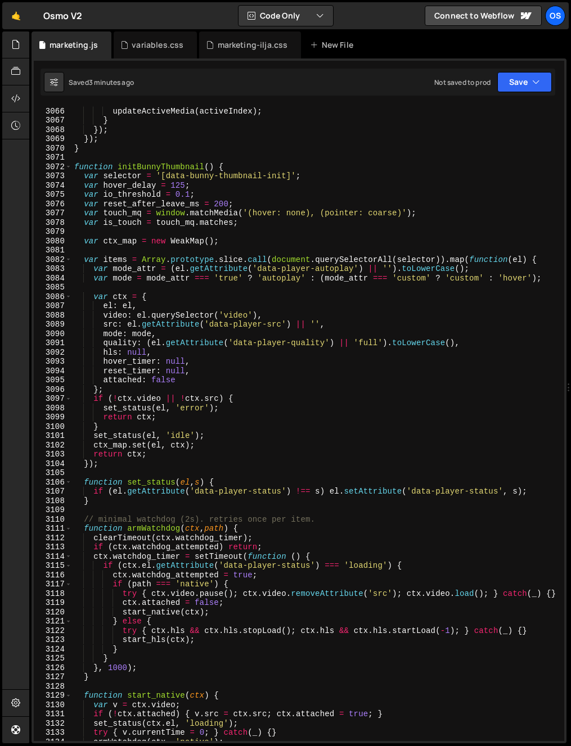
scroll to position [16435, 0]
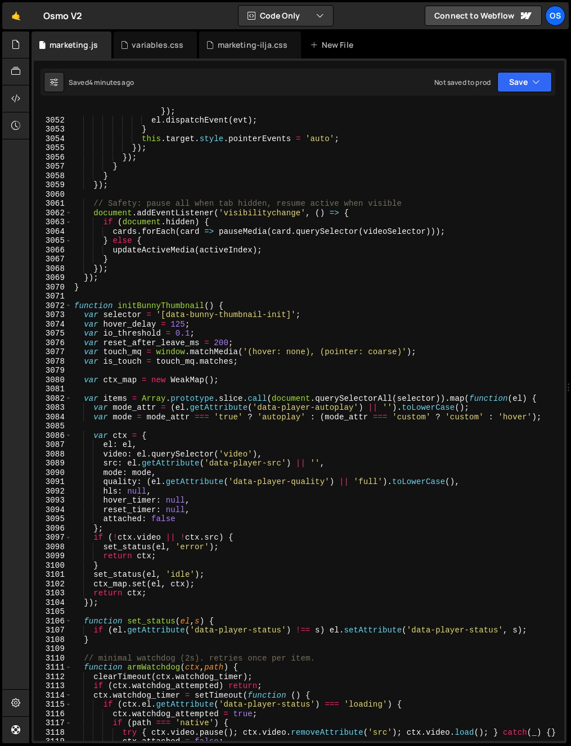
click at [64, 301] on div "3072" at bounding box center [53, 306] width 38 height 10
click at [66, 305] on span at bounding box center [68, 306] width 6 height 10
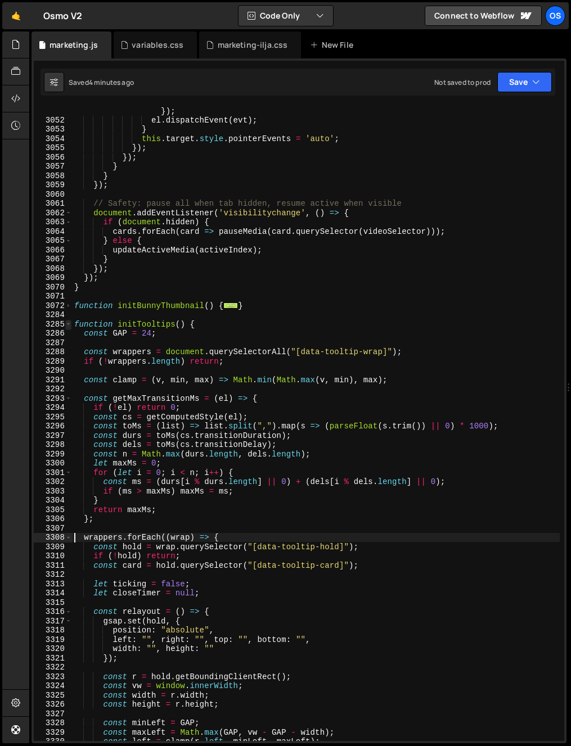
click at [70, 325] on span at bounding box center [68, 325] width 6 height 10
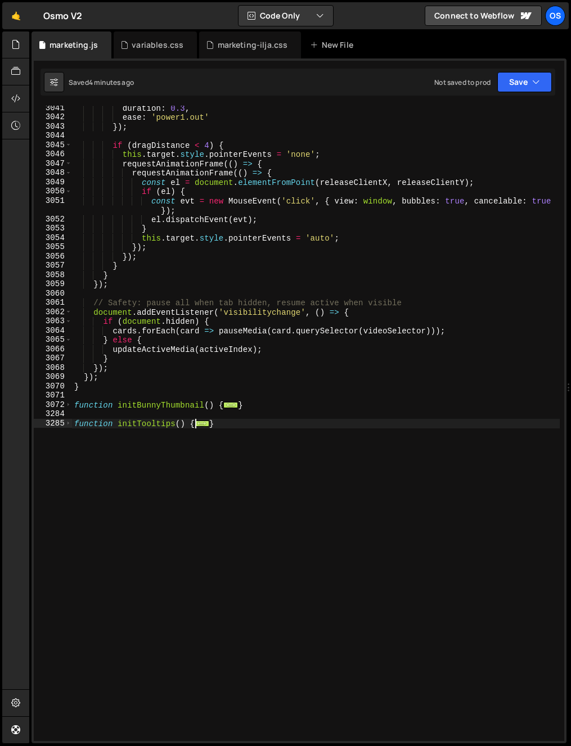
click at [71, 421] on div "3285" at bounding box center [53, 424] width 38 height 10
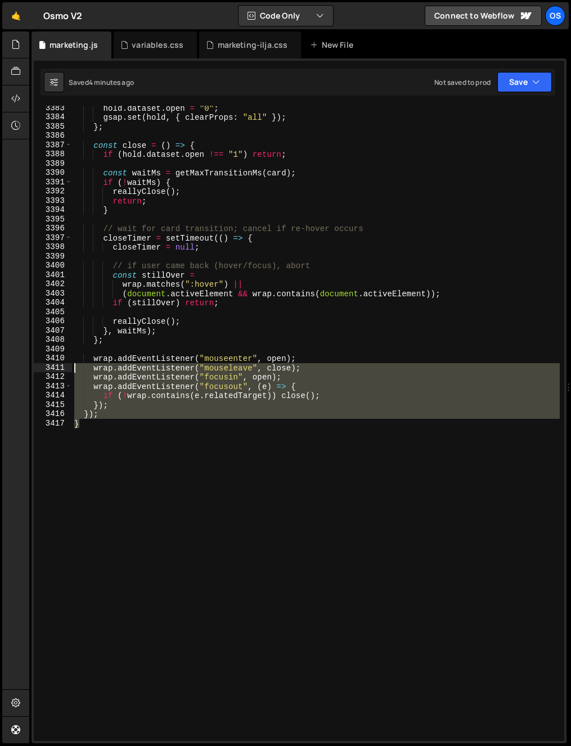
drag, startPoint x: 104, startPoint y: 521, endPoint x: 70, endPoint y: 368, distance: 156.7
click at [70, 368] on div "wrappers.forEach((wrap) => { 3383 3384 3385 3386 3387 3388 3389 3390 3391 3392 …" at bounding box center [299, 423] width 530 height 635
click at [66, 418] on div "3416" at bounding box center [53, 414] width 38 height 10
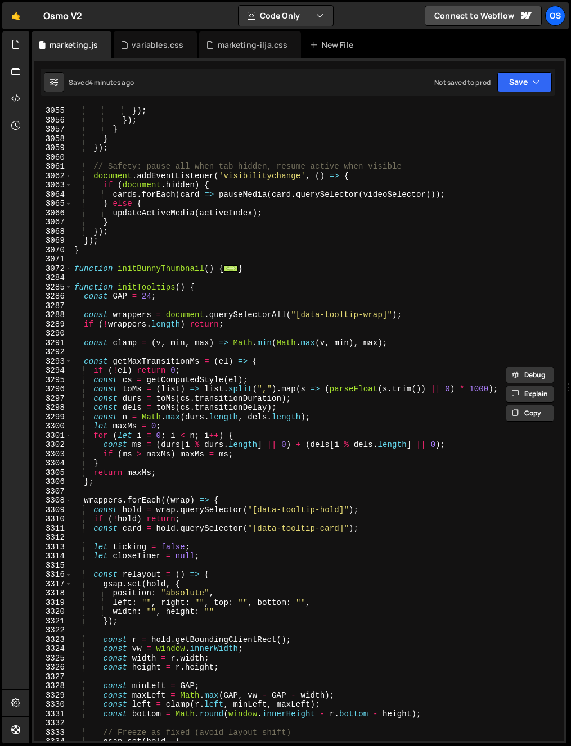
scroll to position [17555, 0]
click at [329, 506] on div "this . target . style . pointerEvents = 'auto' ; }) ; }) ; } } }) ; // Safety: …" at bounding box center [315, 424] width 487 height 654
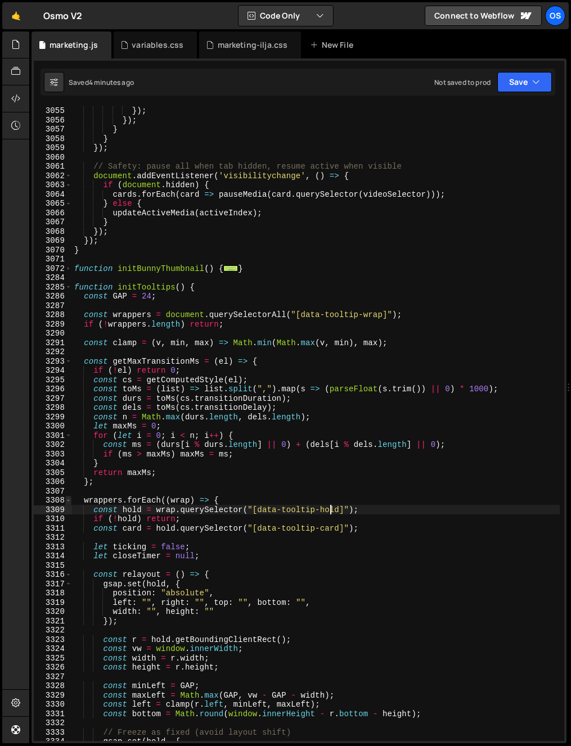
click at [70, 499] on span at bounding box center [68, 501] width 6 height 10
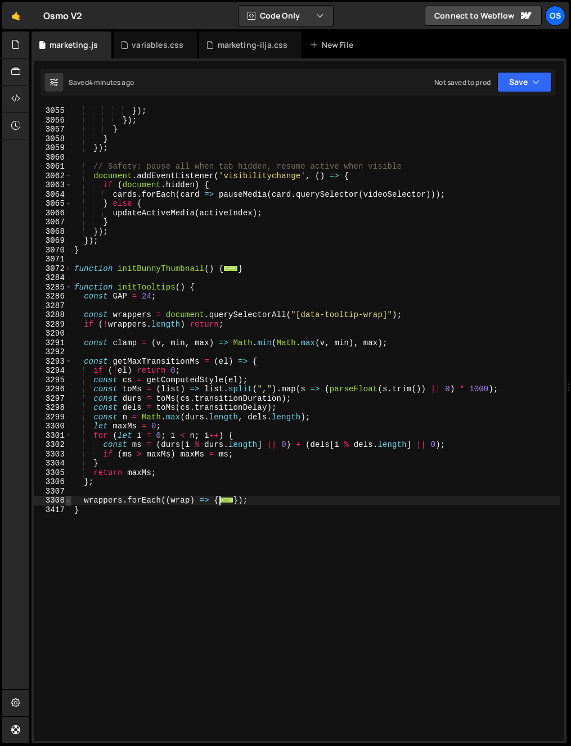
click at [67, 499] on span at bounding box center [68, 501] width 6 height 10
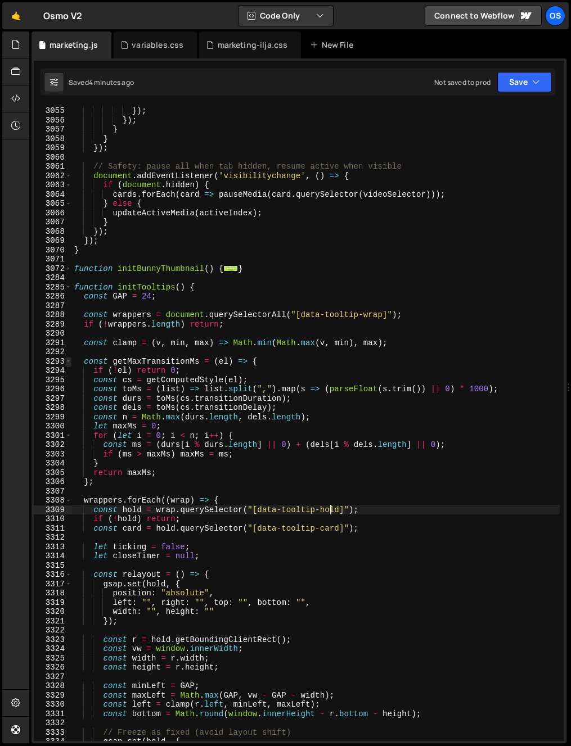
click at [70, 361] on span at bounding box center [68, 362] width 6 height 10
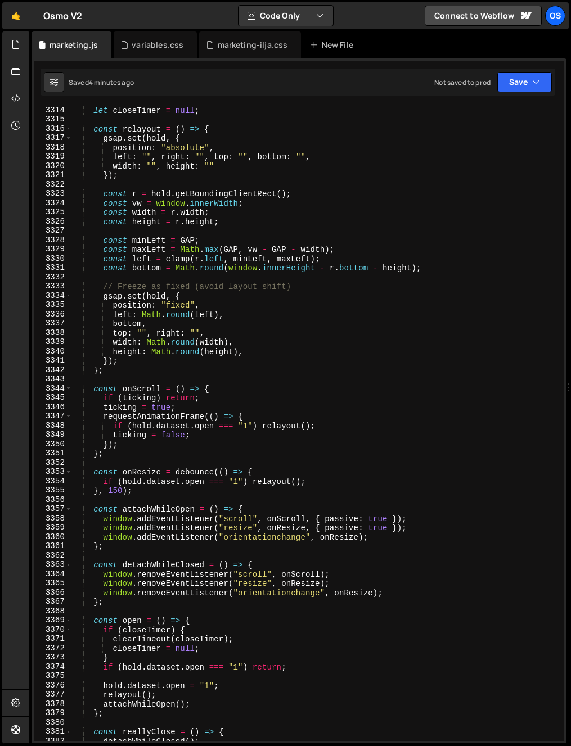
type textarea "const onScroll = () => {"
click at [73, 389] on div "let closeTimer = null ; const relayout = ( ) => { gsap . set ( hold , { positio…" at bounding box center [315, 433] width 487 height 654
click at [71, 388] on span at bounding box center [68, 389] width 6 height 10
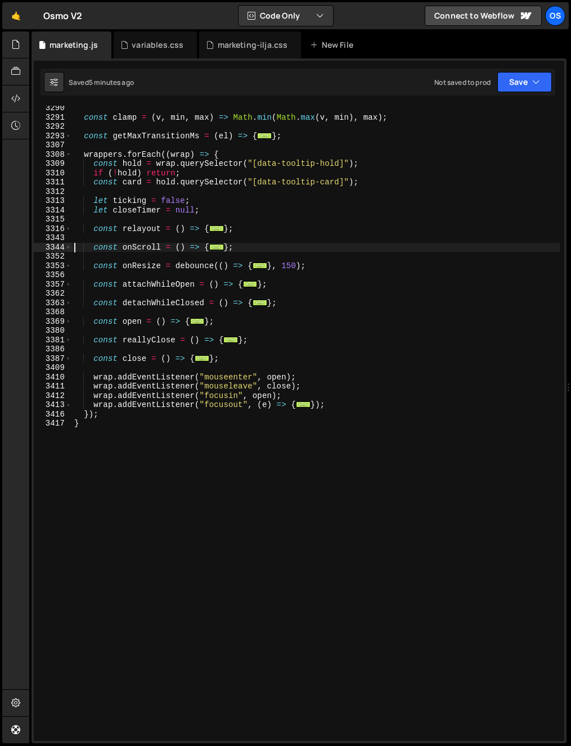
click at [147, 372] on div "const clamp = ( v , min , max ) => Math . min ( Math . max ( v , min ) , max ) …" at bounding box center [315, 430] width 487 height 654
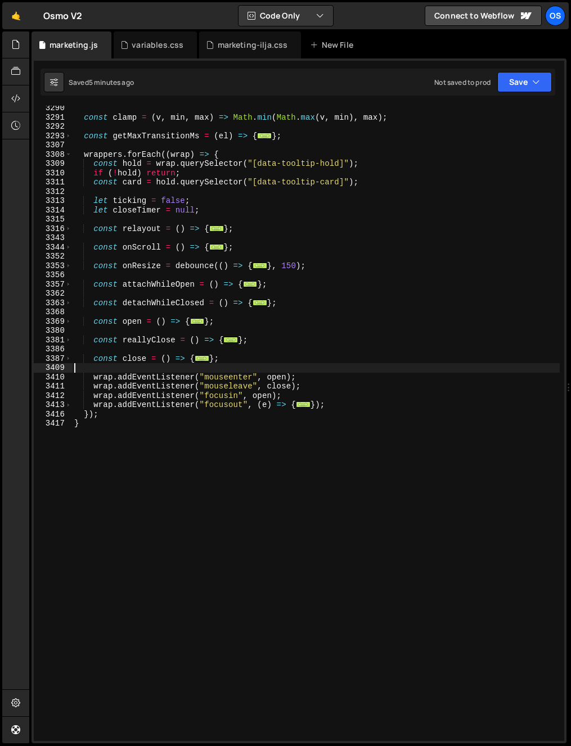
click at [186, 397] on div "const clamp = ( v , min , max ) => Math . min ( Math . max ( v , min ) , max ) …" at bounding box center [315, 430] width 487 height 654
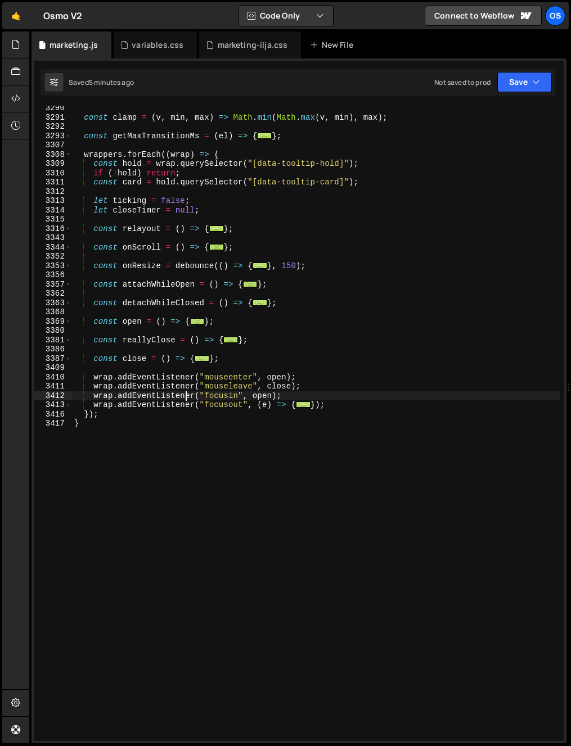
click at [186, 397] on div "const clamp = ( v , min , max ) => Math . min ( Math . max ( v , min ) , max ) …" at bounding box center [315, 430] width 487 height 654
click at [246, 401] on div "const clamp = ( v , min , max ) => Math . min ( Math . max ( v , min ) , max ) …" at bounding box center [315, 430] width 487 height 654
click at [69, 405] on span at bounding box center [68, 405] width 6 height 10
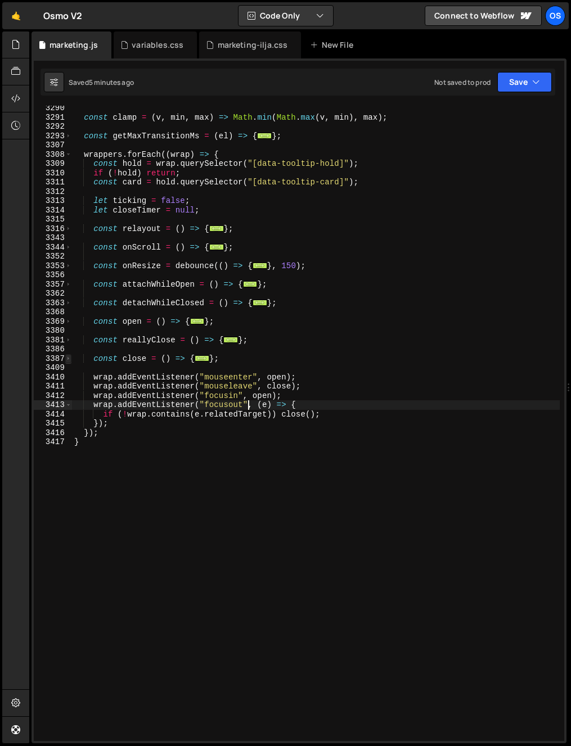
click at [69, 354] on span at bounding box center [68, 359] width 6 height 10
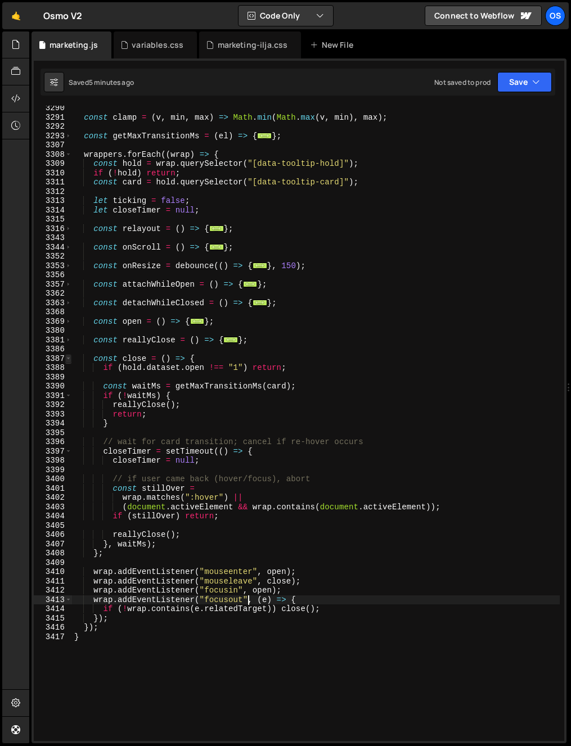
click at [69, 356] on span at bounding box center [68, 359] width 6 height 10
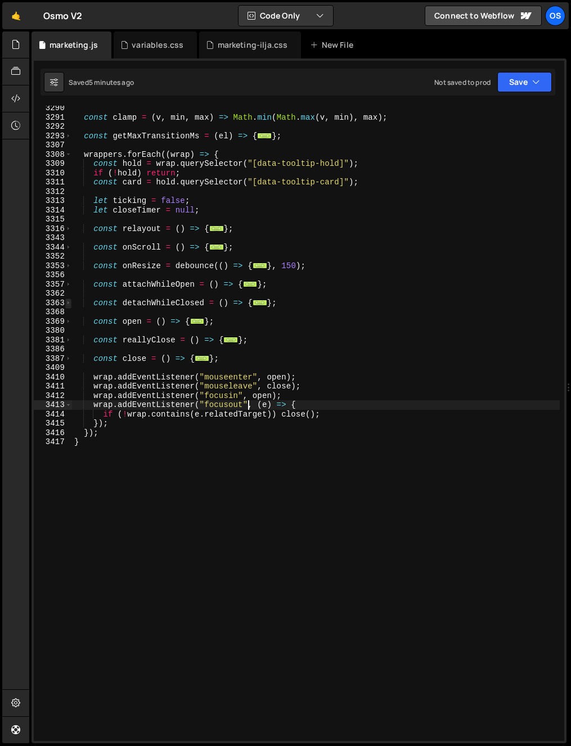
click at [68, 302] on span at bounding box center [68, 304] width 6 height 10
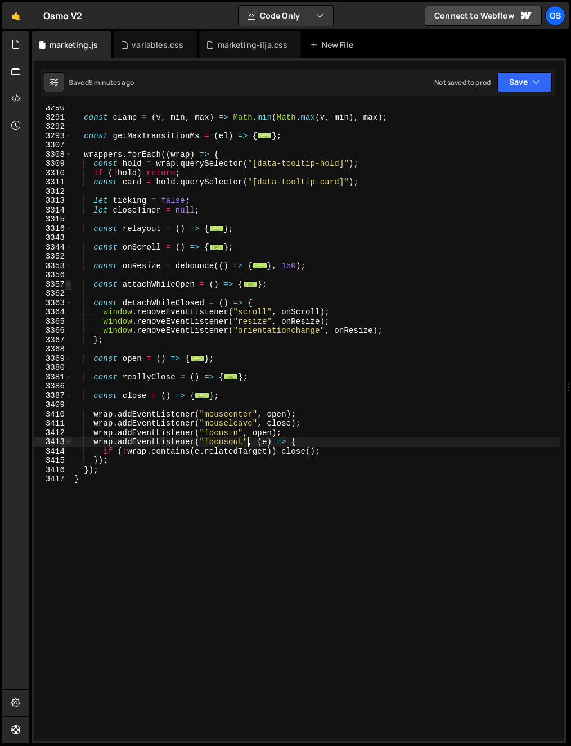
click at [69, 288] on span at bounding box center [68, 285] width 6 height 10
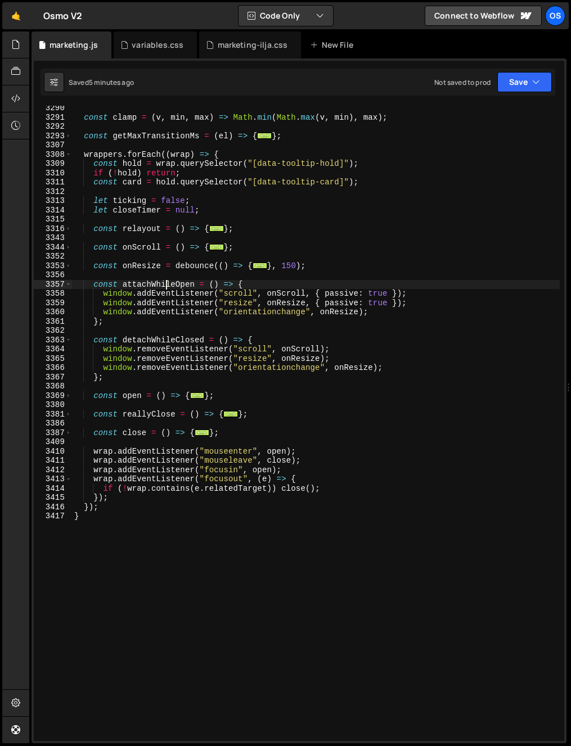
click at [166, 286] on div "const clamp = ( v , min , max ) => Math . min ( Math . max ( v , min ) , max ) …" at bounding box center [315, 430] width 487 height 654
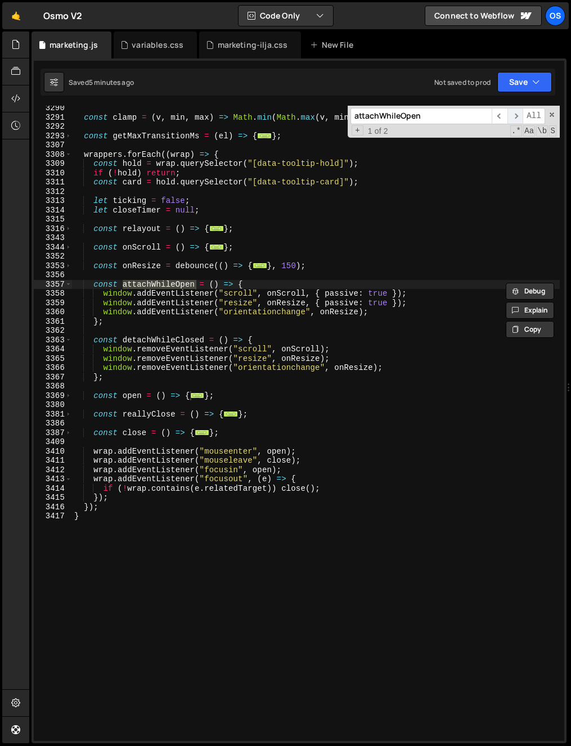
click at [512, 116] on span "​" at bounding box center [515, 116] width 16 height 16
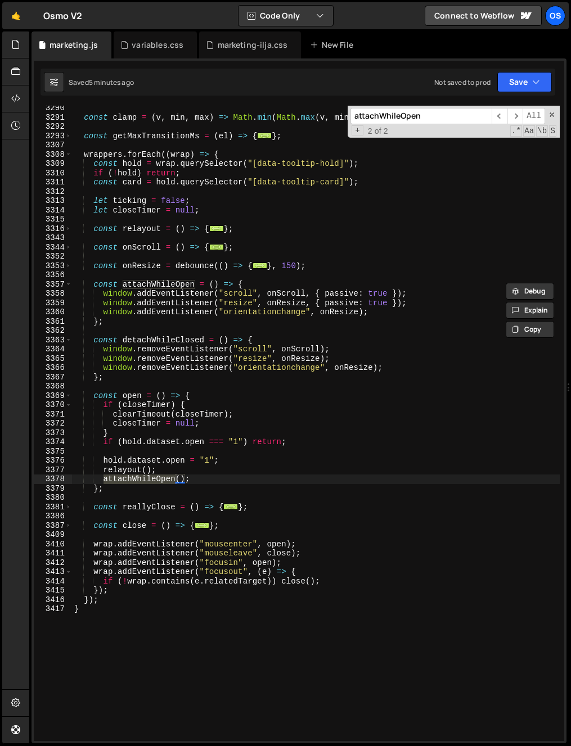
click at [107, 478] on div "const clamp = ( v , min , max ) => Math . min ( Math . max ( v , min ) , max ) …" at bounding box center [315, 423] width 487 height 635
click at [105, 477] on div "const clamp = ( v , min , max ) => Math . min ( Math . max ( v , min ) , max ) …" at bounding box center [315, 430] width 487 height 654
click at [149, 337] on div "const clamp = ( v , min , max ) => Math . min ( Math . max ( v , min ) , max ) …" at bounding box center [315, 430] width 487 height 654
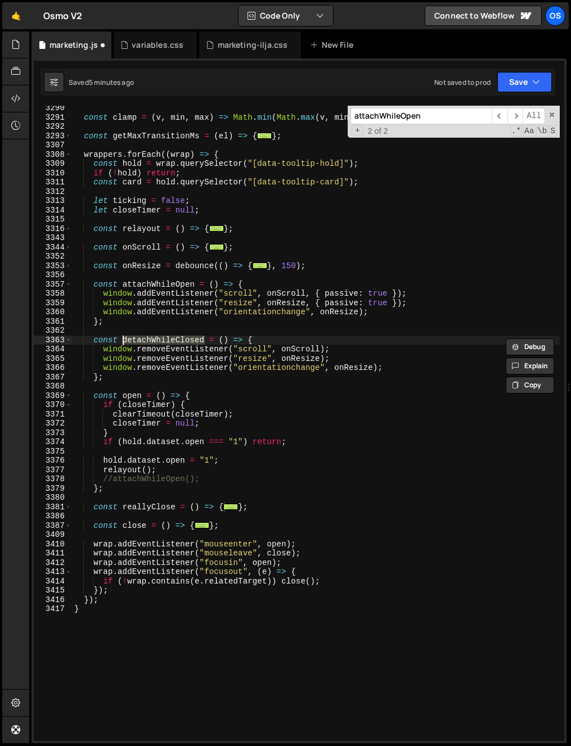
type textarea "const detachWhileClosed = () => {"
click at [409, 116] on input "attachWhileOpen" at bounding box center [420, 116] width 141 height 16
paste input "detachWhileClosed"
type input "detachWhileClosed"
click at [518, 111] on span "​" at bounding box center [515, 116] width 16 height 16
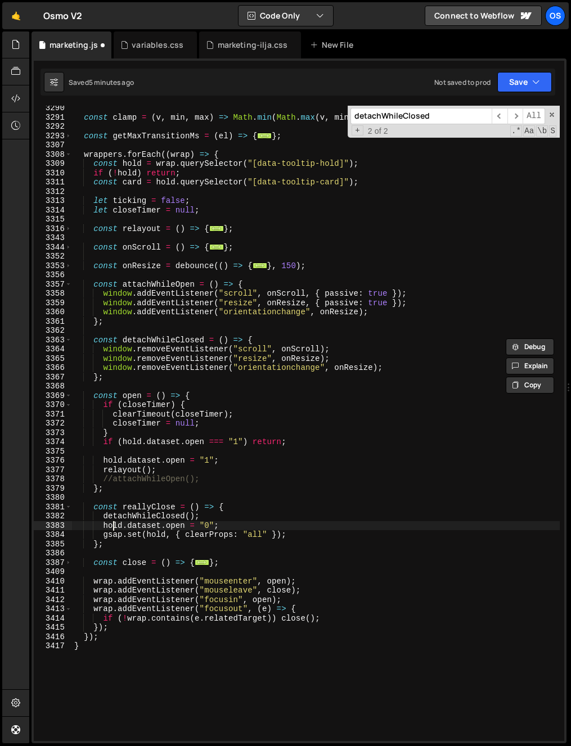
click at [111, 528] on div "const clamp = ( v , min , max ) => Math . min ( Math . max ( v , min ) , max ) …" at bounding box center [315, 430] width 487 height 654
click at [105, 514] on div "const clamp = ( v , min , max ) => Math . min ( Math . max ( v , min ) , max ) …" at bounding box center [315, 430] width 487 height 654
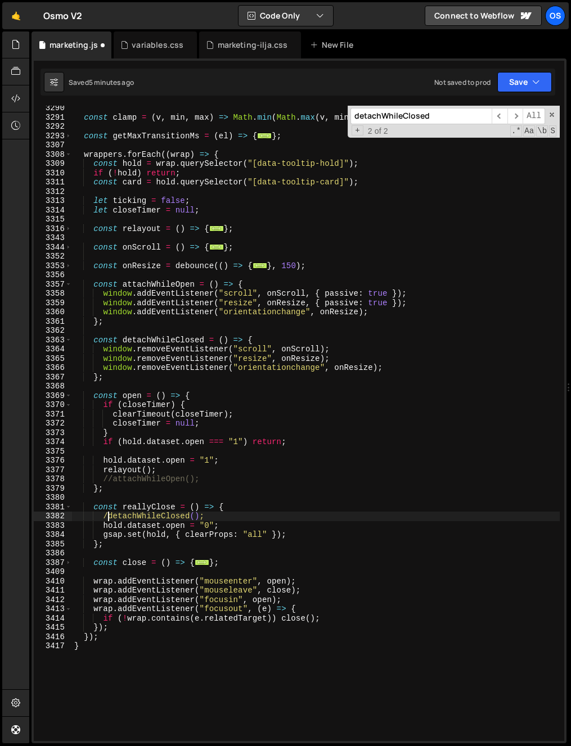
type textarea "//detachWhileClosed();"
click at [249, 502] on div "const clamp = ( v , min , max ) => Math . min ( Math . max ( v , min ) , max ) …" at bounding box center [315, 430] width 487 height 654
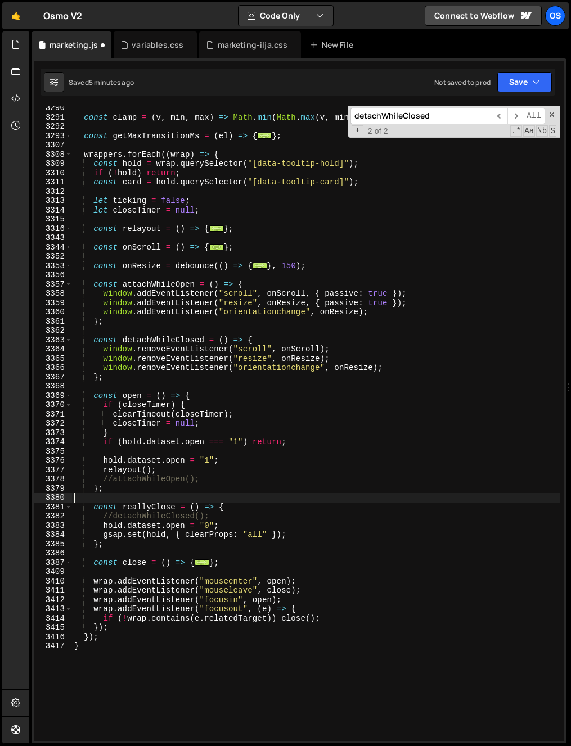
click at [246, 519] on div "const clamp = ( v , min , max ) => Math . min ( Math . max ( v , min ) , max ) …" at bounding box center [315, 430] width 487 height 654
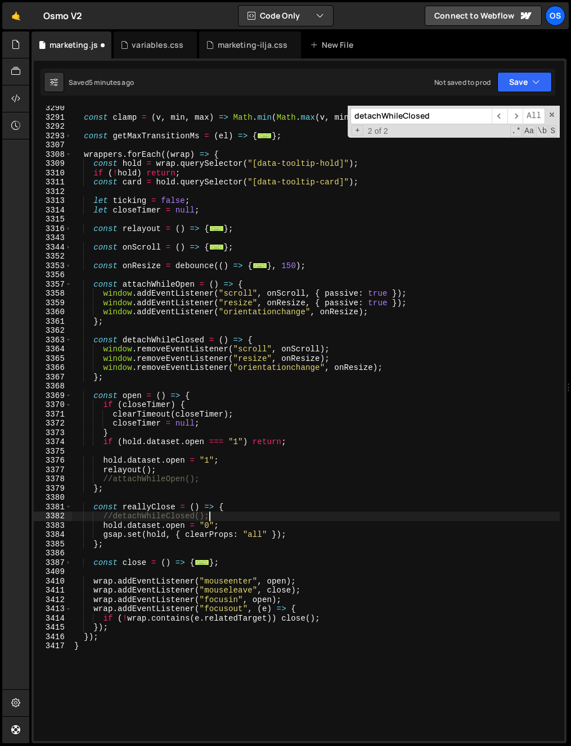
click at [224, 585] on div "const clamp = ( v , min , max ) => Math . min ( Math . max ( v , min ) , max ) …" at bounding box center [315, 430] width 487 height 654
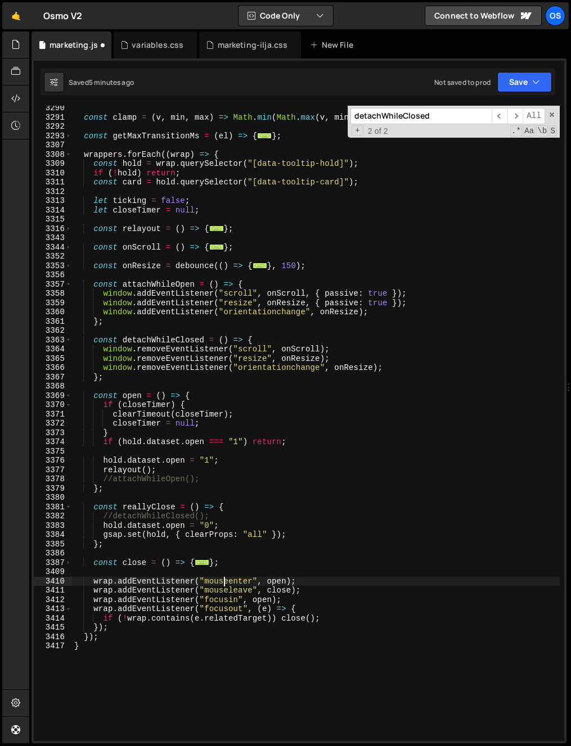
click at [219, 607] on div "const clamp = ( v , min , max ) => Math . min ( Math . max ( v , min ) , max ) …" at bounding box center [315, 430] width 487 height 654
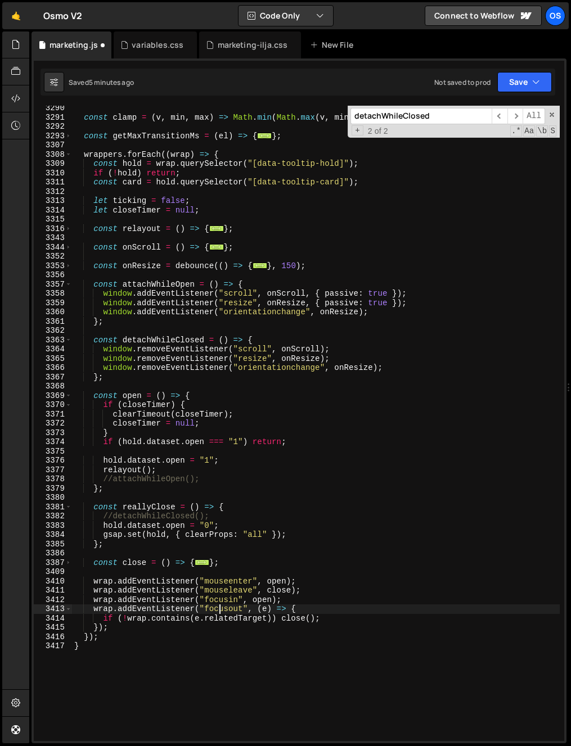
click at [159, 624] on div "const clamp = ( v , min , max ) => Math . min ( Math . max ( v , min ) , max ) …" at bounding box center [315, 430] width 487 height 654
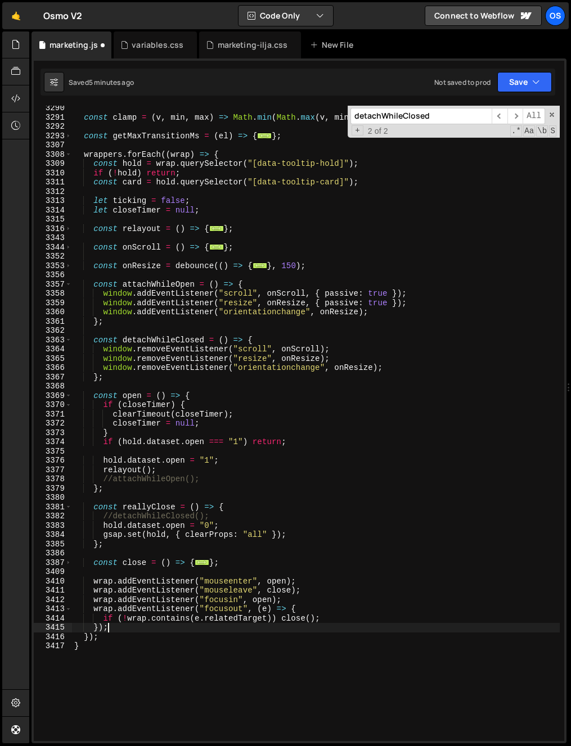
click at [263, 631] on div "const clamp = ( v , min , max ) => Math . min ( Math . max ( v , min ) , max ) …" at bounding box center [315, 430] width 487 height 654
click at [314, 604] on div "const clamp = ( v , min , max ) => Math . min ( Math . max ( v , min ) , max ) …" at bounding box center [315, 430] width 487 height 654
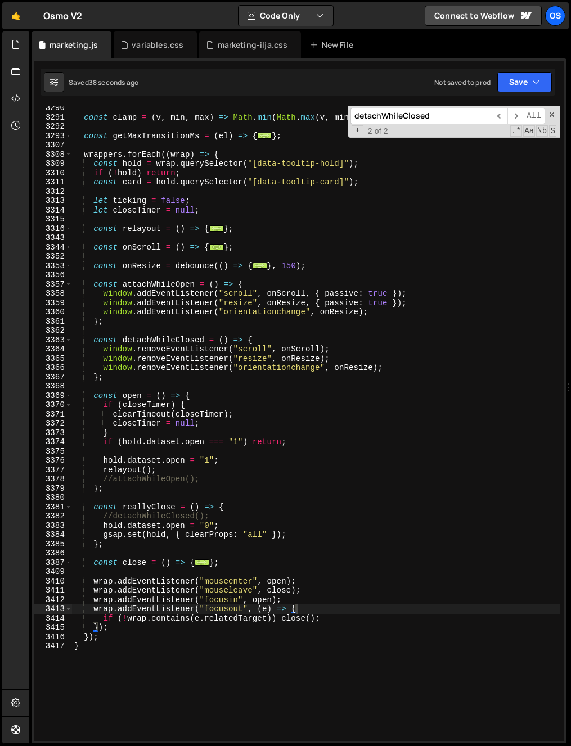
click at [391, 266] on div "const clamp = ( v , min , max ) => Math . min ( Math . max ( v , min ) , max ) …" at bounding box center [315, 430] width 487 height 654
click at [225, 305] on div "const clamp = ( v , min , max ) => Math . min ( Math . max ( v , min ) , max ) …" at bounding box center [315, 430] width 487 height 654
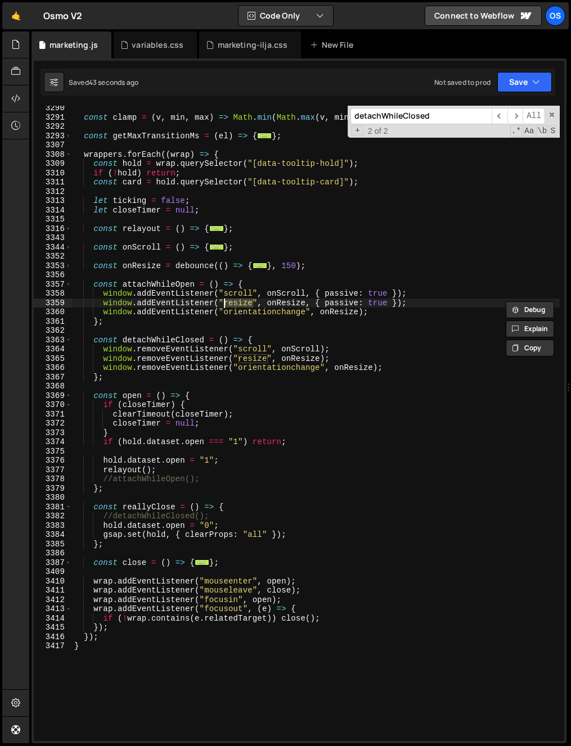
drag, startPoint x: 245, startPoint y: 302, endPoint x: 251, endPoint y: 305, distance: 7.1
click at [245, 302] on div "const clamp = ( v , min , max ) => Math . min ( Math . max ( v , min ) , max ) …" at bounding box center [315, 423] width 487 height 635
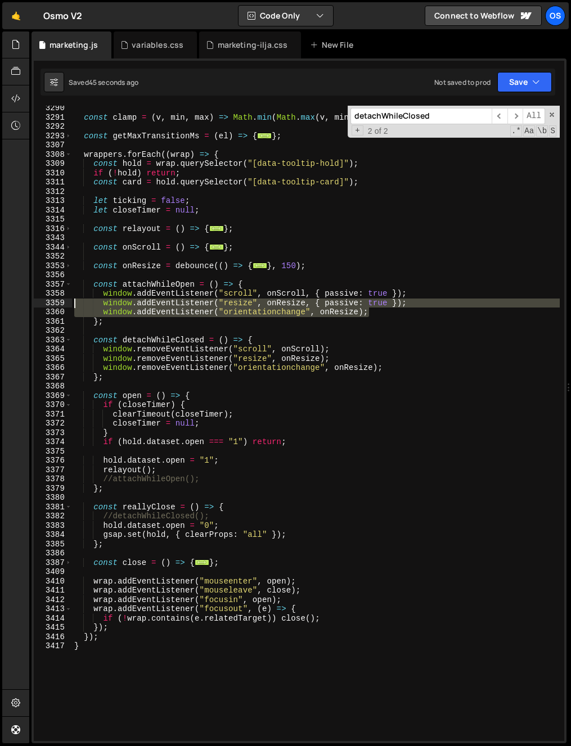
drag, startPoint x: 372, startPoint y: 312, endPoint x: -57, endPoint y: 305, distance: 429.6
click at [0, 305] on html "Projects [GEOGRAPHIC_DATA] Blog Os Your current team is [PERSON_NAME] Projects …" at bounding box center [285, 373] width 571 height 746
type textarea "window.addEventListener("resize", onResize, { passive: true }); window.addEvent…"
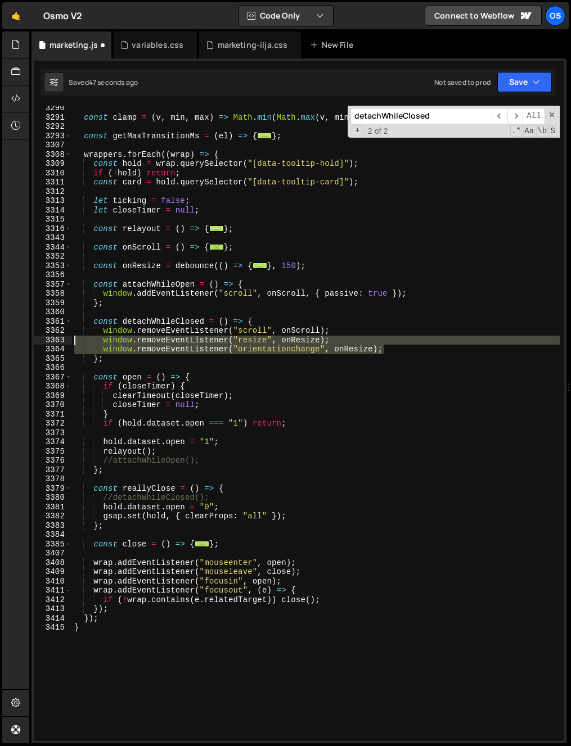
drag, startPoint x: 393, startPoint y: 355, endPoint x: 46, endPoint y: 342, distance: 347.7
click at [46, 342] on div "window.addEventListener("scroll", onScroll, { passive: true }); 3290 3291 3292 …" at bounding box center [299, 423] width 530 height 635
type textarea "window.removeEventListener("resize", onResize); window.removeEventListener("ori…"
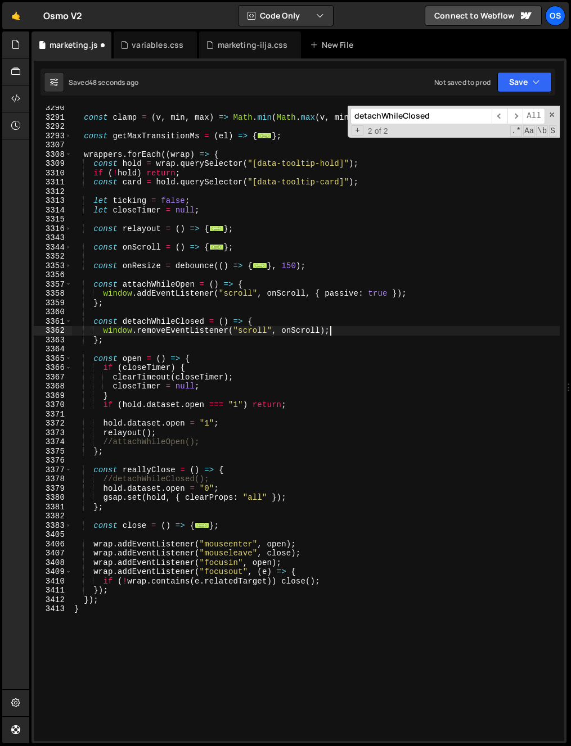
click at [341, 333] on div "const clamp = ( v , min , max ) => Math . min ( Math . max ( v , min ) , max ) …" at bounding box center [315, 430] width 487 height 654
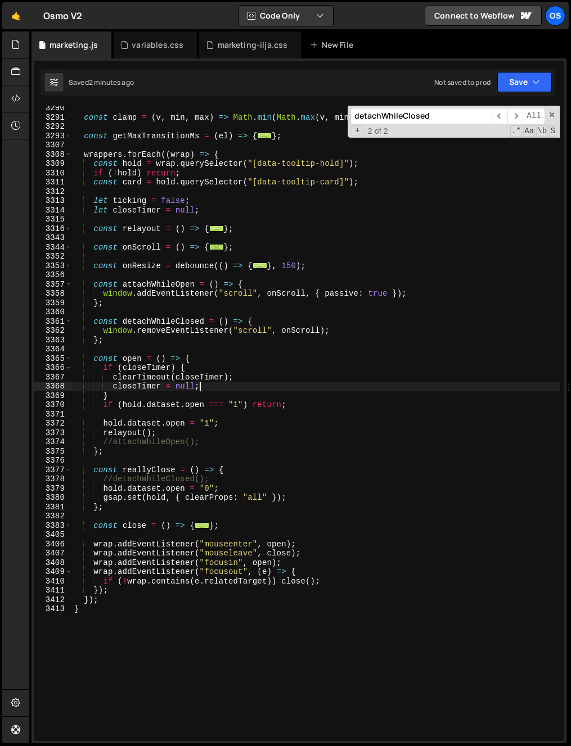
click at [311, 386] on div "const clamp = ( v , min , max ) => Math . min ( Math . max ( v , min ) , max ) …" at bounding box center [315, 430] width 487 height 654
type textarea "closeTimer = null;"
click at [231, 412] on div "const clamp = ( v , min , max ) => Math . min ( Math . max ( v , min ) , max ) …" at bounding box center [315, 430] width 487 height 654
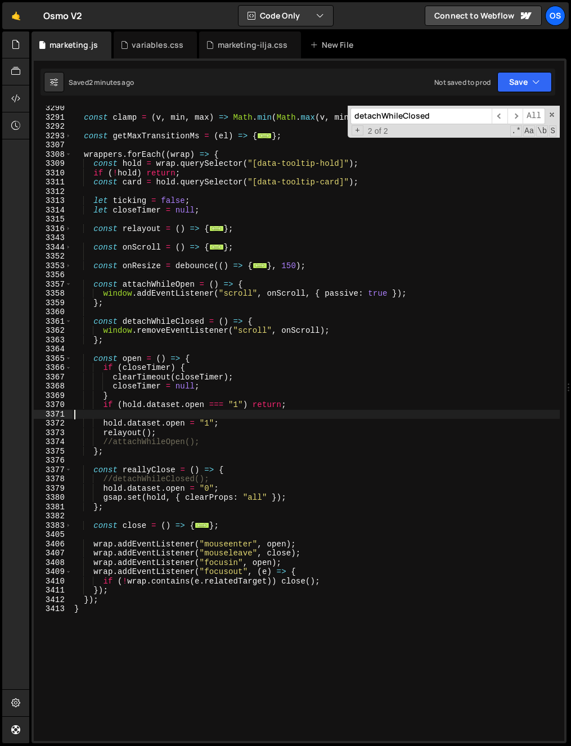
click at [236, 408] on div "const clamp = ( v , min , max ) => Math . min ( Math . max ( v , min ) , max ) …" at bounding box center [315, 430] width 487 height 654
click at [74, 284] on div "const clamp = ( v , min , max ) => Math . min ( Math . max ( v , min ) , max ) …" at bounding box center [315, 430] width 487 height 654
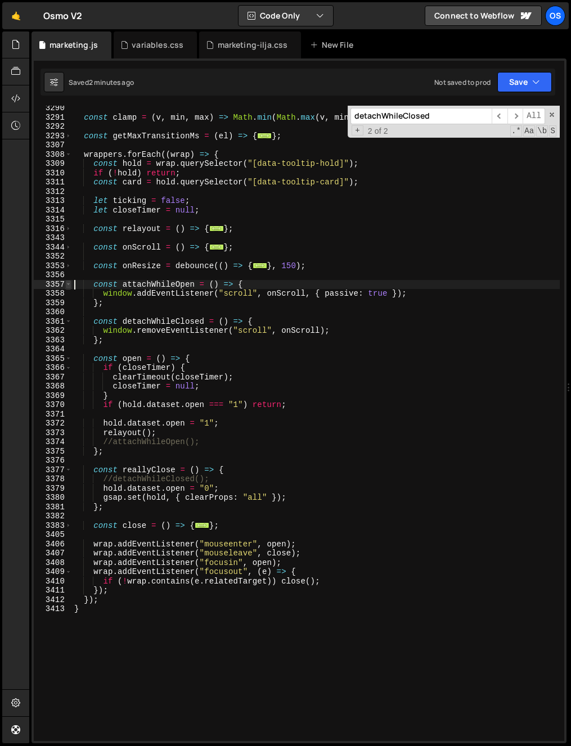
click at [71, 283] on span at bounding box center [68, 285] width 6 height 10
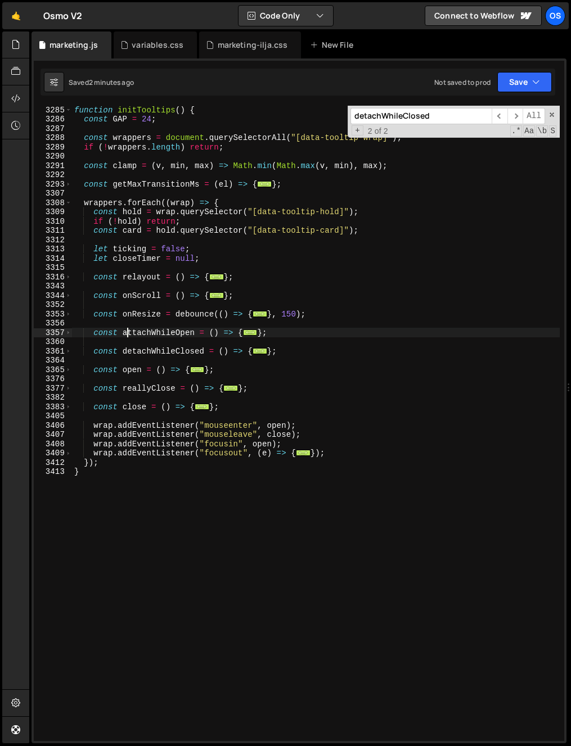
click at [128, 328] on div "function initTooltips ( ) { const GAP = 24 ; const wrappers = document . queryS…" at bounding box center [315, 432] width 487 height 654
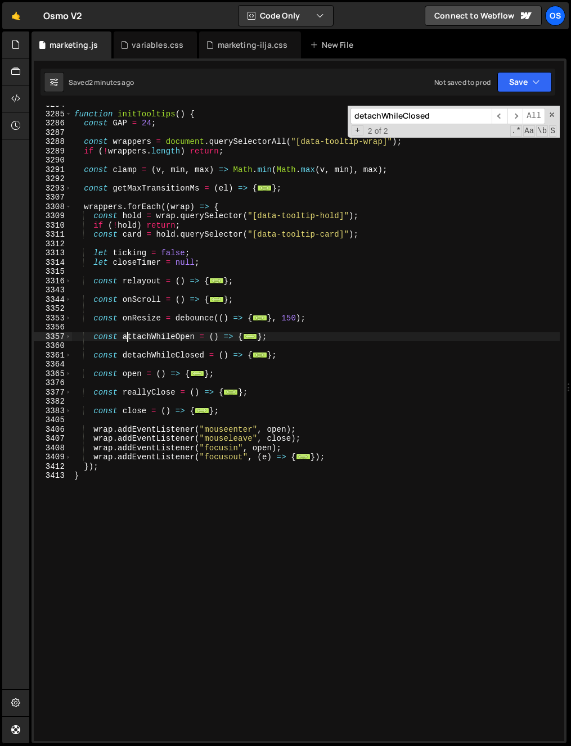
click at [145, 299] on div "function initTooltips ( ) { const GAP = 24 ; const wrappers = document . queryS…" at bounding box center [315, 427] width 487 height 654
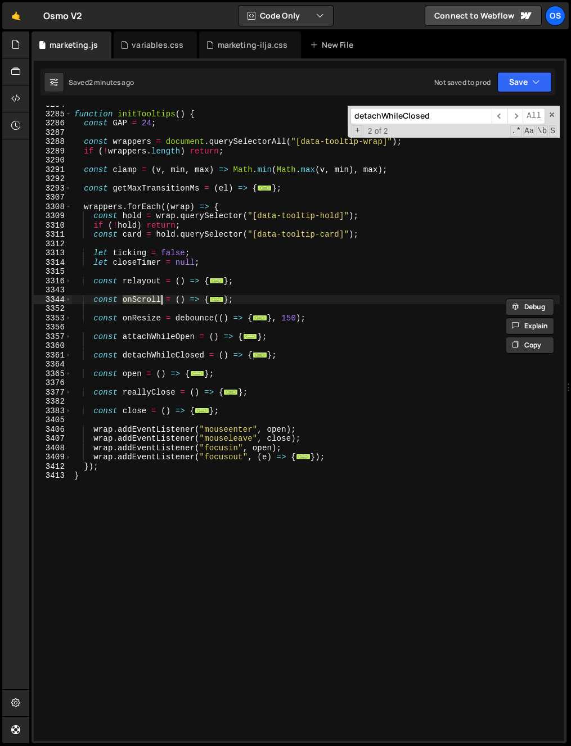
click at [138, 322] on div "function initTooltips ( ) { const GAP = 24 ; const wrappers = document . queryS…" at bounding box center [315, 427] width 487 height 654
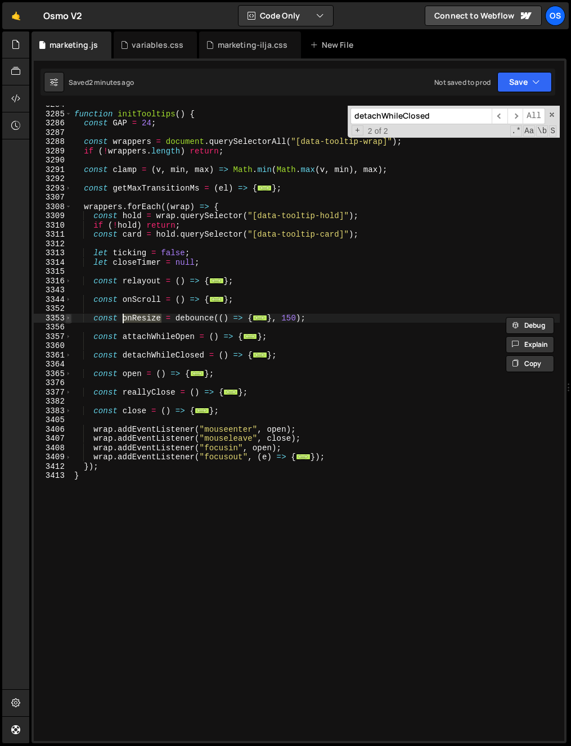
click at [68, 316] on span at bounding box center [68, 319] width 6 height 10
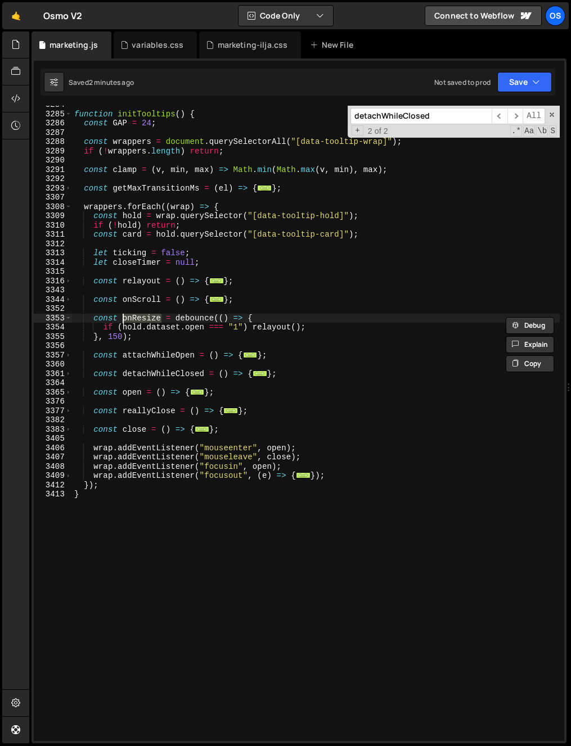
click at [139, 314] on div "function initTooltips ( ) { const GAP = 24 ; const wrappers = document . queryS…" at bounding box center [315, 427] width 487 height 654
type textarea "const onResize = debounce(() => {"
click at [143, 318] on div "function initTooltips ( ) { const GAP = 24 ; const wrappers = document . queryS…" at bounding box center [315, 423] width 487 height 635
click at [143, 318] on div "function initTooltips ( ) { const GAP = 24 ; const wrappers = document . queryS…" at bounding box center [315, 427] width 487 height 654
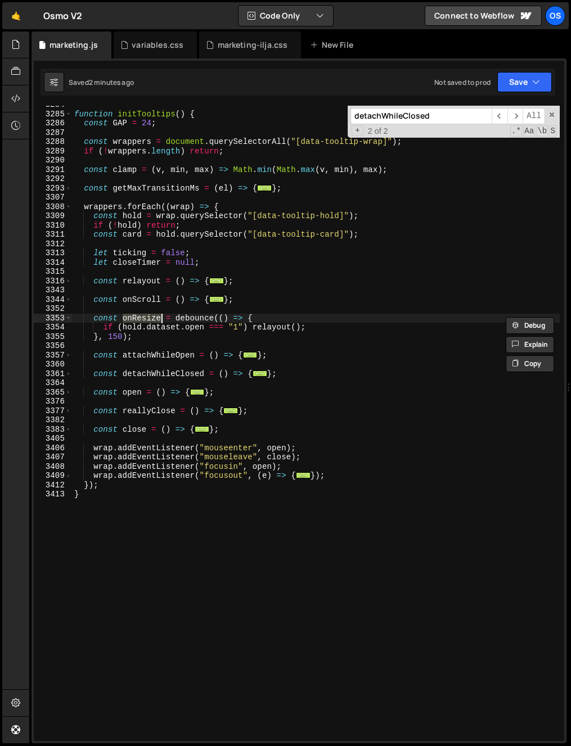
click at [400, 128] on div "+ 2 of 2 .* Aa \b S" at bounding box center [453, 131] width 206 height 10
click at [405, 120] on input "detachWhileClosed" at bounding box center [420, 116] width 141 height 16
paste input "onResize"
type input "onResize"
click at [503, 119] on span "​" at bounding box center [499, 116] width 16 height 16
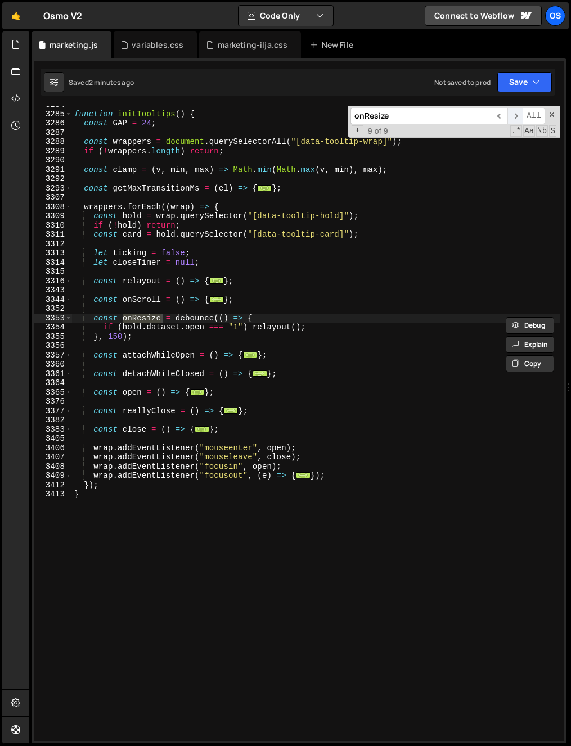
scroll to position [11935, 0]
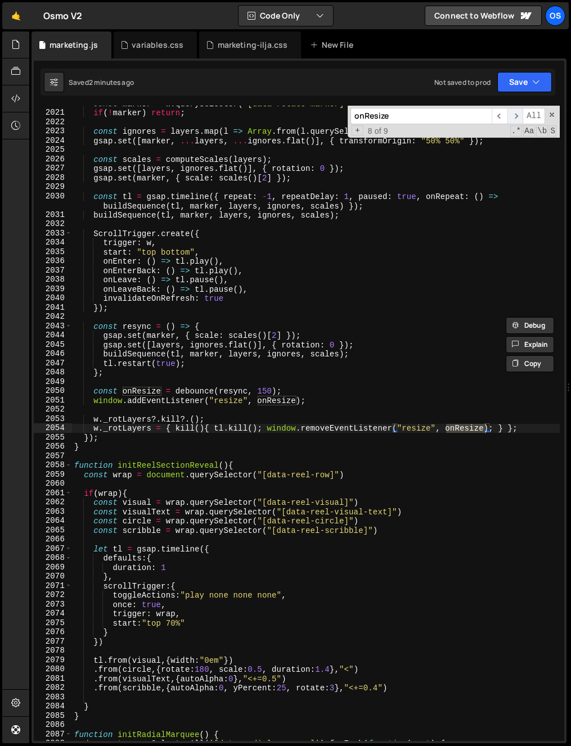
click at [518, 115] on span "​" at bounding box center [515, 116] width 16 height 16
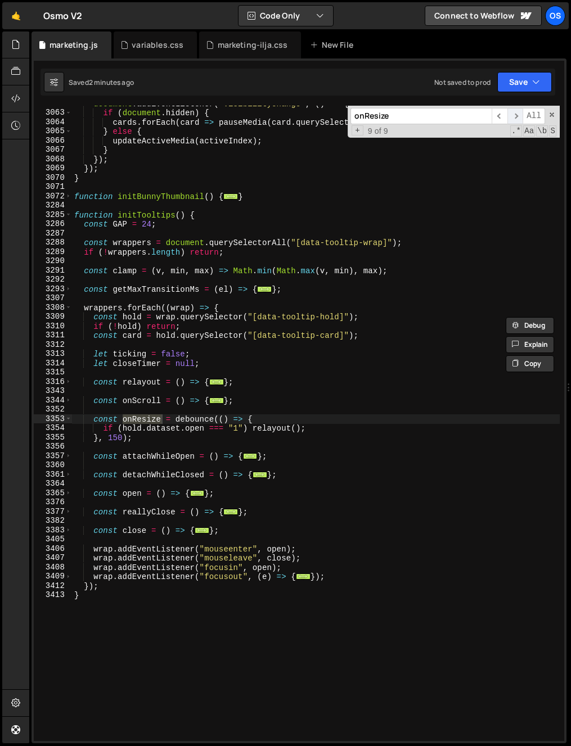
click at [518, 115] on span "​" at bounding box center [515, 116] width 16 height 16
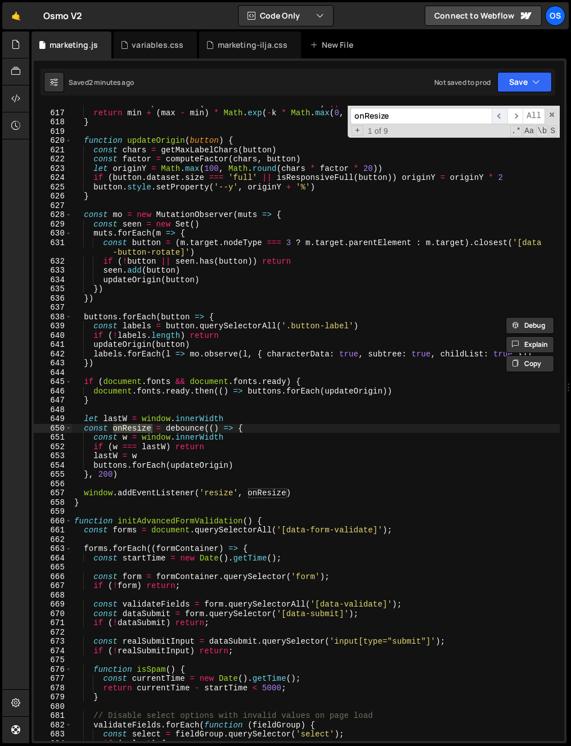
click at [502, 116] on span "​" at bounding box center [499, 116] width 16 height 16
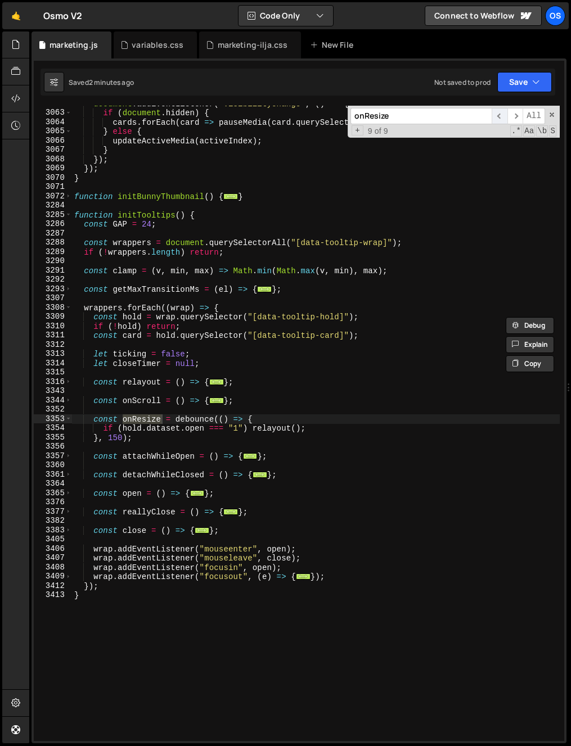
scroll to position [17786, 0]
click at [119, 434] on div "document . addEventListener ( 'visibilitychange' , ( ) => { if ( document . hid…" at bounding box center [315, 426] width 487 height 654
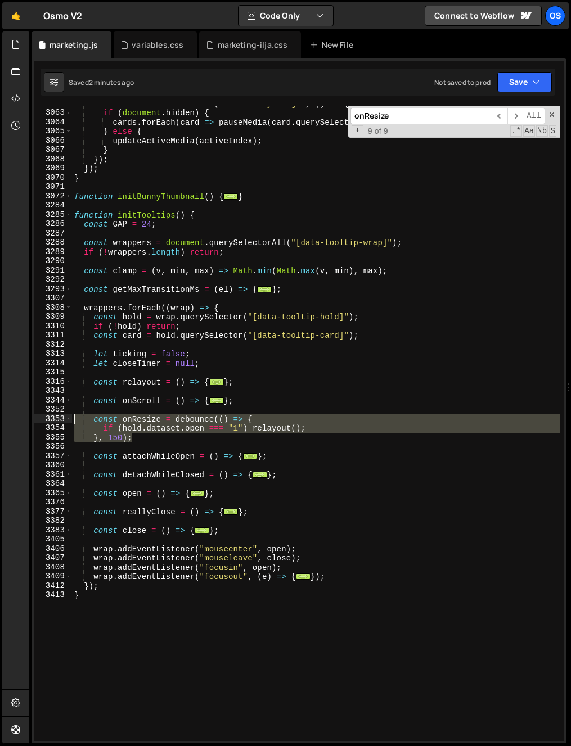
drag, startPoint x: 137, startPoint y: 434, endPoint x: 51, endPoint y: 418, distance: 86.9
click at [51, 418] on div "}, 150); 3062 3063 3064 3065 3066 3067 3068 3069 3070 3071 3072 3284 3285 3286 …" at bounding box center [299, 423] width 530 height 635
type textarea "const onResize = debounce(() => { if ([DOMAIN_NAME] === "1") relayout();"
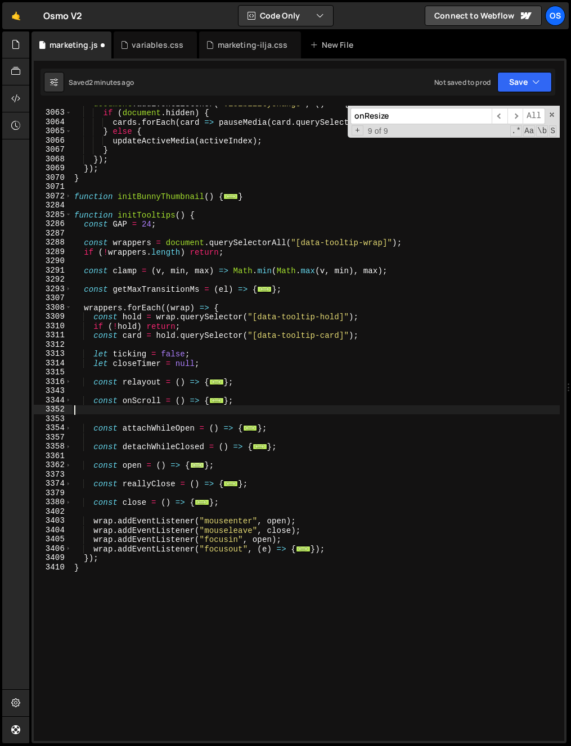
type textarea "};"
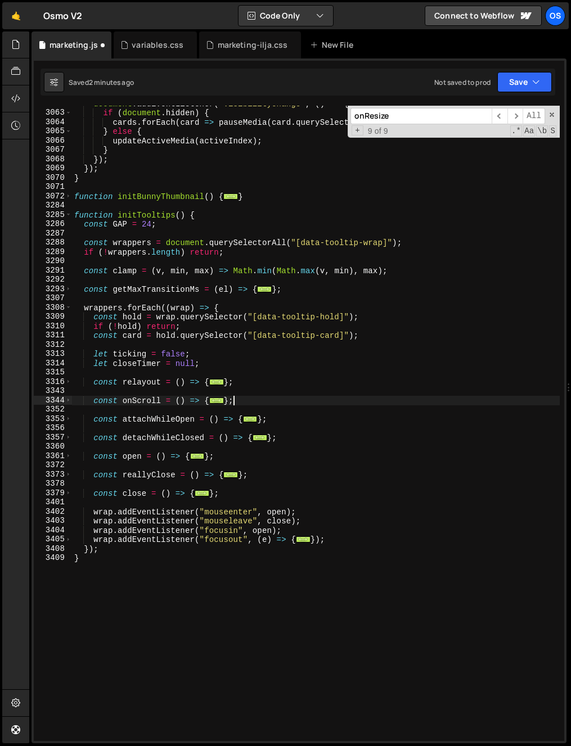
click at [70, 443] on div "3360" at bounding box center [53, 447] width 38 height 10
click at [70, 417] on span at bounding box center [68, 419] width 6 height 10
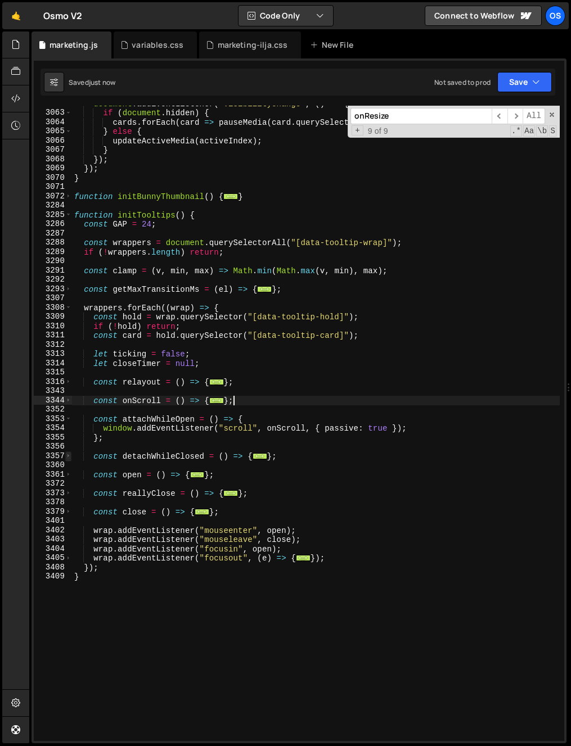
click at [69, 456] on span at bounding box center [68, 456] width 6 height 10
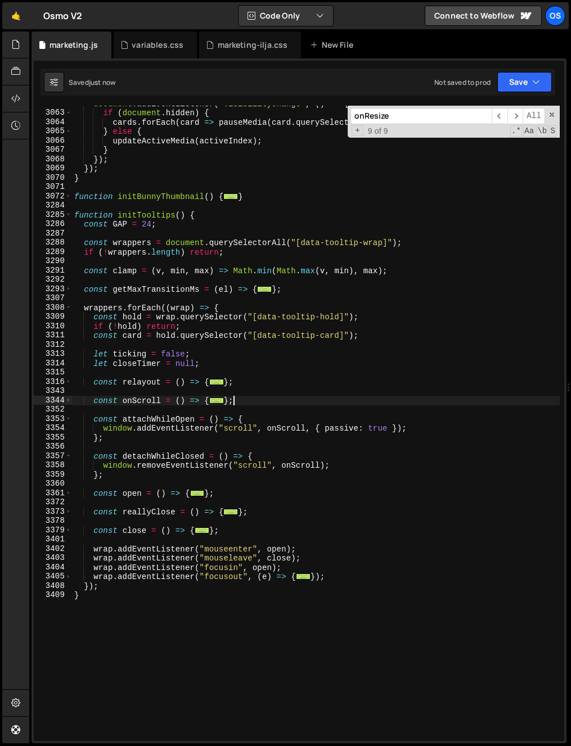
click at [155, 499] on div "document . addEventListener ( 'visibilitychange' , ( ) => { if ( document . hid…" at bounding box center [315, 426] width 487 height 654
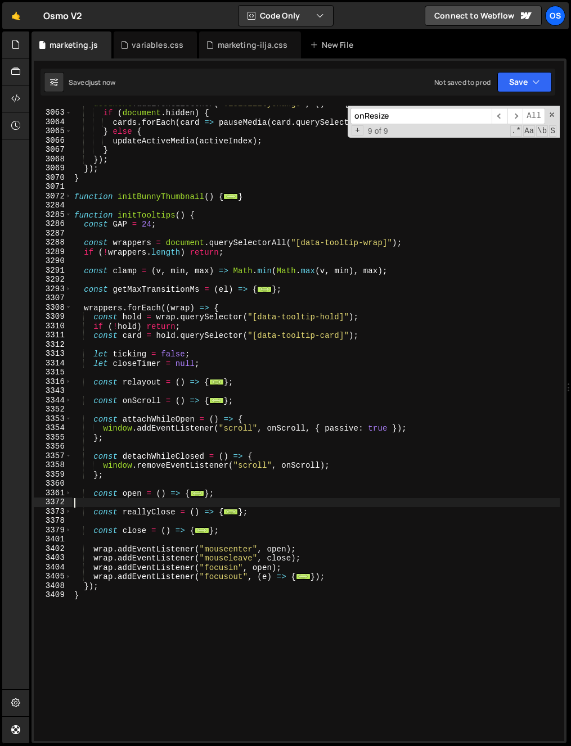
click at [102, 481] on div "document . addEventListener ( 'visibilitychange' , ( ) => { if ( document . hid…" at bounding box center [315, 426] width 487 height 654
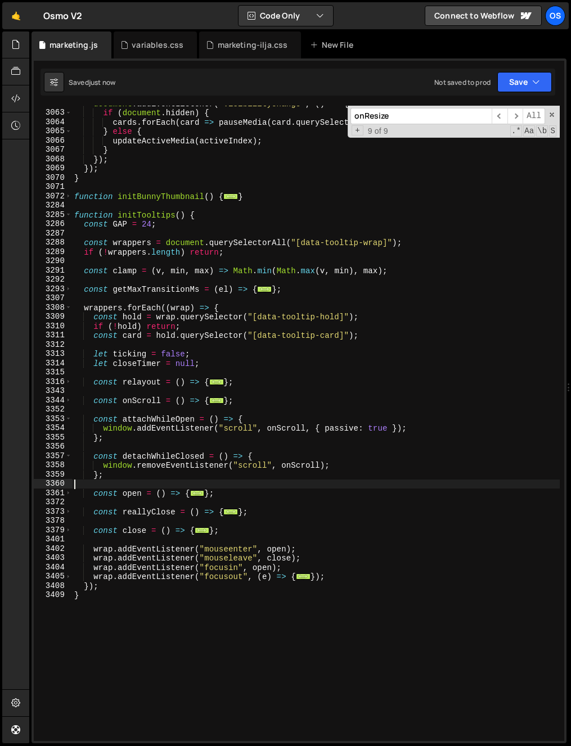
click at [71, 405] on div "3352" at bounding box center [53, 410] width 38 height 10
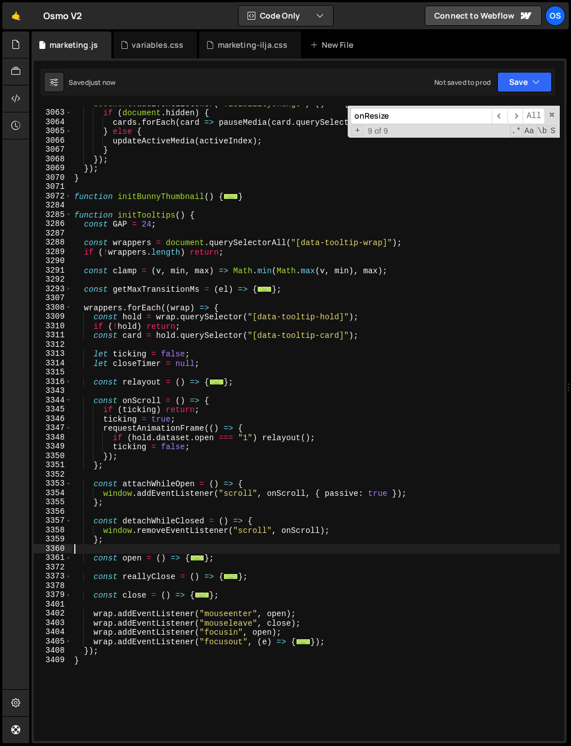
click at [134, 401] on div "document . addEventListener ( 'visibilitychange' , ( ) => { if ( document . hid…" at bounding box center [315, 426] width 487 height 654
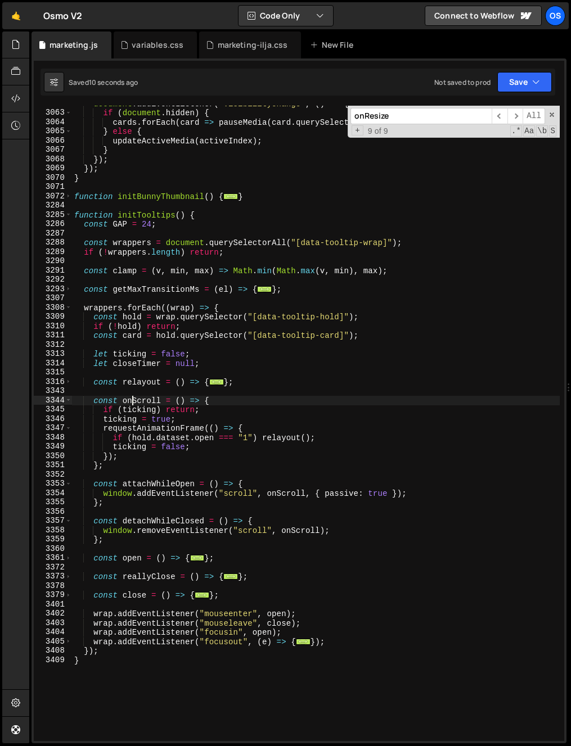
click at [134, 401] on div "document . addEventListener ( 'visibilitychange' , ( ) => { if ( document . hid…" at bounding box center [315, 426] width 487 height 654
click at [162, 614] on div "document . addEventListener ( 'visibilitychange' , ( ) => { if ( document . hid…" at bounding box center [315, 426] width 487 height 654
click at [71, 381] on span at bounding box center [68, 382] width 6 height 10
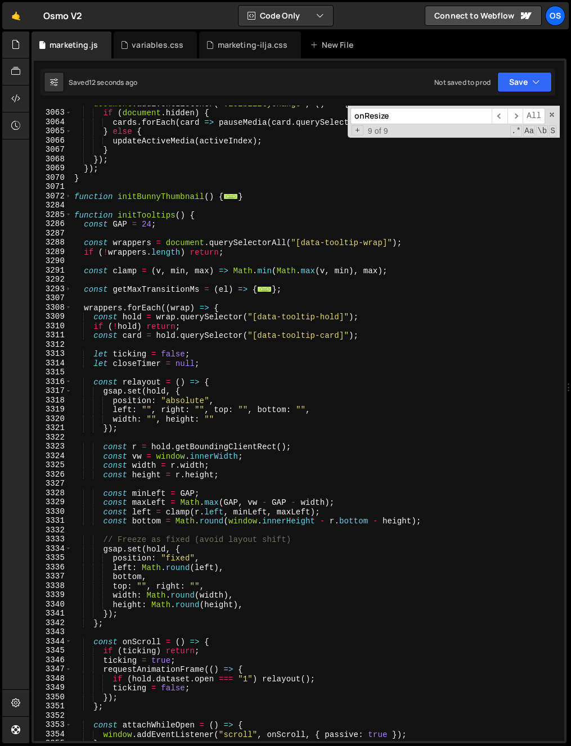
click at [136, 379] on div "document . addEventListener ( 'visibilitychange' , ( ) => { if ( document . hid…" at bounding box center [315, 426] width 487 height 654
type textarea "const relayout = () => {"
click at [136, 379] on div "document . addEventListener ( 'visibilitychange' , ( ) => { if ( document . hid…" at bounding box center [315, 426] width 487 height 654
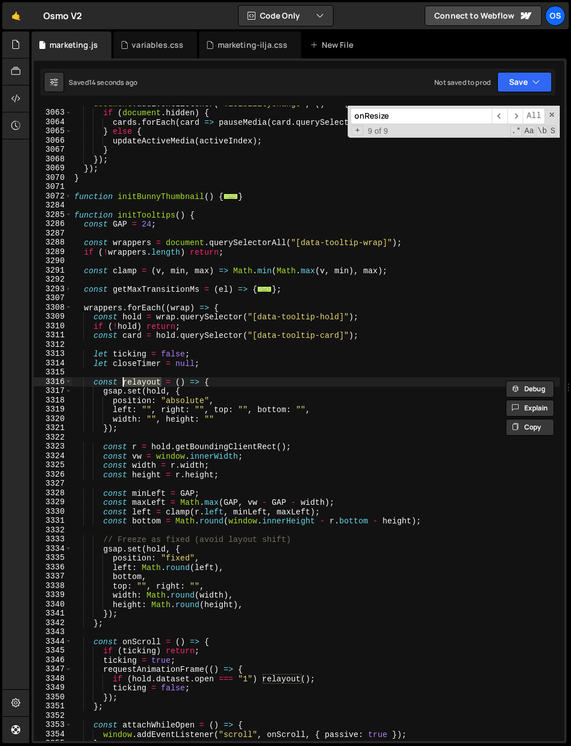
click at [71, 381] on div "3316" at bounding box center [53, 382] width 38 height 10
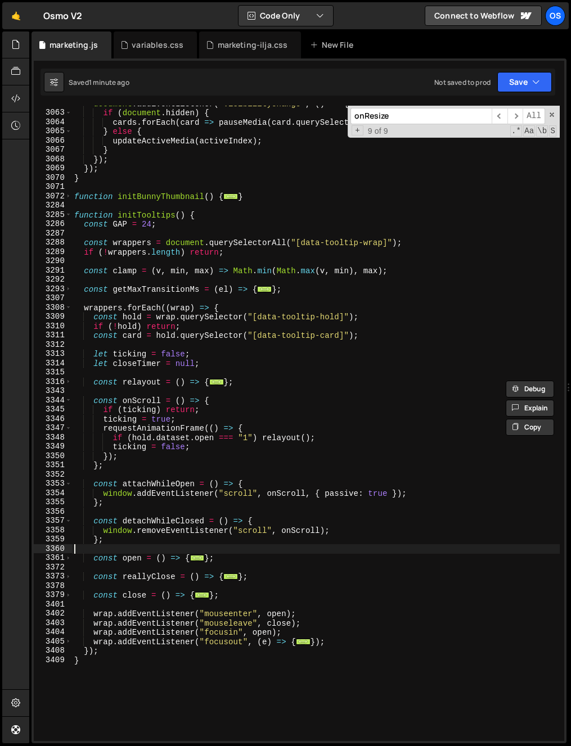
click at [181, 549] on div "document . addEventListener ( 'visibilitychange' , ( ) => { if ( document . hid…" at bounding box center [315, 426] width 487 height 654
click at [135, 535] on div "document . addEventListener ( 'visibilitychange' , ( ) => { if ( document . hid…" at bounding box center [315, 426] width 487 height 654
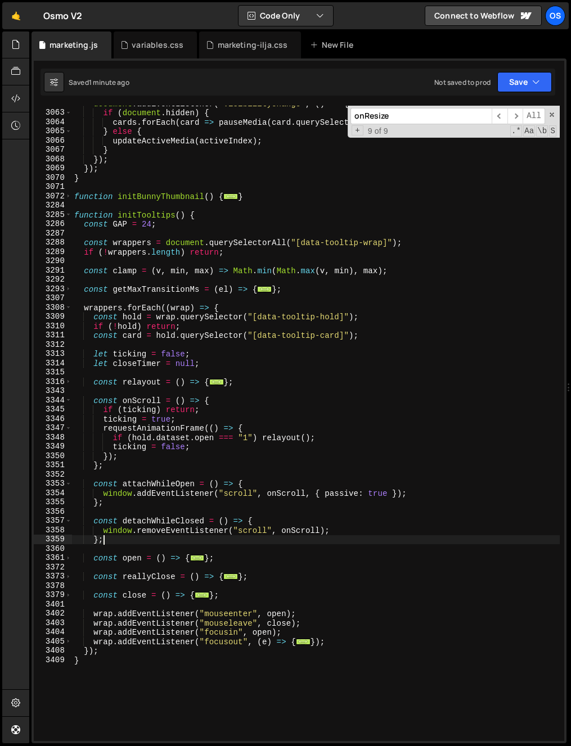
click at [132, 544] on div "document . addEventListener ( 'visibilitychange' , ( ) => { if ( document . hid…" at bounding box center [315, 426] width 487 height 654
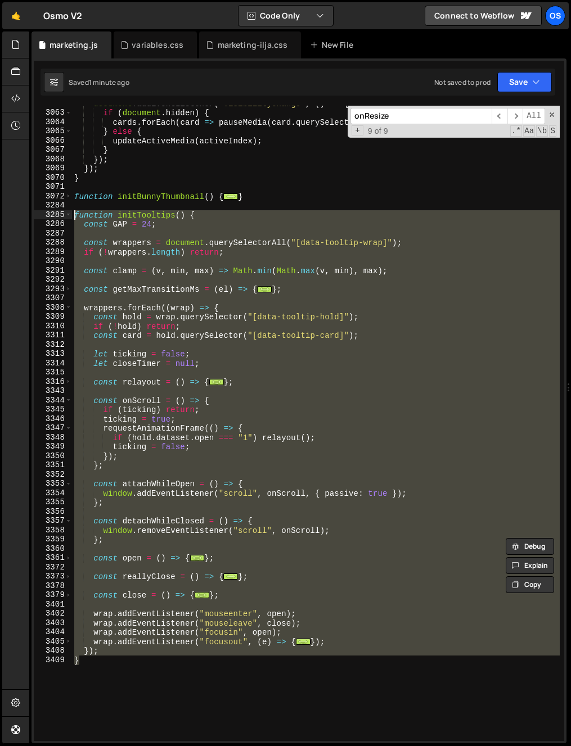
drag, startPoint x: 92, startPoint y: 646, endPoint x: 66, endPoint y: 361, distance: 285.6
click at [70, 214] on div "}; 3062 3063 3064 3065 3066 3067 3068 3069 3070 3071 3072 3284 3285 3286 3287 3…" at bounding box center [299, 423] width 530 height 635
type textarea "function initTooltips() { const GAP = 24;"
click at [449, 295] on div "document . addEventListener ( 'visibilitychange' , ( ) => { if ( document . hid…" at bounding box center [315, 426] width 487 height 654
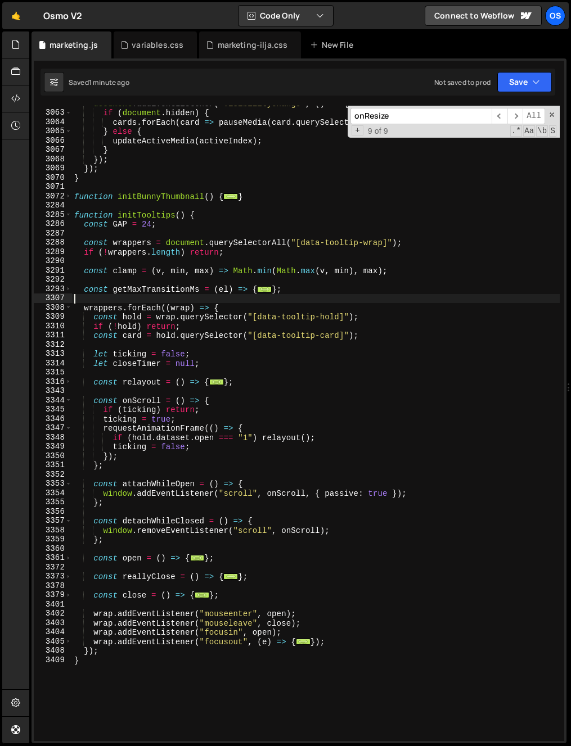
click at [449, 295] on div "document . addEventListener ( 'visibilitychange' , ( ) => { if ( document . hid…" at bounding box center [315, 426] width 487 height 654
click at [103, 43] on icon at bounding box center [103, 44] width 8 height 11
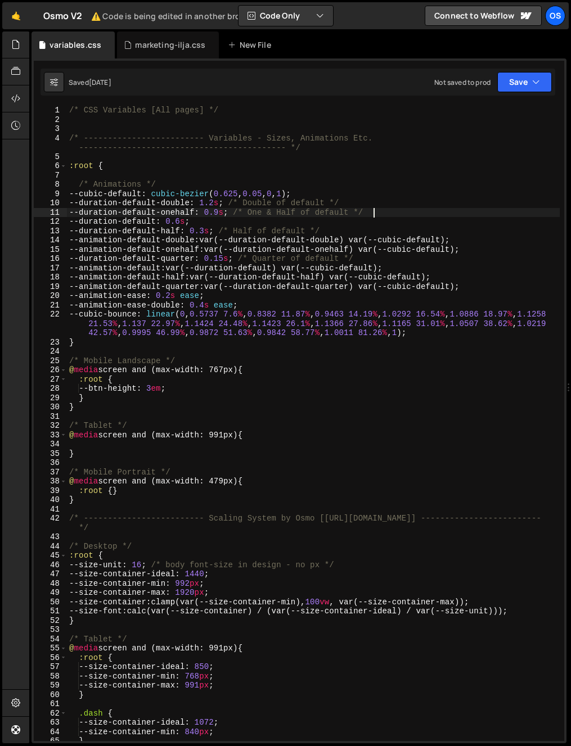
click at [269, 221] on div "/* CSS Variables [All pages] */ /* ------------------------- Variables - Sizes,…" at bounding box center [313, 433] width 492 height 654
type textarea "--duration-default-onehalf: 0.9s; /* One & Half of default */ --duration-defaul…"
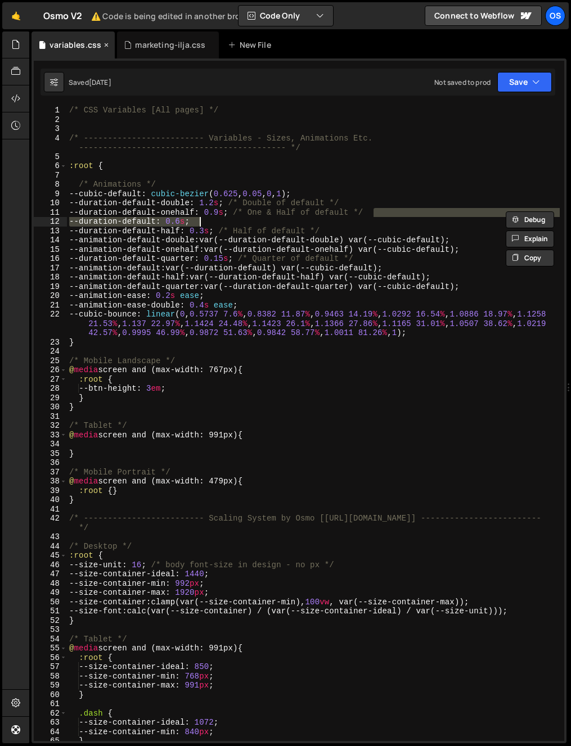
click at [105, 44] on icon at bounding box center [106, 44] width 8 height 11
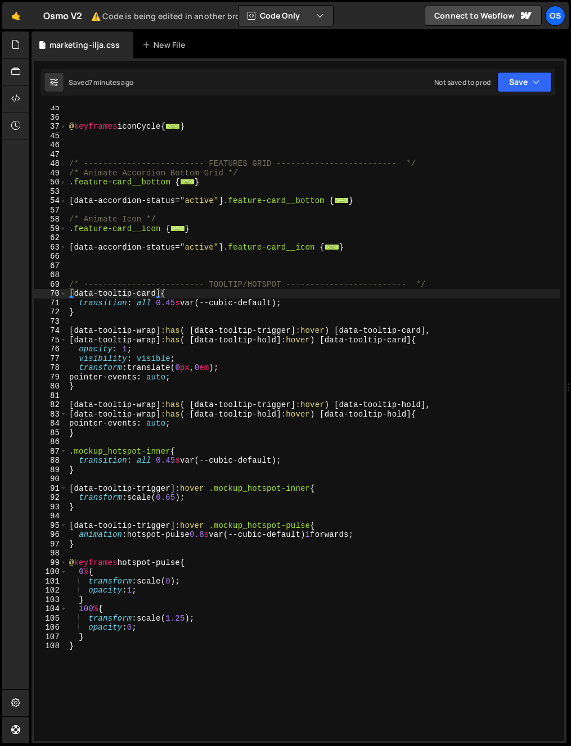
drag, startPoint x: 209, startPoint y: 186, endPoint x: 214, endPoint y: 114, distance: 72.1
click at [210, 186] on div "@ keyframes iconCycle { ... } /* ------------------------- FEATURES GRID ------…" at bounding box center [313, 430] width 492 height 654
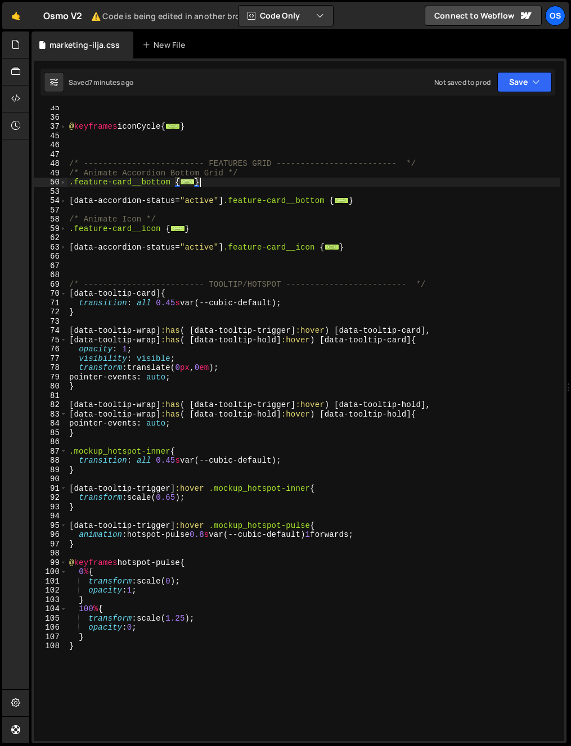
click at [182, 185] on span "..." at bounding box center [187, 182] width 15 height 6
type textarea ".feature-card__bottom {"
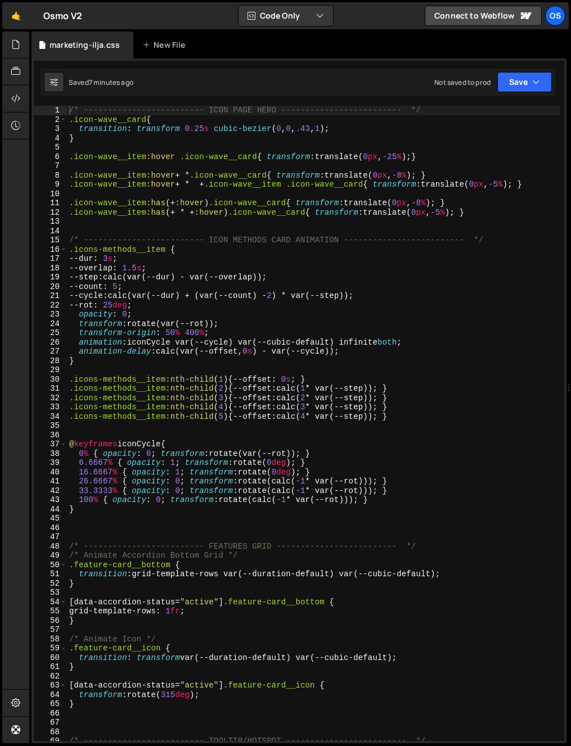
click at [28, 143] on div at bounding box center [15, 387] width 27 height 712
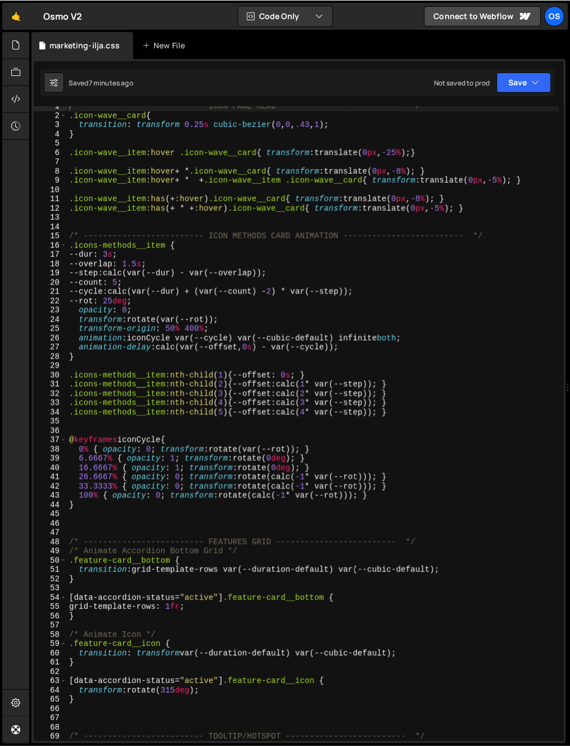
scroll to position [430, 0]
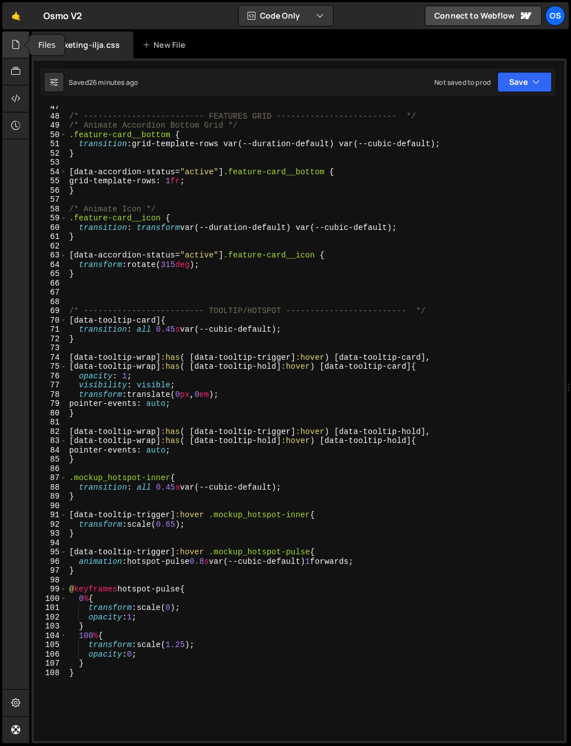
click at [20, 40] on icon at bounding box center [15, 44] width 9 height 12
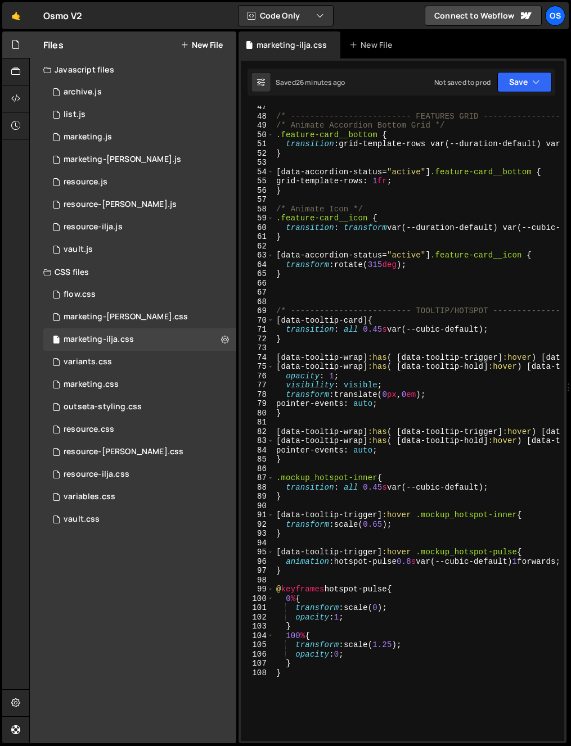
click at [458, 278] on div "/* ------------------------- FEATURES GRID ------------------------- */ /* Anim…" at bounding box center [520, 429] width 492 height 654
type textarea "}"
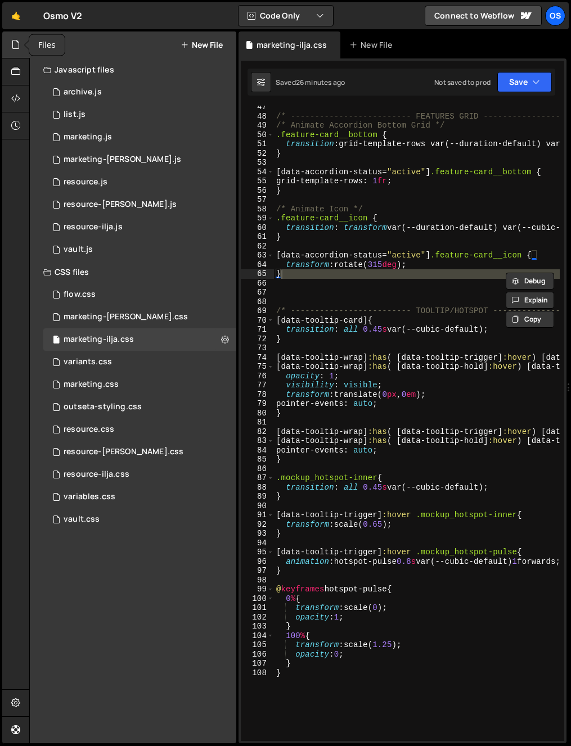
click at [20, 50] on icon at bounding box center [15, 44] width 9 height 12
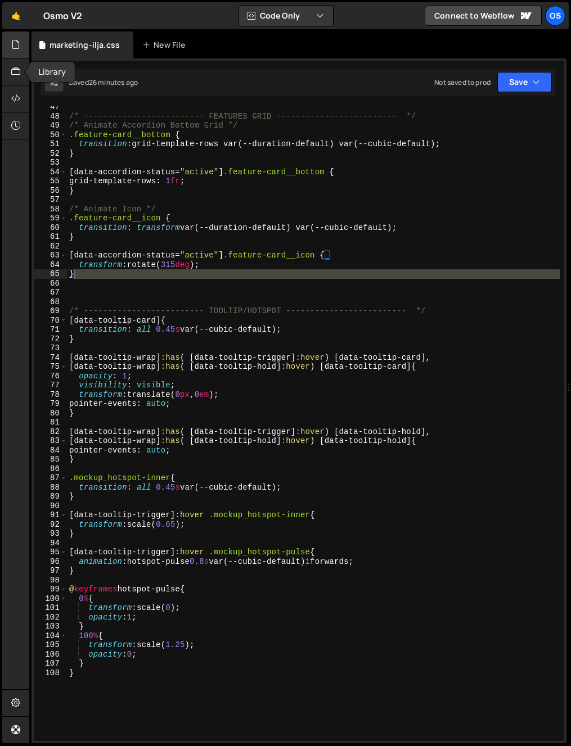
click at [14, 55] on div at bounding box center [16, 44] width 28 height 27
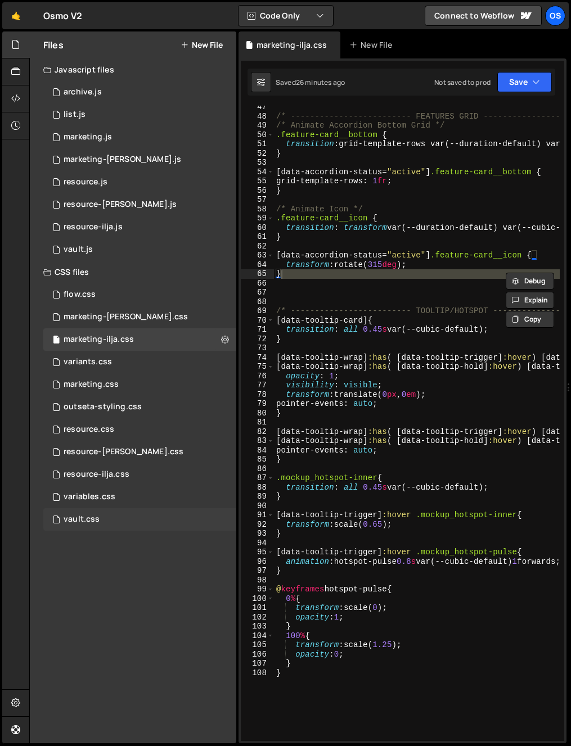
click at [88, 522] on div "vault.css" at bounding box center [82, 519] width 36 height 10
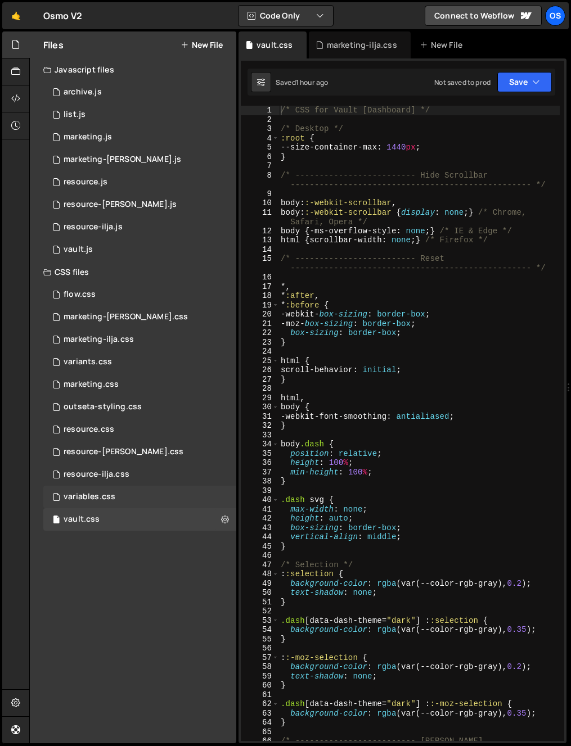
click at [91, 499] on div "variables.css" at bounding box center [90, 497] width 52 height 10
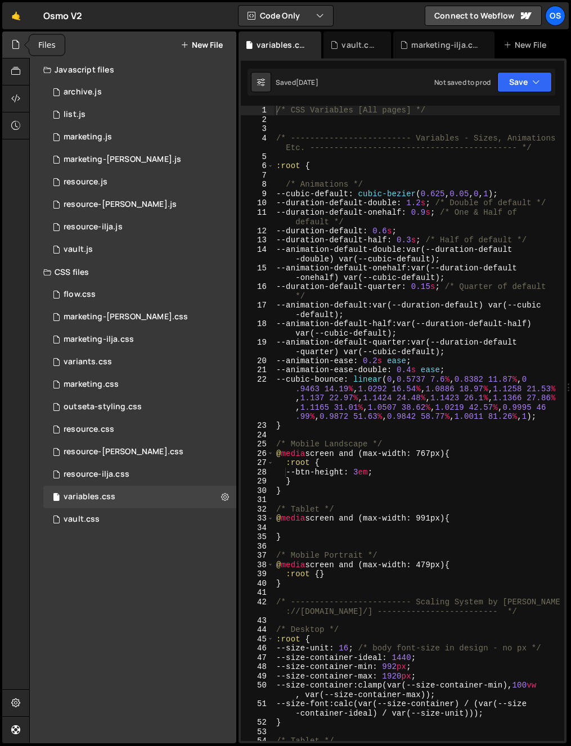
click at [11, 42] on icon at bounding box center [15, 44] width 9 height 12
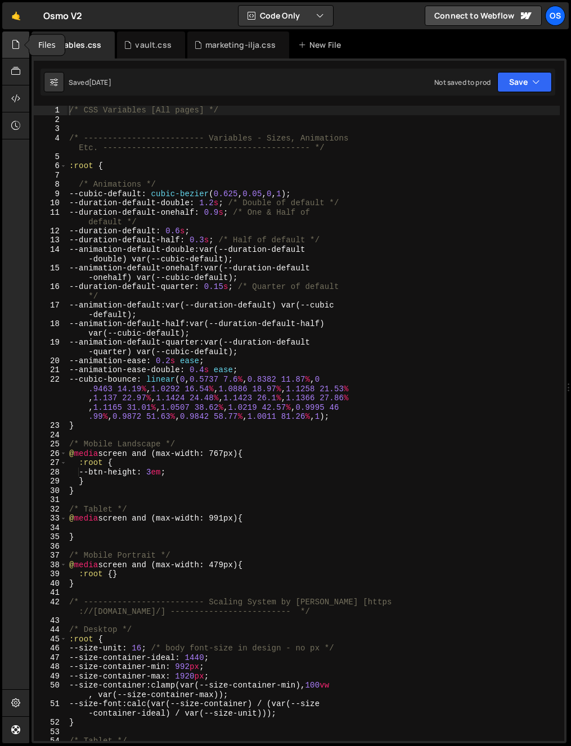
click at [17, 39] on icon at bounding box center [15, 44] width 9 height 12
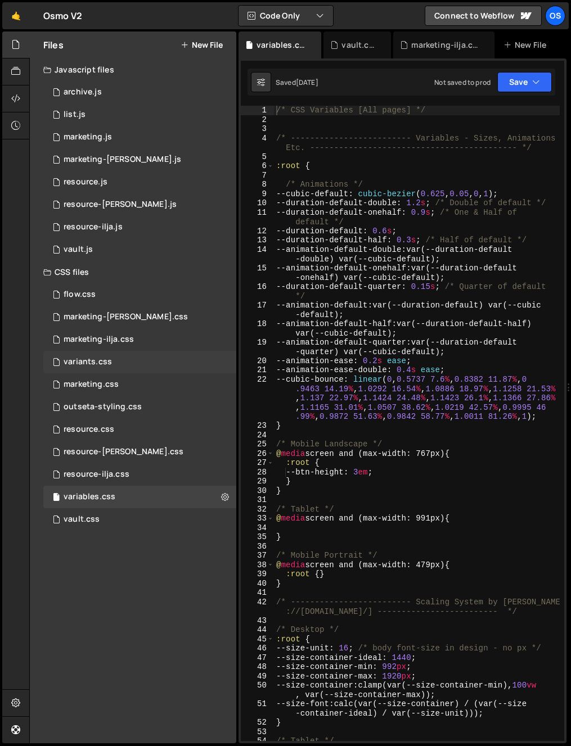
click at [95, 361] on div "variants.css" at bounding box center [88, 362] width 48 height 10
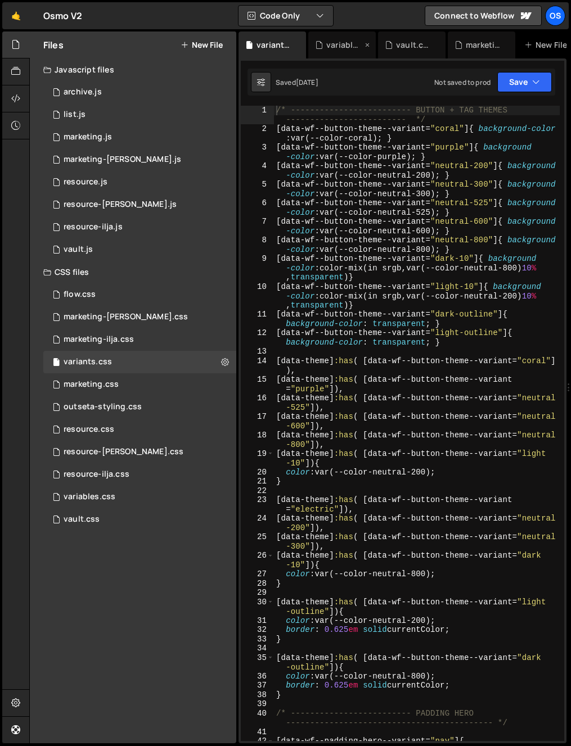
click at [365, 45] on icon at bounding box center [367, 44] width 8 height 11
click at [0, 0] on icon at bounding box center [0, 0] width 0 height 0
click at [21, 44] on div at bounding box center [16, 44] width 28 height 27
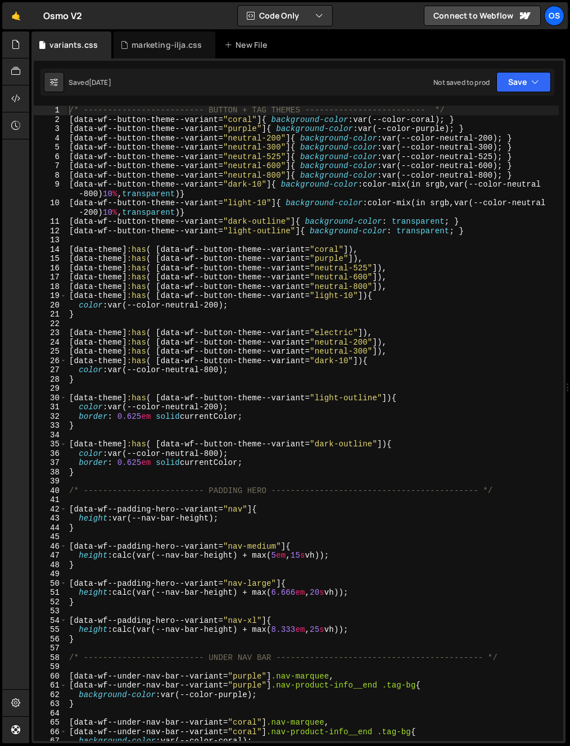
type textarea "[data-theme]:has( [data-wf--button-theme--variant="neutral-300"]),"
click at [433, 350] on div "/* ------------------------- BUTTON + TAG THEMES ------------------------- */ […" at bounding box center [313, 433] width 492 height 654
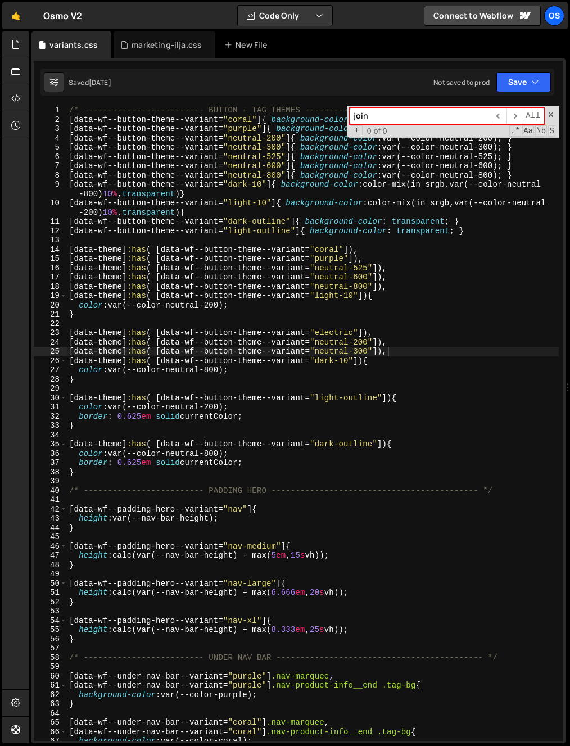
type input "join-"
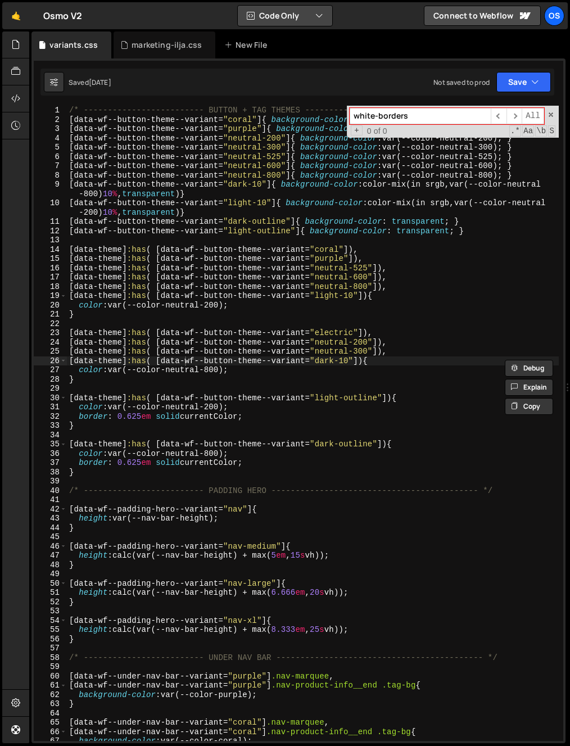
type input "white-borders"
type textarea "[data-theme]:has( [data-wf--button-theme--variant="purple"]),"
click at [308, 263] on div "/* ------------------------- BUTTON + TAG THEMES ------------------------- */ […" at bounding box center [313, 433] width 492 height 654
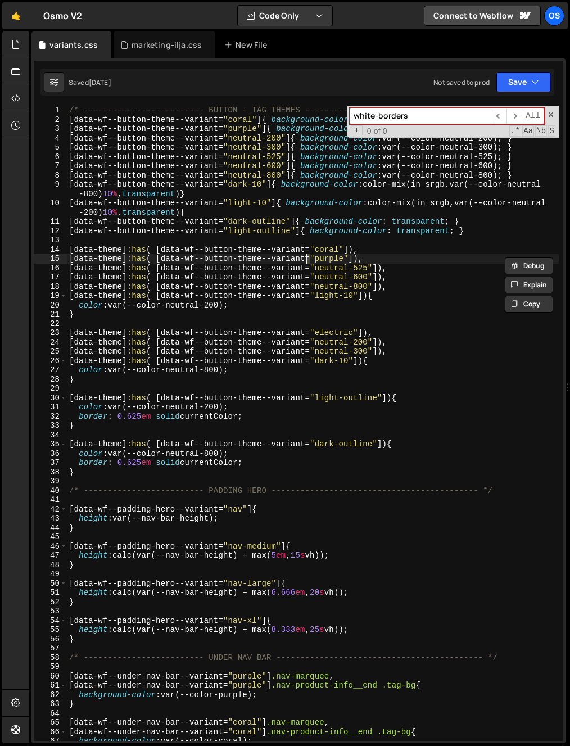
click at [407, 119] on input "white-borders" at bounding box center [420, 116] width 141 height 16
paste input "[data-wf--join-others--variant="white-borders"]"
type input "[data-wf--join-others--variant="white-borders"]"
click at [549, 115] on span at bounding box center [551, 115] width 8 height 8
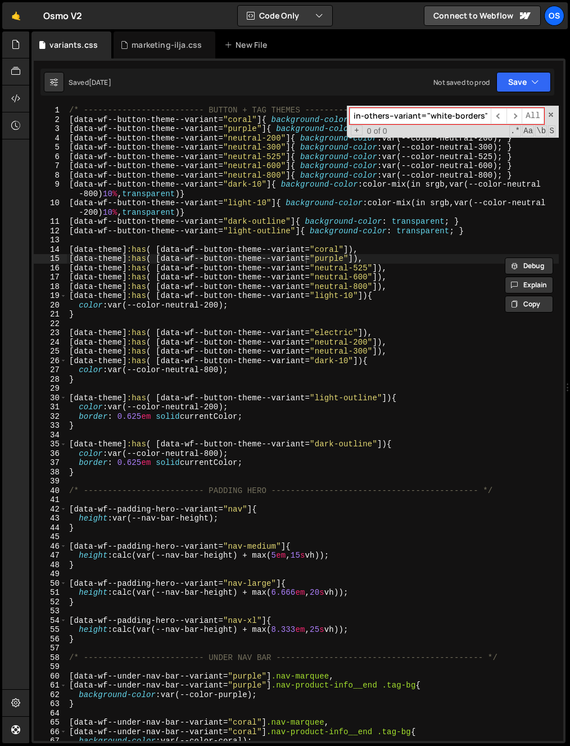
scroll to position [0, 0]
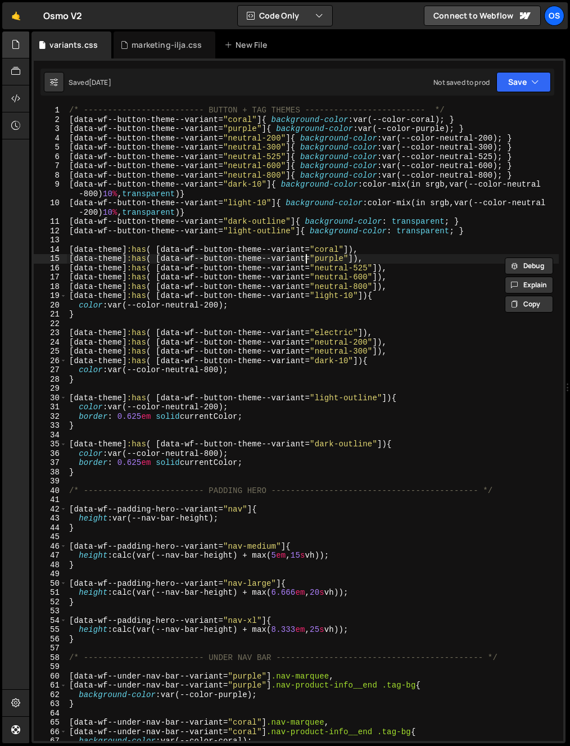
click at [21, 42] on div at bounding box center [16, 44] width 28 height 27
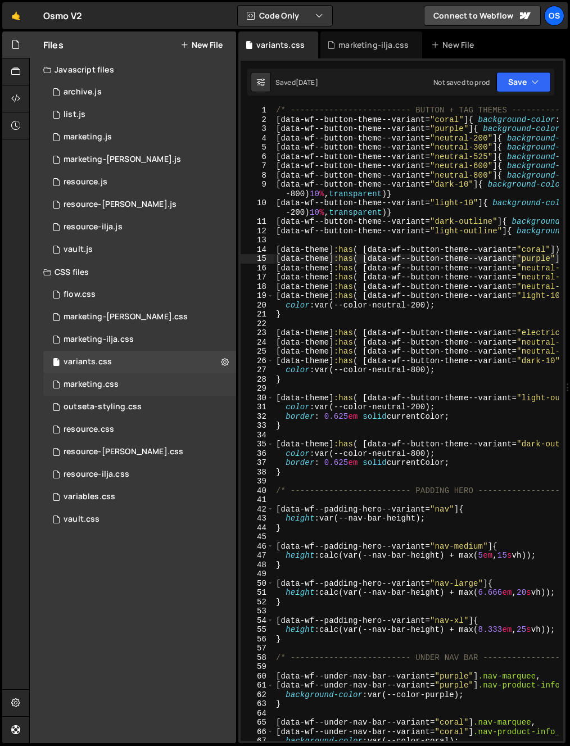
click at [119, 390] on div "marketing.css 0" at bounding box center [139, 384] width 193 height 22
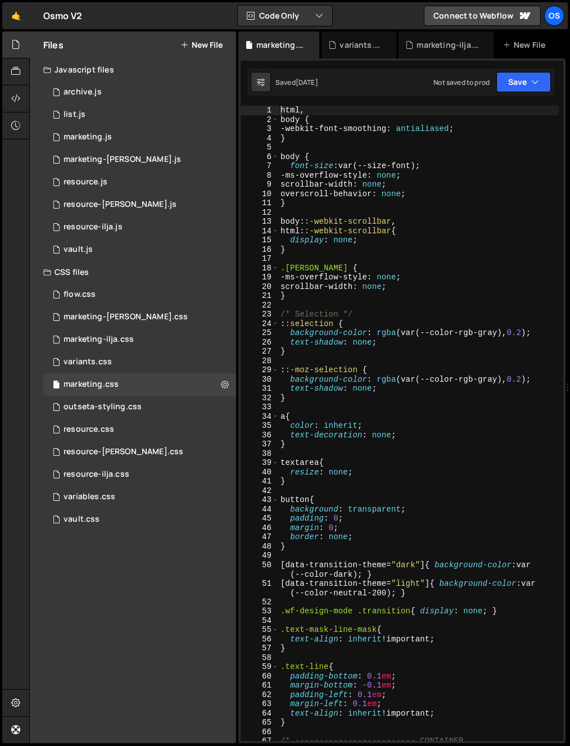
scroll to position [296, 0]
type textarea "scrollbar-width: none;"
click at [441, 180] on div "html , body { -webkit-font-smoothing : antialiased ; } body { font-size : var(-…" at bounding box center [418, 437] width 281 height 663
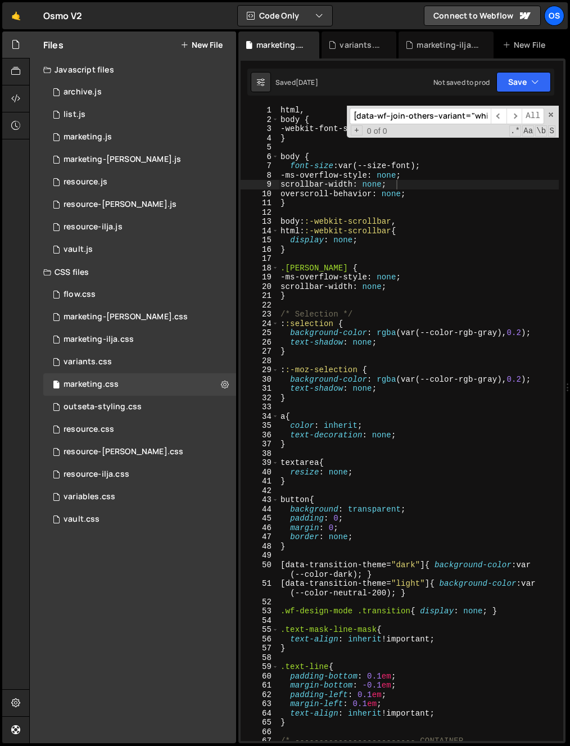
scroll to position [2882, 0]
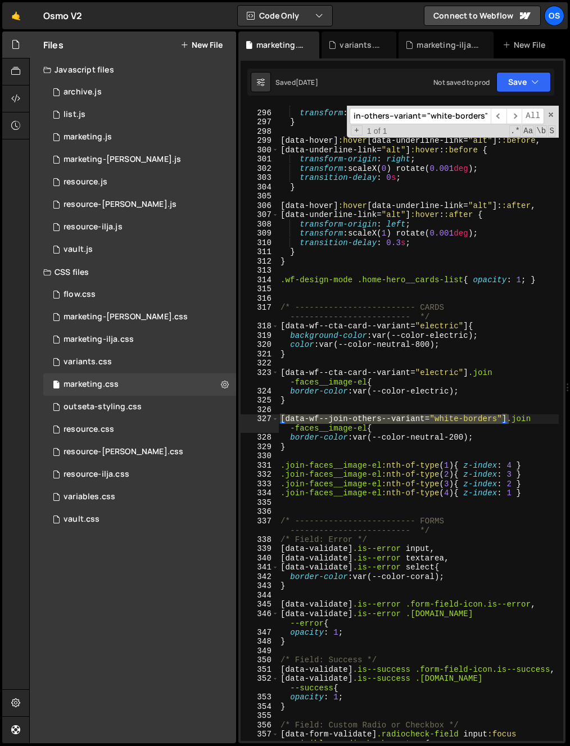
type input "[data-wf--join-others--variant="white-borders"]"
click at [22, 51] on div at bounding box center [16, 44] width 28 height 27
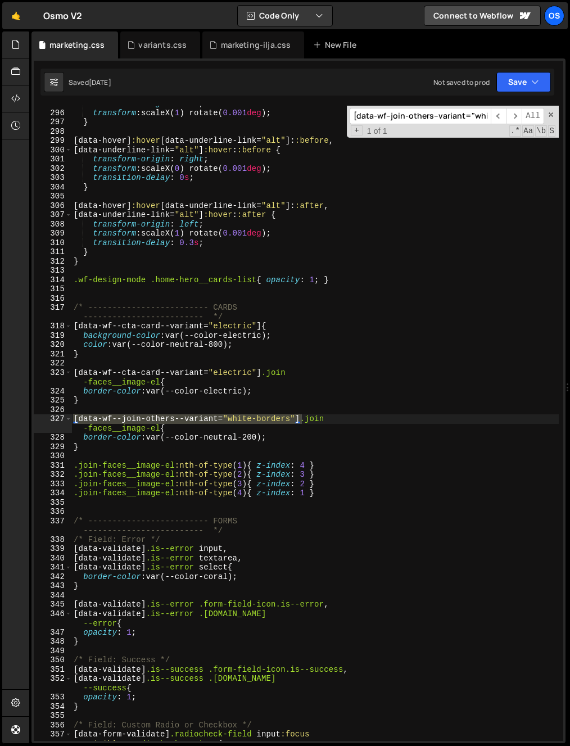
click at [89, 438] on div "transform-origin : left ; transform : scaleX( 1 ) rotate( 0.001 deg ) ; } [ dat…" at bounding box center [314, 430] width 487 height 663
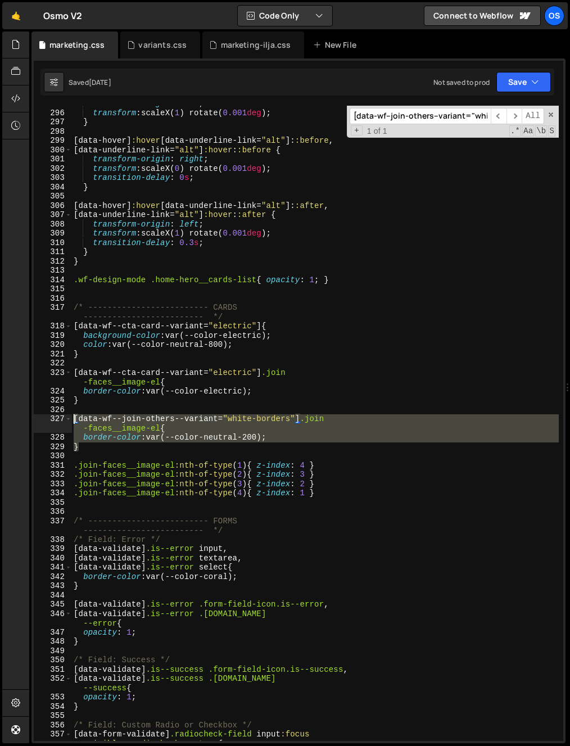
drag, startPoint x: 73, startPoint y: 437, endPoint x: 61, endPoint y: 418, distance: 23.2
click at [61, 418] on div "border-color: var(--color-neutral-200); 295 296 297 298 299 300 301 302 303 304…" at bounding box center [299, 423] width 530 height 635
click at [84, 440] on div "transform-origin : left ; transform : scaleX( 1 ) rotate( 0.001 deg ) ; } [ dat…" at bounding box center [314, 423] width 487 height 635
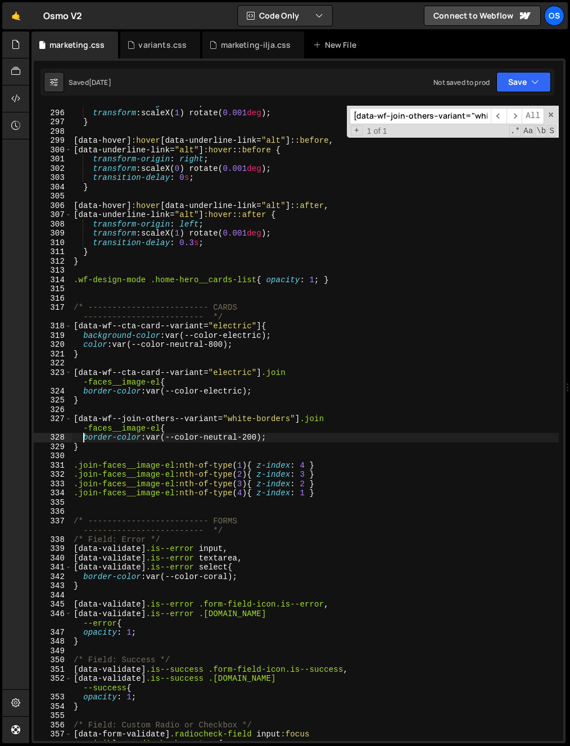
click at [85, 443] on div "transform-origin : left ; transform : scaleX( 1 ) rotate( 0.001 deg ) ; } [ dat…" at bounding box center [314, 430] width 487 height 663
type textarea "}"
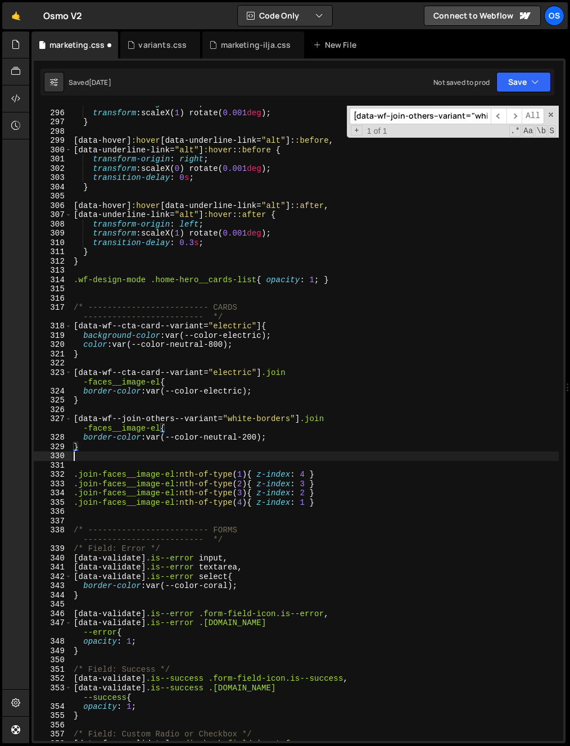
paste textarea "}"
type textarea "}"
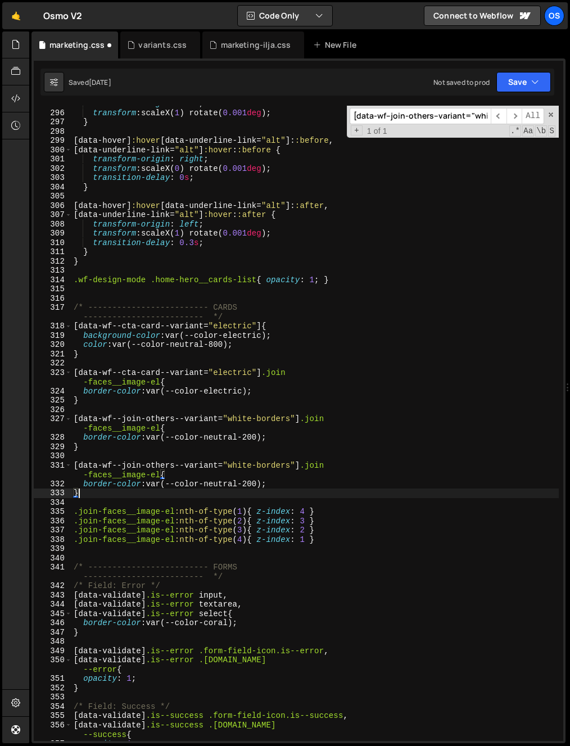
click at [232, 459] on div "transform-origin : left ; transform : scaleX( 1 ) rotate( 0.001 deg ) ; } [ dat…" at bounding box center [314, 426] width 487 height 654
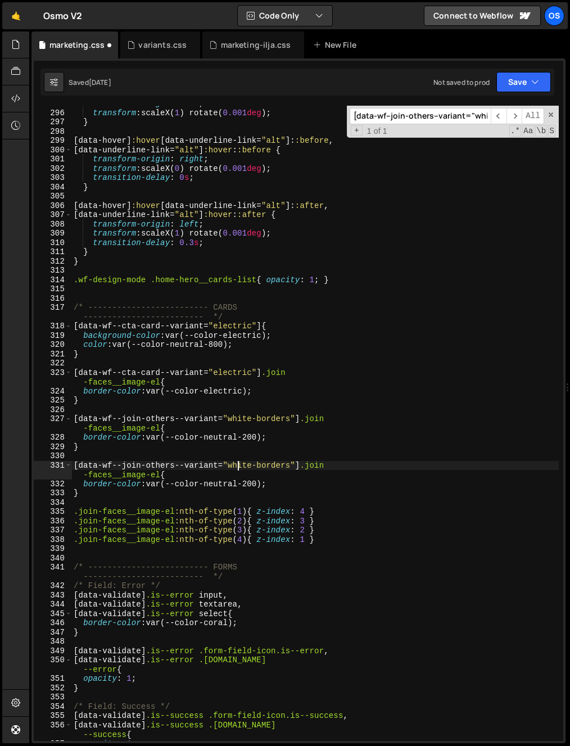
click at [237, 463] on div "transform-origin : left ; transform : scaleX( 1 ) rotate( 0.001 deg ) ; } [ dat…" at bounding box center [314, 426] width 487 height 654
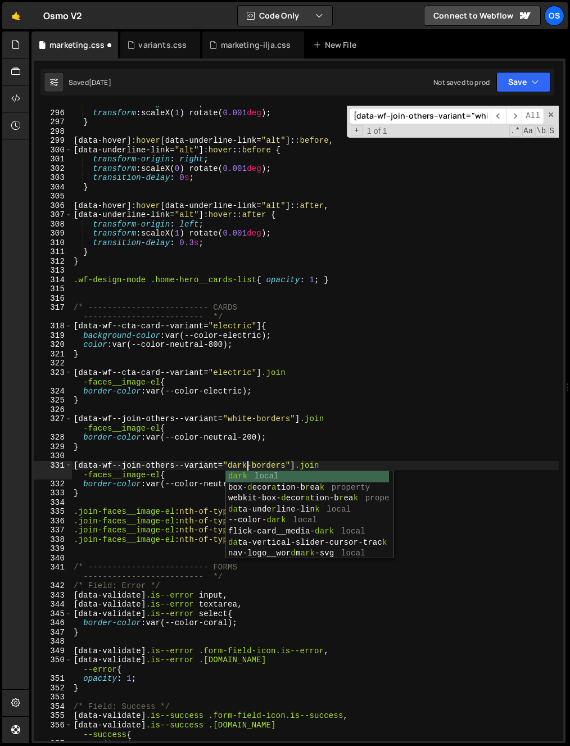
scroll to position [0, 12]
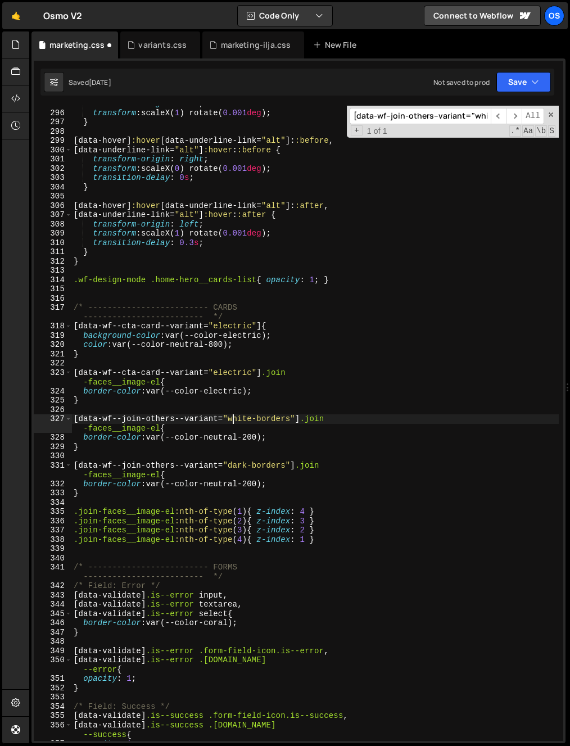
click at [235, 419] on div "transform-origin : left ; transform : scaleX( 1 ) rotate( 0.001 deg ) ; } [ dat…" at bounding box center [314, 426] width 487 height 654
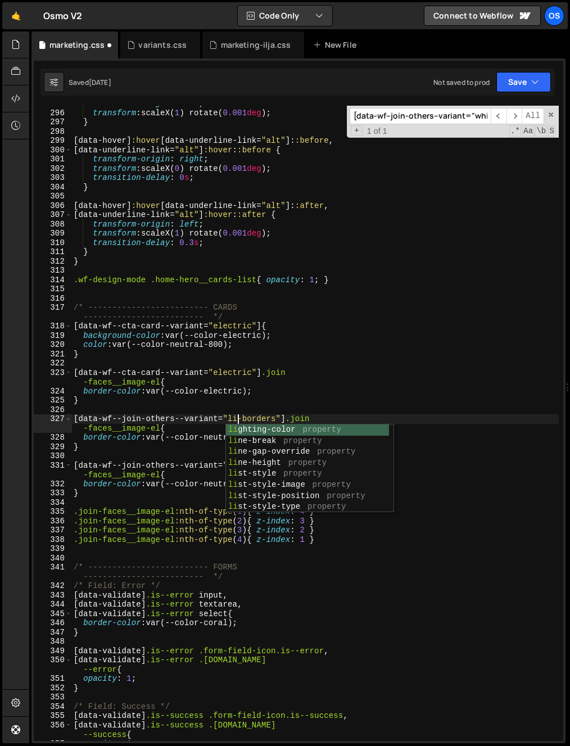
scroll to position [0, 12]
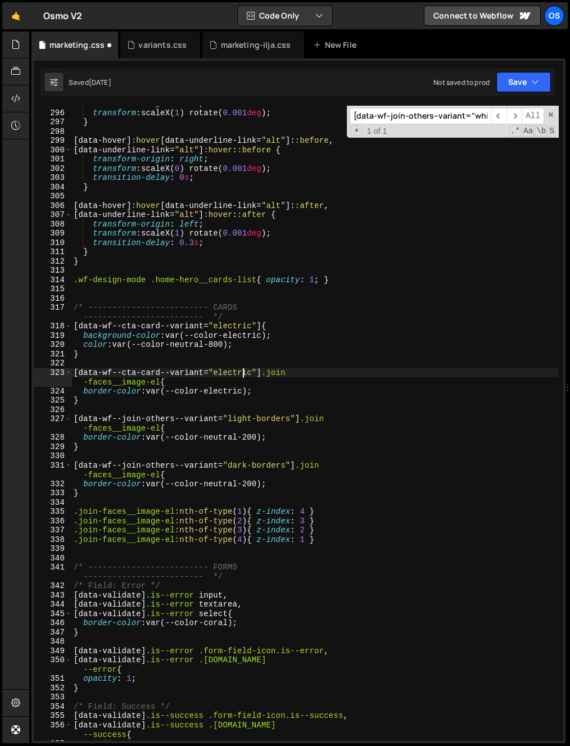
click at [244, 371] on div "transform-origin : left ; transform : scaleX( 1 ) rotate( 0.001 deg ) ; } [ dat…" at bounding box center [314, 426] width 487 height 654
click at [183, 436] on div "transform-origin : left ; transform : scaleX( 1 ) rotate( 0.001 deg ) ; } [ dat…" at bounding box center [314, 426] width 487 height 654
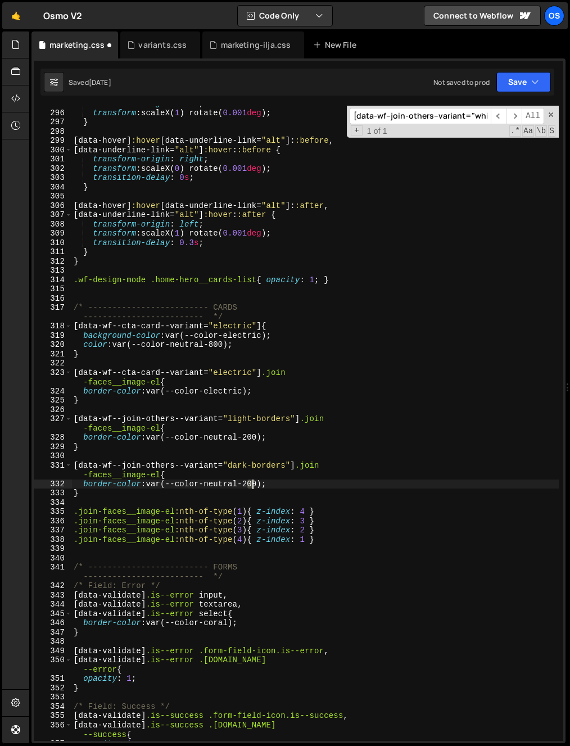
drag, startPoint x: 248, startPoint y: 486, endPoint x: 236, endPoint y: 504, distance: 21.8
click at [252, 486] on div "transform-origin : left ; transform : scaleX( 1 ) rotate( 0.001 deg ) ; } [ dat…" at bounding box center [314, 426] width 487 height 654
click at [263, 463] on div "transform-origin : left ; transform : scaleX( 1 ) rotate( 0.001 deg ) ; } [ dat…" at bounding box center [314, 426] width 487 height 654
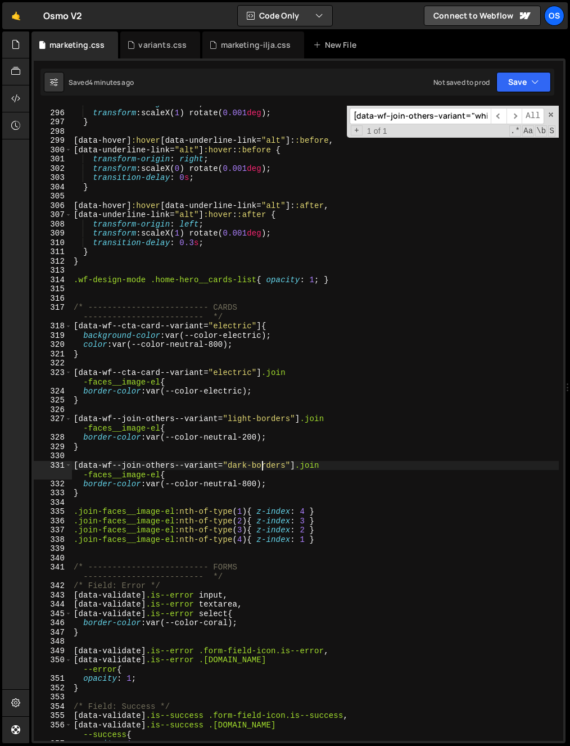
click at [364, 247] on div "transform-origin : left ; transform : scaleX( 1 ) rotate( 0.001 deg ) ; } [ dat…" at bounding box center [314, 426] width 487 height 654
type textarea "transition-delay: 0.3s;"
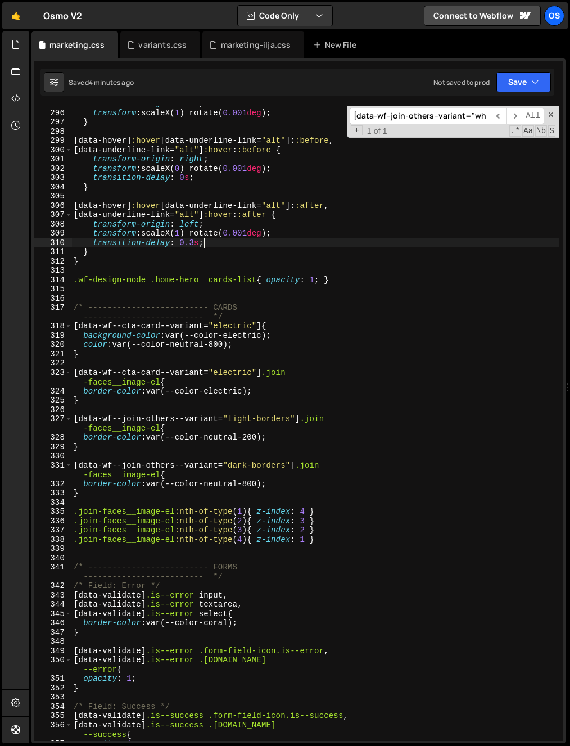
scroll to position [0, 8]
click at [301, 245] on div "transform-origin : left ; transform : scaleX( 1 ) rotate( 0.001 deg ) ; } [ dat…" at bounding box center [314, 426] width 487 height 654
